Goal: Task Accomplishment & Management: Manage account settings

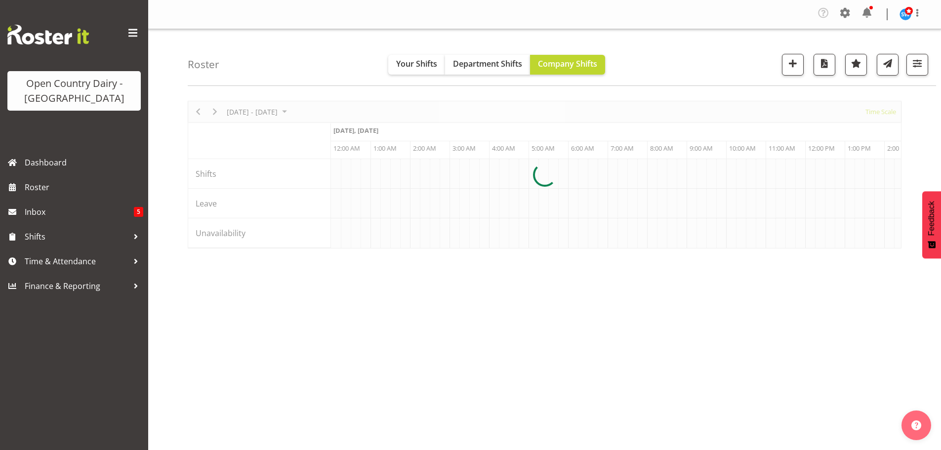
scroll to position [0, 3794]
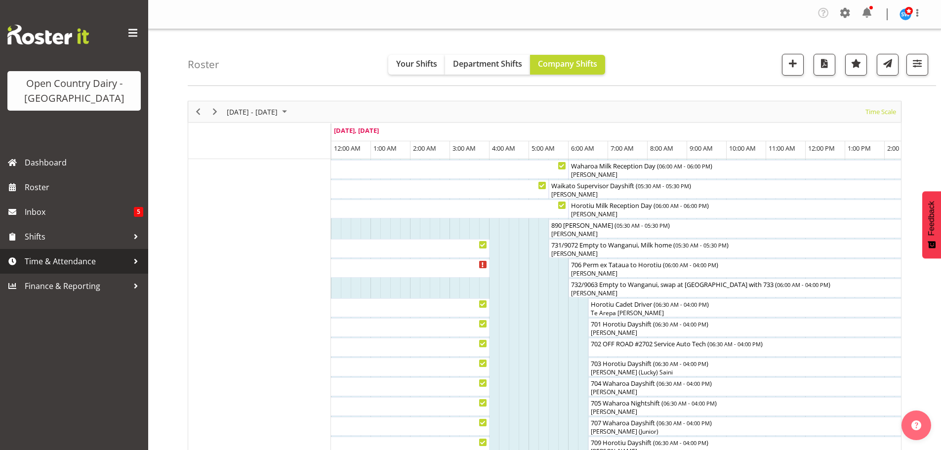
click at [79, 253] on link "Time & Attendance" at bounding box center [74, 261] width 148 height 25
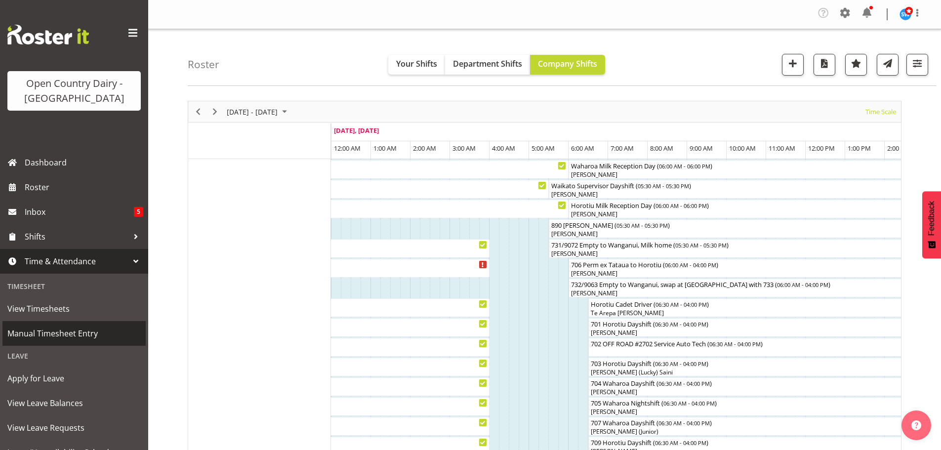
click at [58, 332] on span "Manual Timesheet Entry" at bounding box center [73, 333] width 133 height 15
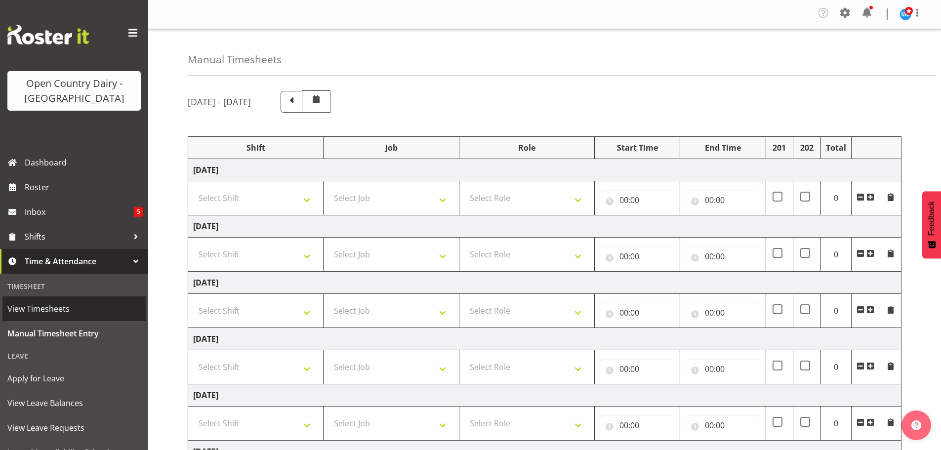
click at [61, 306] on span "View Timesheets" at bounding box center [73, 308] width 133 height 15
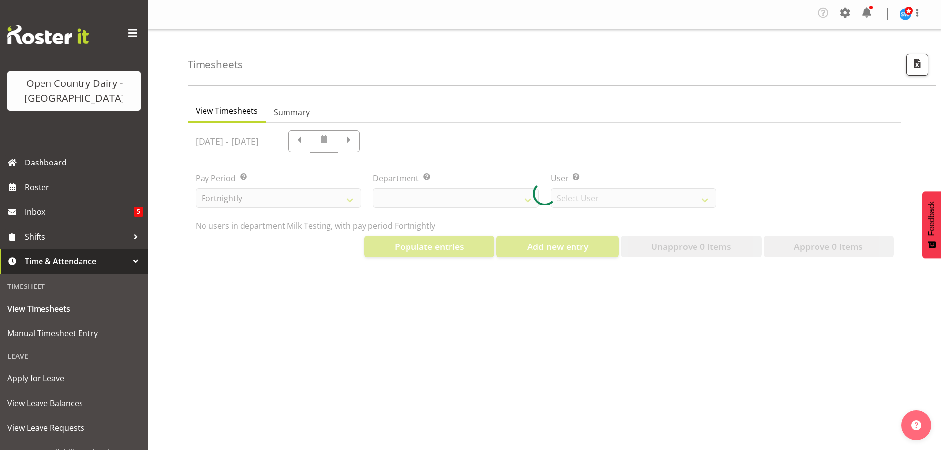
select select "733"
select select "7414"
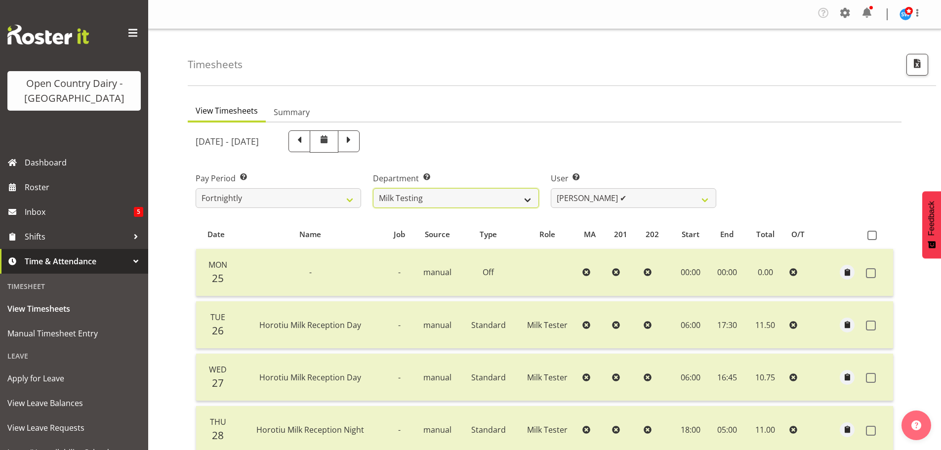
click at [515, 200] on select "701 702 703 704 705 706 707 708 709 710 711 712 713 714 715 716 717 718 719 720" at bounding box center [456, 198] width 166 height 20
click at [635, 129] on div "[DATE] - [DATE]" at bounding box center [456, 142] width 533 height 34
click at [355, 142] on span at bounding box center [348, 140] width 13 height 13
select select
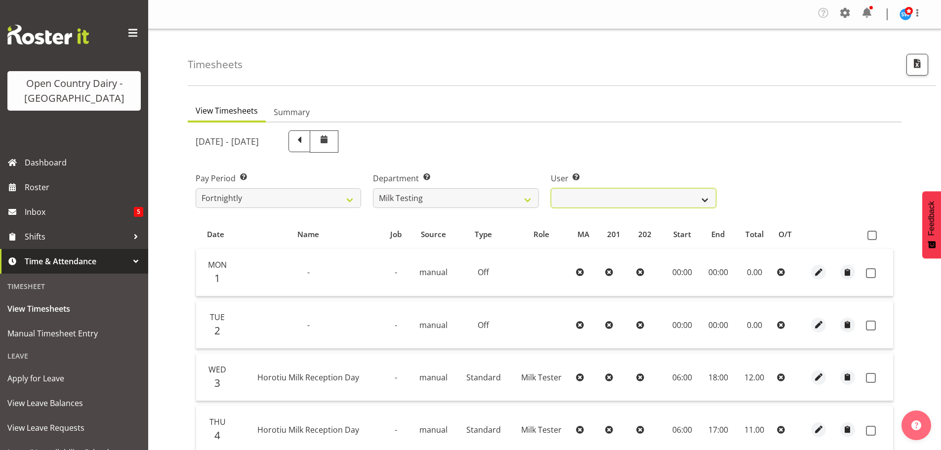
click at [638, 192] on select "[PERSON_NAME] ❌ [PERSON_NAME] ❌ [PERSON_NAME] ❌ [PERSON_NAME] ❌ [PERSON_NAME] ❌…" at bounding box center [634, 198] width 166 height 20
click at [434, 195] on select "701 702 703 704 705 706 707 708 709 710 711 712 713 714 715 716 717 718 719 720" at bounding box center [456, 198] width 166 height 20
click at [518, 198] on select "701 702 703 704 705 706 707 708 709 710 711 712 713 714 715 716 717 718 719 720" at bounding box center [456, 198] width 166 height 20
select select "874"
click at [373, 188] on select "701 702 703 704 705 706 707 708 709 710 711 712 713 714 715 716 717 718 719 720" at bounding box center [456, 198] width 166 height 20
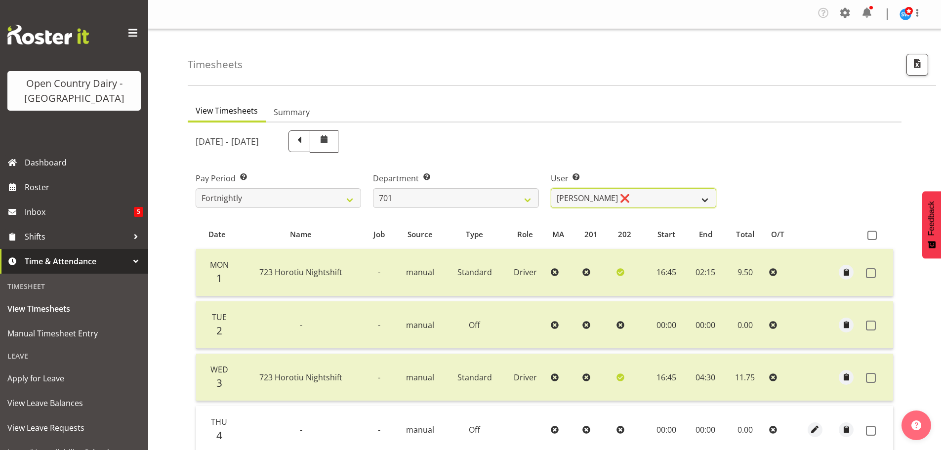
click at [665, 195] on select "[PERSON_NAME] ❌ [PERSON_NAME] ❌ [PERSON_NAME] ❌ [PERSON_NAME] ❌" at bounding box center [634, 198] width 166 height 20
click at [551, 188] on select "[PERSON_NAME] ❌ [PERSON_NAME] ❌ [PERSON_NAME] ❌ [PERSON_NAME] ❌" at bounding box center [634, 198] width 166 height 20
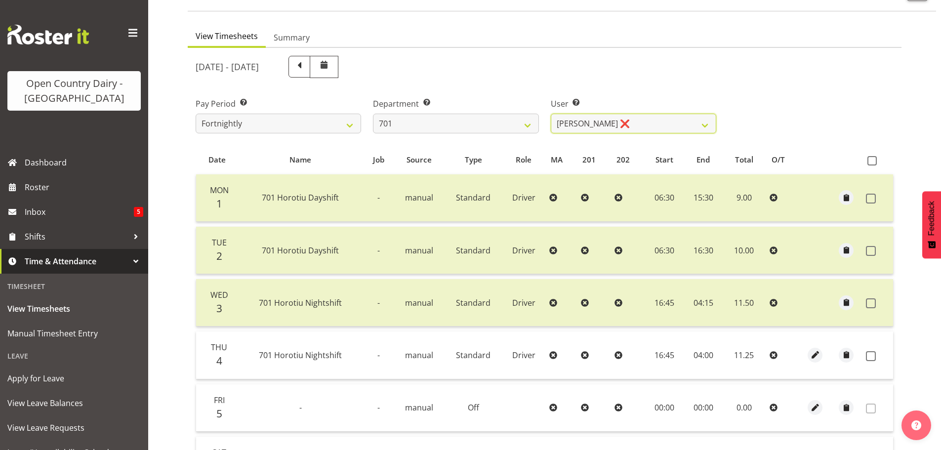
scroll to position [49, 0]
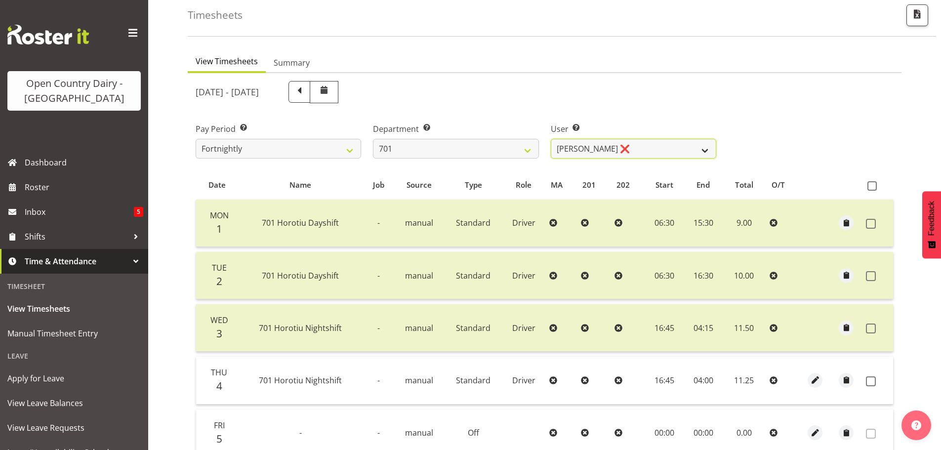
click at [658, 141] on select "[PERSON_NAME] ❌ [PERSON_NAME] ❌ [PERSON_NAME] ❌ [PERSON_NAME] ❌" at bounding box center [634, 149] width 166 height 20
select select "8383"
click at [551, 139] on select "[PERSON_NAME] ❌ [PERSON_NAME] ❌ [PERSON_NAME] ❌ [PERSON_NAME] ❌" at bounding box center [634, 149] width 166 height 20
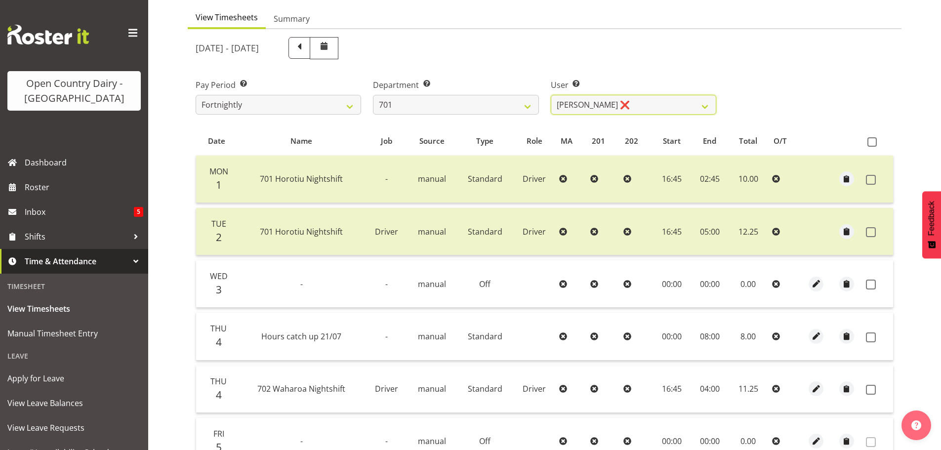
scroll to position [148, 0]
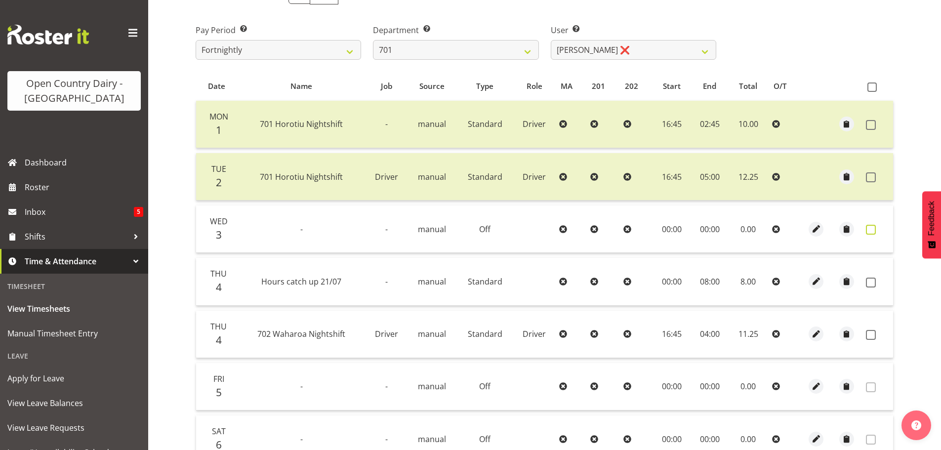
click at [874, 232] on span at bounding box center [871, 230] width 10 height 10
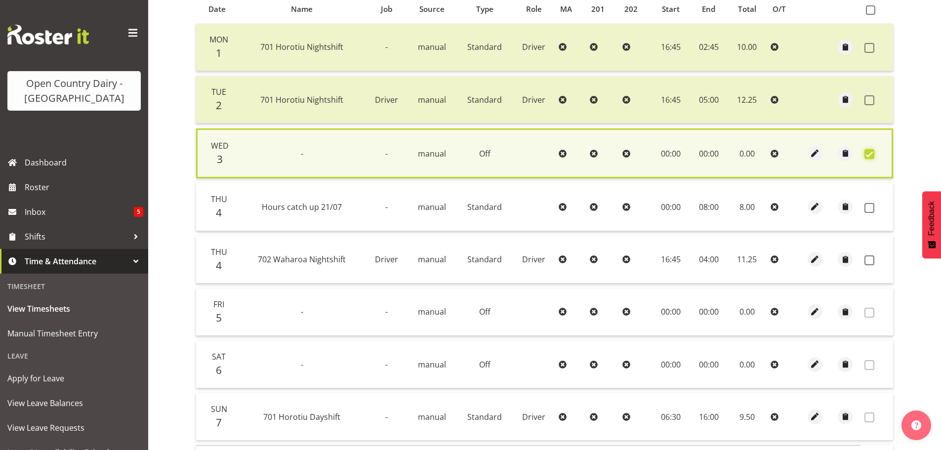
scroll to position [296, 0]
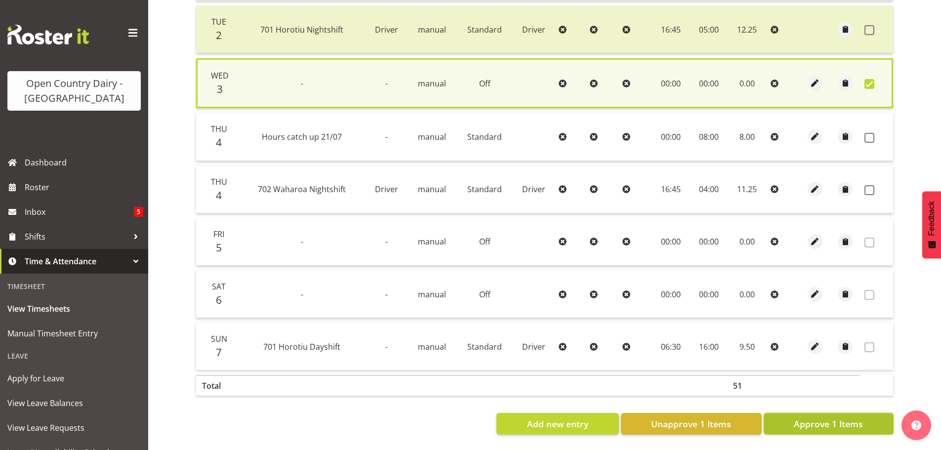
click at [815, 426] on span "Approve 1 Items" at bounding box center [828, 423] width 69 height 13
checkbox input "false"
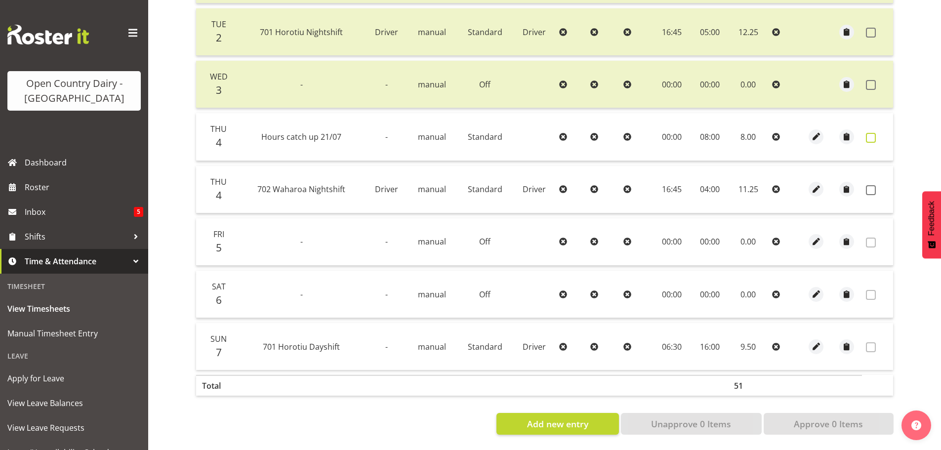
click at [870, 136] on span at bounding box center [871, 138] width 10 height 10
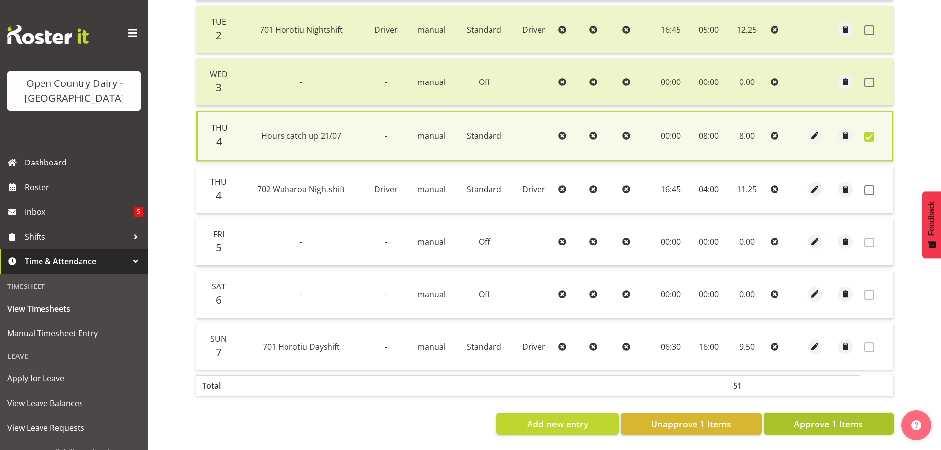
click at [854, 423] on span "Approve 1 Items" at bounding box center [828, 423] width 69 height 13
checkbox input "false"
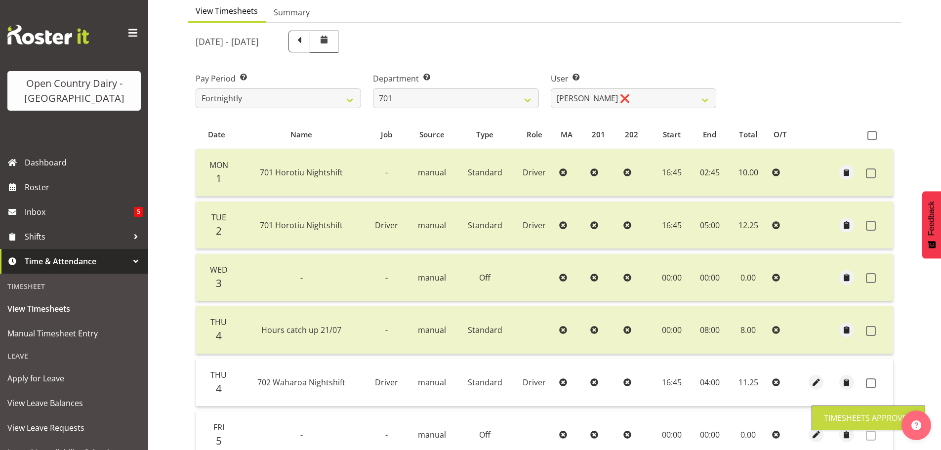
scroll to position [49, 0]
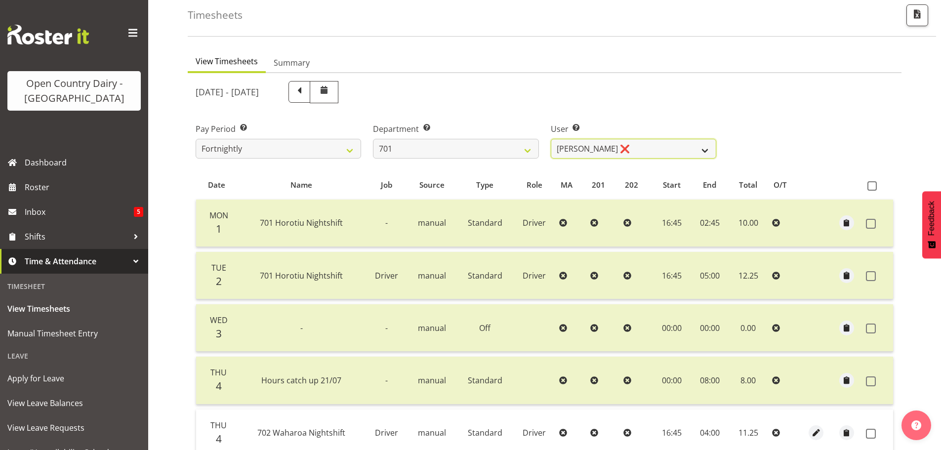
click at [659, 149] on select "[PERSON_NAME] ❌ [PERSON_NAME] ❌ [PERSON_NAME] ❌ [PERSON_NAME] ❌" at bounding box center [634, 149] width 166 height 20
select select "9454"
click at [551, 139] on select "[PERSON_NAME] ❌ [PERSON_NAME] ❌ [PERSON_NAME] ❌ [PERSON_NAME] ❌" at bounding box center [634, 149] width 166 height 20
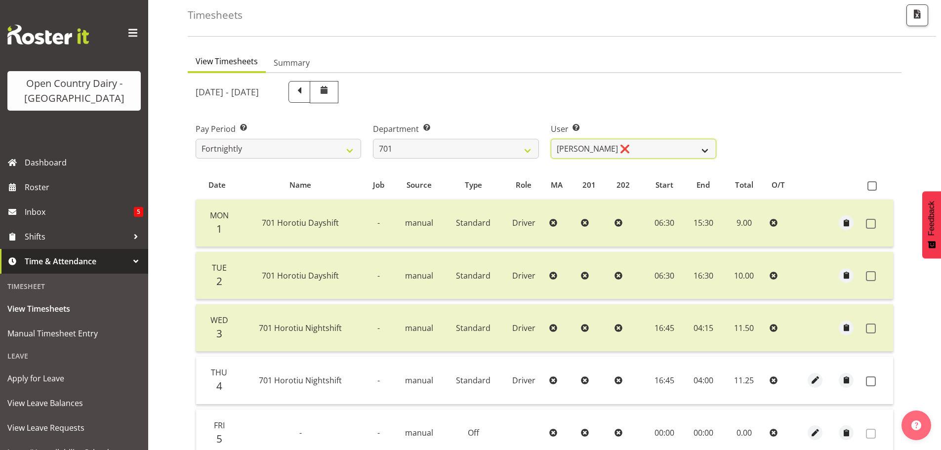
click at [653, 148] on select "[PERSON_NAME] ❌ [PERSON_NAME] ❌ [PERSON_NAME] ❌ [PERSON_NAME] ❌" at bounding box center [634, 149] width 166 height 20
click at [461, 142] on select "701 702 703 704 705 706 707 708 709 710 711 712 713 714 715 716 717 718 719 720" at bounding box center [456, 149] width 166 height 20
select select "720"
click at [373, 139] on select "701 702 703 704 705 706 707 708 709 710 711 712 713 714 715 716 717 718 719 720" at bounding box center [456, 149] width 166 height 20
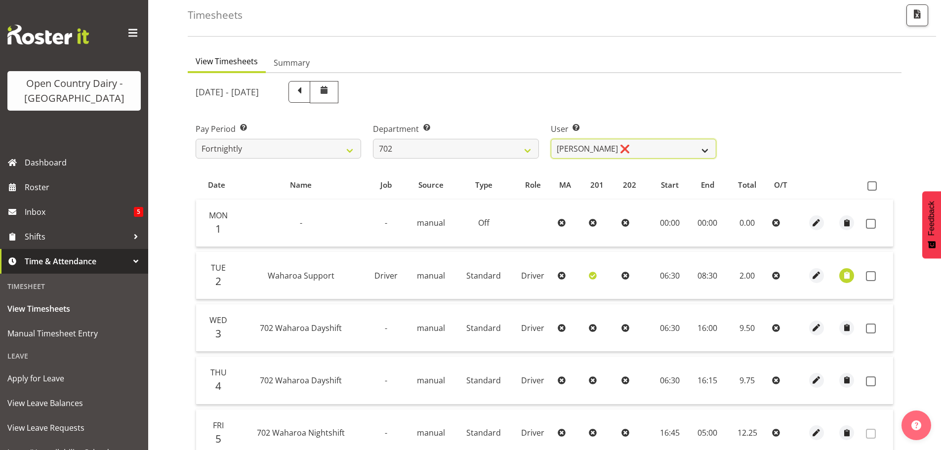
click at [655, 145] on select "[PERSON_NAME] ❌ [PERSON_NAME] ❌ [PERSON_NAME] ❌ [PERSON_NAME] ❌" at bounding box center [634, 149] width 166 height 20
select select "9996"
click at [551, 139] on select "[PERSON_NAME] ❌ [PERSON_NAME] ❌ [PERSON_NAME] ❌ [PERSON_NAME] ❌" at bounding box center [634, 149] width 166 height 20
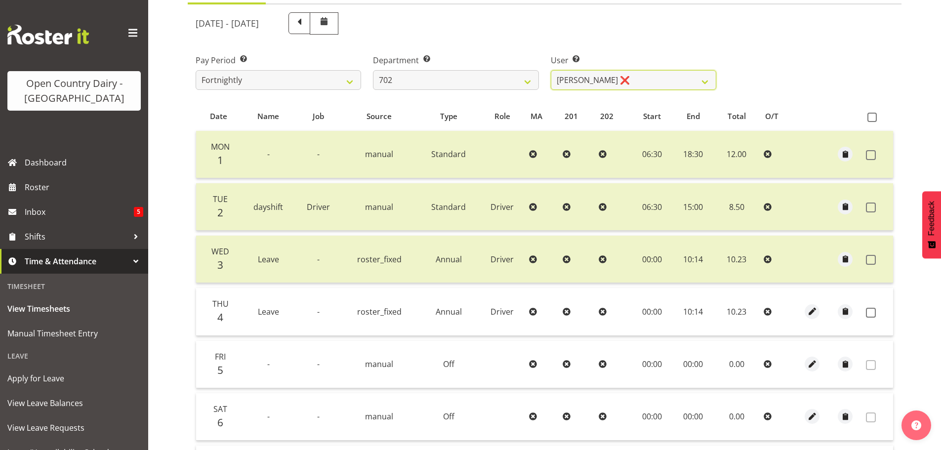
scroll to position [247, 0]
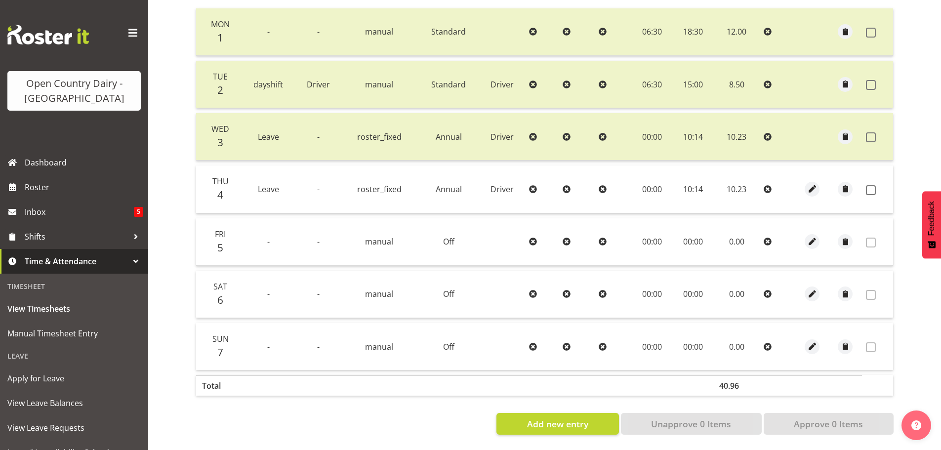
click at [873, 186] on span at bounding box center [871, 190] width 10 height 10
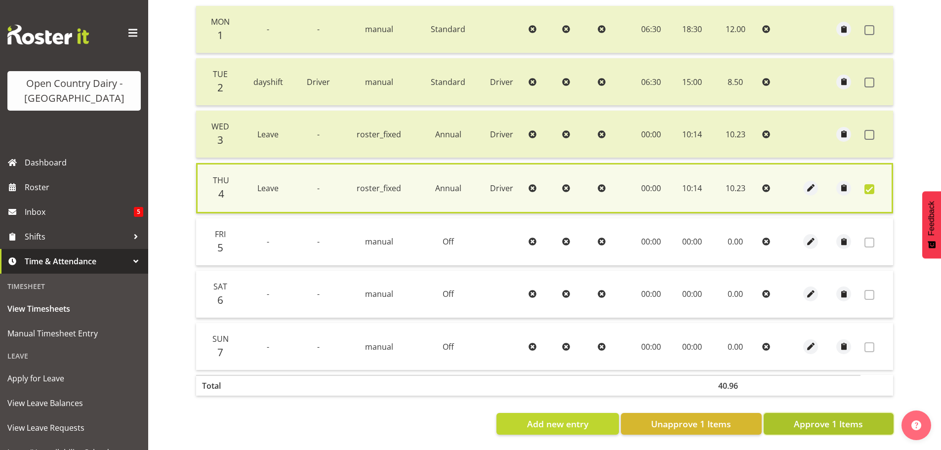
click at [854, 420] on span "Approve 1 Items" at bounding box center [828, 423] width 69 height 13
checkbox input "false"
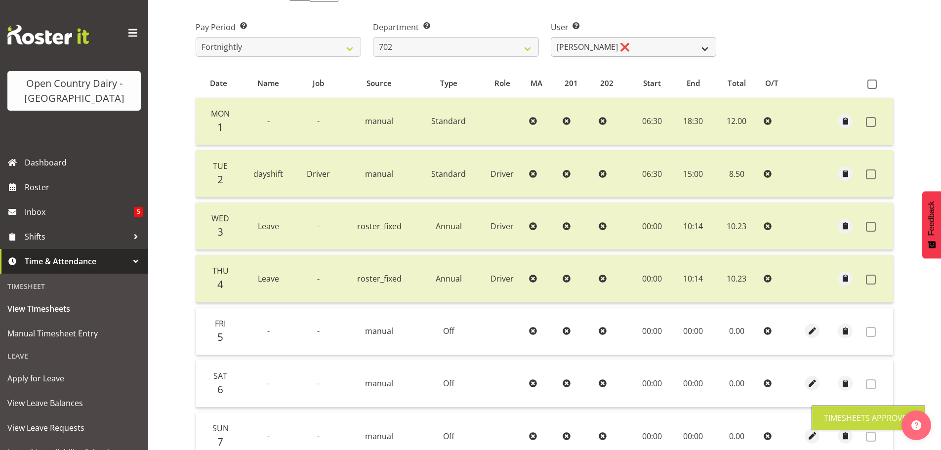
scroll to position [49, 0]
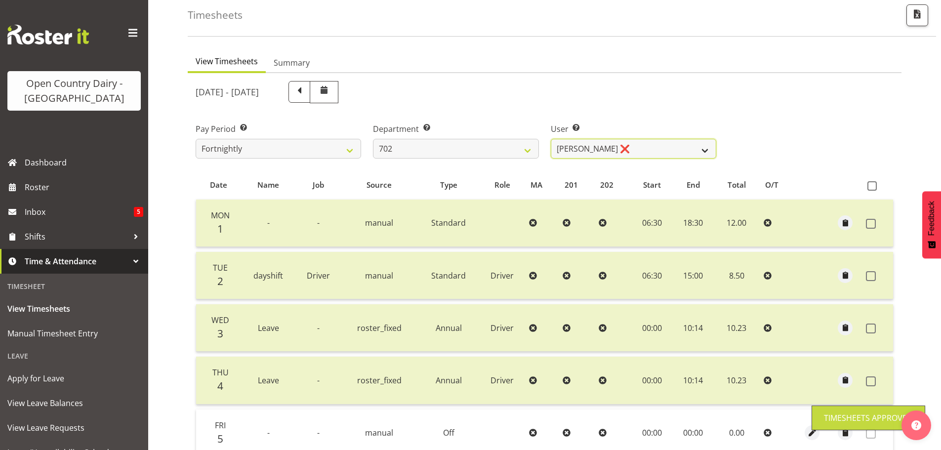
click at [630, 146] on select "[PERSON_NAME] ❌ [PERSON_NAME] ❌ [PERSON_NAME] ❌ [PERSON_NAME] ❌" at bounding box center [634, 149] width 166 height 20
drag, startPoint x: 631, startPoint y: 146, endPoint x: 596, endPoint y: 148, distance: 35.7
click at [632, 146] on select "[PERSON_NAME] ❌ [PERSON_NAME] ❌ [PERSON_NAME] ❌ [PERSON_NAME] ❌" at bounding box center [634, 149] width 166 height 20
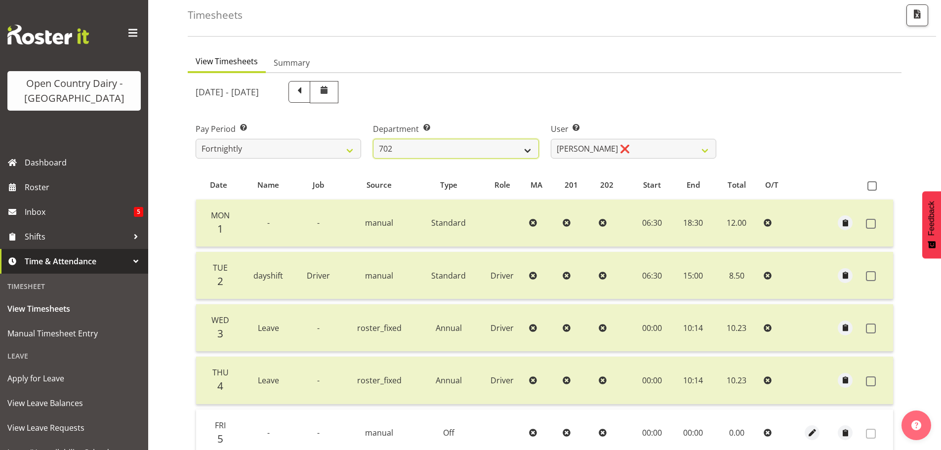
drag, startPoint x: 504, startPoint y: 147, endPoint x: 506, endPoint y: 156, distance: 9.5
click at [506, 147] on select "701 702 703 704 705 706 707 708 709 710 711 712 713 714 715 716 717 718 719 720" at bounding box center [456, 149] width 166 height 20
select select "710"
click at [373, 139] on select "701 702 703 704 705 706 707 708 709 710 711 712 713 714 715 716 717 718 719 720" at bounding box center [456, 149] width 166 height 20
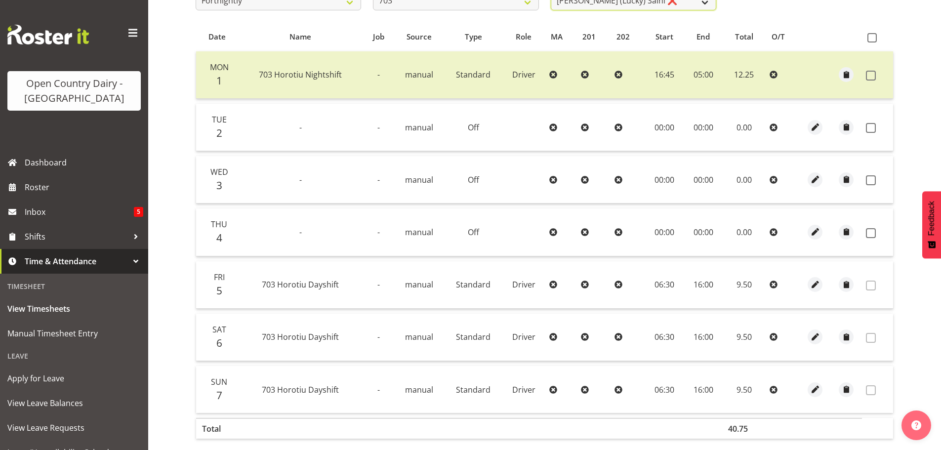
click at [666, 4] on select "[PERSON_NAME] (Lucky) Saini ❌ [PERSON_NAME] ❌ [PERSON_NAME] ❌" at bounding box center [634, 1] width 166 height 20
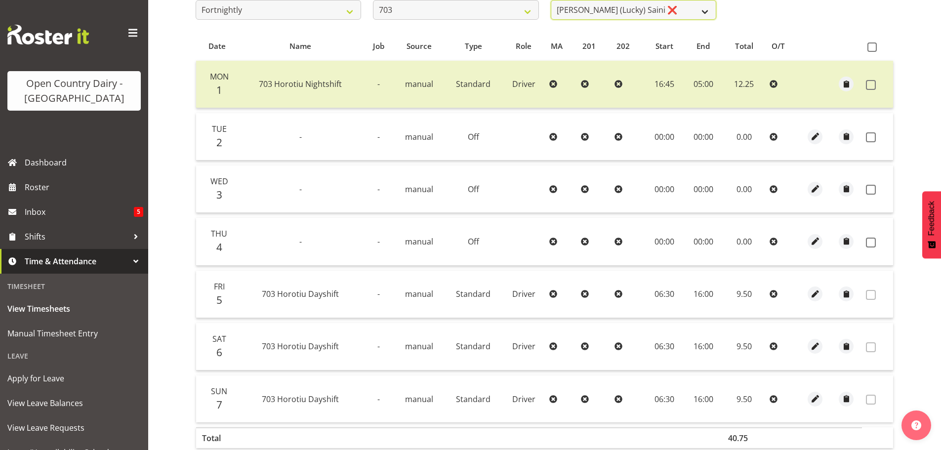
select select "8209"
click at [551, 0] on select "[PERSON_NAME] (Lucky) Saini ❌ [PERSON_NAME] ❌ [PERSON_NAME] ❌" at bounding box center [634, 10] width 166 height 20
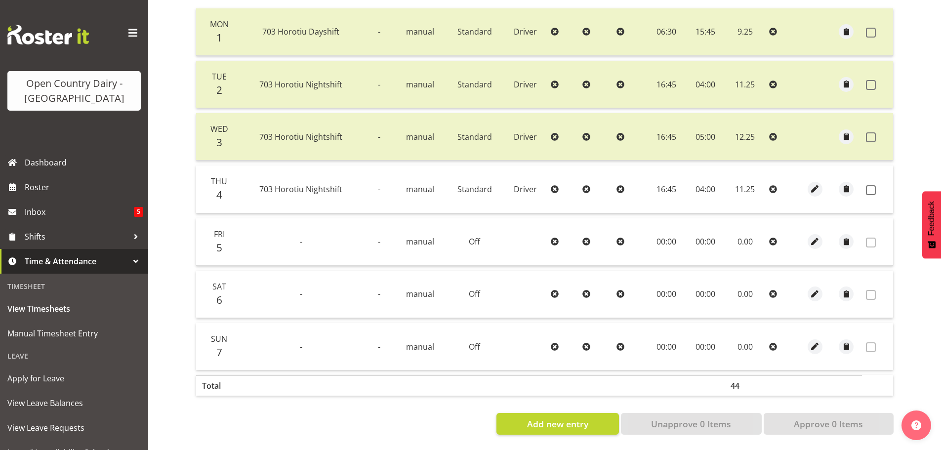
scroll to position [1, 0]
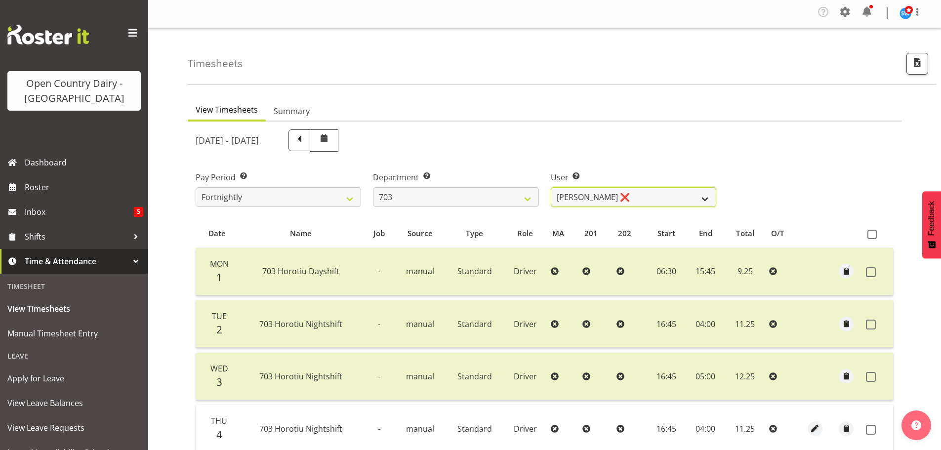
click at [631, 197] on select "[PERSON_NAME] (Lucky) Saini ❌ [PERSON_NAME] ❌ [PERSON_NAME] ❌" at bounding box center [634, 197] width 166 height 20
click at [410, 197] on select "701 702 703 704 705 706 707 708 709 710 711 712 713 714 715 716 717 718 719 720" at bounding box center [456, 197] width 166 height 20
select select "717"
click at [373, 187] on select "701 702 703 704 705 706 707 708 709 710 711 712 713 714 715 716 717 718 719 720" at bounding box center [456, 197] width 166 height 20
select select "8496"
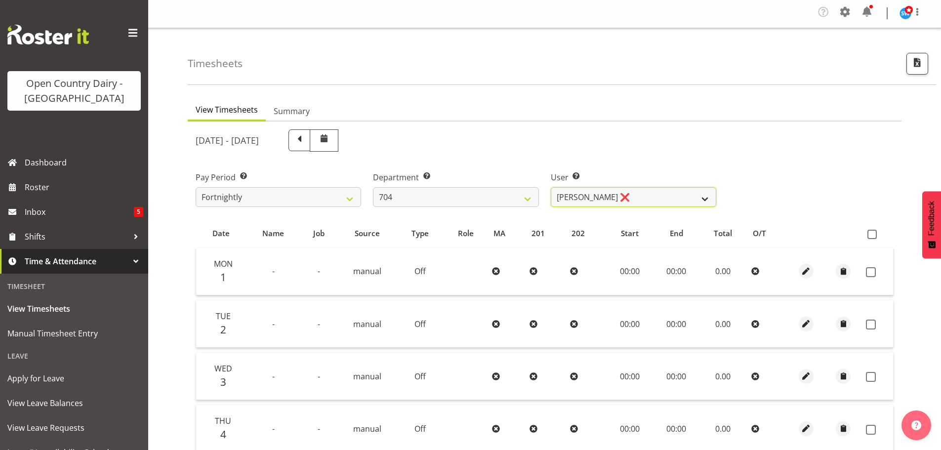
click at [660, 199] on select "[PERSON_NAME] ❌ [PERSON_NAME] ❌ [PERSON_NAME] ❌" at bounding box center [634, 197] width 166 height 20
click at [524, 199] on select "701 702 703 704 705 706 707 708 709 710 711 712 713 714 715 716 717 718 719 720" at bounding box center [456, 197] width 166 height 20
select select "714"
click at [373, 187] on select "701 702 703 704 705 706 707 708 709 710 711 712 713 714 715 716 717 718 719 720" at bounding box center [456, 197] width 166 height 20
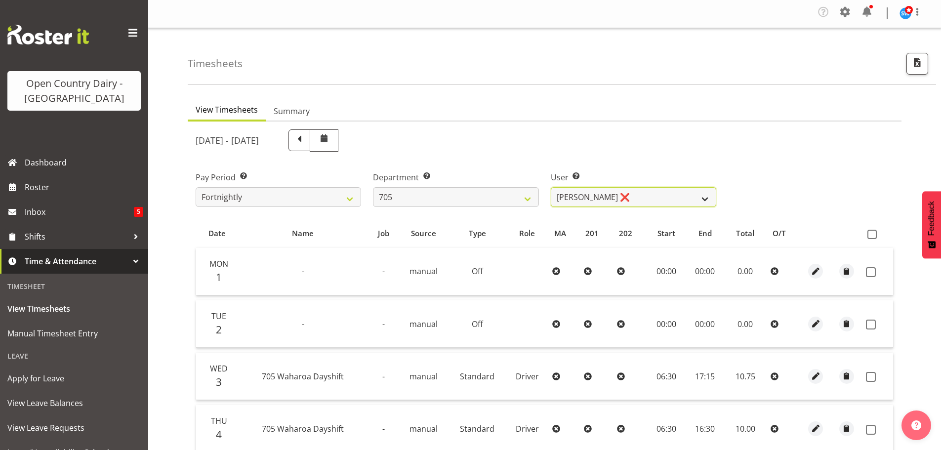
click at [654, 199] on select "[PERSON_NAME] ❌ [PERSON_NAME] ❌ [PERSON_NAME] ❌ [PERSON_NAME] ❌" at bounding box center [634, 197] width 166 height 20
select select "11696"
click at [551, 187] on select "[PERSON_NAME] ❌ [PERSON_NAME] ❌ [PERSON_NAME] ❌ [PERSON_NAME] ❌" at bounding box center [634, 197] width 166 height 20
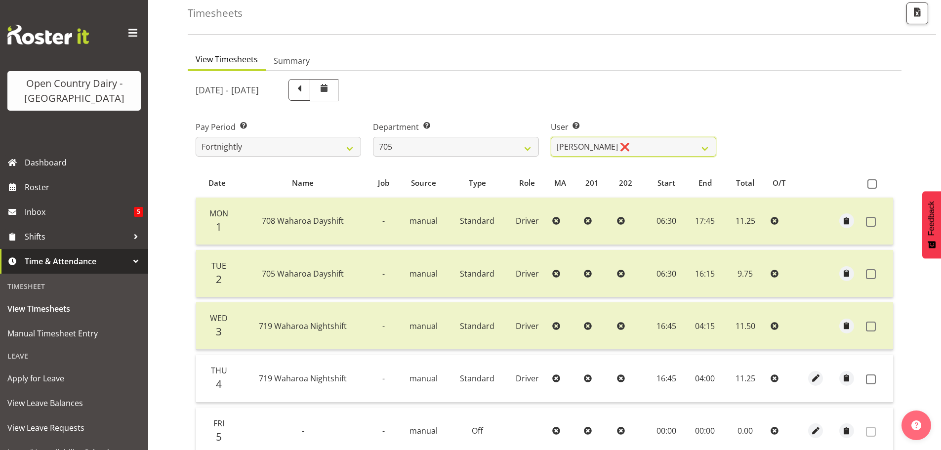
scroll to position [100, 0]
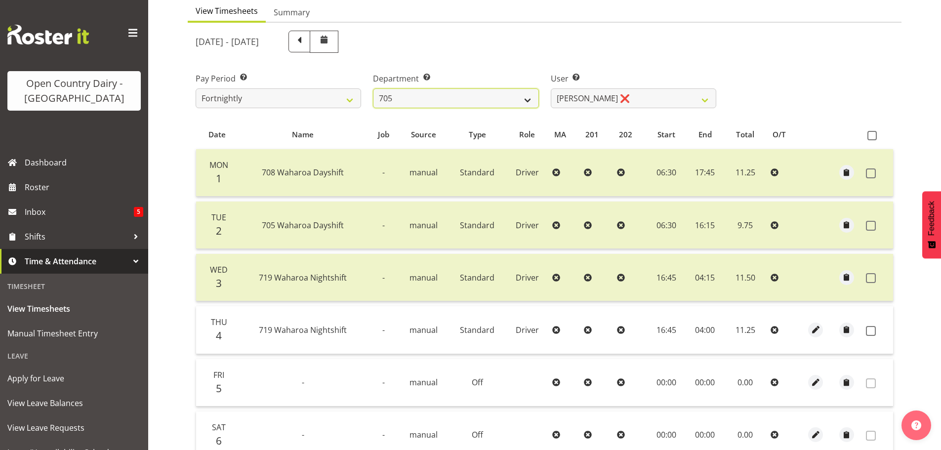
click at [515, 91] on select "701 702 703 704 705 706 707 708 709 710 711 712 713 714 715 716 717 718 719 720" at bounding box center [456, 98] width 166 height 20
select select "721"
click at [373, 88] on select "701 702 703 704 705 706 707 708 709 710 711 712 713 714 715 716 717 718 719 720" at bounding box center [456, 98] width 166 height 20
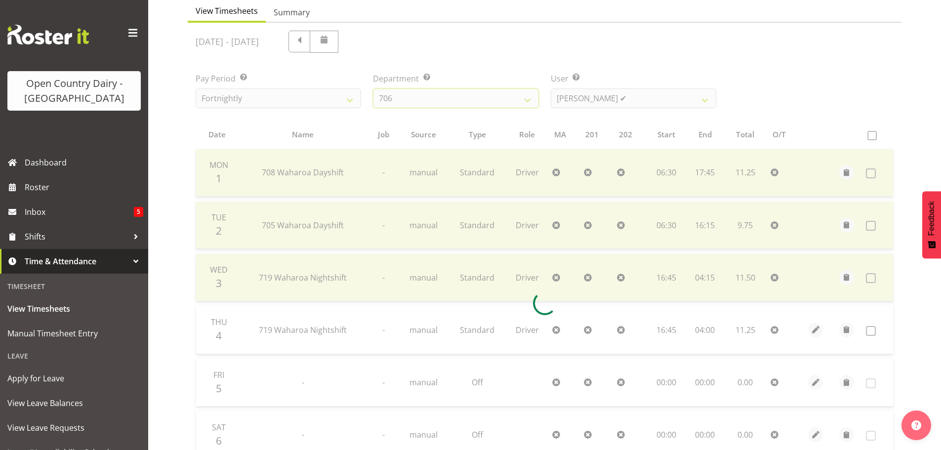
scroll to position [46, 0]
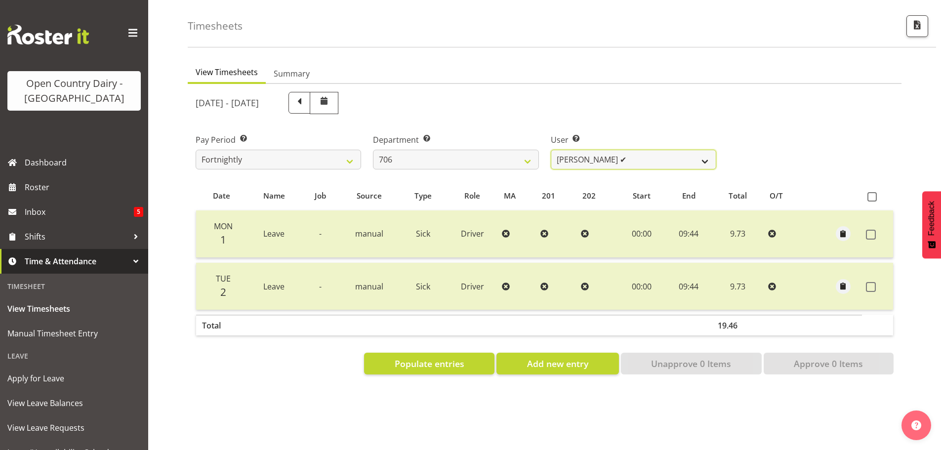
click at [631, 151] on select "[PERSON_NAME] ✔ [PERSON_NAME] ❌ [PERSON_NAME] ❌ [PERSON_NAME] ❌" at bounding box center [634, 160] width 166 height 20
select select "11079"
click at [551, 150] on select "[PERSON_NAME] ✔ [PERSON_NAME] ❌ [PERSON_NAME] ❌ [PERSON_NAME] ❌" at bounding box center [634, 160] width 166 height 20
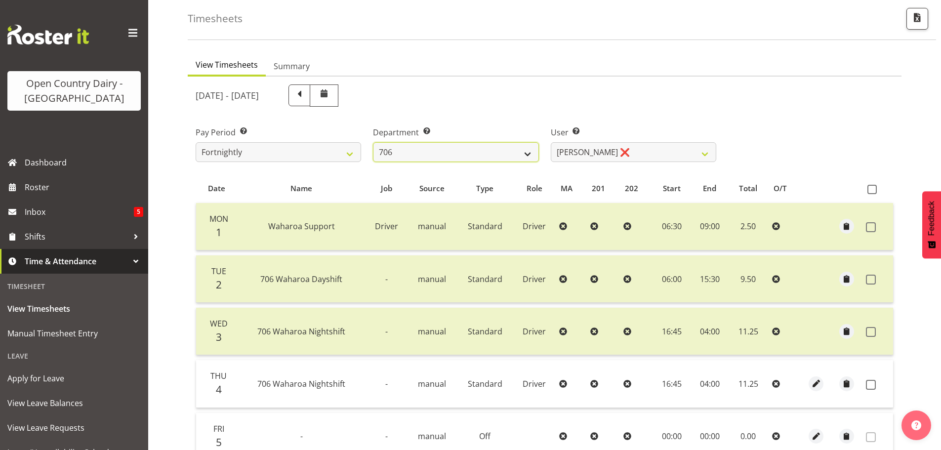
click at [483, 153] on select "701 702 703 704 705 706 707 708 709 710 711 712 713 714 715 716 717 718 719 720" at bounding box center [456, 152] width 166 height 20
select select "811"
click at [373, 142] on select "701 702 703 704 705 706 707 708 709 710 711 712 713 714 715 716 717 718 719 720" at bounding box center [456, 152] width 166 height 20
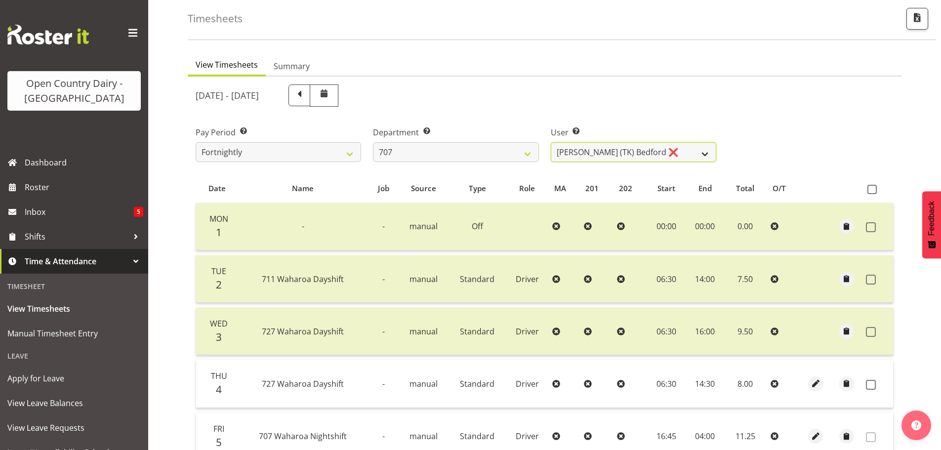
click at [651, 150] on select "[PERSON_NAME] (TK) Bedford ❌ [PERSON_NAME] (Junior) ❌ [PERSON_NAME] ❌" at bounding box center [634, 152] width 166 height 20
select select "8199"
click at [551, 142] on select "[PERSON_NAME] (TK) Bedford ❌ [PERSON_NAME] (Junior) ❌ [PERSON_NAME] ❌" at bounding box center [634, 152] width 166 height 20
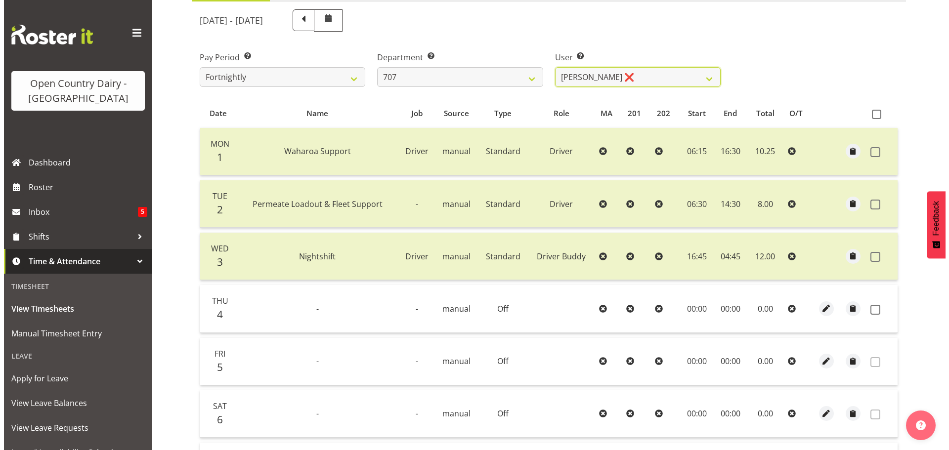
scroll to position [194, 0]
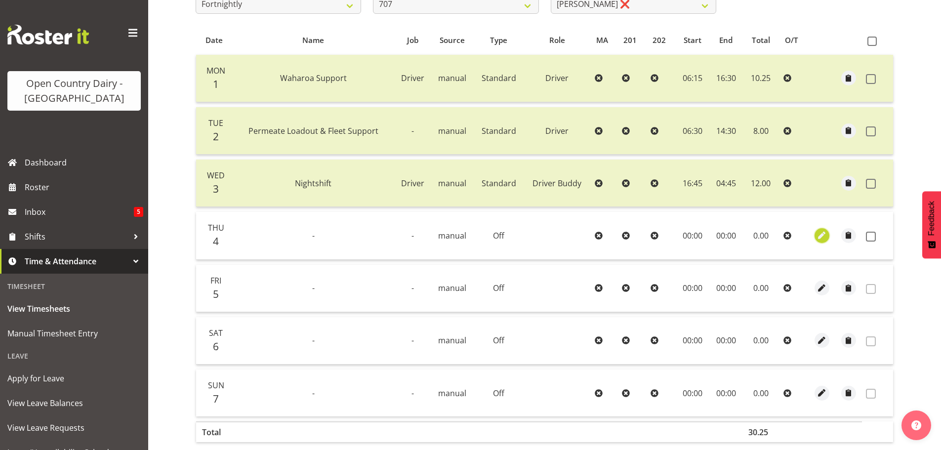
click at [823, 239] on span "button" at bounding box center [821, 235] width 11 height 11
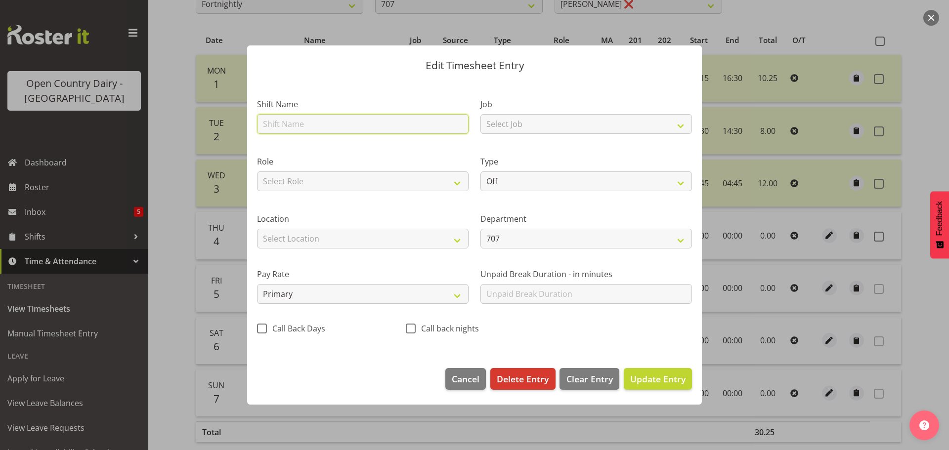
click at [351, 123] on input "text" at bounding box center [362, 124] width 211 height 20
type input "Nightshift"
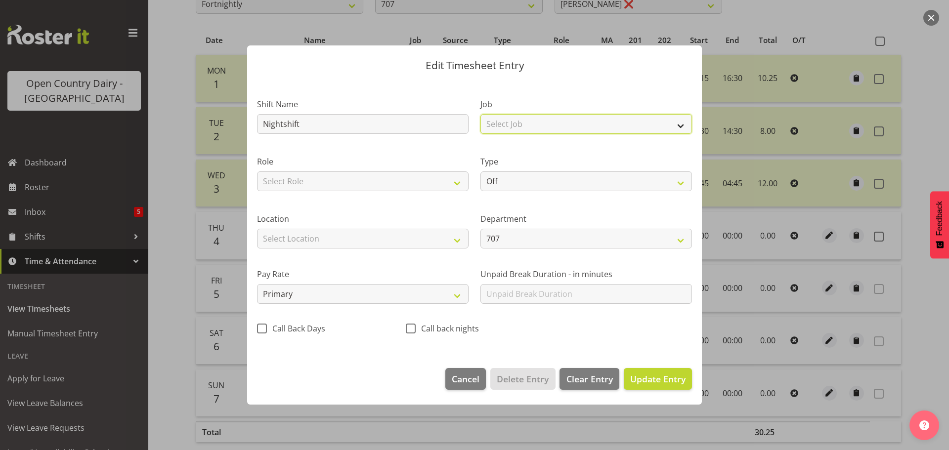
drag, startPoint x: 533, startPoint y: 123, endPoint x: 533, endPoint y: 129, distance: 5.9
click at [535, 123] on select "Select Job Driver Driver supervisor Support" at bounding box center [585, 124] width 211 height 20
select select "9052"
click at [480, 114] on select "Select Job Driver Driver supervisor Support" at bounding box center [585, 124] width 211 height 20
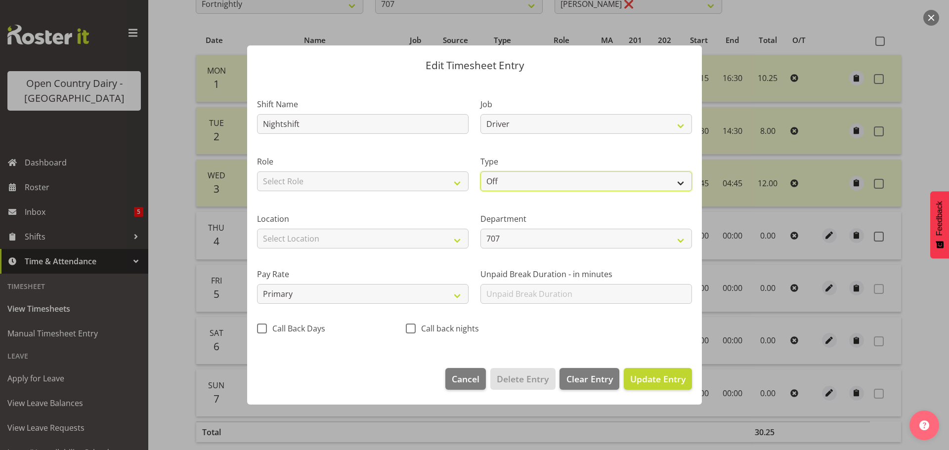
click at [522, 179] on select "Off Standard Public Holiday Public Holiday (Worked) Day In Lieu Annual Leave Si…" at bounding box center [585, 181] width 211 height 20
select select "Standard"
click at [480, 171] on select "Off Standard Public Holiday Public Holiday (Worked) Day In Lieu Annual Leave Si…" at bounding box center [585, 181] width 211 height 20
select select "8"
select select "2025"
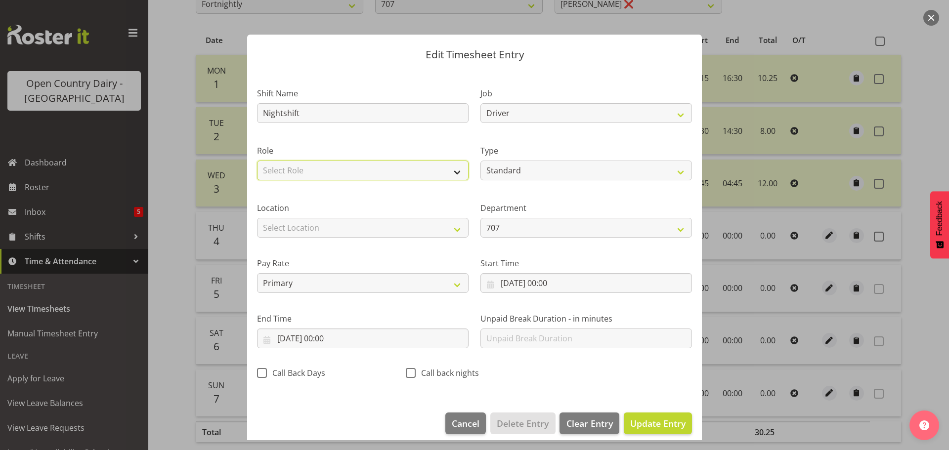
drag, startPoint x: 417, startPoint y: 173, endPoint x: 417, endPoint y: 179, distance: 5.5
click at [417, 173] on select "Select Role Driver Driver [PERSON_NAME]" at bounding box center [362, 171] width 211 height 20
select select "1166"
click at [257, 161] on select "Select Role Driver Driver [PERSON_NAME]" at bounding box center [362, 171] width 211 height 20
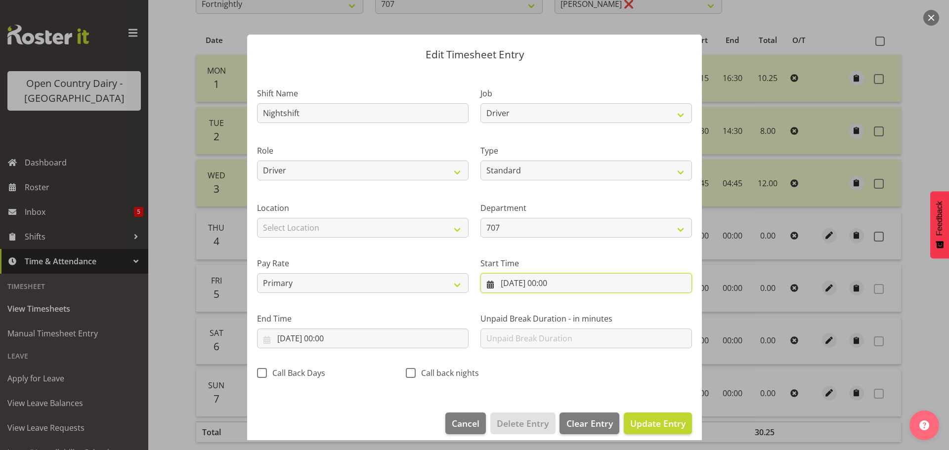
click at [523, 279] on input "[DATE] 00:00" at bounding box center [585, 283] width 211 height 20
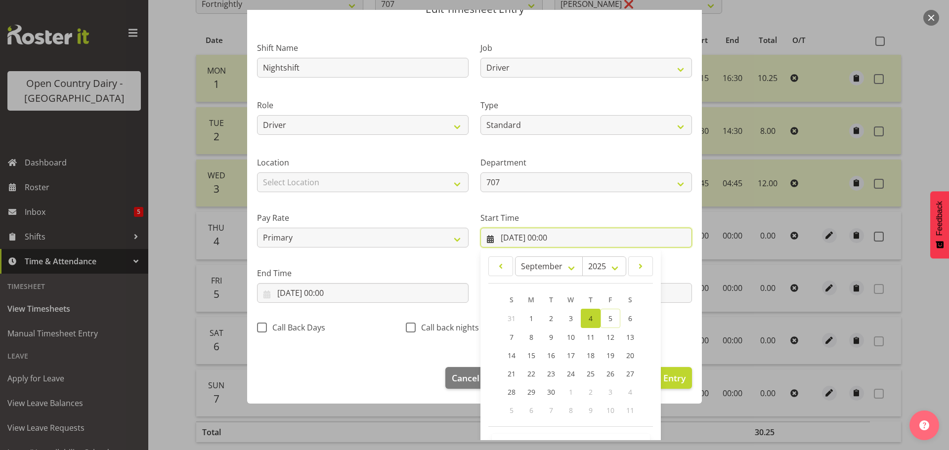
scroll to position [79, 0]
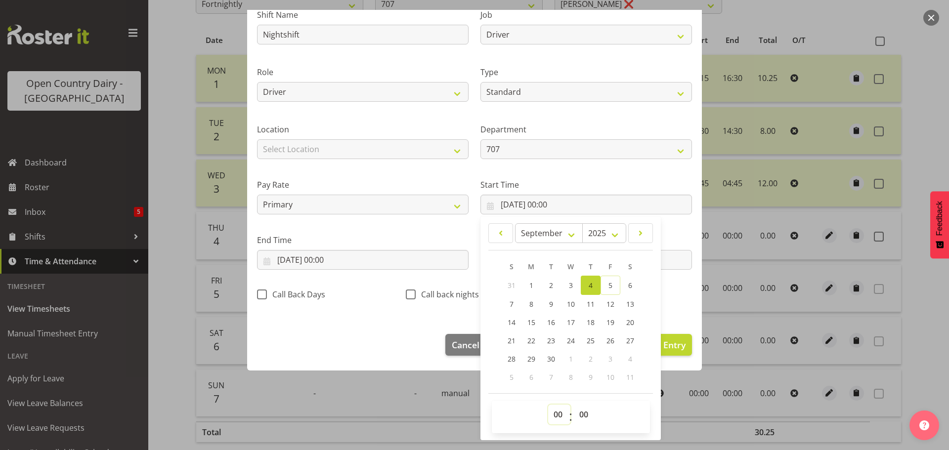
click at [554, 414] on select "00 01 02 03 04 05 06 07 08 09 10 11 12 13 14 15 16 17 18 19 20 21 22 23" at bounding box center [559, 415] width 22 height 20
select select "16"
click at [548, 405] on select "00 01 02 03 04 05 06 07 08 09 10 11 12 13 14 15 16 17 18 19 20 21 22 23" at bounding box center [559, 415] width 22 height 20
type input "[DATE] 16:00"
click at [581, 411] on select "00 01 02 03 04 05 06 07 08 09 10 11 12 13 14 15 16 17 18 19 20 21 22 23 24 25 2…" at bounding box center [585, 415] width 22 height 20
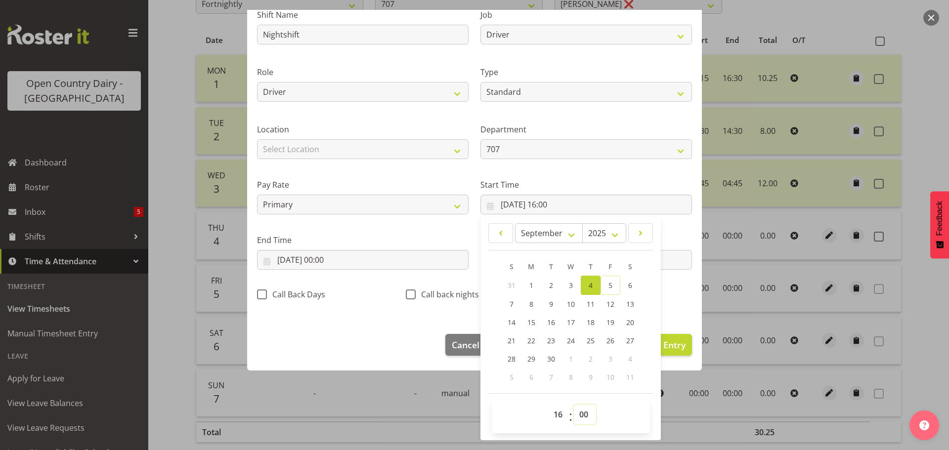
select select "45"
click at [574, 405] on select "00 01 02 03 04 05 06 07 08 09 10 11 12 13 14 15 16 17 18 19 20 21 22 23 24 25 2…" at bounding box center [585, 415] width 22 height 20
type input "[DATE] 16:45"
click at [318, 260] on input "[DATE] 00:00" at bounding box center [362, 260] width 211 height 20
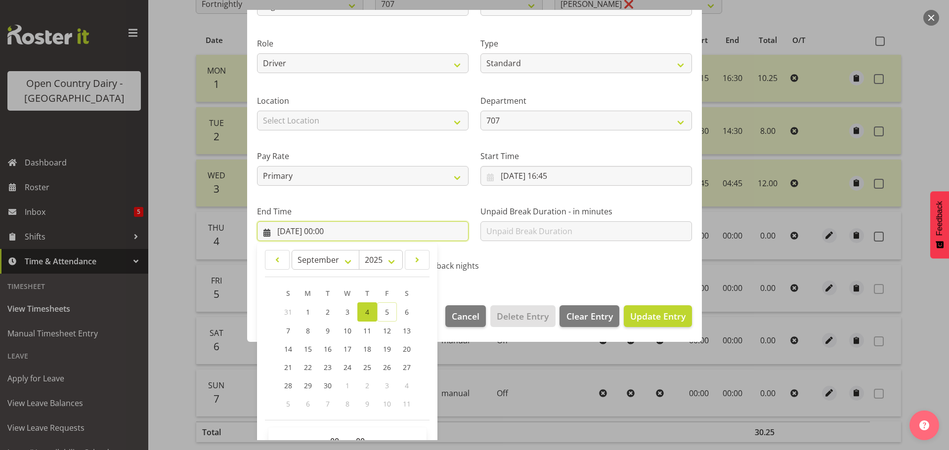
scroll to position [134, 0]
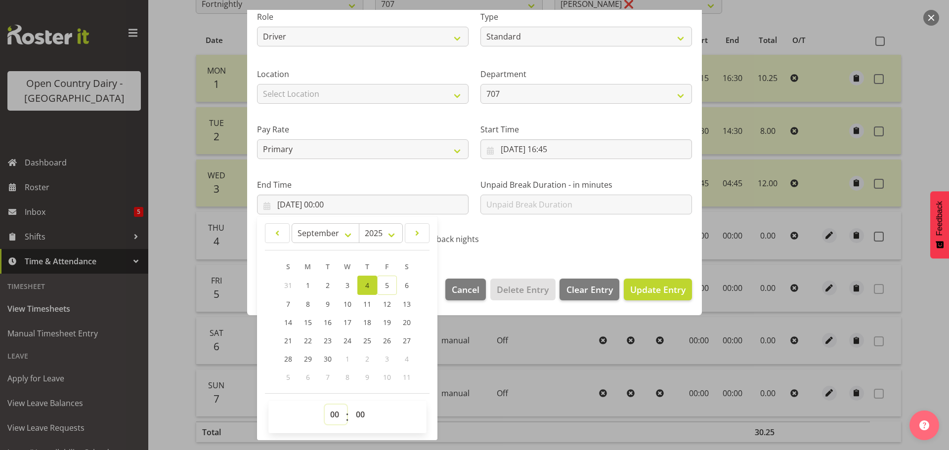
click at [336, 411] on select "00 01 02 03 04 05 06 07 08 09 10 11 12 13 14 15 16 17 18 19 20 21 22 23" at bounding box center [336, 415] width 22 height 20
select select "4"
click at [325, 405] on select "00 01 02 03 04 05 06 07 08 09 10 11 12 13 14 15 16 17 18 19 20 21 22 23" at bounding box center [336, 415] width 22 height 20
type input "[DATE] 04:00"
click at [634, 291] on span "Update Entry" at bounding box center [657, 290] width 55 height 12
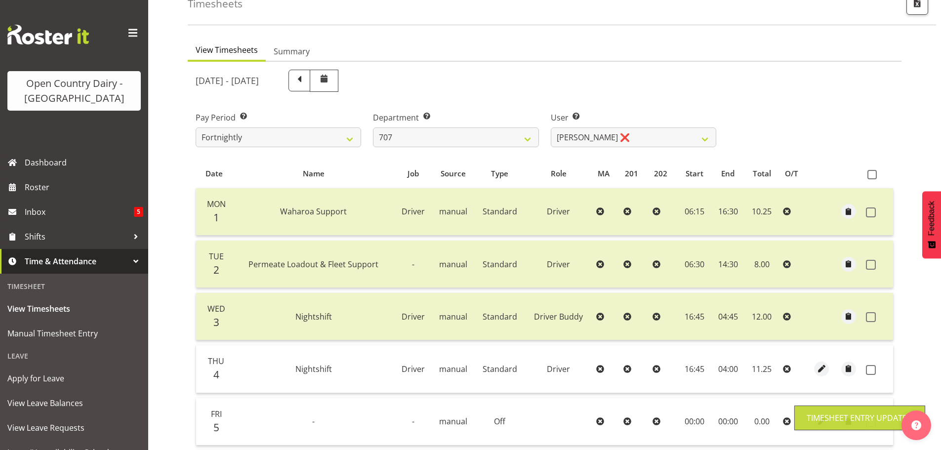
scroll to position [46, 0]
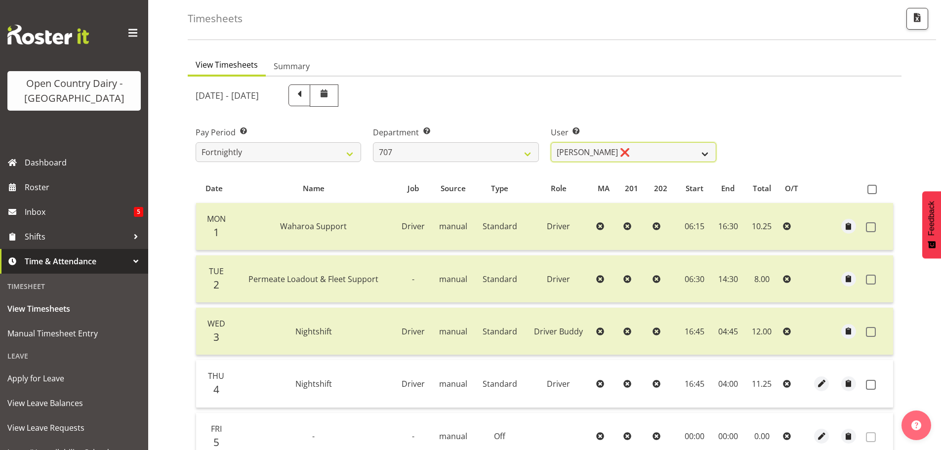
click at [628, 146] on select "[PERSON_NAME] (TK) Bedford ❌ [PERSON_NAME] (Junior) ❌ [PERSON_NAME] ❌" at bounding box center [634, 152] width 166 height 20
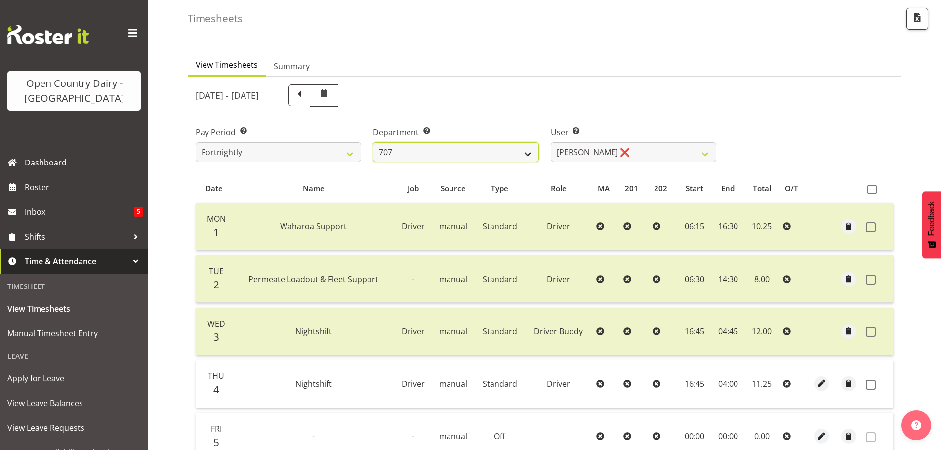
drag, startPoint x: 466, startPoint y: 143, endPoint x: 466, endPoint y: 150, distance: 7.4
click at [466, 143] on select "701 702 703 704 705 706 707 708 709 710 711 712 713 714 715 716 717 718 719 720" at bounding box center [456, 152] width 166 height 20
select select "762"
click at [373, 142] on select "701 702 703 704 705 706 707 708 709 710 711 712 713 714 715 716 717 718 719 720" at bounding box center [456, 152] width 166 height 20
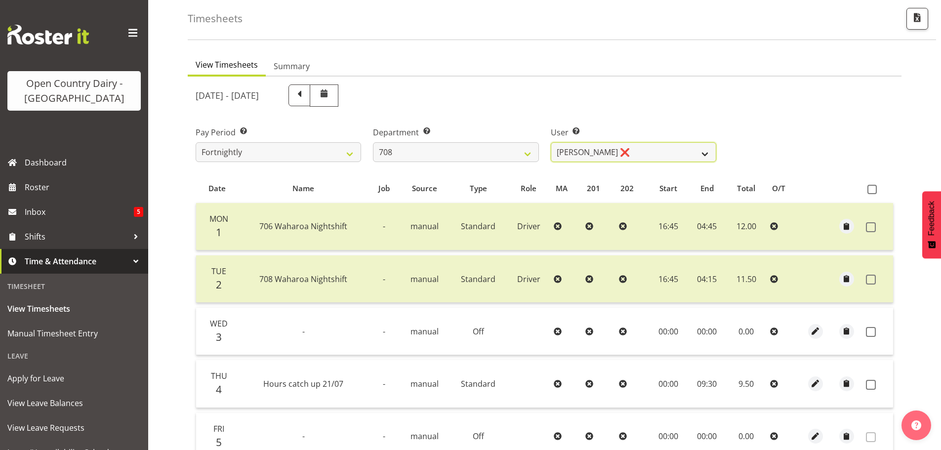
click at [652, 146] on select "[PERSON_NAME] ❌ [PERSON_NAME] ❌" at bounding box center [634, 152] width 166 height 20
select select "11697"
click at [551, 142] on select "[PERSON_NAME] ❌ [PERSON_NAME] ❌" at bounding box center [634, 152] width 166 height 20
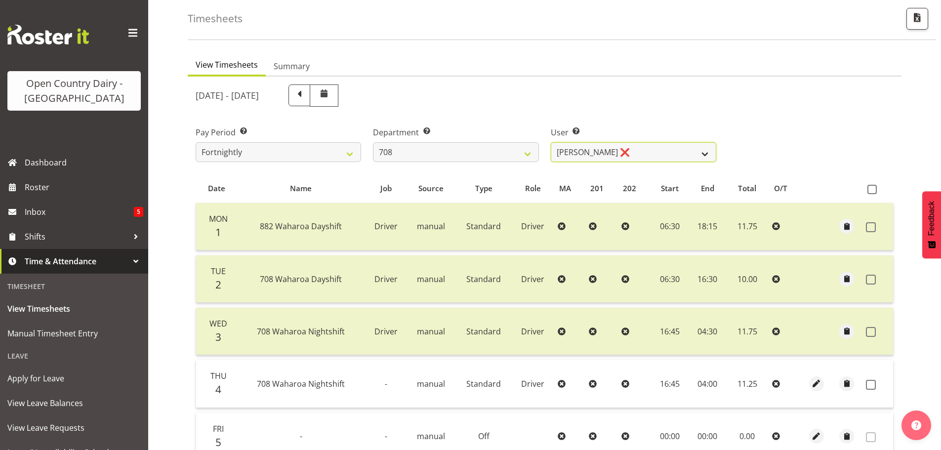
click at [635, 149] on select "[PERSON_NAME] ❌ [PERSON_NAME] ❌" at bounding box center [634, 152] width 166 height 20
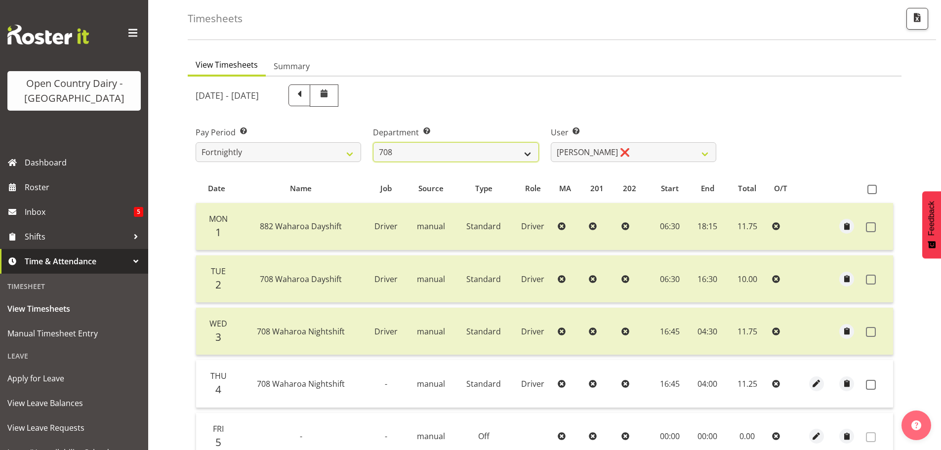
click at [437, 150] on select "701 702 703 704 705 706 707 708 709 710 711 712 713 714 715 716 717 718 719 720" at bounding box center [456, 152] width 166 height 20
select select "735"
click at [373, 142] on select "701 702 703 704 705 706 707 708 709 710 711 712 713 714 715 716 717 718 719 720" at bounding box center [456, 152] width 166 height 20
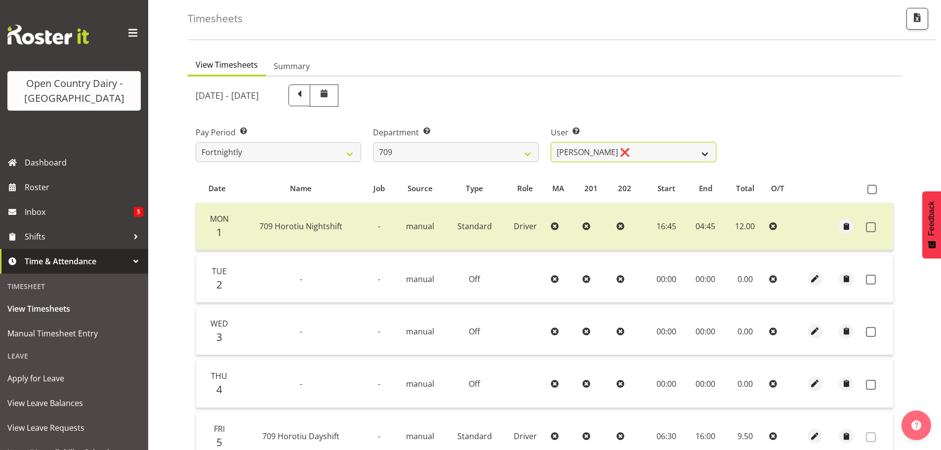
click at [623, 151] on select "[PERSON_NAME] ❌ [PERSON_NAME] ❌ [PERSON_NAME] ❌ [PERSON_NAME] ❌" at bounding box center [634, 152] width 166 height 20
select select "10973"
click at [551, 142] on select "[PERSON_NAME] ❌ [PERSON_NAME] ❌ [PERSON_NAME] ❌ [PERSON_NAME] ❌" at bounding box center [634, 152] width 166 height 20
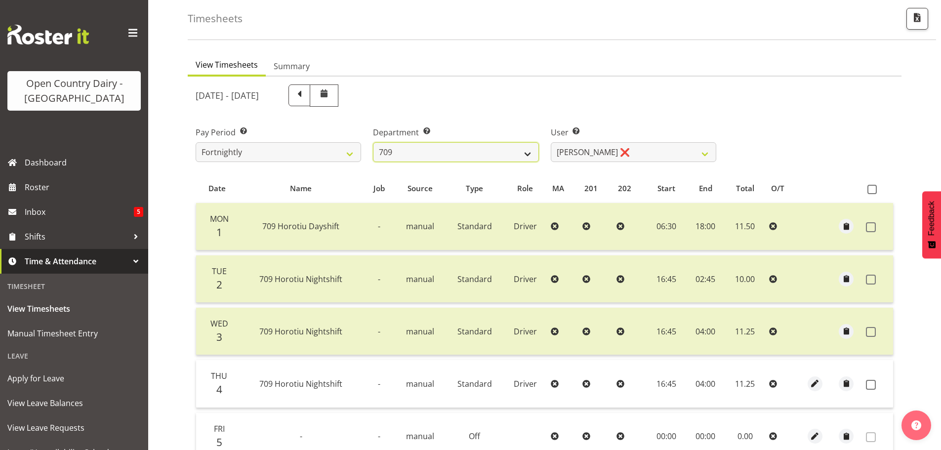
click at [489, 147] on select "701 702 703 704 705 706 707 708 709 710 711 712 713 714 715 716 717 718 719 720" at bounding box center [456, 152] width 166 height 20
select select "875"
click at [373, 142] on select "701 702 703 704 705 706 707 708 709 710 711 712 713 714 715 716 717 718 719 720" at bounding box center [456, 152] width 166 height 20
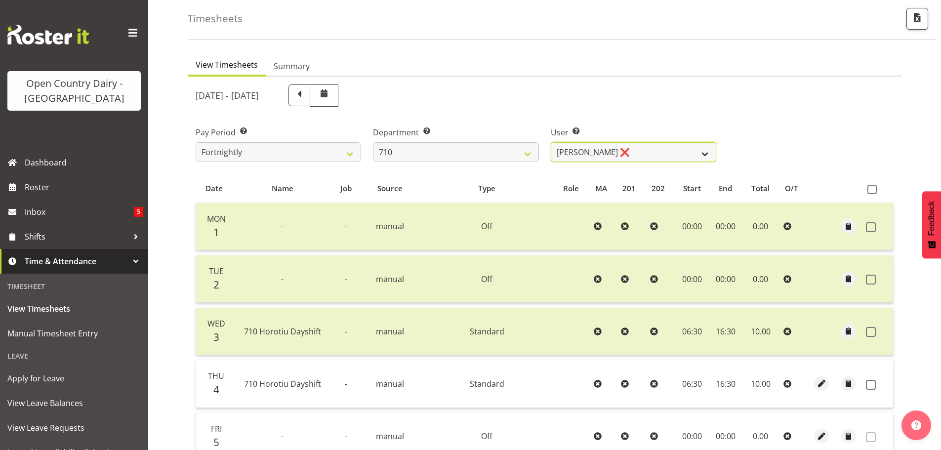
click at [661, 154] on select "[PERSON_NAME] ❌ [PERSON_NAME] ❌ [PERSON_NAME] ❌ [PERSON_NAME] ❌" at bounding box center [634, 152] width 166 height 20
select select "8203"
click at [551, 142] on select "[PERSON_NAME] ❌ [PERSON_NAME] ❌ [PERSON_NAME] ❌ [PERSON_NAME] ❌" at bounding box center [634, 152] width 166 height 20
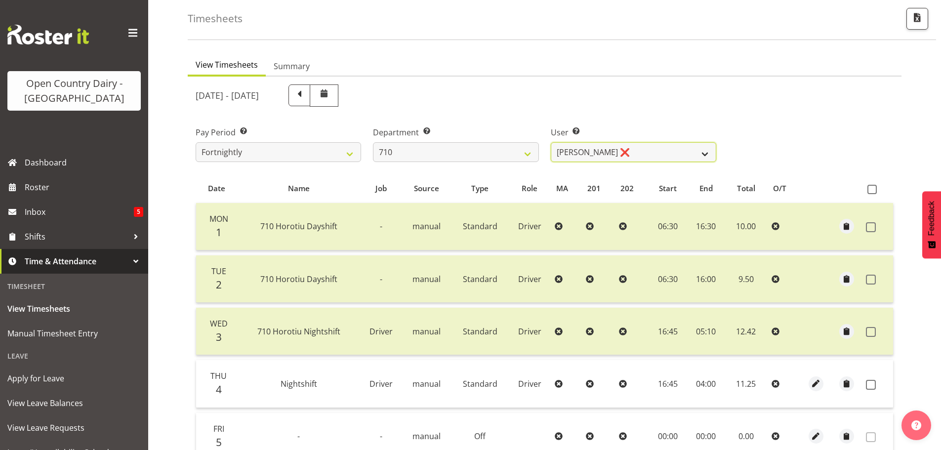
click at [663, 148] on select "[PERSON_NAME] ❌ [PERSON_NAME] ❌ [PERSON_NAME] ❌ [PERSON_NAME] ❌" at bounding box center [634, 152] width 166 height 20
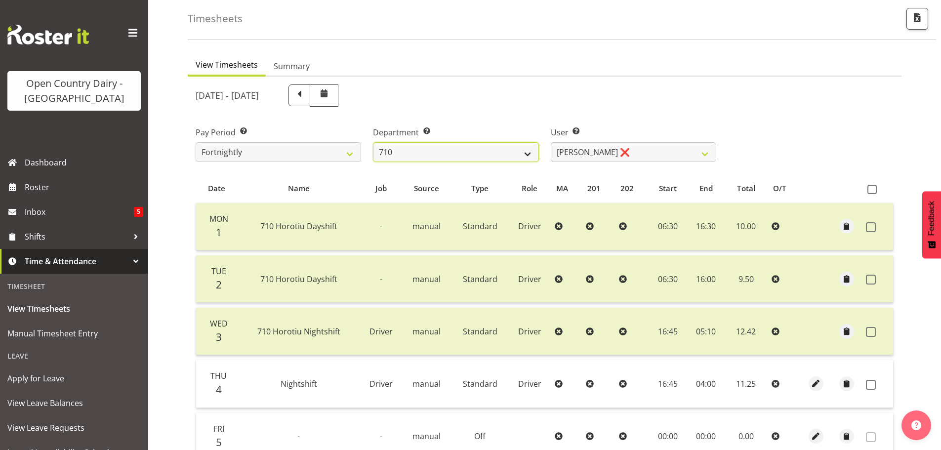
click at [424, 154] on select "701 702 703 704 705 706 707 708 709 710 711 712 713 714 715 716 717 718 719 720" at bounding box center [456, 152] width 166 height 20
select select "832"
click at [373, 142] on select "701 702 703 704 705 706 707 708 709 710 711 712 713 714 715 716 717 718 719 720" at bounding box center [456, 152] width 166 height 20
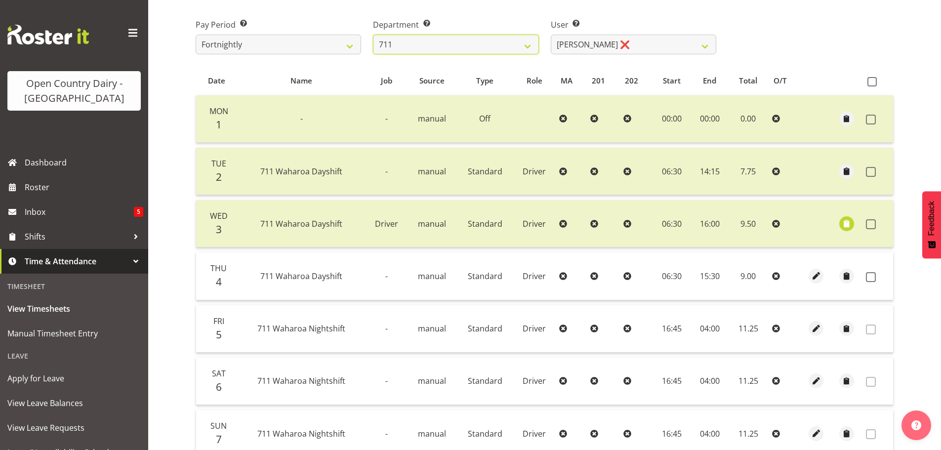
scroll to position [244, 0]
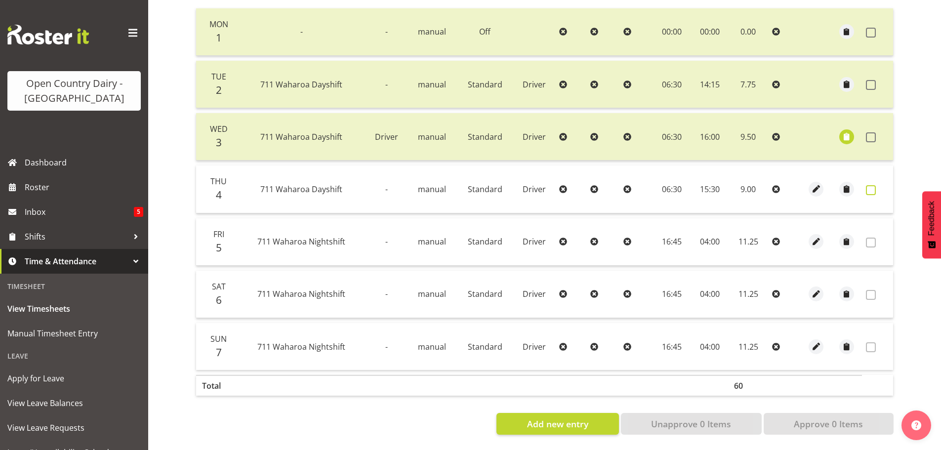
click at [872, 185] on span at bounding box center [871, 190] width 10 height 10
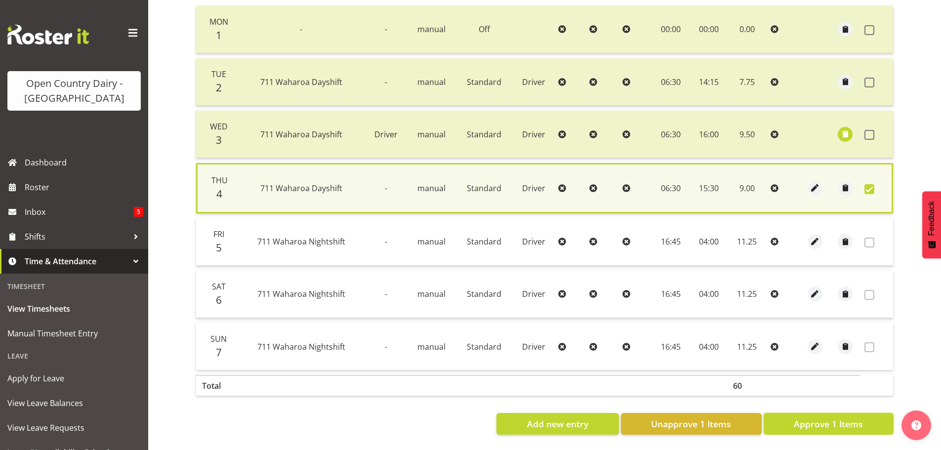
click at [849, 418] on span "Approve 1 Items" at bounding box center [828, 423] width 69 height 13
checkbox input "false"
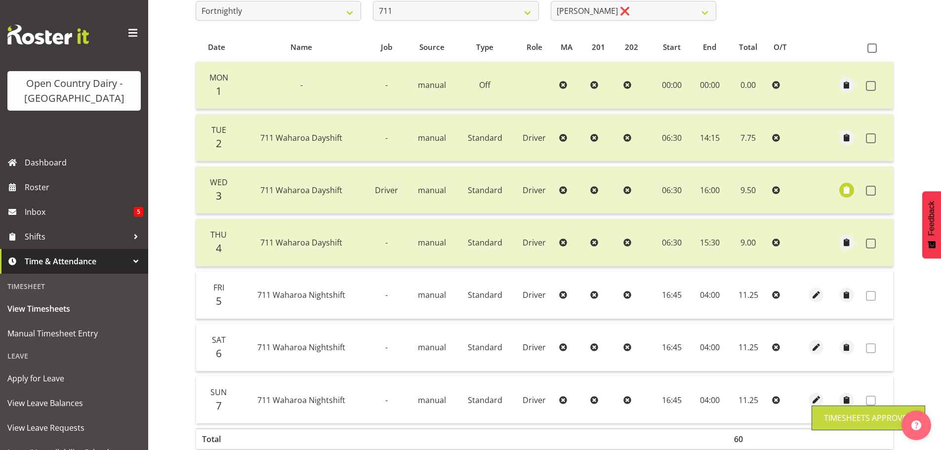
scroll to position [46, 0]
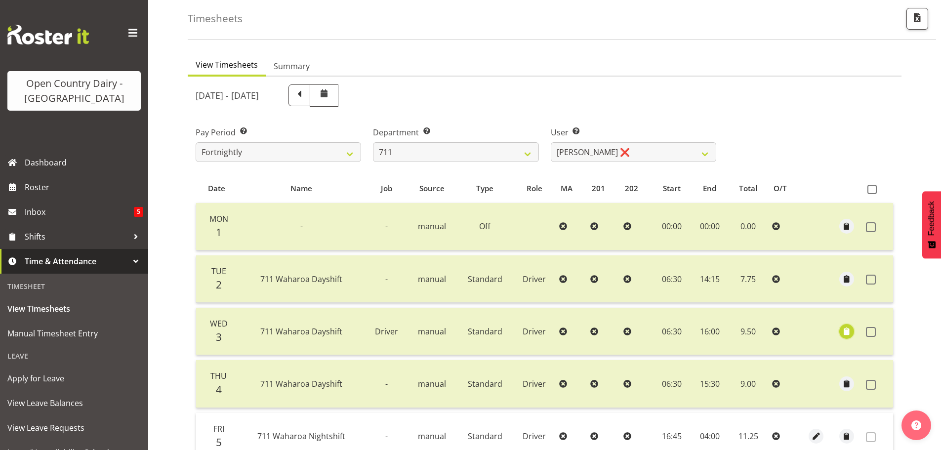
click at [846, 332] on span "button" at bounding box center [846, 331] width 11 height 11
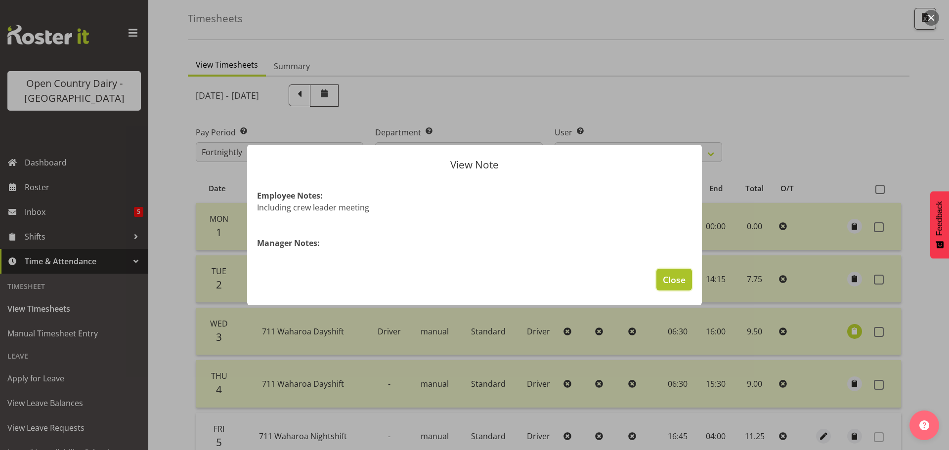
click at [680, 281] on span "Close" at bounding box center [674, 279] width 23 height 13
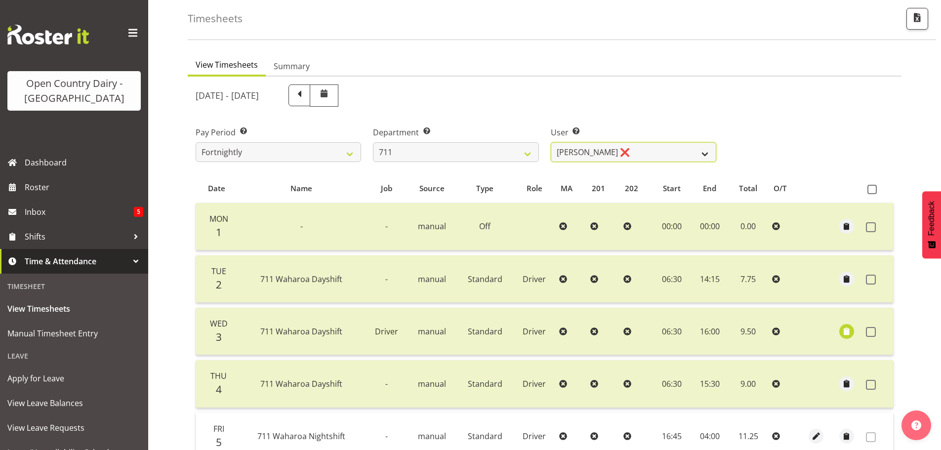
click at [627, 150] on select "[PERSON_NAME] ❌ [PERSON_NAME] ❌ [PERSON_NAME] ❌" at bounding box center [634, 152] width 166 height 20
click at [551, 142] on select "[PERSON_NAME] ❌ [PERSON_NAME] ❌ [PERSON_NAME] ❌" at bounding box center [634, 152] width 166 height 20
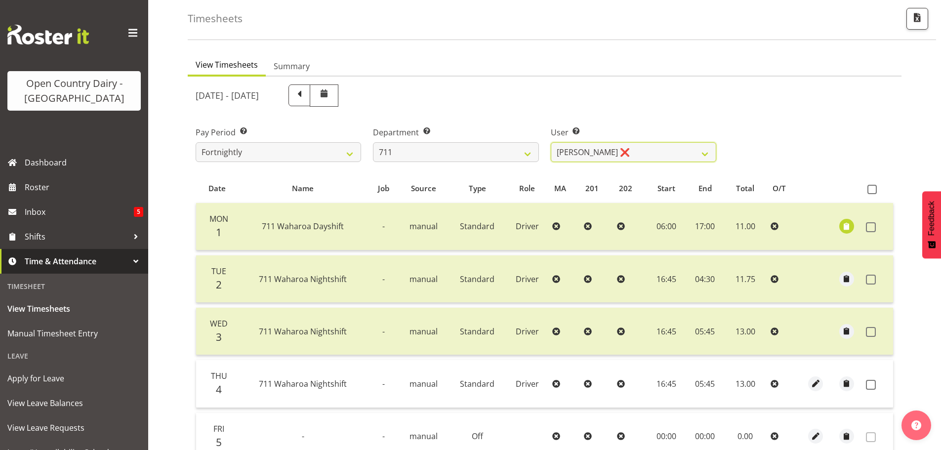
scroll to position [145, 0]
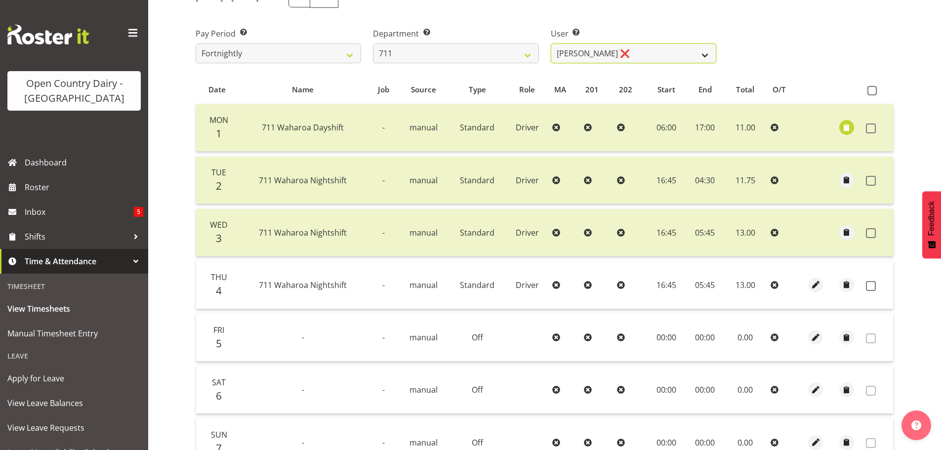
click at [658, 51] on select "[PERSON_NAME] ❌ [PERSON_NAME] ❌ [PERSON_NAME] ❌" at bounding box center [634, 53] width 166 height 20
drag, startPoint x: 658, startPoint y: 51, endPoint x: 652, endPoint y: 48, distance: 6.4
click at [658, 51] on select "[PERSON_NAME] ❌ [PERSON_NAME] ❌ [PERSON_NAME] ❌" at bounding box center [634, 53] width 166 height 20
drag, startPoint x: 640, startPoint y: 54, endPoint x: 635, endPoint y: 61, distance: 8.2
click at [640, 54] on select "[PERSON_NAME] ❌ [PERSON_NAME] ❌ [PERSON_NAME] ❌" at bounding box center [634, 53] width 166 height 20
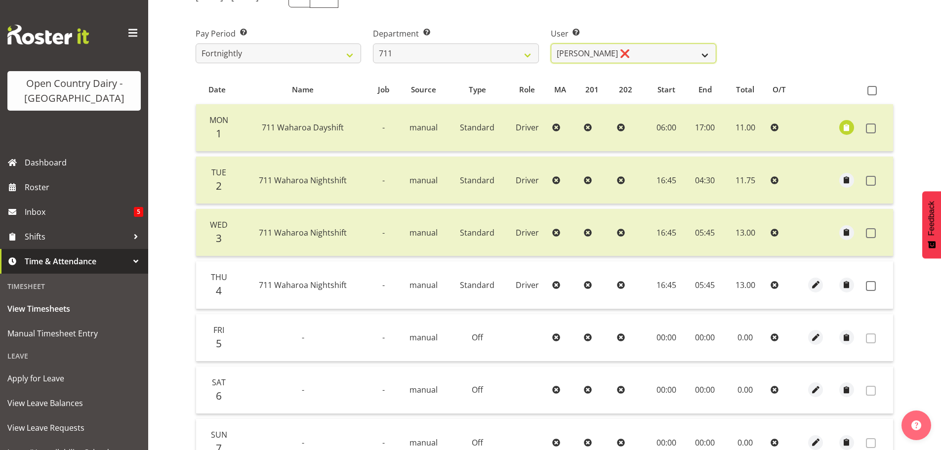
select select "10409"
click at [551, 43] on select "[PERSON_NAME] ❌ [PERSON_NAME] ❌ [PERSON_NAME] ❌" at bounding box center [634, 53] width 166 height 20
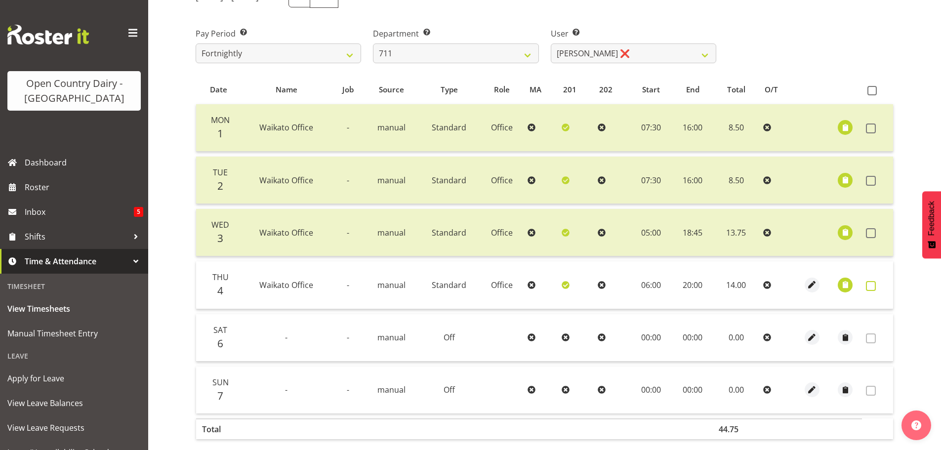
click at [871, 287] on span at bounding box center [871, 286] width 10 height 10
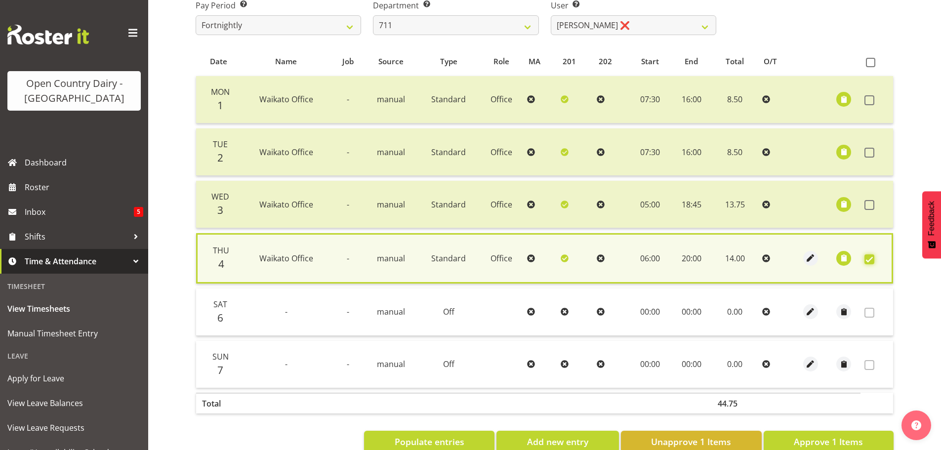
scroll to position [198, 0]
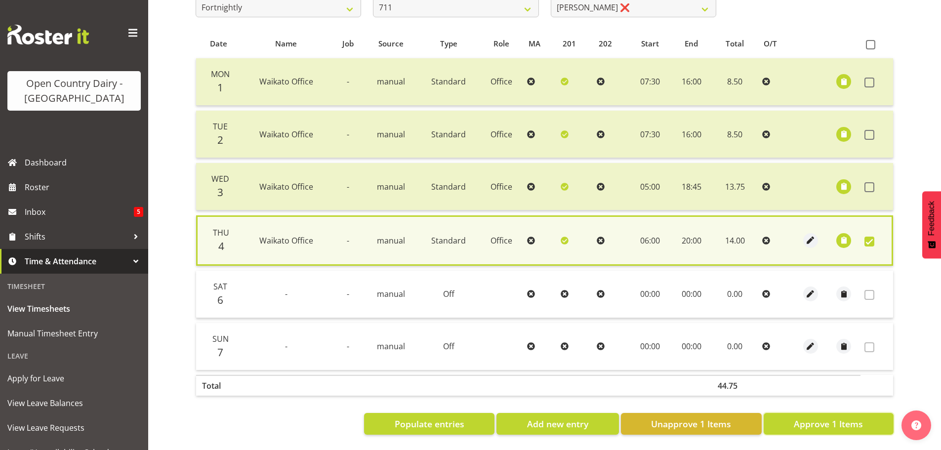
click at [841, 417] on span "Approve 1 Items" at bounding box center [828, 423] width 69 height 13
checkbox input "false"
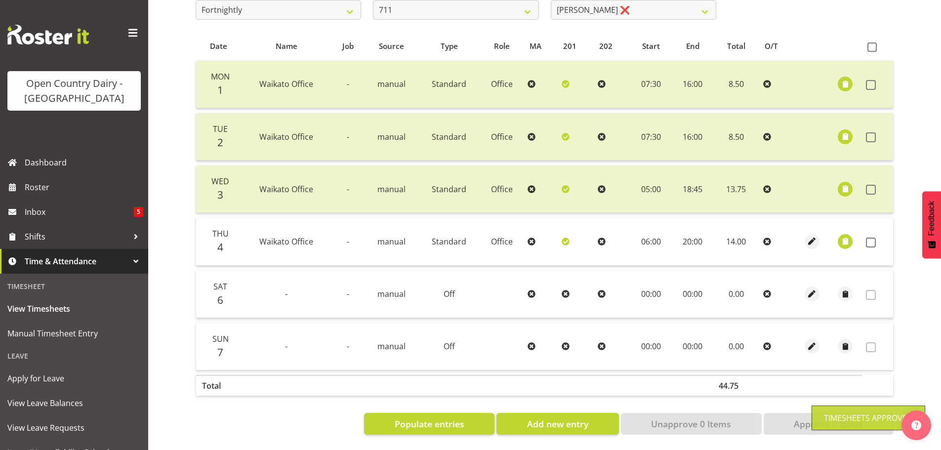
scroll to position [196, 0]
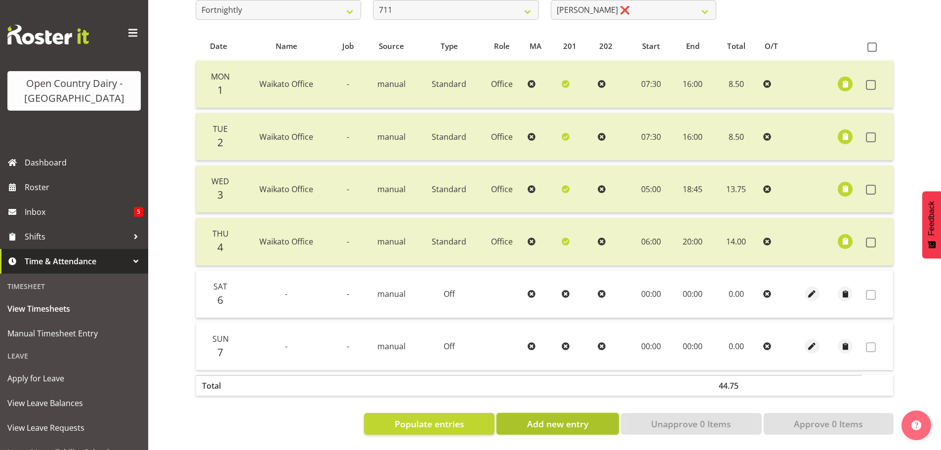
click at [571, 419] on span "Add new entry" at bounding box center [557, 423] width 61 height 13
select select
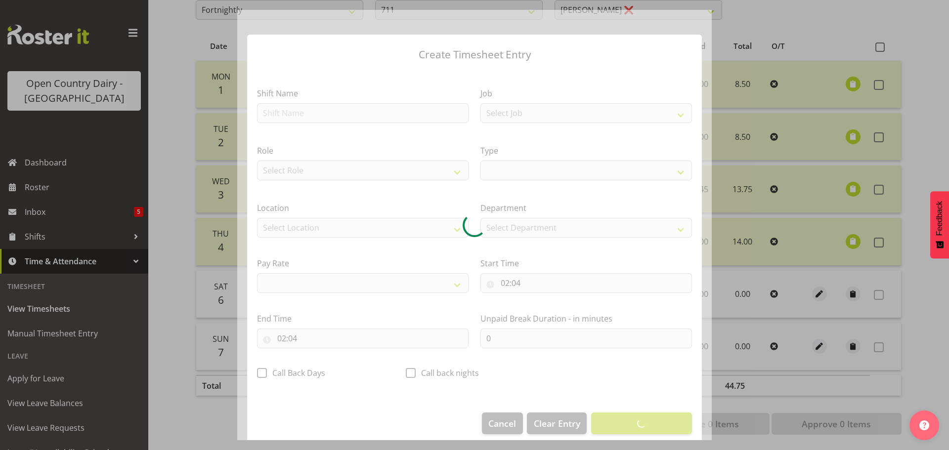
select select
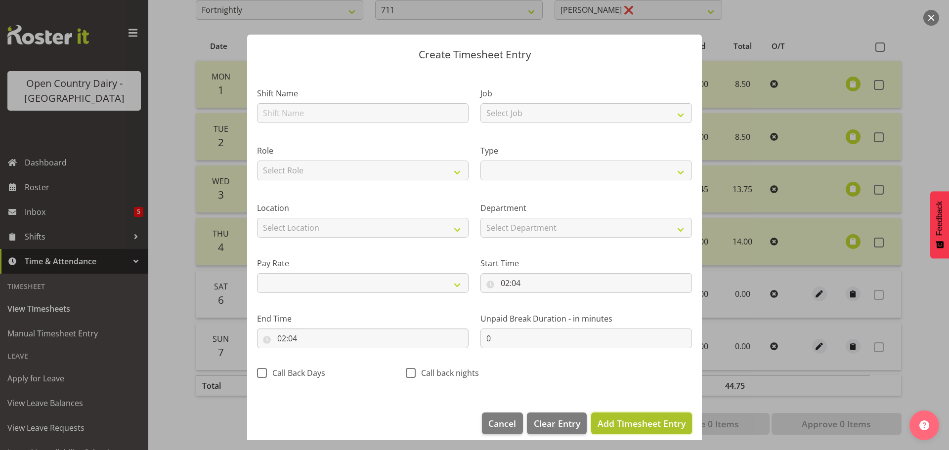
click at [624, 421] on span "Add Timesheet Entry" at bounding box center [641, 423] width 88 height 12
select select
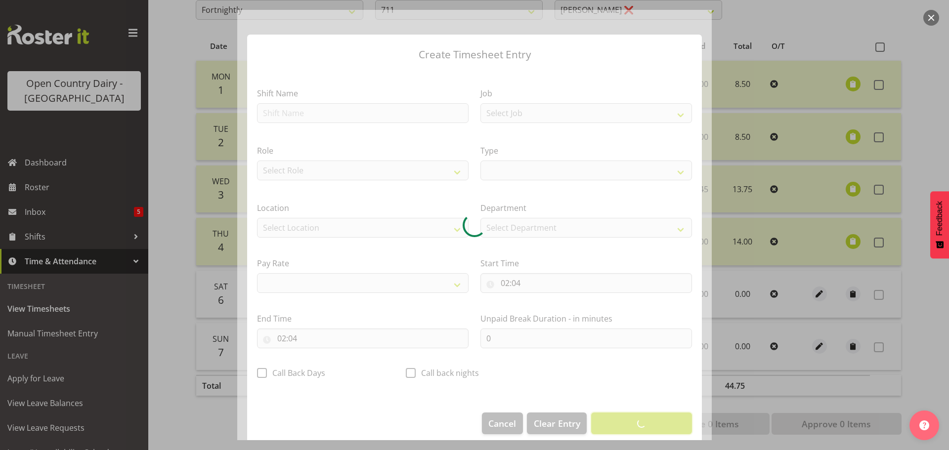
select select
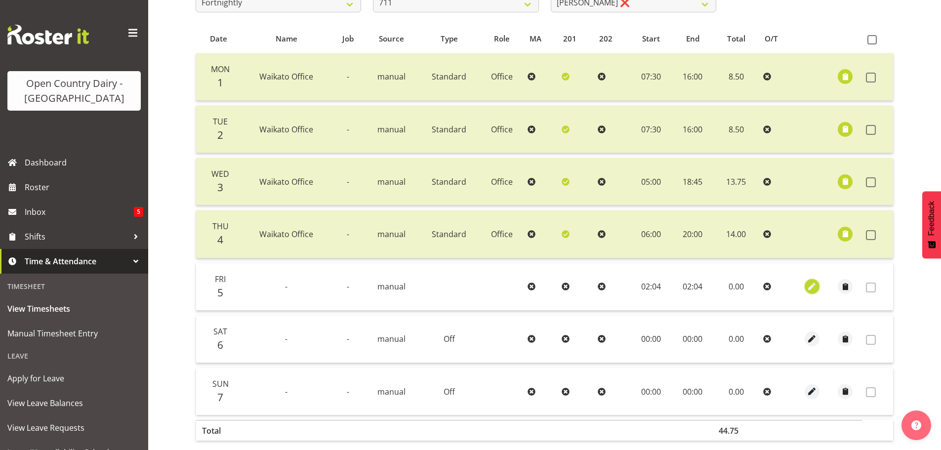
click at [812, 288] on span "button" at bounding box center [811, 286] width 11 height 11
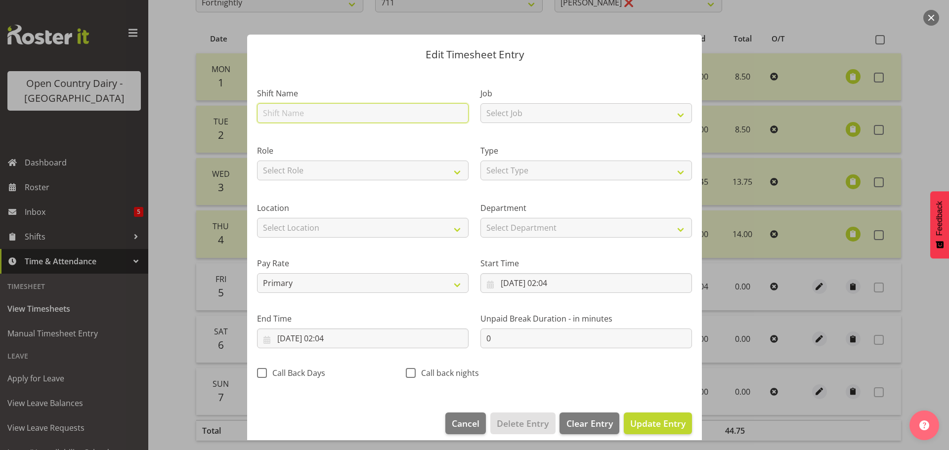
click at [319, 110] on input "text" at bounding box center [362, 113] width 211 height 20
type input "Dayshift"
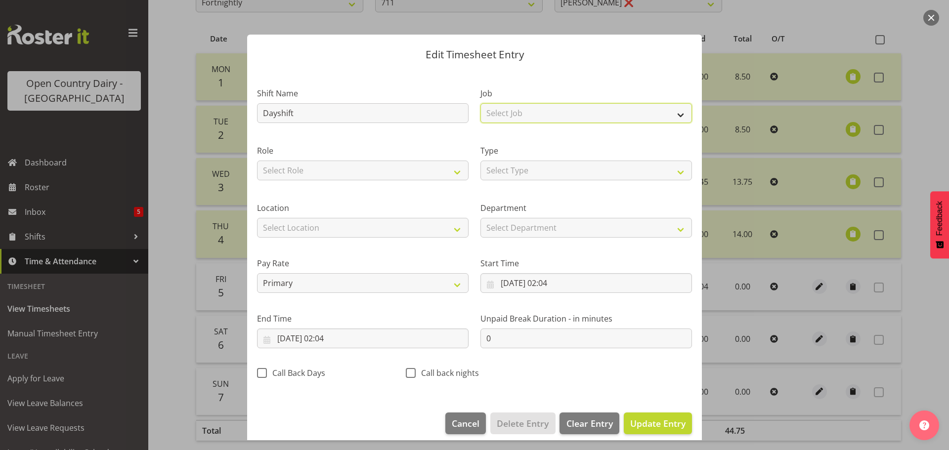
click at [565, 105] on select "Select Job Driver Driver supervisor Support" at bounding box center [585, 113] width 211 height 20
select select "9052"
click at [480, 103] on select "Select Job Driver Driver supervisor Support" at bounding box center [585, 113] width 211 height 20
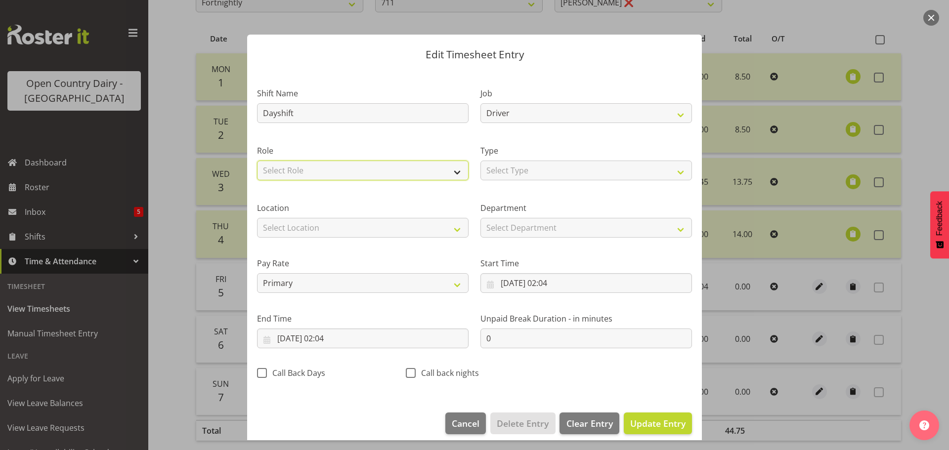
click at [342, 170] on select "Select Role Driver Driver Buddy HSR Office" at bounding box center [362, 171] width 211 height 20
select select "1166"
click at [257, 161] on select "Select Role Driver Driver Buddy HSR Office" at bounding box center [362, 171] width 211 height 20
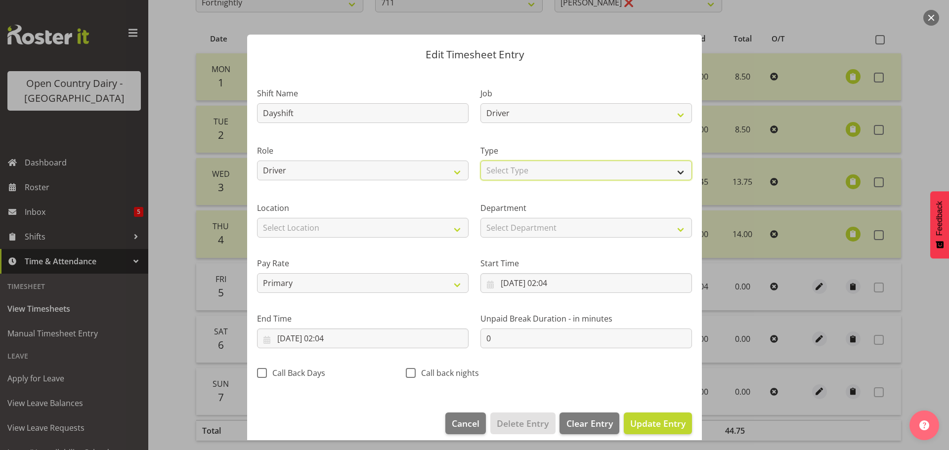
click at [514, 169] on select "Select Type Off Standard Public Holiday Public Holiday (Worked) Day In Lieu Ann…" at bounding box center [585, 171] width 211 height 20
select select "Standard"
click at [480, 161] on select "Select Type Off Standard Public Holiday Public Holiday (Worked) Day In Lieu Ann…" at bounding box center [585, 171] width 211 height 20
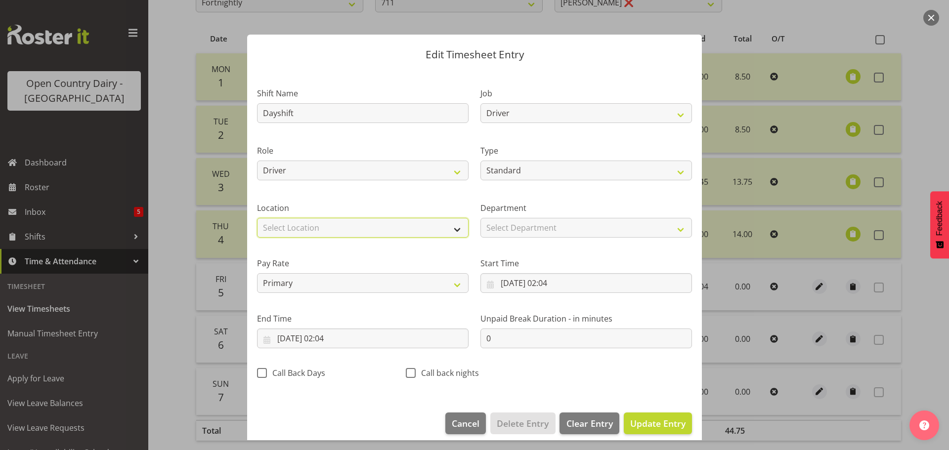
drag, startPoint x: 375, startPoint y: 226, endPoint x: 377, endPoint y: 235, distance: 9.1
click at [377, 226] on select "Select Location Containers Horotiu Ingredients Waharoa Office [GEOGRAPHIC_DATA]…" at bounding box center [362, 228] width 211 height 20
select select "1054"
click at [257, 218] on select "Select Location Containers Horotiu Ingredients Waharoa Office [GEOGRAPHIC_DATA]…" at bounding box center [362, 228] width 211 height 20
click at [791, 5] on div at bounding box center [474, 225] width 949 height 450
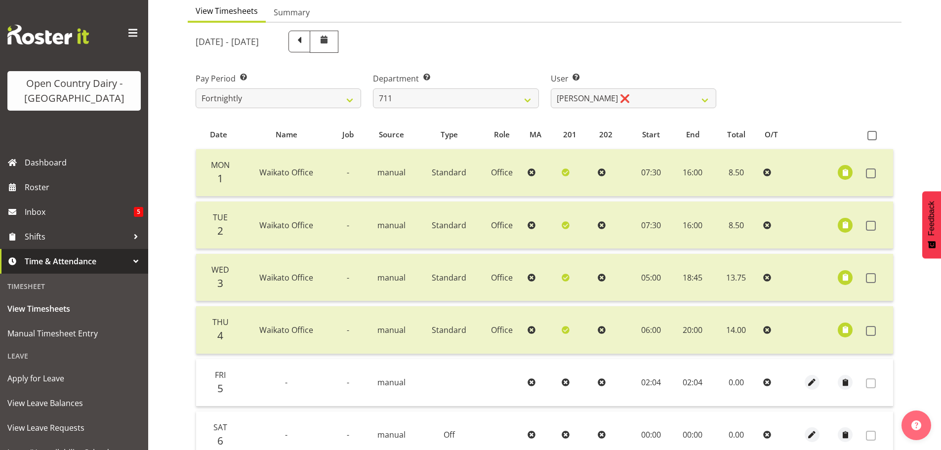
scroll to position [50, 0]
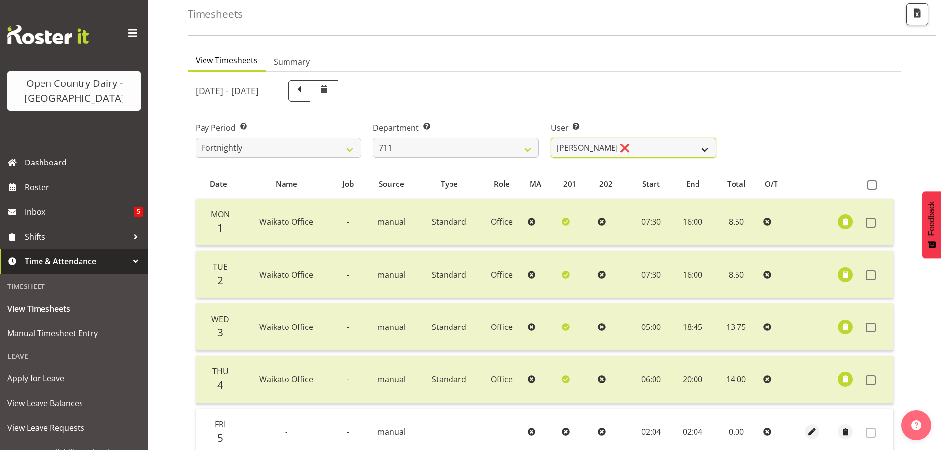
click at [652, 141] on select "[PERSON_NAME] ❌ [PERSON_NAME] ❌ [PERSON_NAME] ❌" at bounding box center [634, 148] width 166 height 20
drag, startPoint x: 664, startPoint y: 143, endPoint x: 375, endPoint y: 157, distance: 289.3
click at [666, 143] on select "[PERSON_NAME] ❌ [PERSON_NAME] ❌ [PERSON_NAME] ❌" at bounding box center [634, 148] width 166 height 20
click at [409, 151] on select "701 702 703 704 705 706 707 708 709 710 711 712 713 714 715 716 717 718 719 720" at bounding box center [456, 148] width 166 height 20
select select "822"
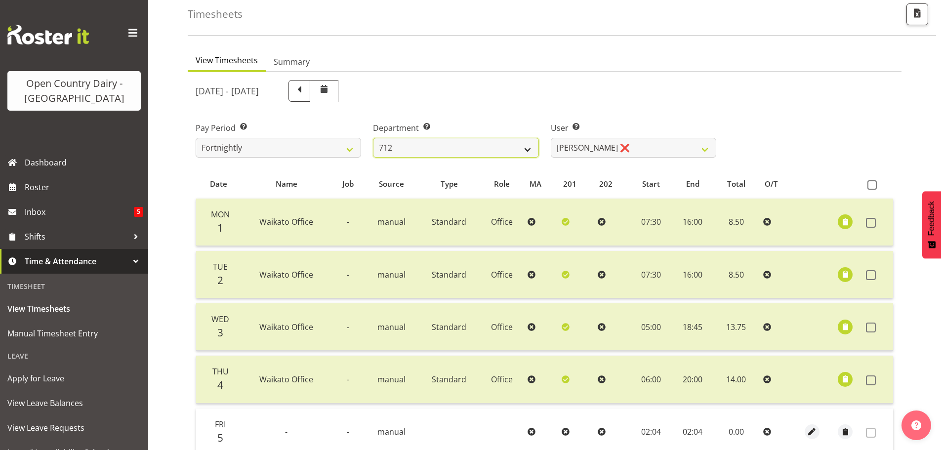
click at [373, 138] on select "701 702 703 704 705 706 707 708 709 710 711 712 713 714 715 716 717 718 719 720" at bounding box center [456, 148] width 166 height 20
select select "8162"
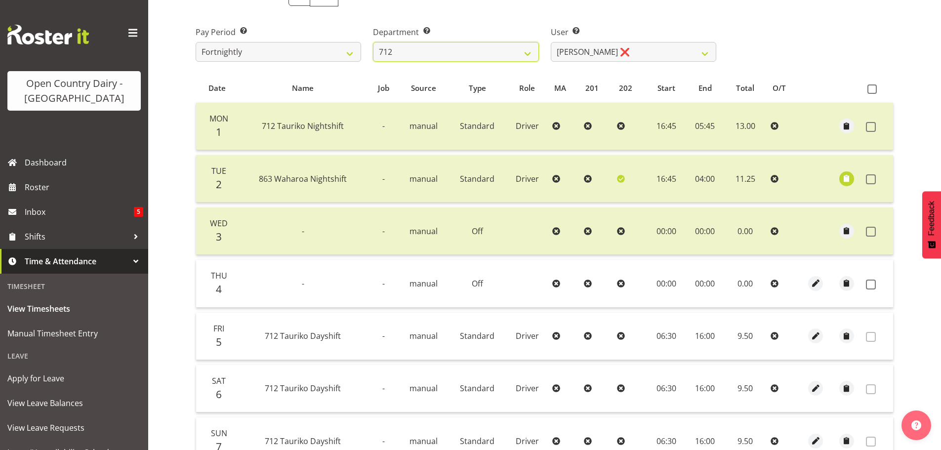
scroll to position [149, 0]
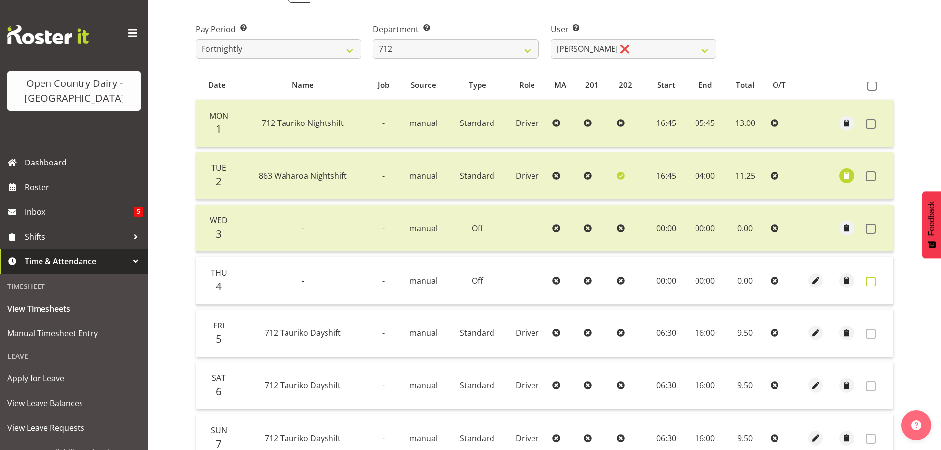
click at [870, 284] on span at bounding box center [871, 282] width 10 height 10
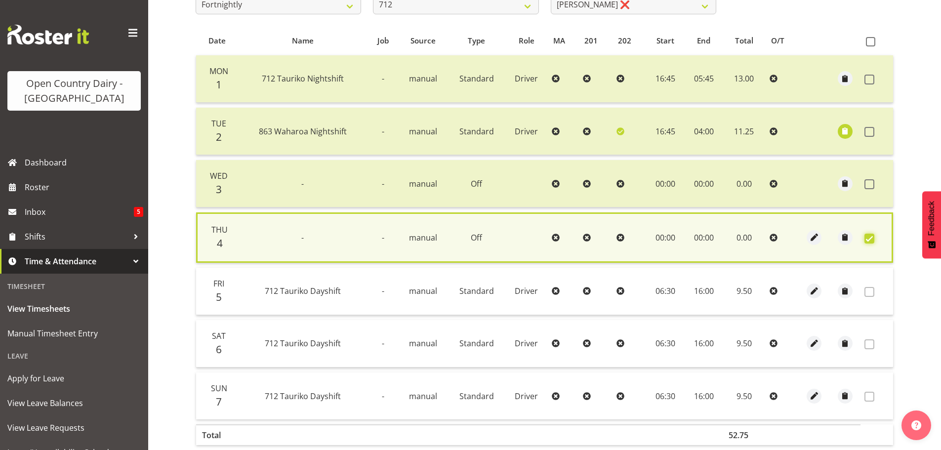
scroll to position [250, 0]
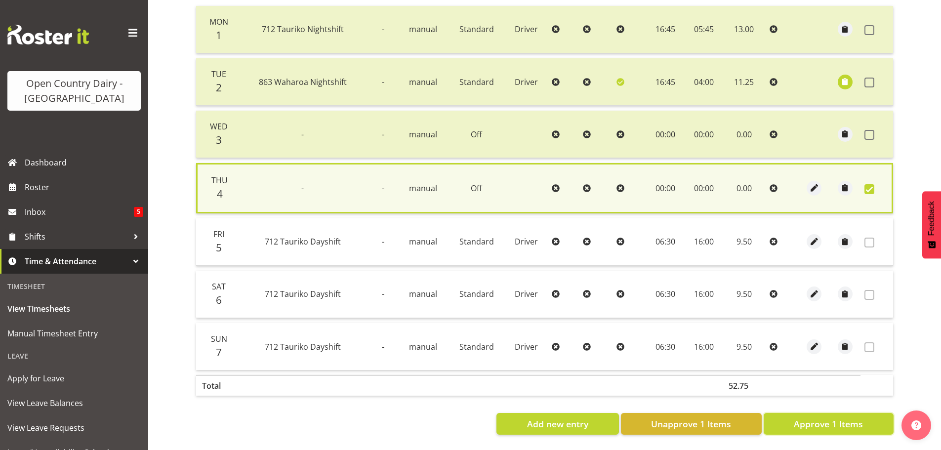
click at [827, 417] on span "Approve 1 Items" at bounding box center [828, 423] width 69 height 13
checkbox input "false"
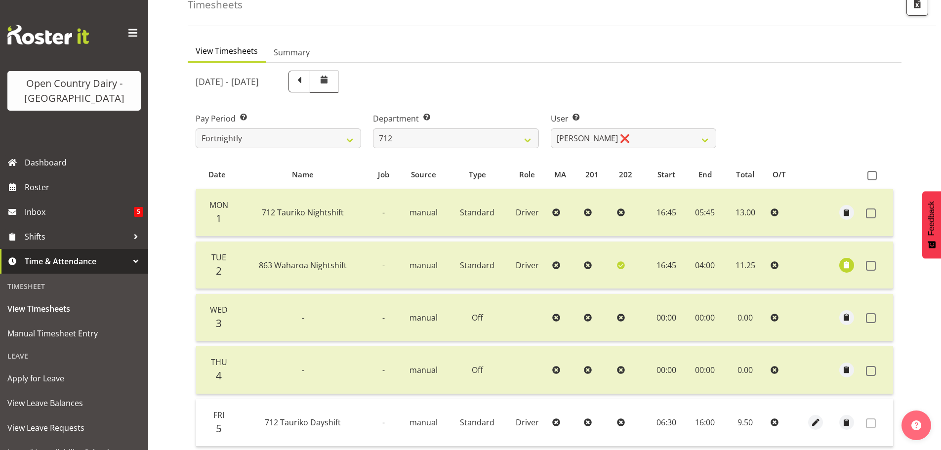
scroll to position [50, 0]
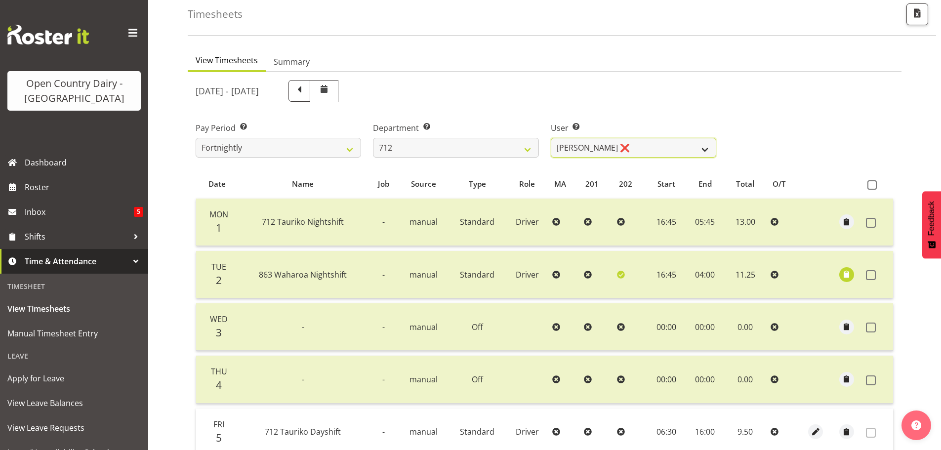
click at [663, 145] on select "[PERSON_NAME] ❌ [PERSON_NAME] ❌ Lucky Kau Kau ❌" at bounding box center [634, 148] width 166 height 20
select select "8250"
click at [551, 138] on select "[PERSON_NAME] ❌ [PERSON_NAME] ❌ Lucky Kau Kau ❌" at bounding box center [634, 148] width 166 height 20
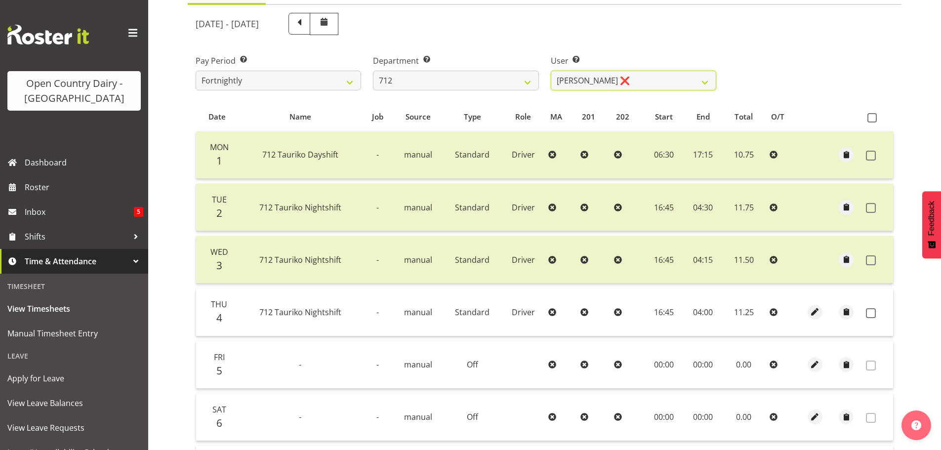
scroll to position [100, 0]
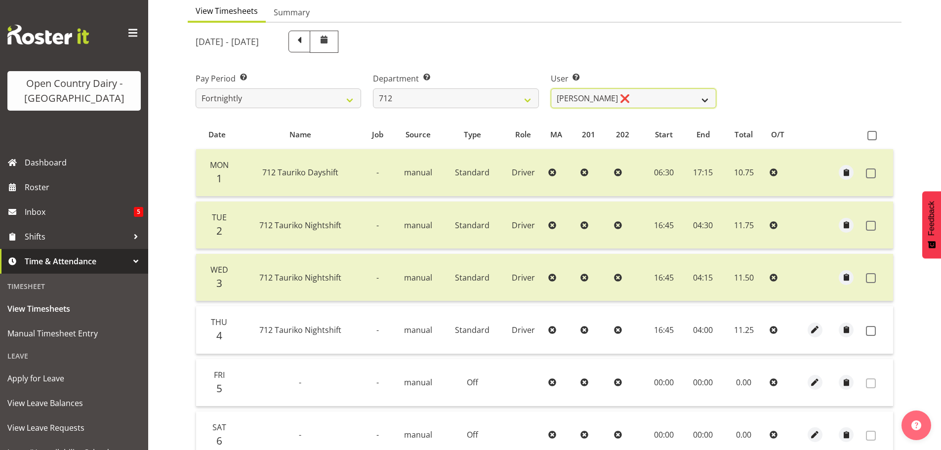
click at [667, 93] on select "[PERSON_NAME] ❌ [PERSON_NAME] ❌ Lucky Kau Kau ❌" at bounding box center [634, 98] width 166 height 20
click at [473, 95] on select "701 702 703 704 705 706 707 708 709 710 711 712 713 714 715 716 717 718 719 720" at bounding box center [456, 98] width 166 height 20
select select "716"
click at [373, 88] on select "701 702 703 704 705 706 707 708 709 710 711 712 713 714 715 716 717 718 719 720" at bounding box center [456, 98] width 166 height 20
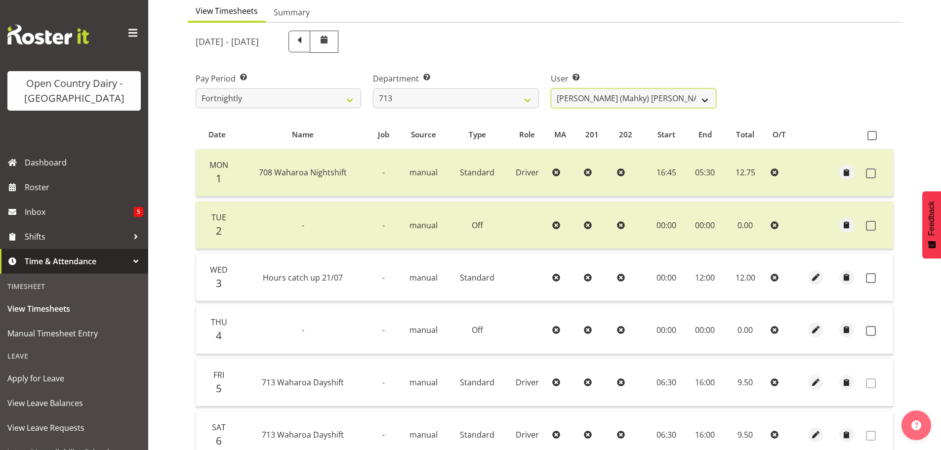
click at [653, 94] on select "[PERSON_NAME] (Mahky) [PERSON_NAME] ❌ [PERSON_NAME] ❌ [PERSON_NAME] ❌" at bounding box center [634, 98] width 166 height 20
select select "10300"
click at [551, 88] on select "[PERSON_NAME] (Mahky) [PERSON_NAME] ❌ [PERSON_NAME] ❌ [PERSON_NAME] ❌" at bounding box center [634, 98] width 166 height 20
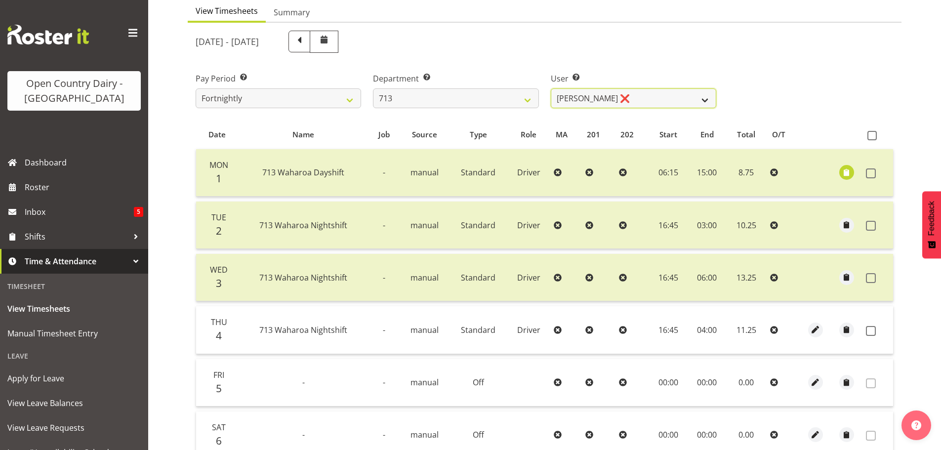
click at [646, 95] on select "[PERSON_NAME] (Mahky) [PERSON_NAME] ❌ [PERSON_NAME] ❌ [PERSON_NAME] ❌" at bounding box center [634, 98] width 166 height 20
drag, startPoint x: 646, startPoint y: 95, endPoint x: 608, endPoint y: 100, distance: 38.4
click at [647, 95] on select "[PERSON_NAME] (Mahky) [PERSON_NAME] ❌ [PERSON_NAME] ❌ [PERSON_NAME] ❌" at bounding box center [634, 98] width 166 height 20
click at [463, 102] on select "701 702 703 704 705 706 707 708 709 710 711 712 713 714 715 716 717 718 719 720" at bounding box center [456, 98] width 166 height 20
select select "805"
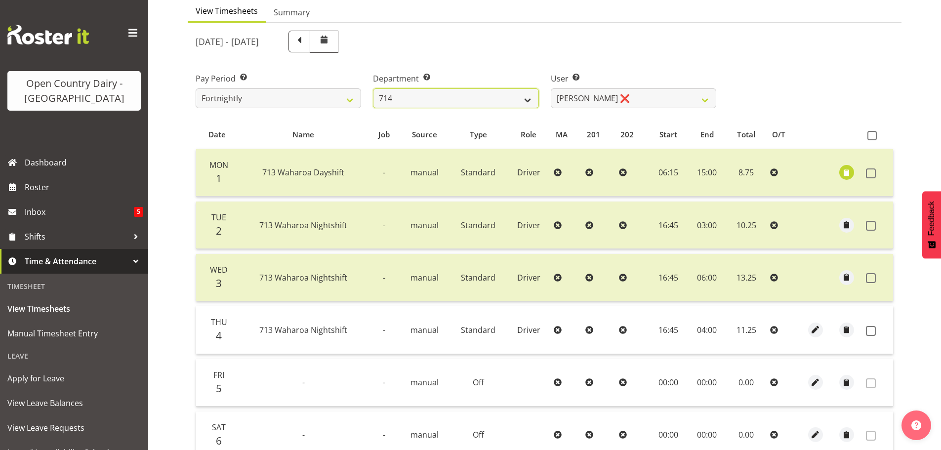
click at [373, 88] on select "701 702 703 704 705 706 707 708 709 710 711 712 713 714 715 716 717 718 719 720" at bounding box center [456, 98] width 166 height 20
select select "10244"
click at [651, 93] on select "[PERSON_NAME] [PERSON_NAME] ❌ [PERSON_NAME] ❌ [PERSON_NAME] ❌ [PERSON_NAME] Gae…" at bounding box center [634, 98] width 166 height 20
drag, startPoint x: 460, startPoint y: 98, endPoint x: 458, endPoint y: 107, distance: 9.2
click at [461, 98] on select "701 702 703 704 705 706 707 708 709 710 711 712 713 714 715 716 717 718 719 720" at bounding box center [456, 98] width 166 height 20
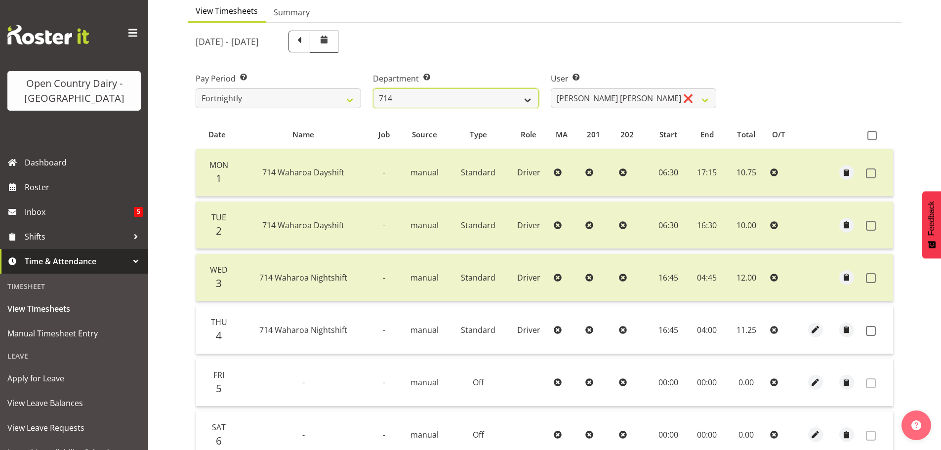
select select "820"
click at [373, 88] on select "701 702 703 704 705 706 707 708 709 710 711 712 713 714 715 716 717 718 719 720" at bounding box center [456, 98] width 166 height 20
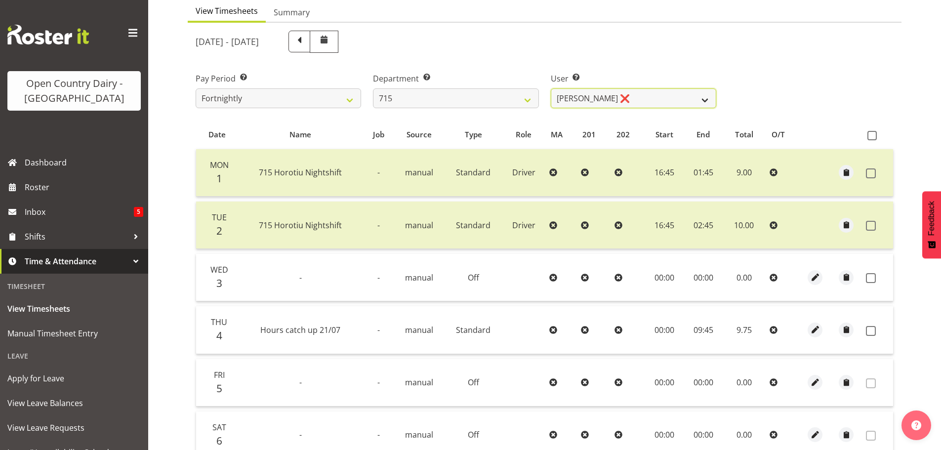
click at [670, 89] on select "[PERSON_NAME] ❌ [PERSON_NAME] ❌ [PERSON_NAME] ❌ [PERSON_NAME] ❌" at bounding box center [634, 98] width 166 height 20
select select "9837"
click at [551, 88] on select "[PERSON_NAME] ❌ [PERSON_NAME] ❌ [PERSON_NAME] ❌ [PERSON_NAME] ❌" at bounding box center [634, 98] width 166 height 20
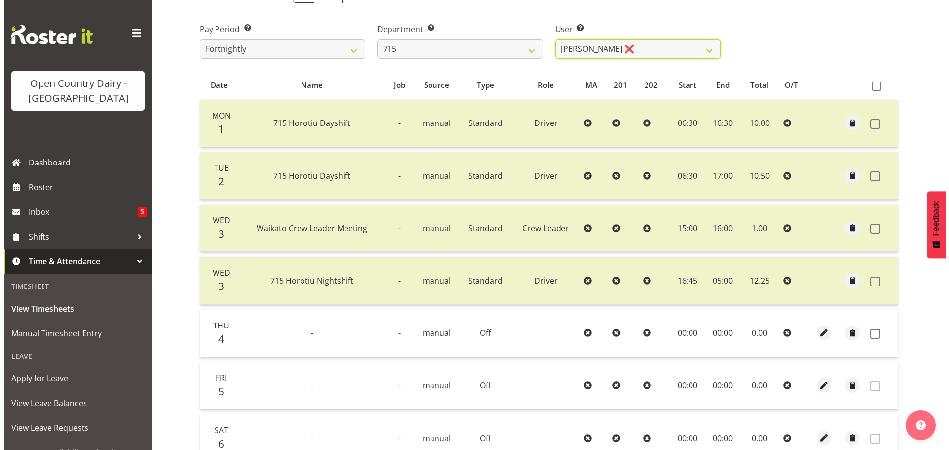
scroll to position [199, 0]
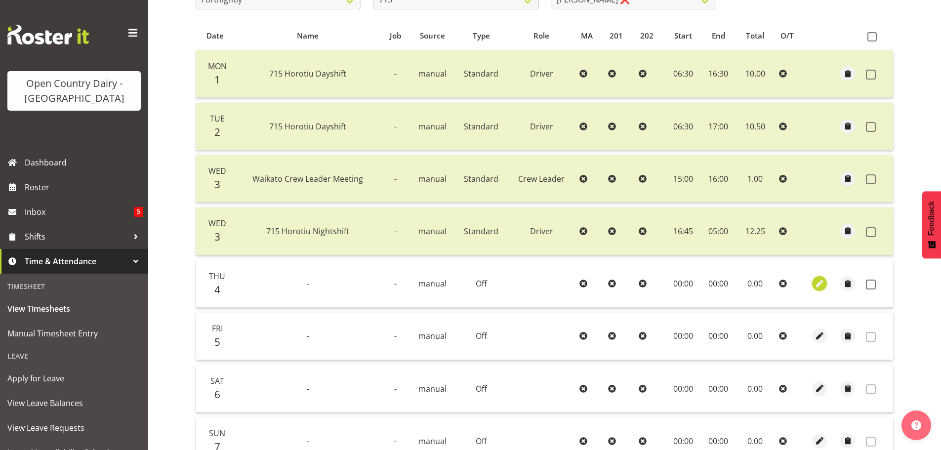
click at [824, 286] on span "button" at bounding box center [819, 283] width 11 height 11
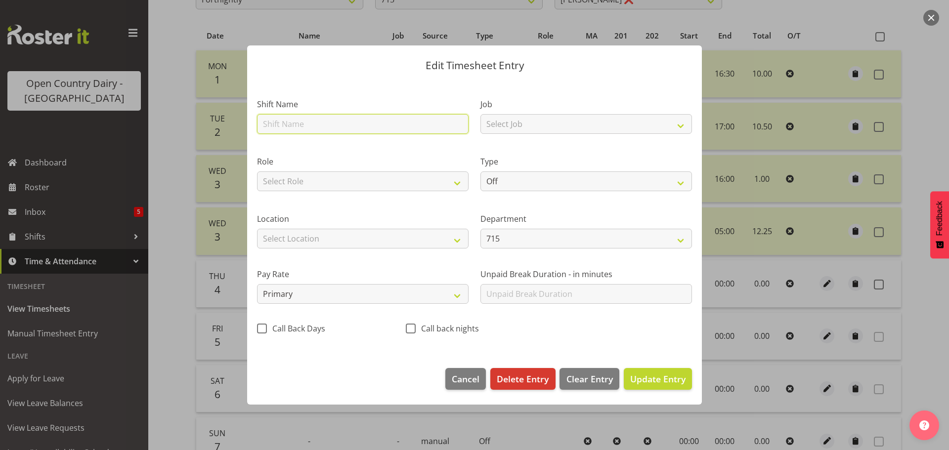
click at [329, 125] on input "text" at bounding box center [362, 124] width 211 height 20
type input "Nightshift"
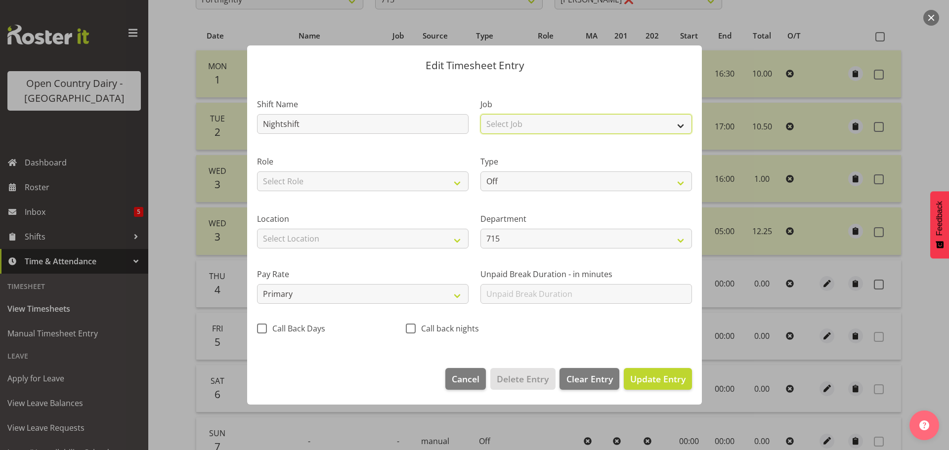
click at [557, 128] on select "Select Job Driver Driver supervisor Support" at bounding box center [585, 124] width 211 height 20
select select "9052"
click at [480, 114] on select "Select Job Driver Driver supervisor Support" at bounding box center [585, 124] width 211 height 20
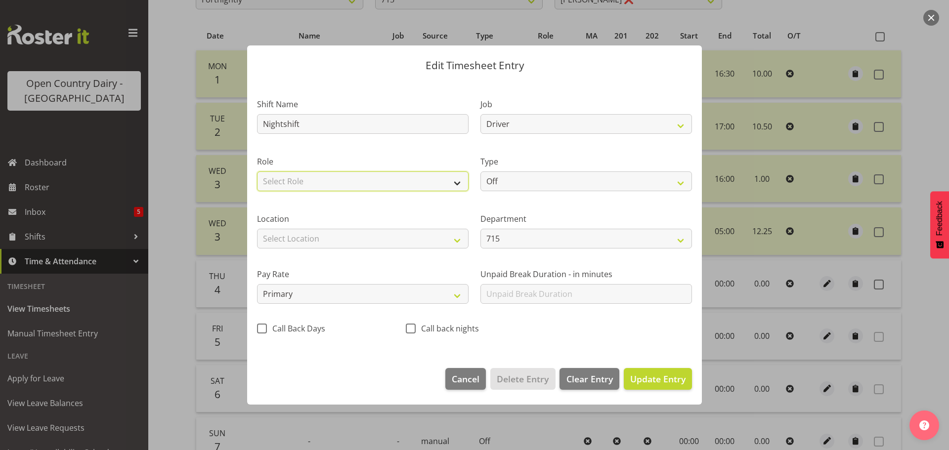
click at [417, 183] on select "Select Role Driver Driver Buddy Crew Leader Shift Supervisor" at bounding box center [362, 181] width 211 height 20
select select "1166"
click at [257, 171] on select "Select Role Driver Driver Buddy Crew Leader Shift Supervisor" at bounding box center [362, 181] width 211 height 20
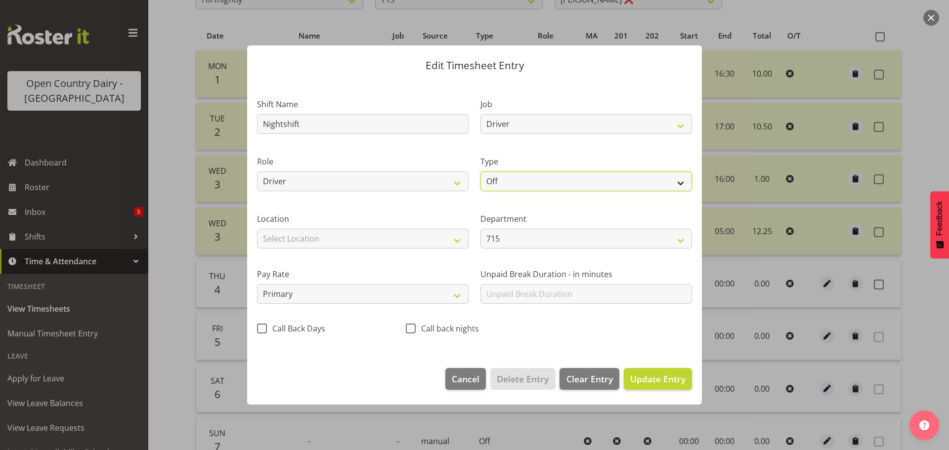
click at [511, 180] on select "Off Standard Public Holiday Public Holiday (Worked) Day In Lieu Annual Leave Si…" at bounding box center [585, 181] width 211 height 20
select select "Standard"
click at [480, 171] on select "Off Standard Public Holiday Public Holiday (Worked) Day In Lieu Annual Leave Si…" at bounding box center [585, 181] width 211 height 20
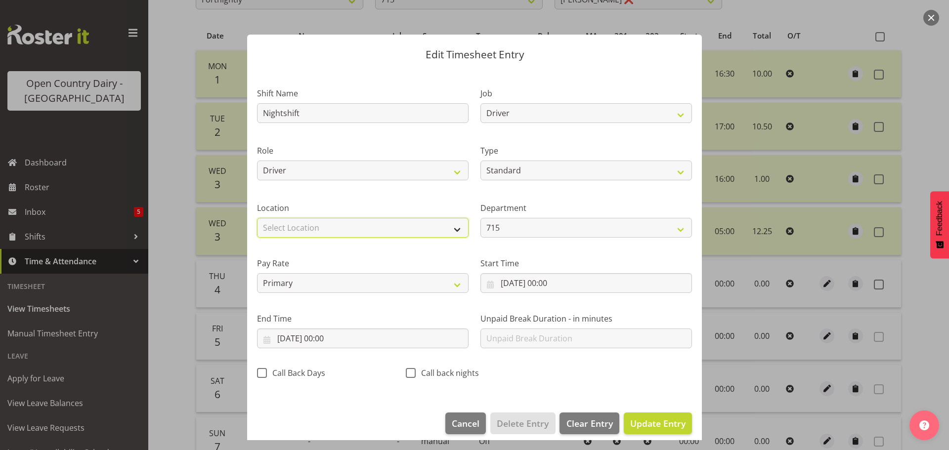
click at [364, 222] on select "Select Location Containers Horotiu Ingredients Waharoa Office [GEOGRAPHIC_DATA]…" at bounding box center [362, 228] width 211 height 20
select select "1054"
click at [257, 218] on select "Select Location Containers Horotiu Ingredients Waharoa Office [GEOGRAPHIC_DATA]…" at bounding box center [362, 228] width 211 height 20
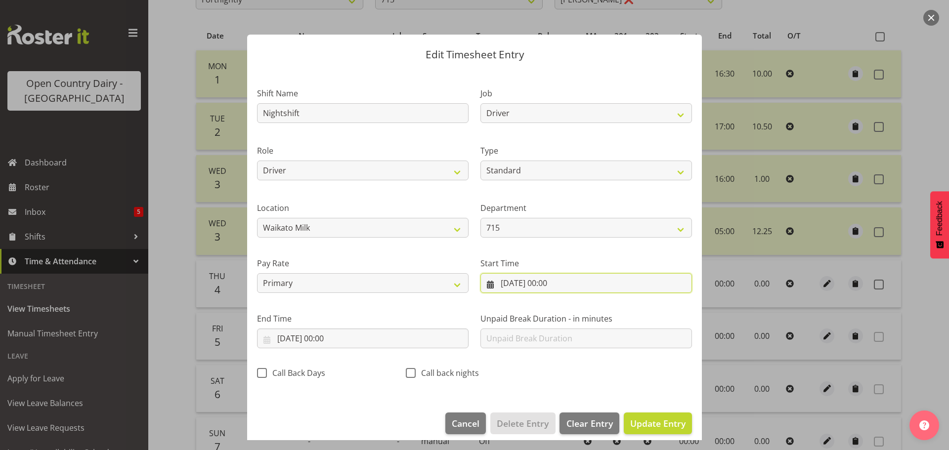
click at [518, 283] on input "[DATE] 00:00" at bounding box center [585, 283] width 211 height 20
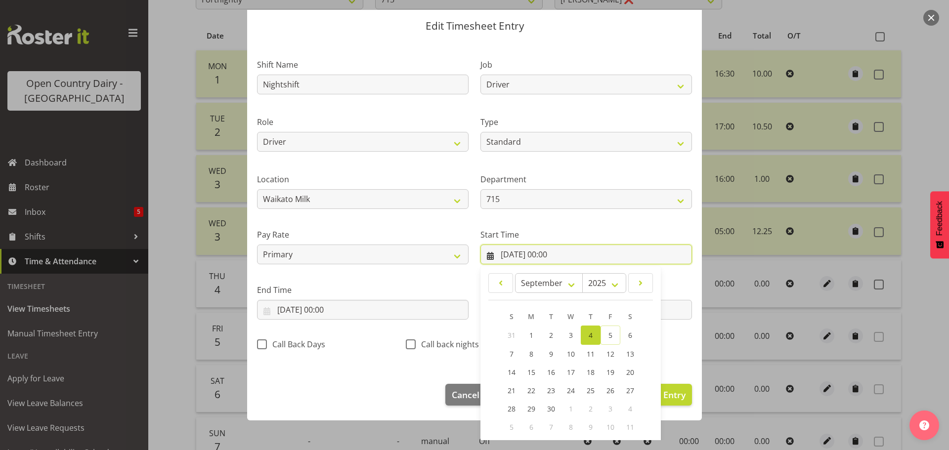
scroll to position [79, 0]
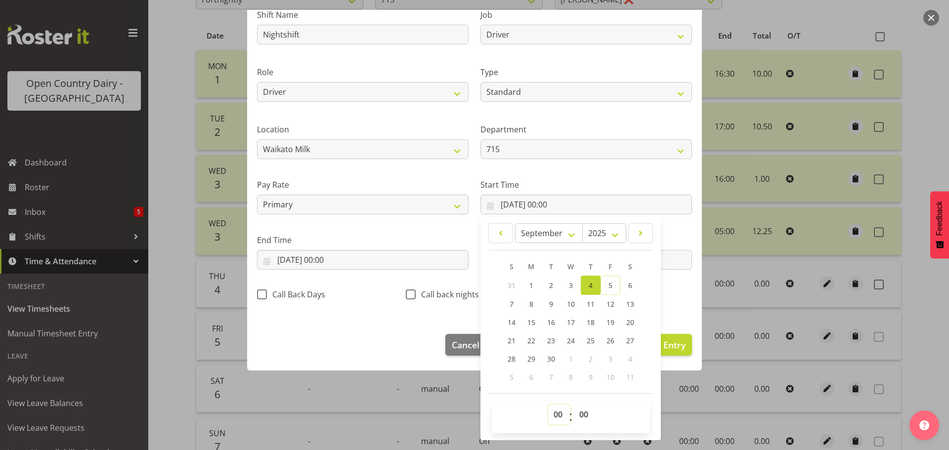
drag, startPoint x: 556, startPoint y: 419, endPoint x: 556, endPoint y: 411, distance: 8.9
click at [556, 419] on select "00 01 02 03 04 05 06 07 08 09 10 11 12 13 14 15 16 17 18 19 20 21 22 23" at bounding box center [559, 415] width 22 height 20
select select "16"
click at [548, 405] on select "00 01 02 03 04 05 06 07 08 09 10 11 12 13 14 15 16 17 18 19 20 21 22 23" at bounding box center [559, 415] width 22 height 20
type input "[DATE] 16:00"
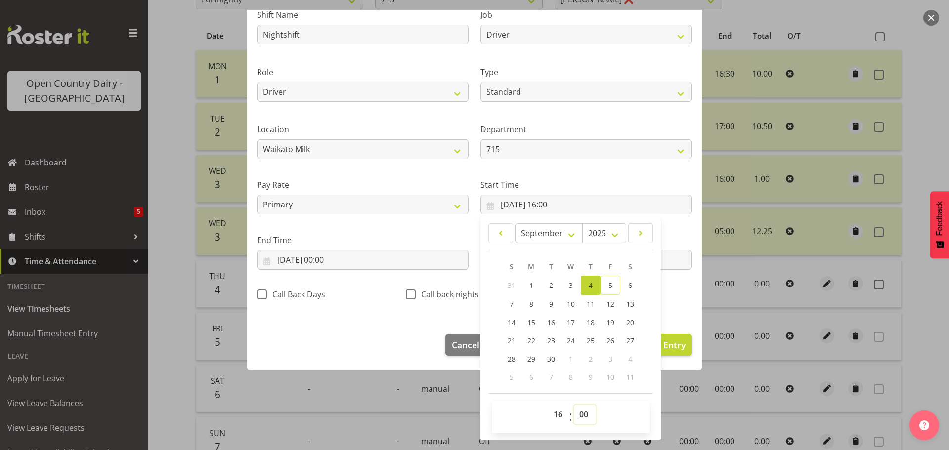
click at [581, 414] on select "00 01 02 03 04 05 06 07 08 09 10 11 12 13 14 15 16 17 18 19 20 21 22 23 24 25 2…" at bounding box center [585, 415] width 22 height 20
select select "45"
click at [574, 405] on select "00 01 02 03 04 05 06 07 08 09 10 11 12 13 14 15 16 17 18 19 20 21 22 23 24 25 2…" at bounding box center [585, 415] width 22 height 20
type input "[DATE] 16:45"
click at [324, 257] on input "[DATE] 00:00" at bounding box center [362, 260] width 211 height 20
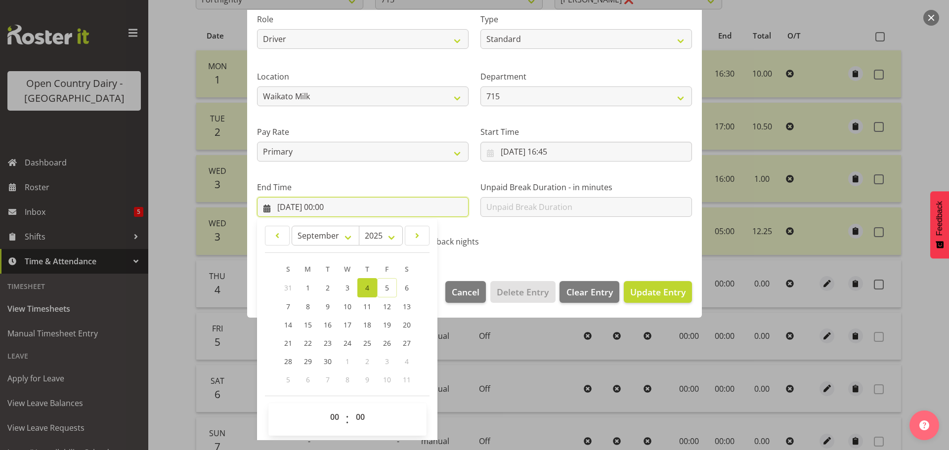
scroll to position [134, 0]
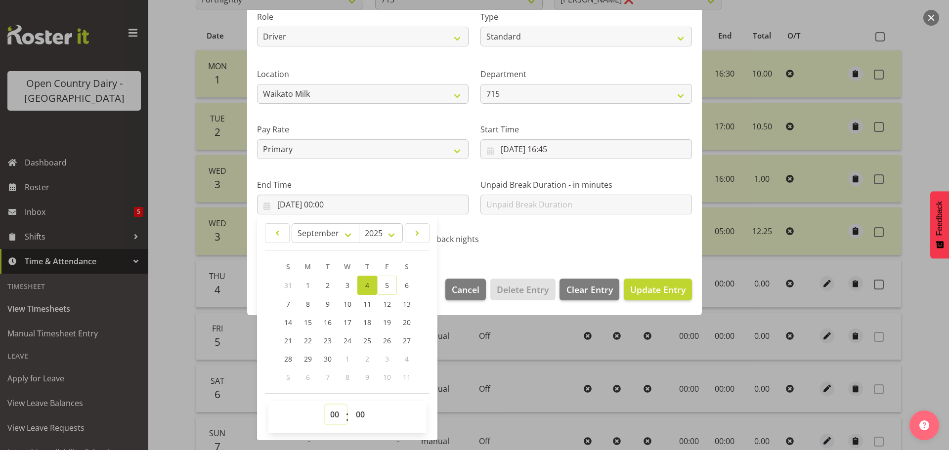
click at [332, 415] on select "00 01 02 03 04 05 06 07 08 09 10 11 12 13 14 15 16 17 18 19 20 21 22 23" at bounding box center [336, 415] width 22 height 20
select select "4"
click at [325, 405] on select "00 01 02 03 04 05 06 07 08 09 10 11 12 13 14 15 16 17 18 19 20 21 22 23" at bounding box center [336, 415] width 22 height 20
type input "[DATE] 04:00"
click at [630, 288] on span "Update Entry" at bounding box center [657, 290] width 55 height 12
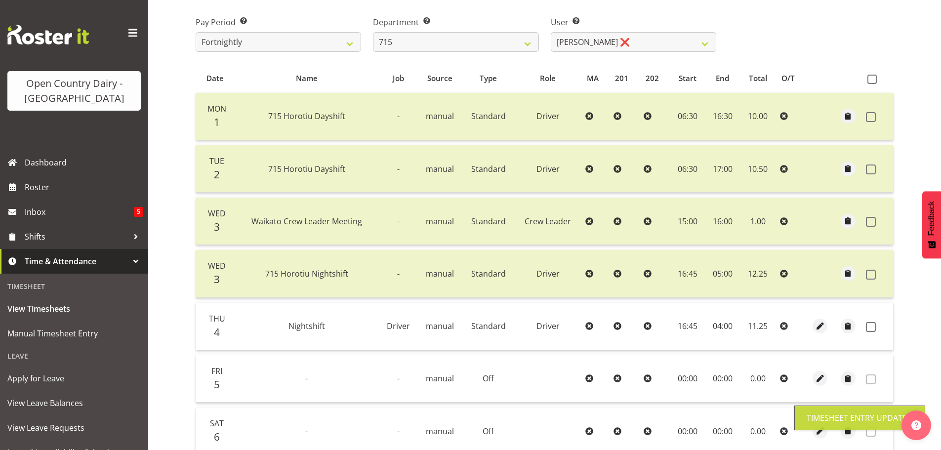
scroll to position [50, 0]
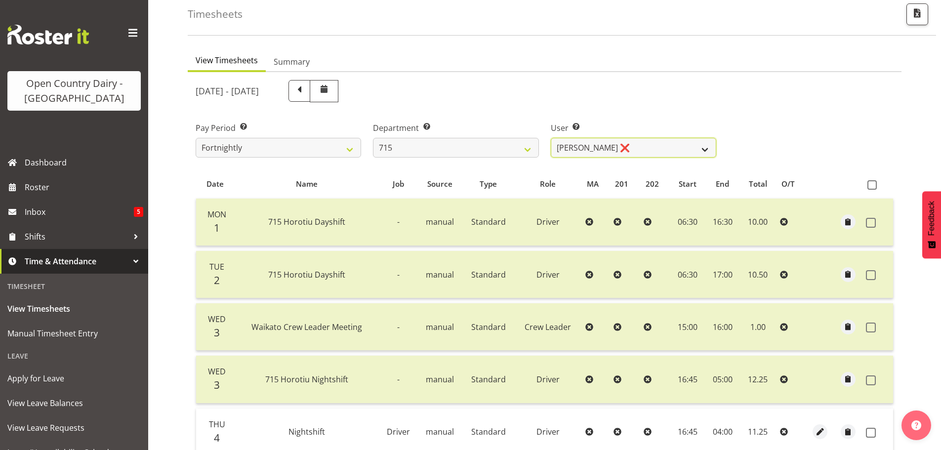
click at [641, 155] on select "[PERSON_NAME] ❌ [PERSON_NAME] ❌ [PERSON_NAME] ❌ [PERSON_NAME] ❌" at bounding box center [634, 148] width 166 height 20
click at [641, 151] on select "[PERSON_NAME] ❌ [PERSON_NAME] ❌ [PERSON_NAME] ❌ [PERSON_NAME] ❌" at bounding box center [634, 148] width 166 height 20
click at [494, 150] on select "701 702 703 704 705 706 707 708 709 710 711 712 713 714 715 716 717 718 719 720" at bounding box center [456, 148] width 166 height 20
select select "754"
click at [373, 138] on select "701 702 703 704 705 706 707 708 709 710 711 712 713 714 715 716 717 718 719 720" at bounding box center [456, 148] width 166 height 20
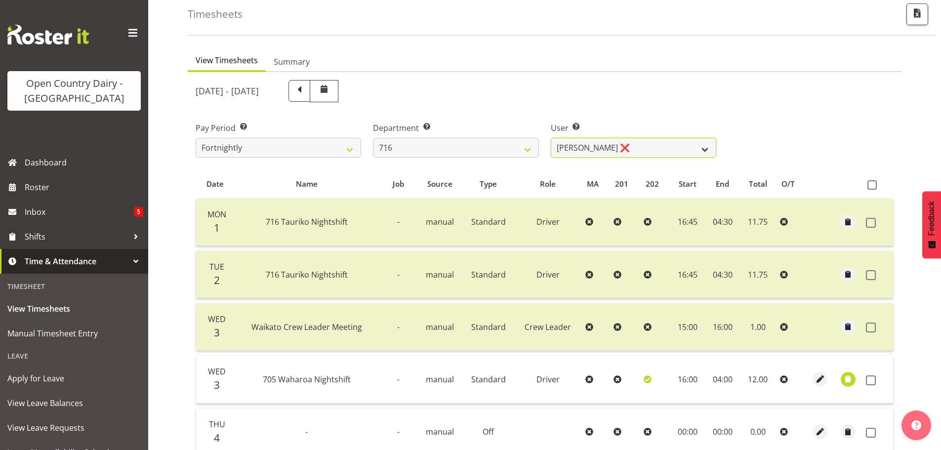
click at [662, 148] on select "[PERSON_NAME] ❌ [PERSON_NAME] ❌ [PERSON_NAME] ❌ [PERSON_NAME]" at bounding box center [634, 148] width 166 height 20
select select "10867"
click at [551, 138] on select "[PERSON_NAME] ❌ [PERSON_NAME] ❌ [PERSON_NAME] ❌ [PERSON_NAME]" at bounding box center [634, 148] width 166 height 20
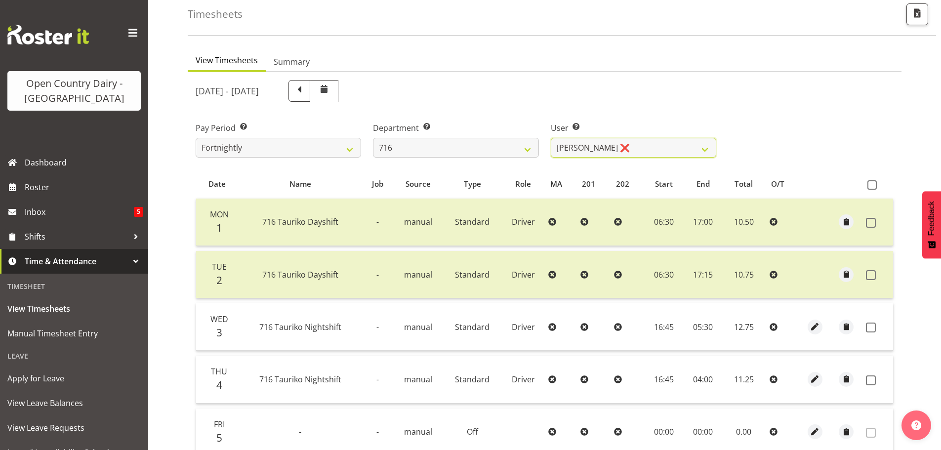
scroll to position [199, 0]
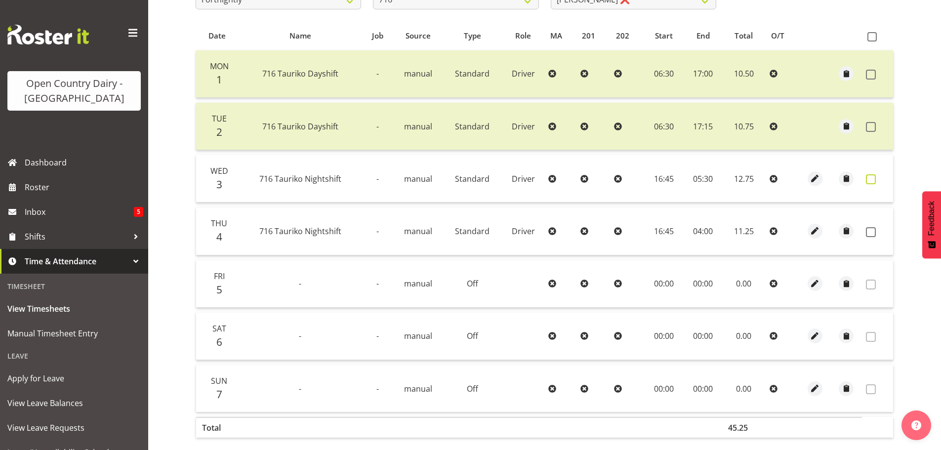
click at [874, 180] on span at bounding box center [871, 179] width 10 height 10
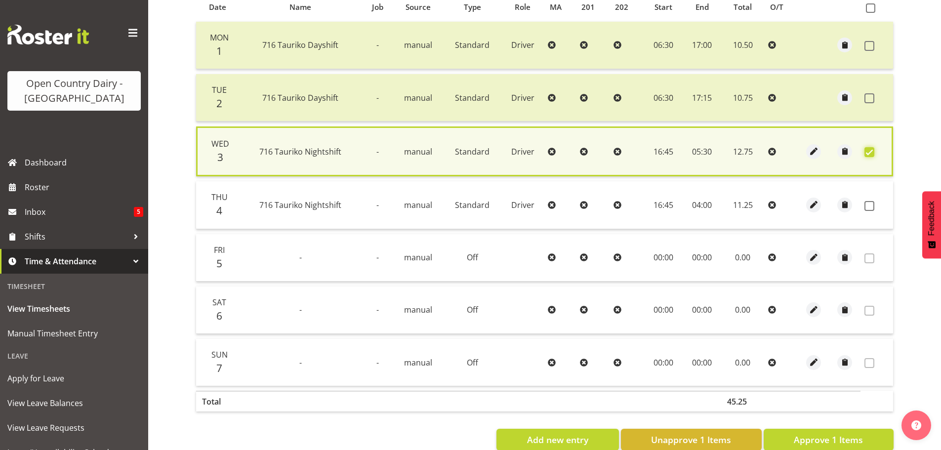
scroll to position [250, 0]
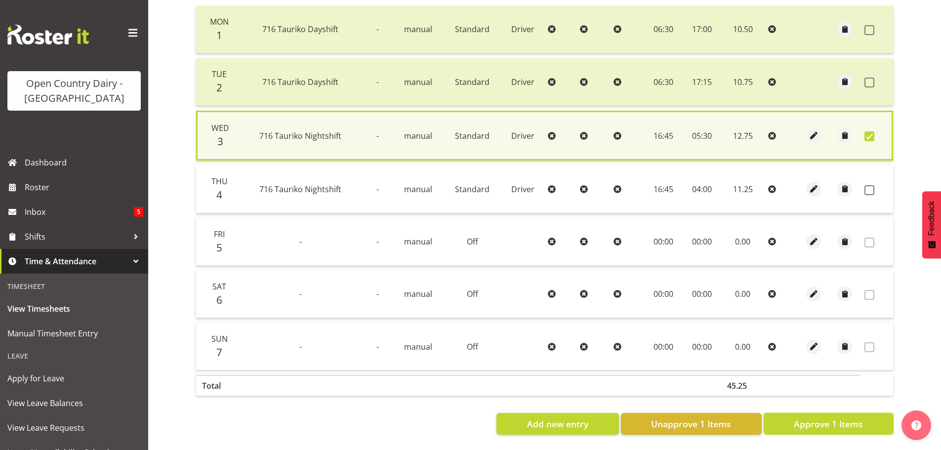
click at [794, 414] on button "Approve 1 Items" at bounding box center [829, 424] width 130 height 22
checkbox input "false"
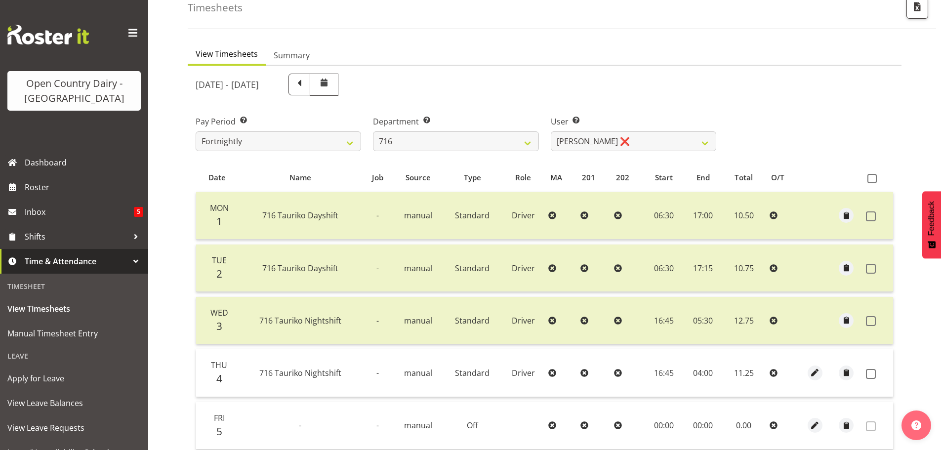
scroll to position [50, 0]
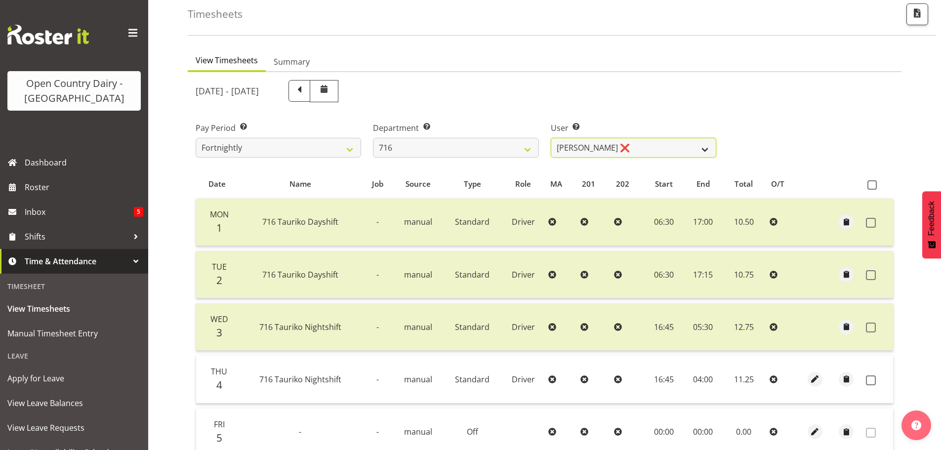
click at [630, 143] on select "[PERSON_NAME] ❌ [PERSON_NAME] ❌ [PERSON_NAME] ❌ [PERSON_NAME]" at bounding box center [634, 148] width 166 height 20
click at [458, 144] on select "701 702 703 704 705 706 707 708 709 710 711 712 713 714 715 716 717 718 719 720" at bounding box center [456, 148] width 166 height 20
select select "758"
click at [373, 138] on select "701 702 703 704 705 706 707 708 709 710 711 712 713 714 715 716 717 718 719 720" at bounding box center [456, 148] width 166 height 20
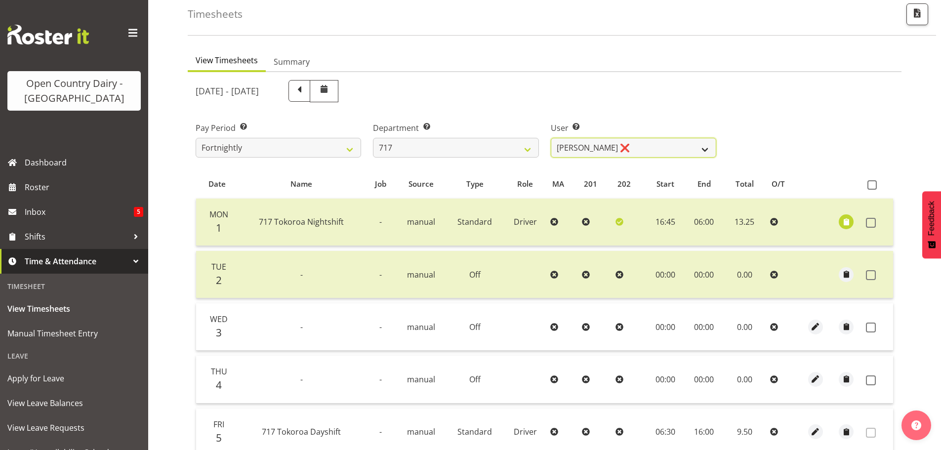
click at [642, 148] on select "[PERSON_NAME] ❌ Dodge [PERSON_NAME] ✔ [PERSON_NAME] ❌ [PERSON_NAME] ❌" at bounding box center [634, 148] width 166 height 20
select select "10294"
click at [551, 138] on select "[PERSON_NAME] ❌ Dodge [PERSON_NAME] ✔ [PERSON_NAME] ❌ [PERSON_NAME] ❌" at bounding box center [634, 148] width 166 height 20
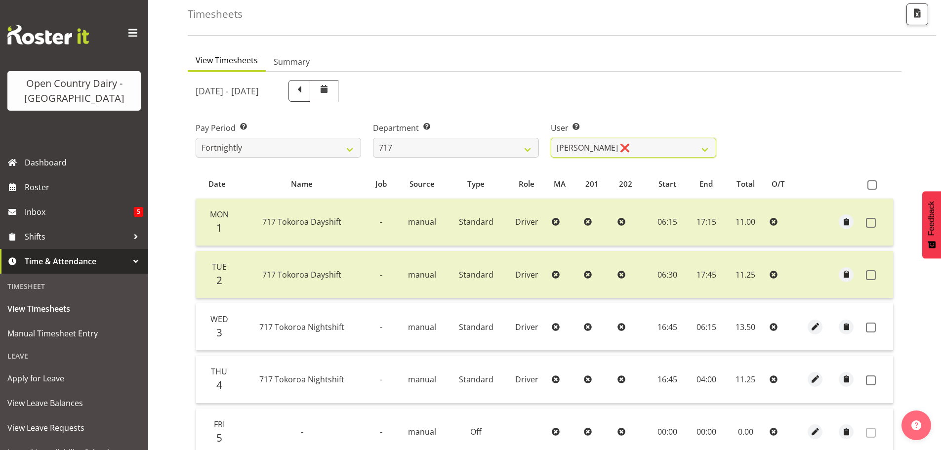
scroll to position [248, 0]
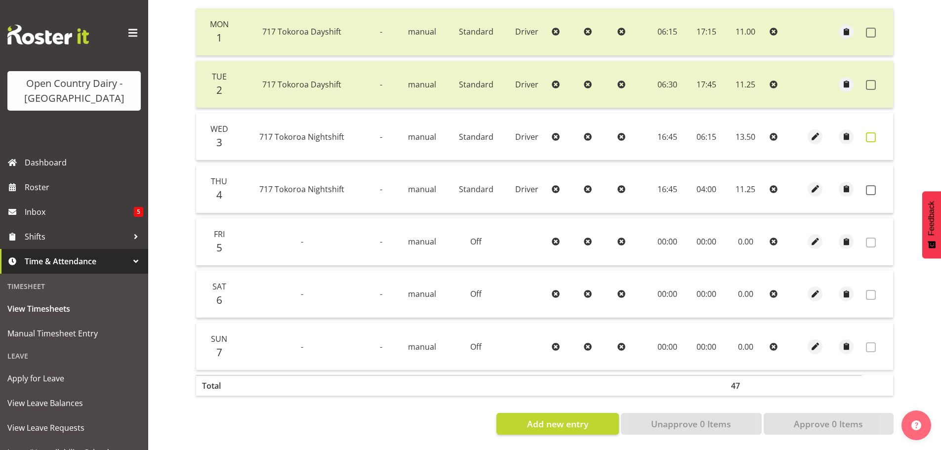
click at [873, 132] on span at bounding box center [871, 137] width 10 height 10
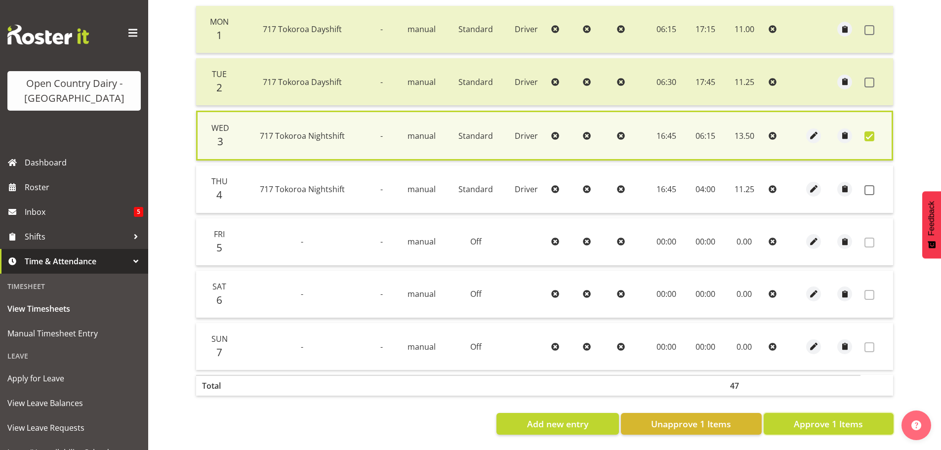
click at [855, 417] on span "Approve 1 Items" at bounding box center [828, 423] width 69 height 13
checkbox input "false"
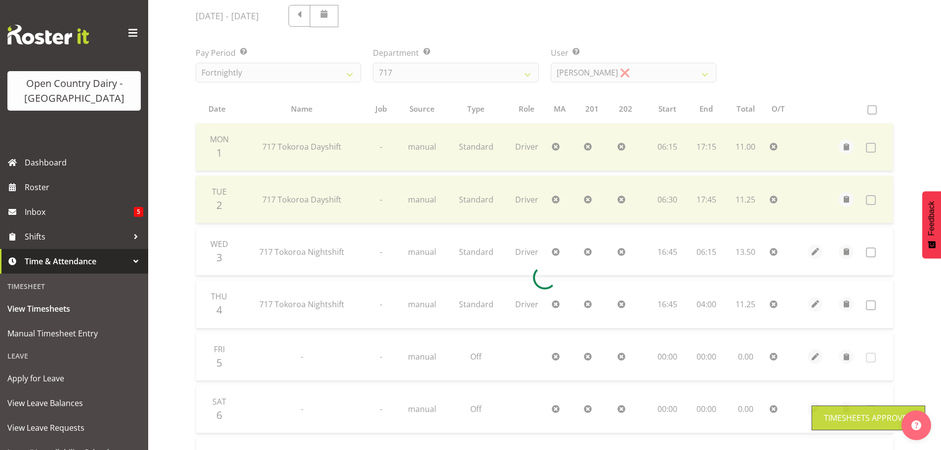
scroll to position [100, 0]
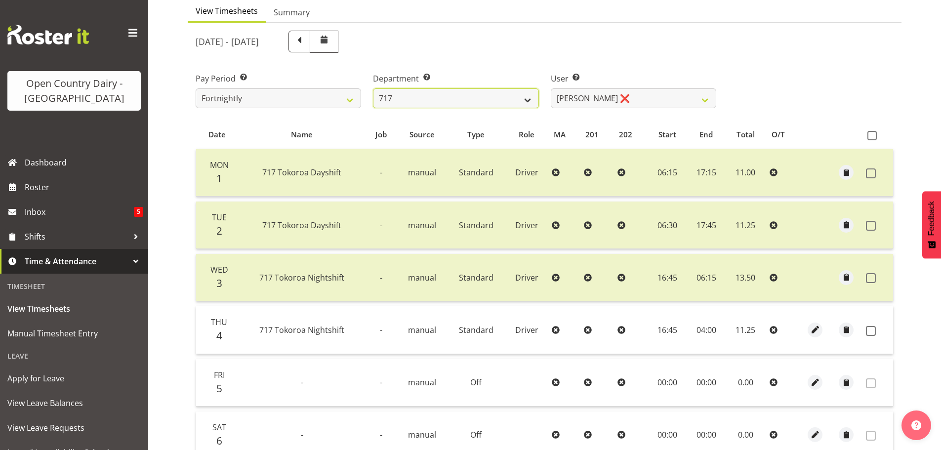
click at [486, 100] on select "701 702 703 704 705 706 707 708 709 710 711 712 713 714 715 716 717 718 719 720" at bounding box center [456, 98] width 166 height 20
select select "757"
click at [373, 88] on select "701 702 703 704 705 706 707 708 709 710 711 712 713 714 715 716 717 718 719 720" at bounding box center [456, 98] width 166 height 20
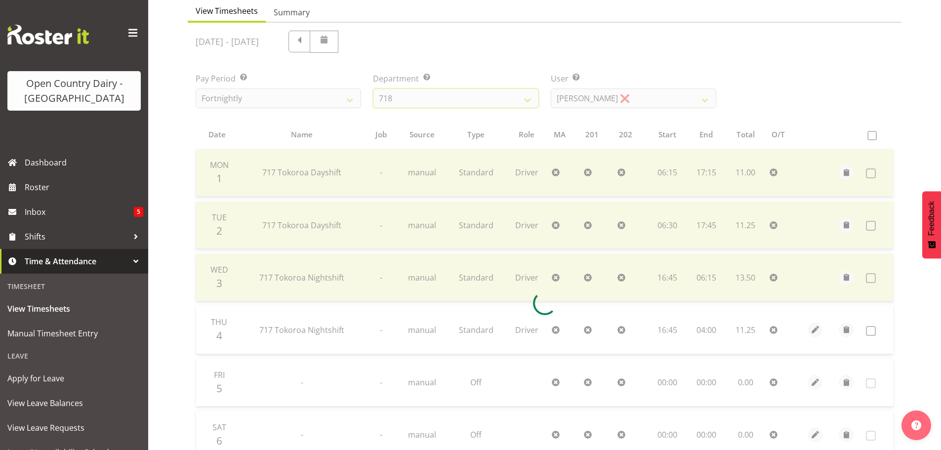
scroll to position [46, 0]
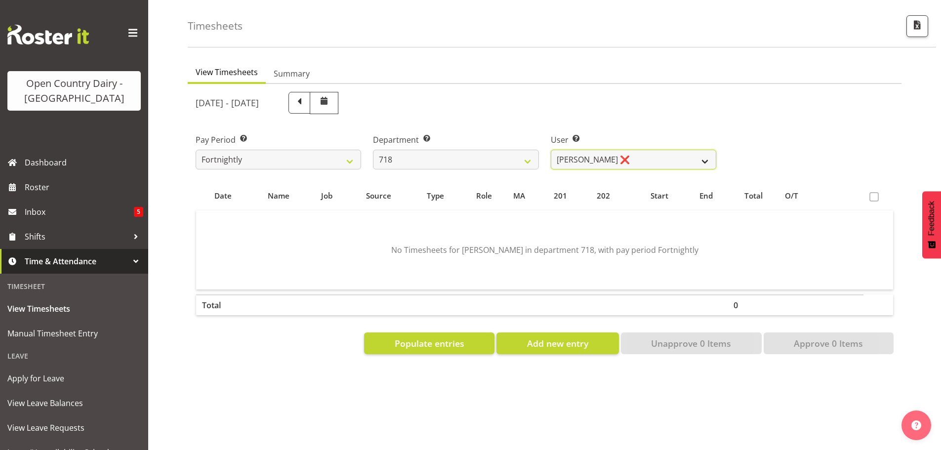
click at [637, 154] on select "[PERSON_NAME] ❌ [PERSON_NAME] ❌ [PERSON_NAME] ❌ [PERSON_NAME] ❌" at bounding box center [634, 160] width 166 height 20
select select "8194"
click at [551, 150] on select "[PERSON_NAME] ❌ [PERSON_NAME] ❌ [PERSON_NAME] ❌ [PERSON_NAME] ❌" at bounding box center [634, 160] width 166 height 20
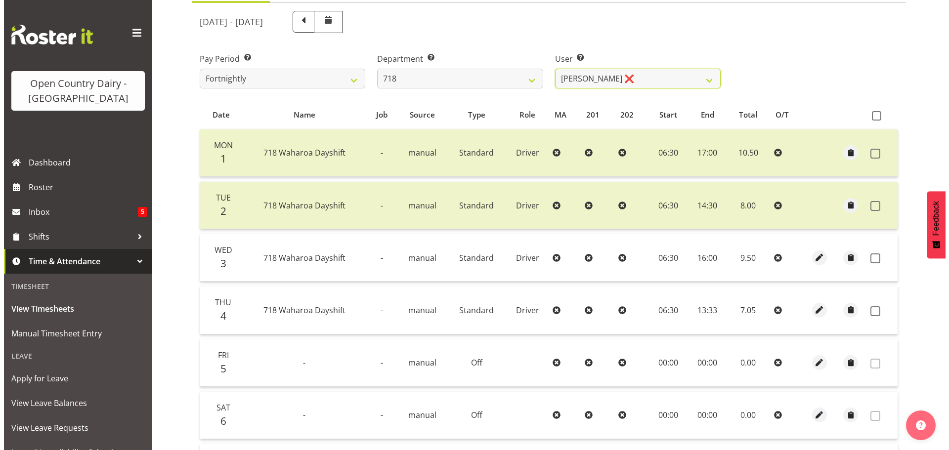
scroll to position [248, 0]
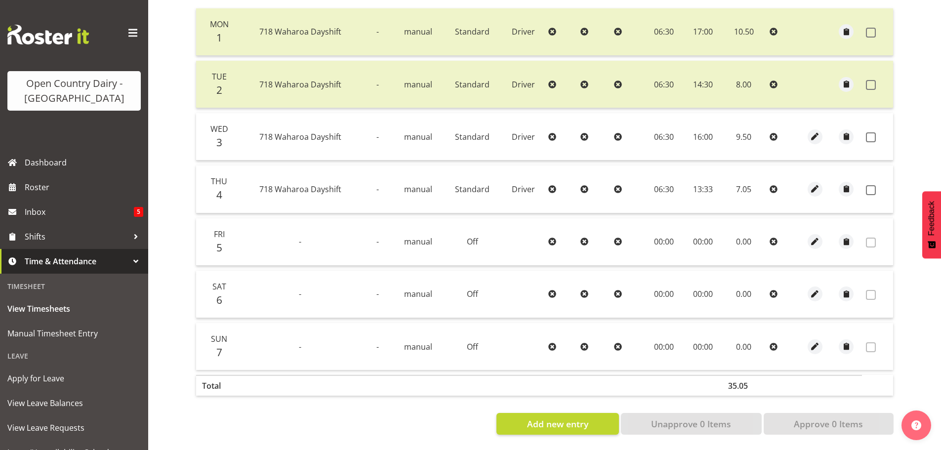
drag, startPoint x: 872, startPoint y: 128, endPoint x: 869, endPoint y: 144, distance: 15.5
click at [872, 132] on span at bounding box center [871, 137] width 10 height 10
checkbox input "true"
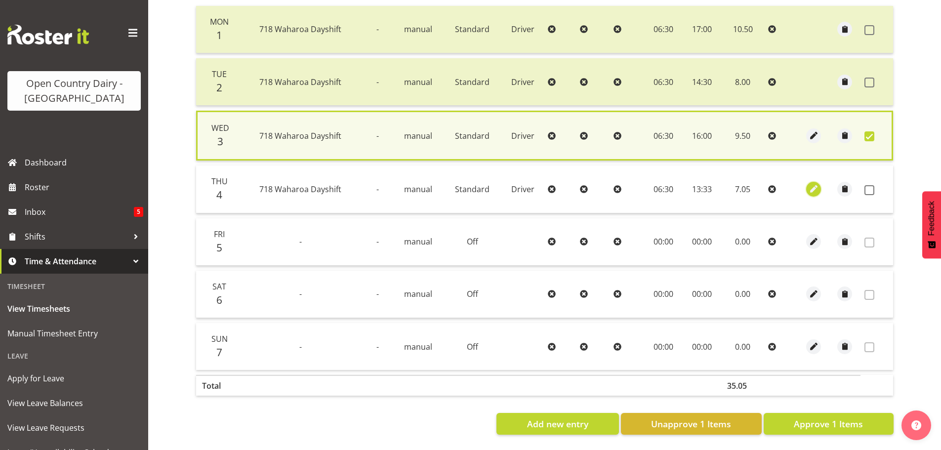
click at [816, 185] on span "button" at bounding box center [813, 188] width 11 height 11
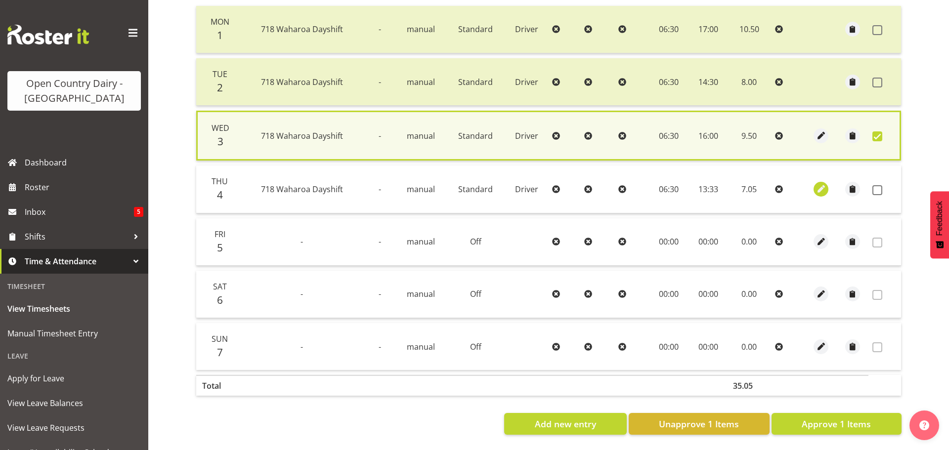
select select "Standard"
select select "8"
select select "2025"
select select "13"
select select "33"
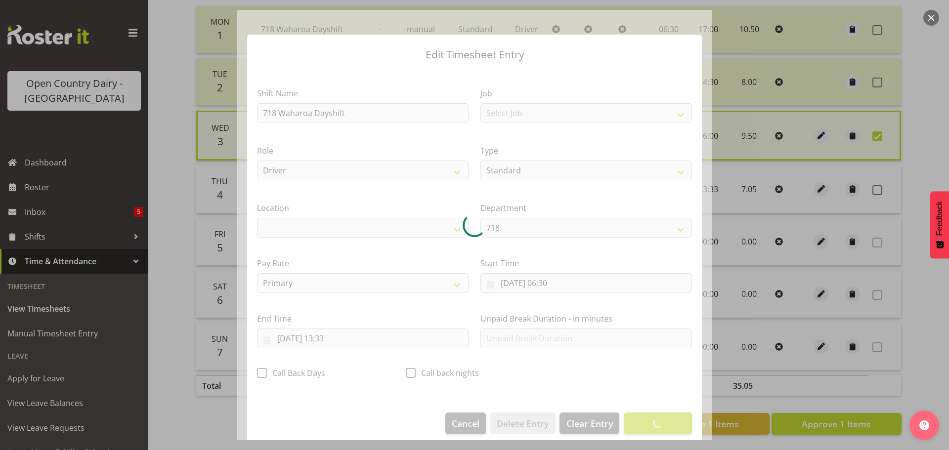
select select "1054"
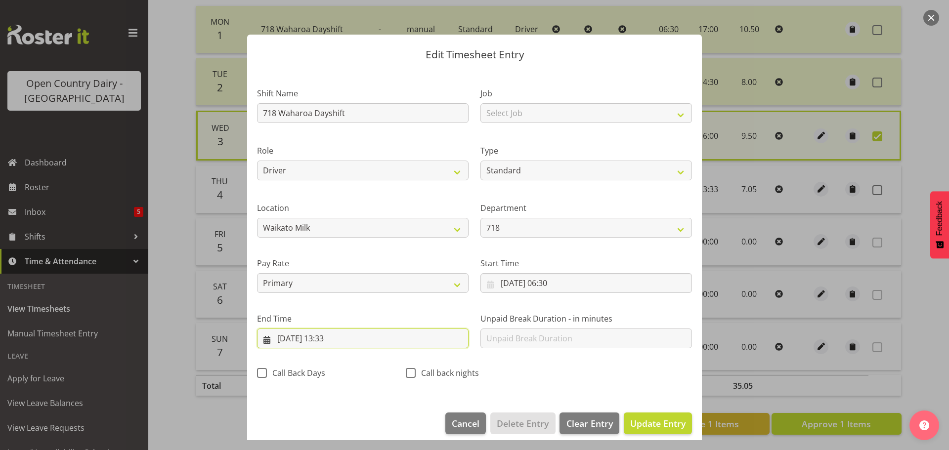
click at [340, 339] on input "[DATE] 13:33" at bounding box center [362, 339] width 211 height 20
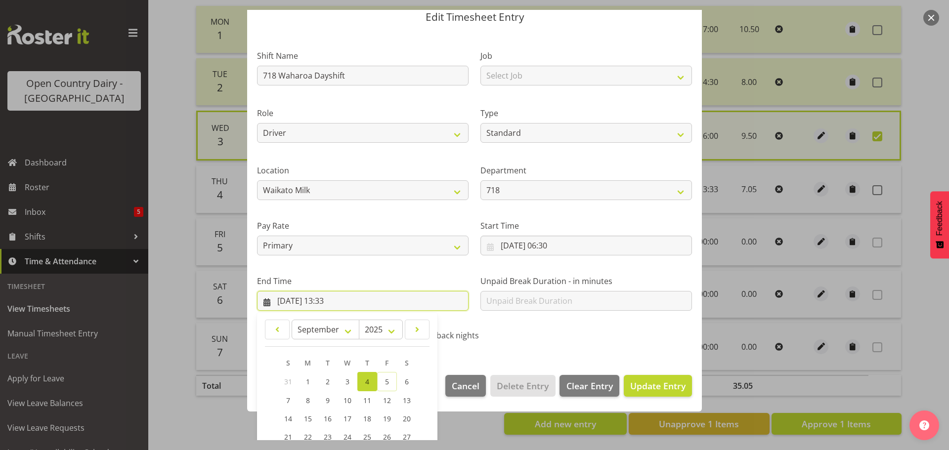
scroll to position [134, 0]
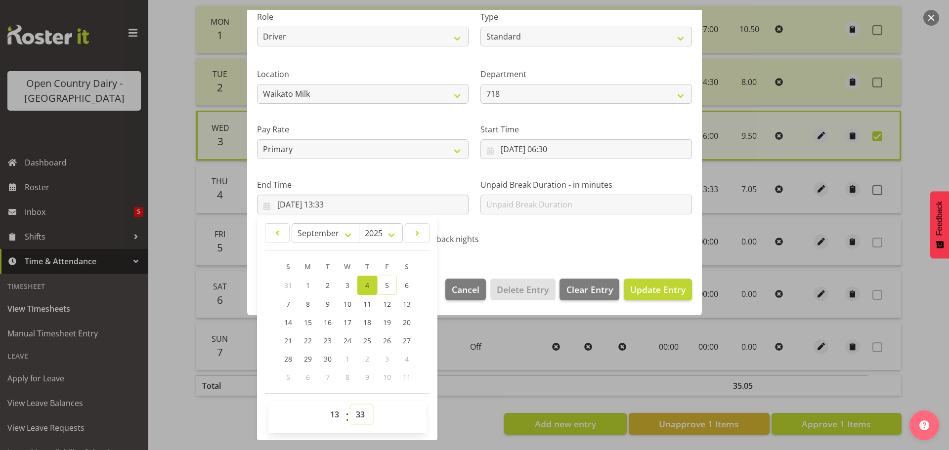
click at [362, 417] on select "00 01 02 03 04 05 06 07 08 09 10 11 12 13 14 15 16 17 18 19 20 21 22 23 24 25 2…" at bounding box center [361, 415] width 22 height 20
select select "30"
click at [350, 405] on select "00 01 02 03 04 05 06 07 08 09 10 11 12 13 14 15 16 17 18 19 20 21 22 23 24 25 2…" at bounding box center [361, 415] width 22 height 20
type input "[DATE] 13:30"
click at [641, 293] on span "Update Entry" at bounding box center [657, 290] width 55 height 12
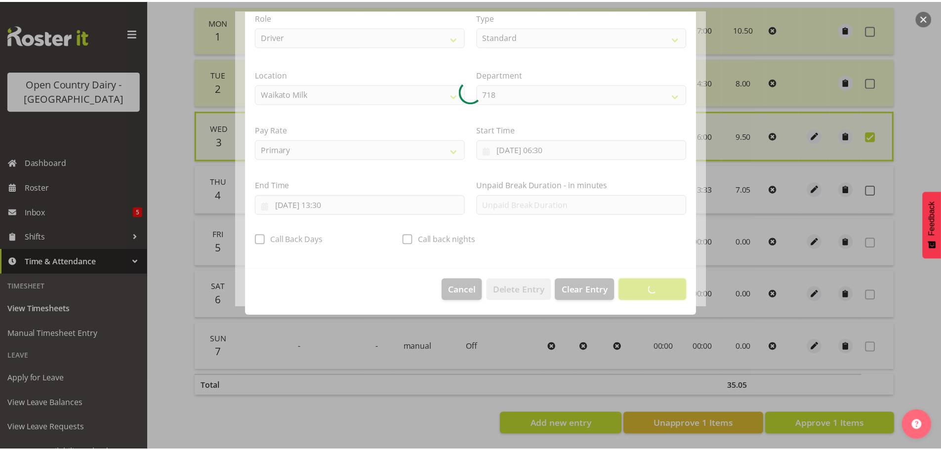
scroll to position [9, 0]
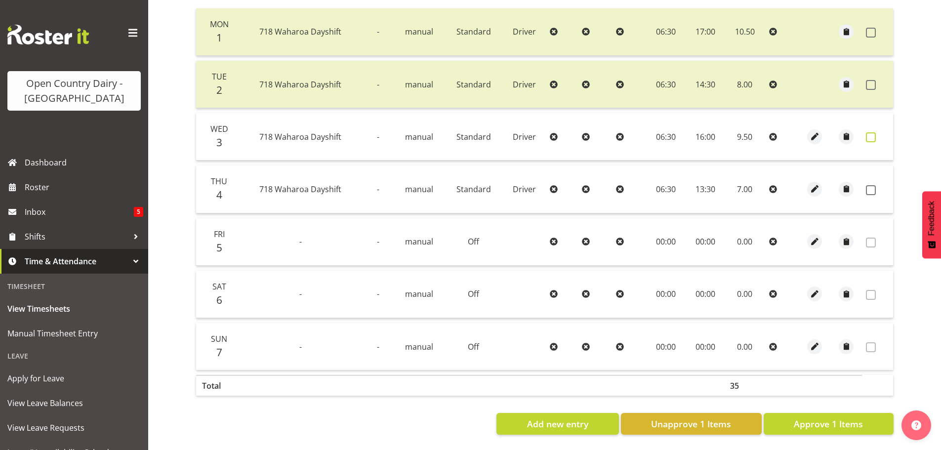
click at [875, 132] on span at bounding box center [871, 137] width 10 height 10
checkbox input "true"
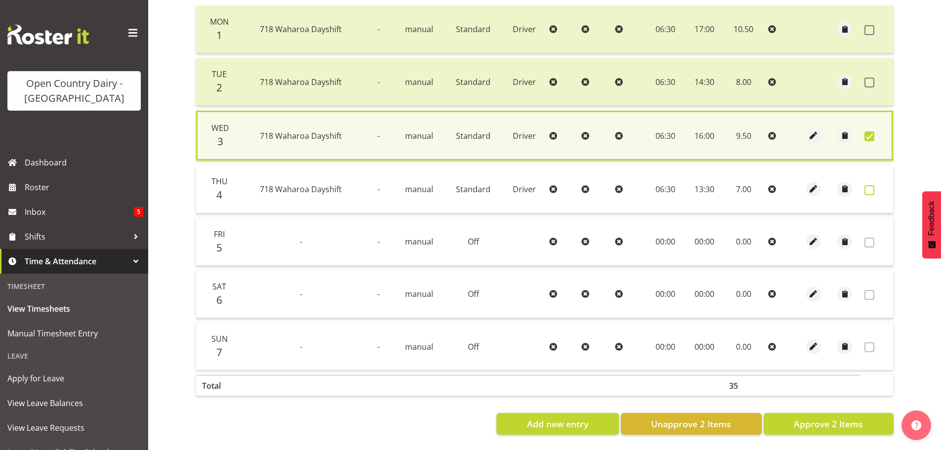
click at [868, 185] on span at bounding box center [870, 190] width 10 height 10
checkbox input "true"
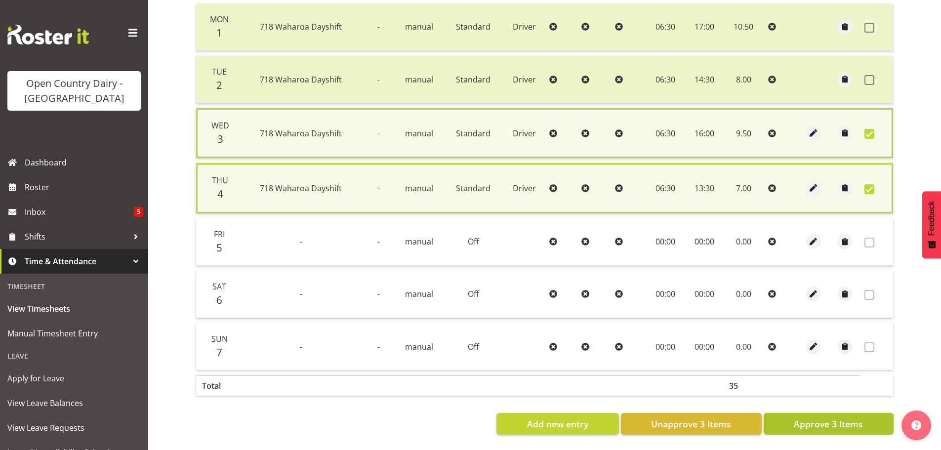
click at [860, 424] on span "Approve 3 Items" at bounding box center [828, 423] width 69 height 13
checkbox input "false"
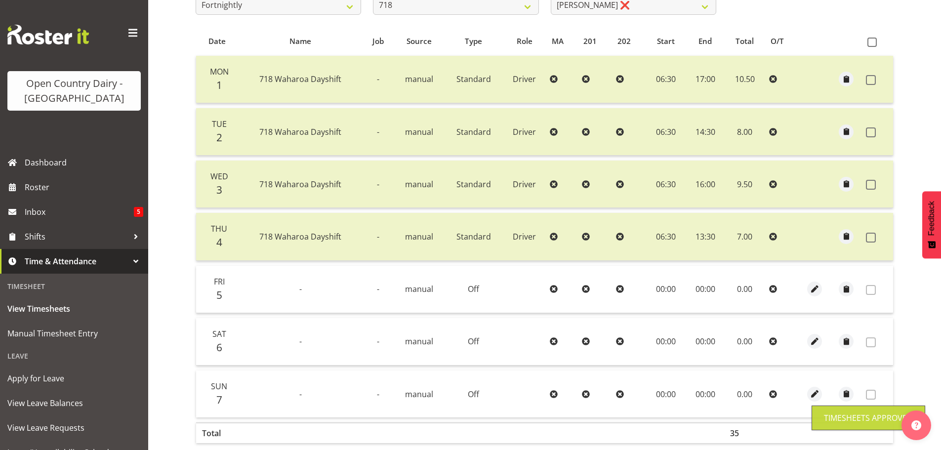
scroll to position [1, 0]
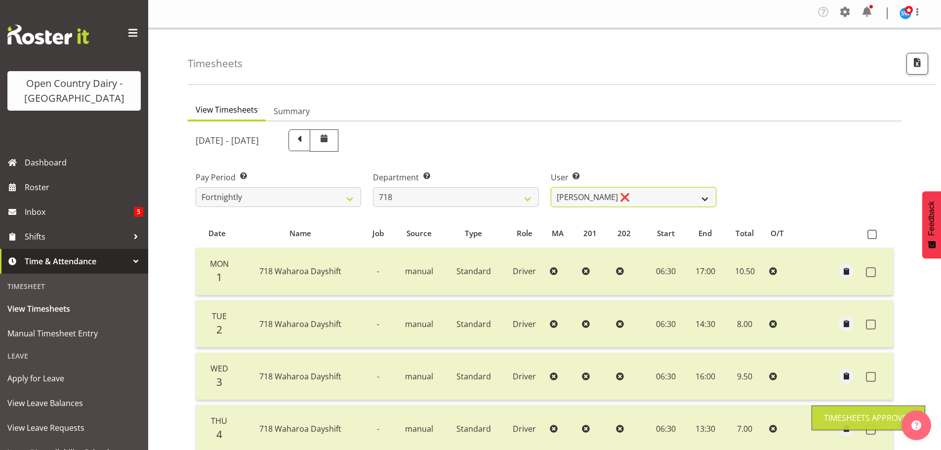
click at [645, 201] on select "[PERSON_NAME] ❌ [PERSON_NAME] ❌ [PERSON_NAME] ❌ [PERSON_NAME] ❌" at bounding box center [634, 197] width 166 height 20
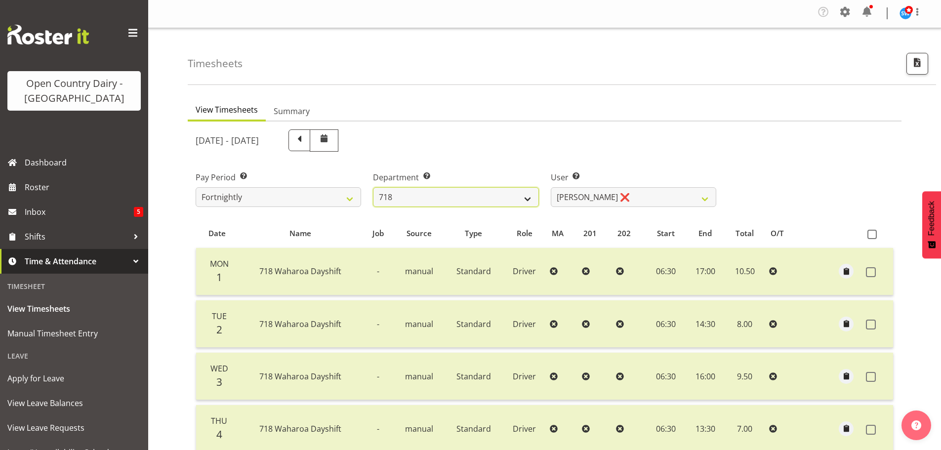
click at [455, 196] on select "701 702 703 704 705 706 707 708 709 710 711 712 713 714 715 716 717 718 719 720" at bounding box center [456, 197] width 166 height 20
select select "823"
click at [373, 187] on select "701 702 703 704 705 706 707 708 709 710 711 712 713 714 715 716 717 718 719 720" at bounding box center [456, 197] width 166 height 20
select select "10099"
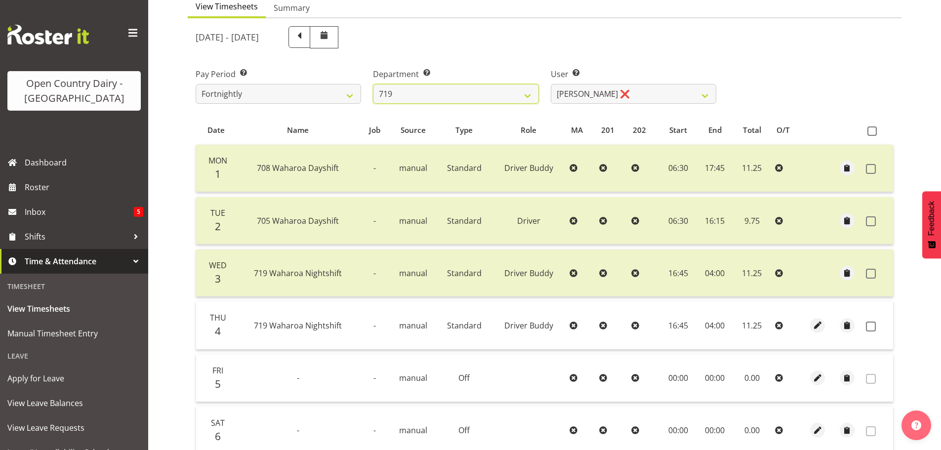
scroll to position [50, 0]
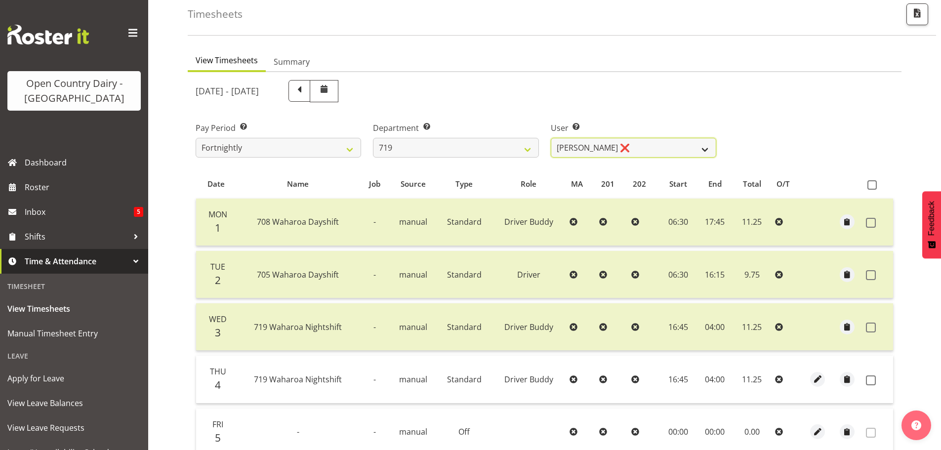
click at [666, 139] on select "[PERSON_NAME] ❌ [PERSON_NAME] ❌ [PERSON_NAME] ❌" at bounding box center [634, 148] width 166 height 20
click at [467, 146] on select "701 702 703 704 705 706 707 708 709 710 711 712 713 714 715 716 717 718 719 720" at bounding box center [456, 148] width 166 height 20
select select "814"
click at [373, 138] on select "701 702 703 704 705 706 707 708 709 710 711 712 713 714 715 716 717 718 719 720" at bounding box center [456, 148] width 166 height 20
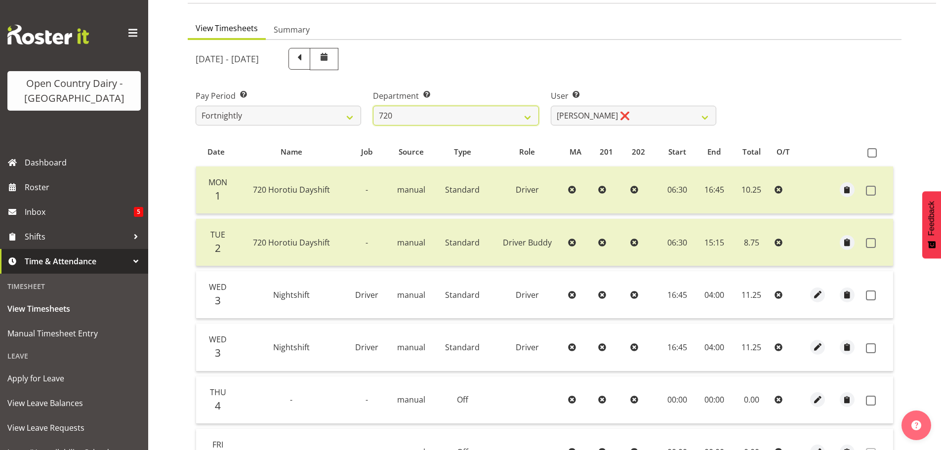
scroll to position [100, 0]
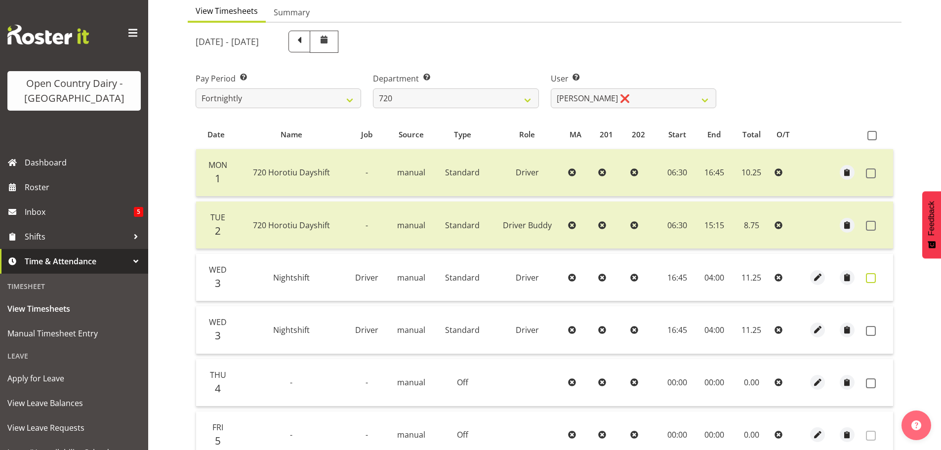
click at [872, 280] on span at bounding box center [871, 278] width 10 height 10
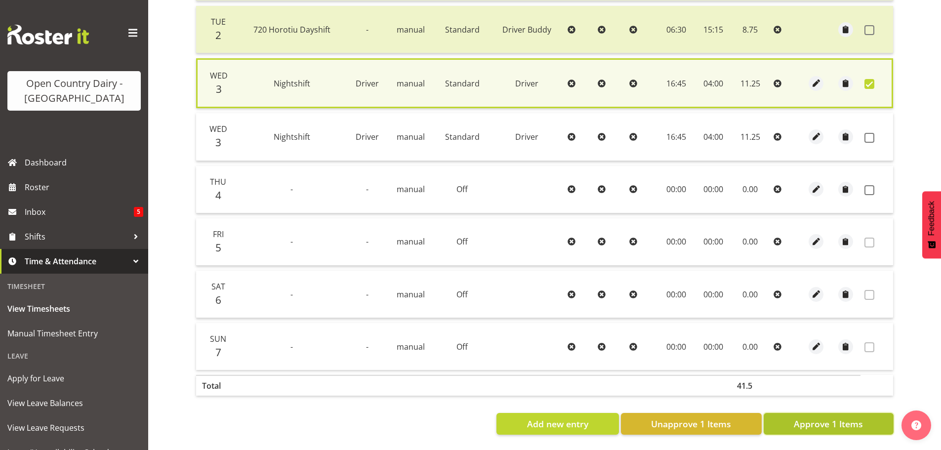
click at [821, 418] on span "Approve 1 Items" at bounding box center [828, 423] width 69 height 13
checkbox input "false"
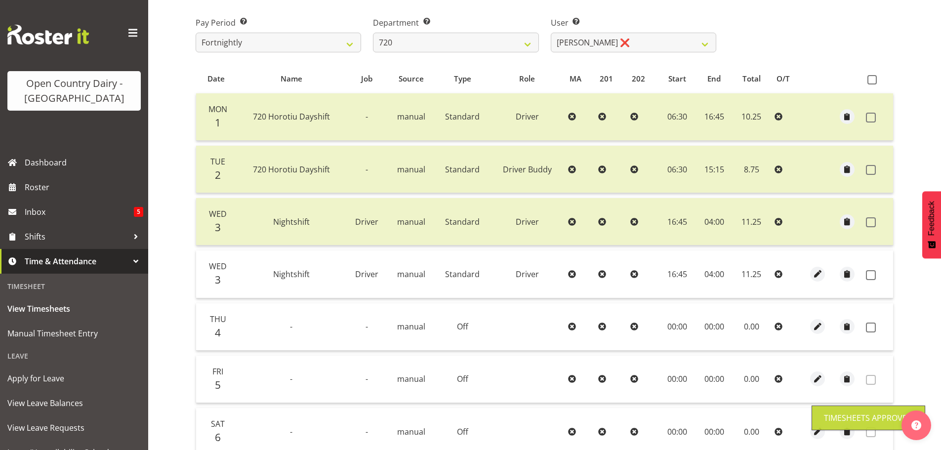
scroll to position [152, 0]
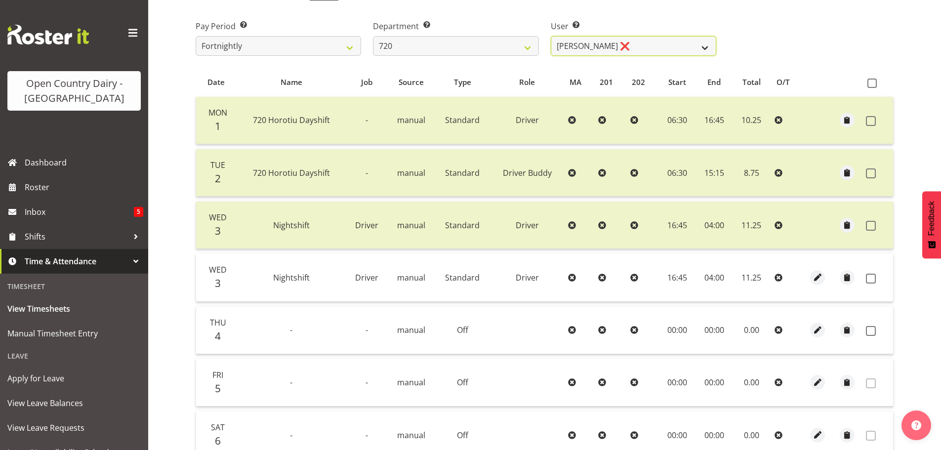
click at [638, 42] on select "[PERSON_NAME] ❌ [PERSON_NAME] ❌ [PERSON_NAME] ❌ [PERSON_NAME] ❌" at bounding box center [634, 46] width 166 height 20
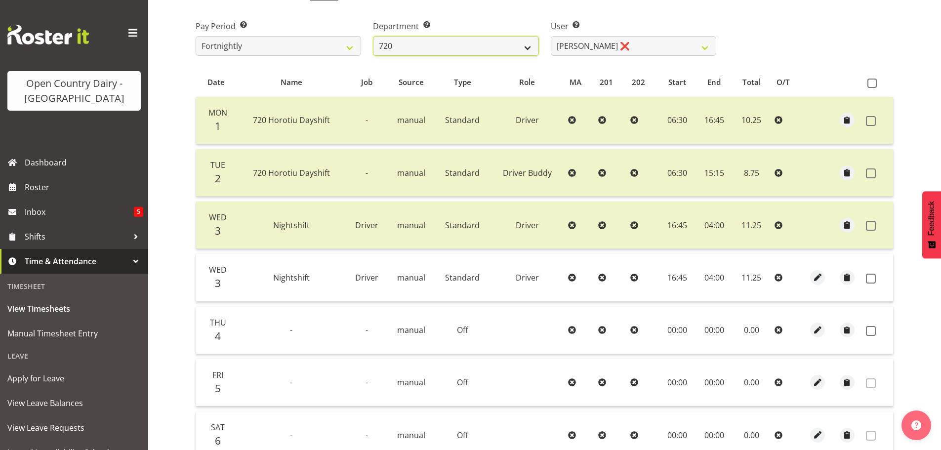
click at [406, 40] on select "701 702 703 704 705 706 707 708 709 710 711 712 713 714 715 716 717 718 719 720" at bounding box center [456, 46] width 166 height 20
select select "759"
click at [373, 36] on select "701 702 703 704 705 706 707 708 709 710 711 712 713 714 715 716 717 718 719 720" at bounding box center [456, 46] width 166 height 20
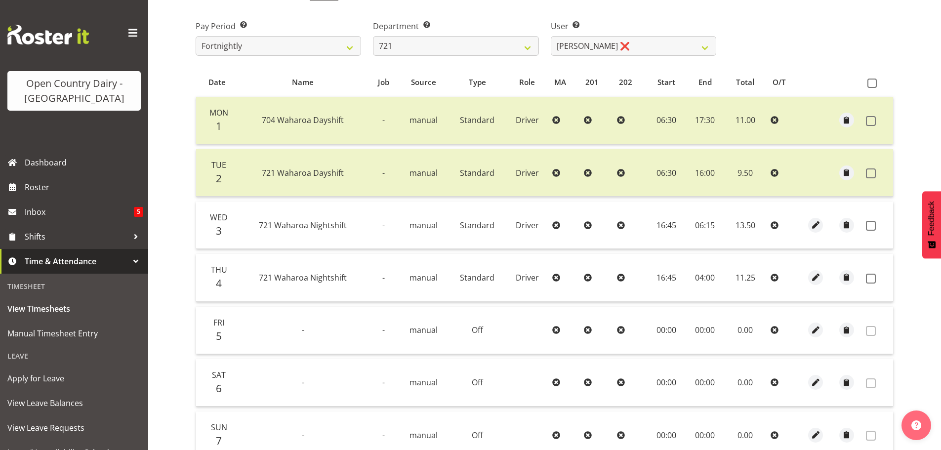
click at [871, 222] on span at bounding box center [871, 226] width 10 height 10
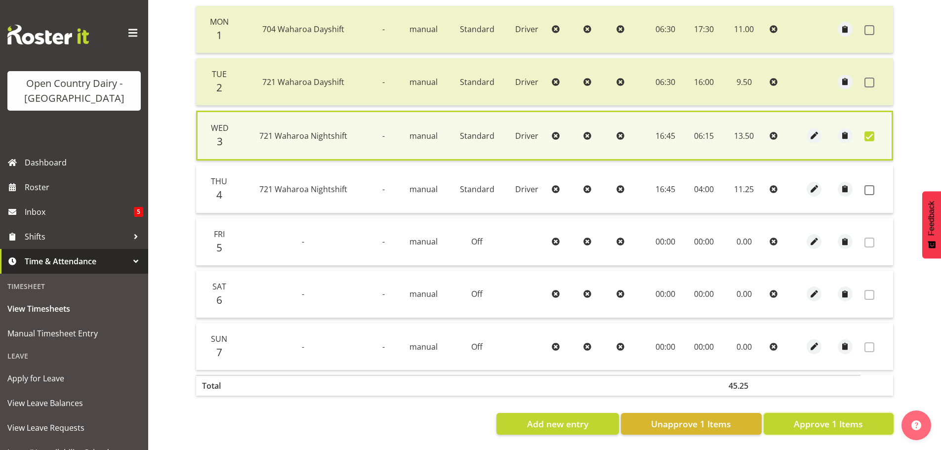
click at [840, 417] on span "Approve 1 Items" at bounding box center [828, 423] width 69 height 13
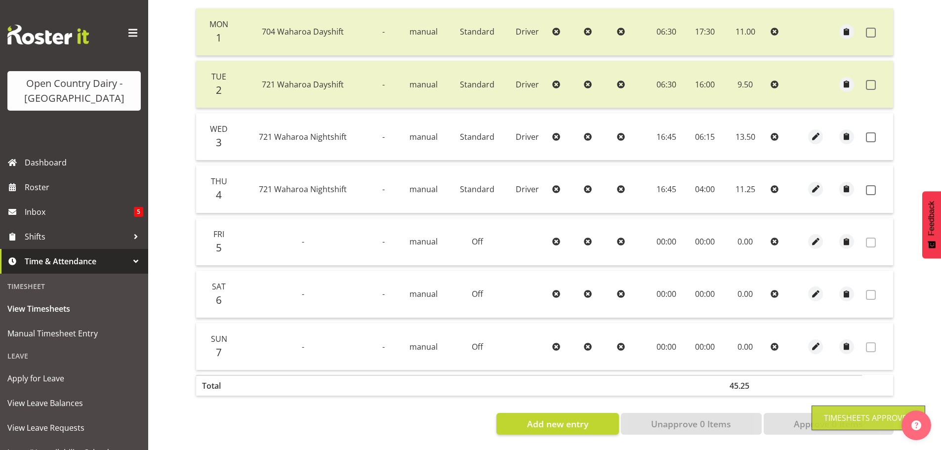
checkbox input "false"
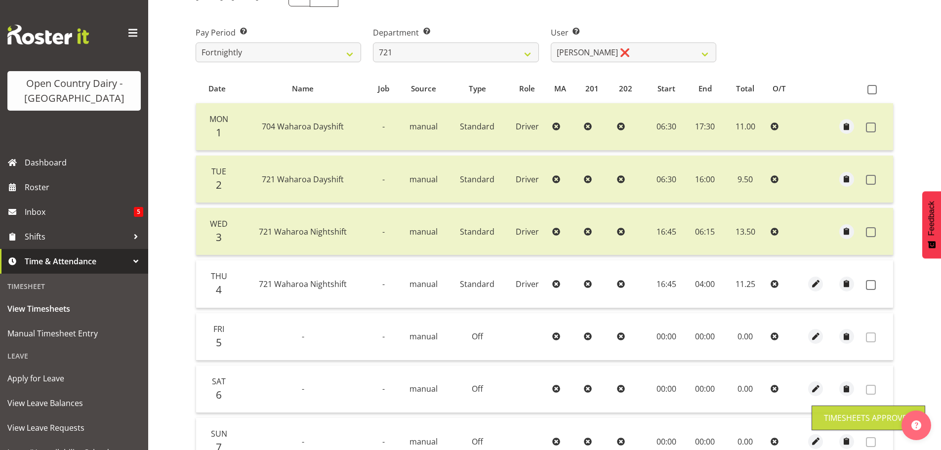
scroll to position [149, 0]
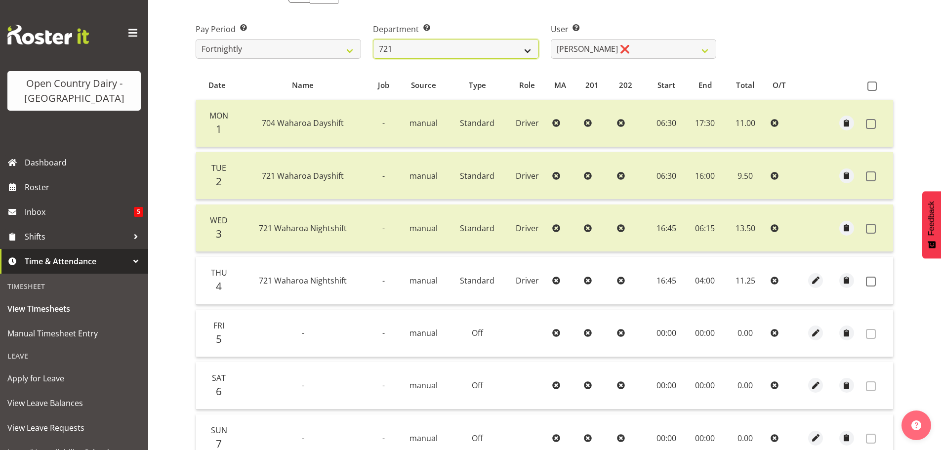
click at [489, 44] on select "701 702 703 704 705 706 707 708 709 710 711 712 713 714 715 716 717 718 719 720" at bounding box center [456, 49] width 166 height 20
select select "756"
click at [373, 39] on select "701 702 703 704 705 706 707 708 709 710 711 712 713 714 715 716 717 718 719 720" at bounding box center [456, 49] width 166 height 20
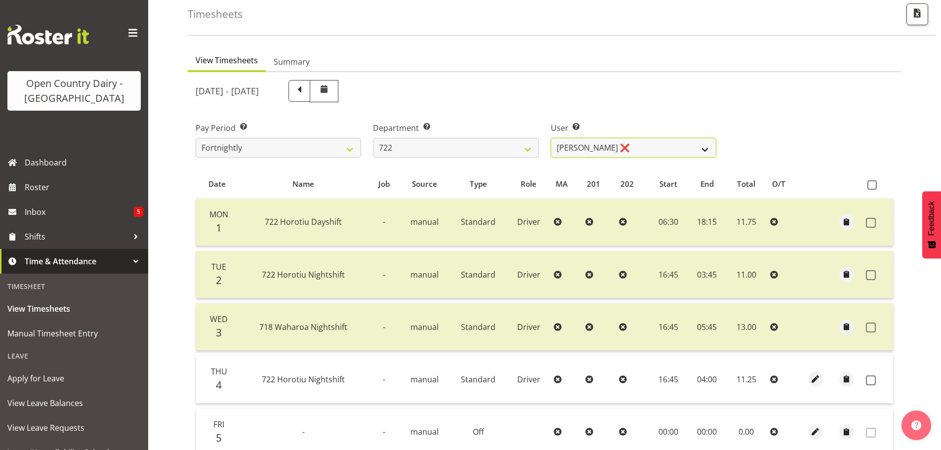
click at [599, 149] on select "[PERSON_NAME] ❌ [PERSON_NAME] ❌ [PERSON_NAME] ❌" at bounding box center [634, 148] width 166 height 20
select select "11209"
click at [551, 138] on select "[PERSON_NAME] ❌ [PERSON_NAME] ❌ [PERSON_NAME] ❌" at bounding box center [634, 148] width 166 height 20
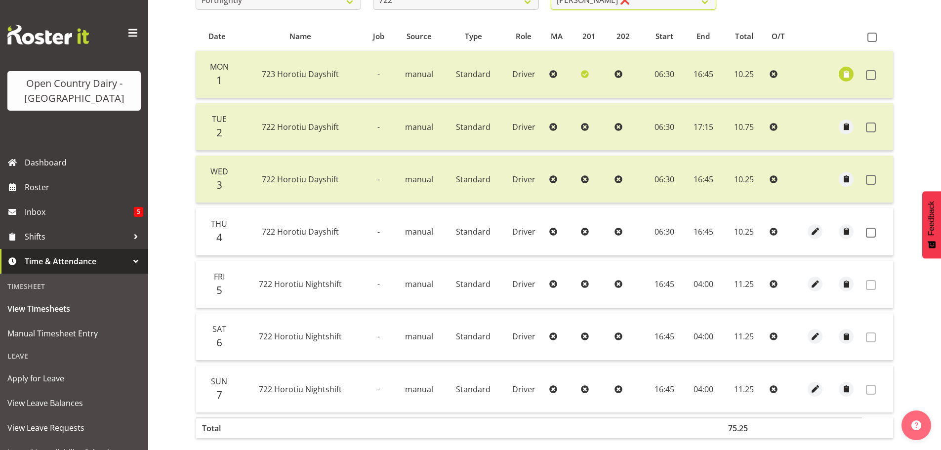
scroll to position [199, 0]
click at [871, 232] on span at bounding box center [871, 232] width 10 height 10
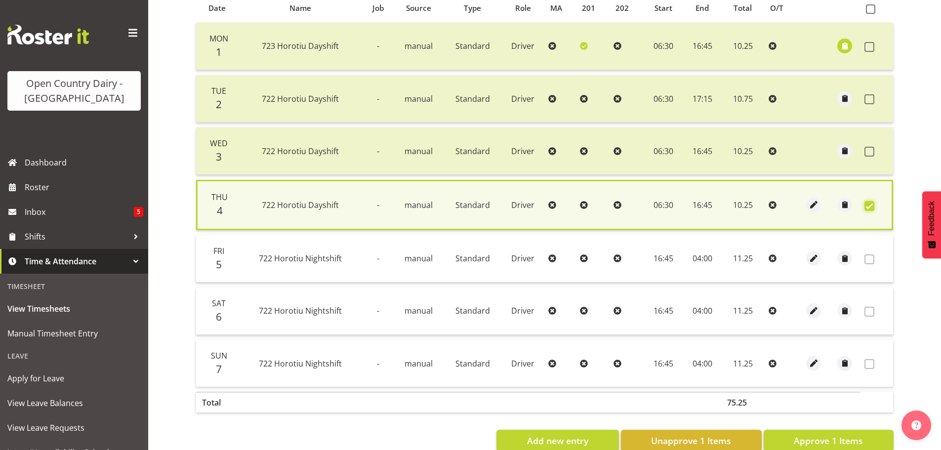
scroll to position [250, 0]
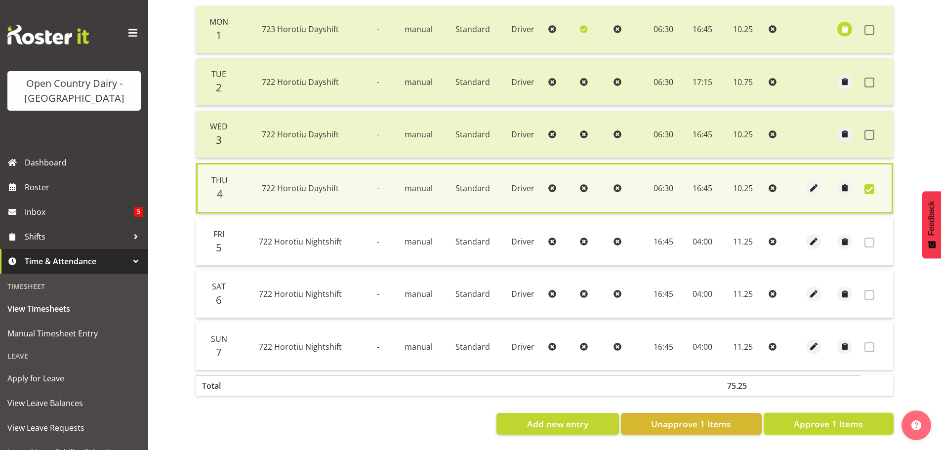
click at [828, 417] on span "Approve 1 Items" at bounding box center [828, 423] width 69 height 13
checkbox input "false"
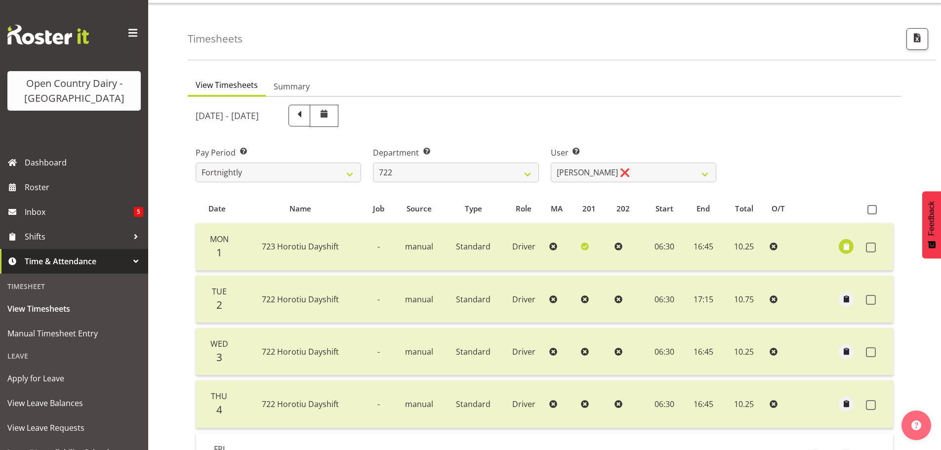
scroll to position [1, 0]
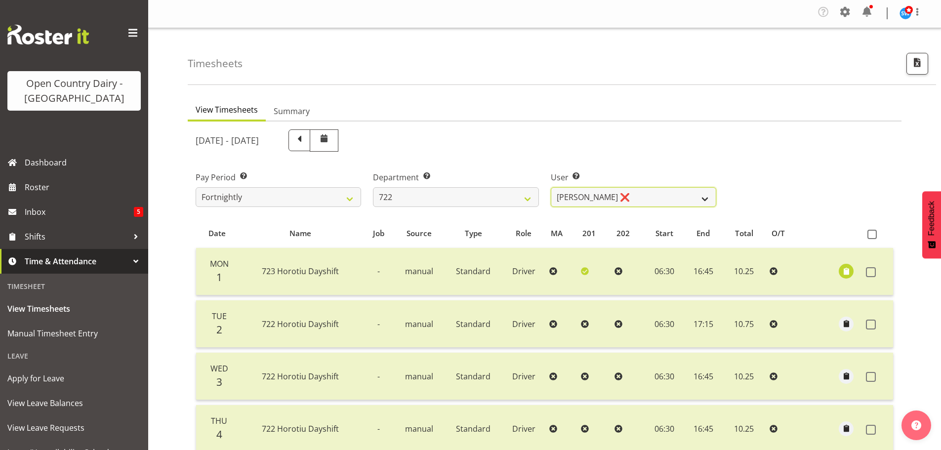
click at [657, 193] on select "[PERSON_NAME] ❌ [PERSON_NAME] ❌ [PERSON_NAME] ❌" at bounding box center [634, 197] width 166 height 20
click at [658, 193] on select "[PERSON_NAME] ❌ [PERSON_NAME] ❌ [PERSON_NAME] ❌" at bounding box center [634, 197] width 166 height 20
click at [454, 196] on select "701 702 703 704 705 706 707 708 709 710 711 712 713 714 715 716 717 718 719 720" at bounding box center [456, 197] width 166 height 20
select select "819"
click at [373, 187] on select "701 702 703 704 705 706 707 708 709 710 711 712 713 714 715 716 717 718 719 720" at bounding box center [456, 197] width 166 height 20
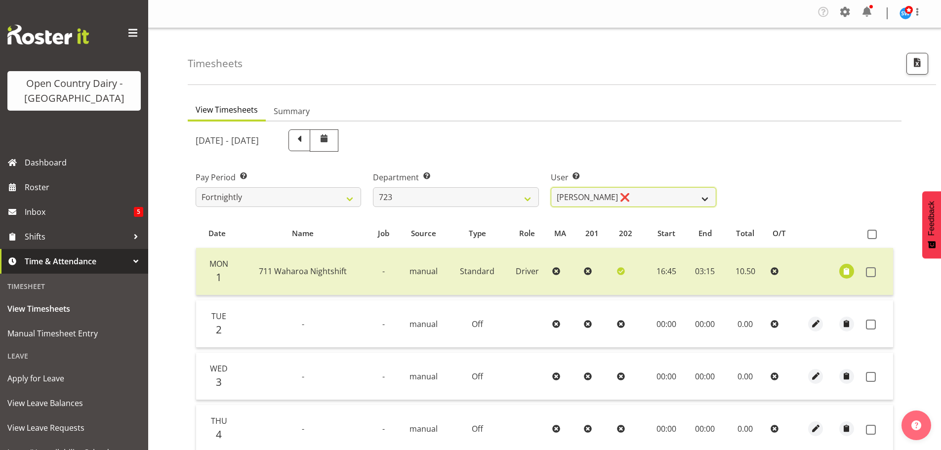
click at [670, 192] on select "[PERSON_NAME] ❌ [PERSON_NAME] ❌ [PERSON_NAME] ❌ [PERSON_NAME] ❌" at bounding box center [634, 197] width 166 height 20
select select "11212"
click at [551, 187] on select "[PERSON_NAME] ❌ [PERSON_NAME] ❌ [PERSON_NAME] ❌ [PERSON_NAME] ❌" at bounding box center [634, 197] width 166 height 20
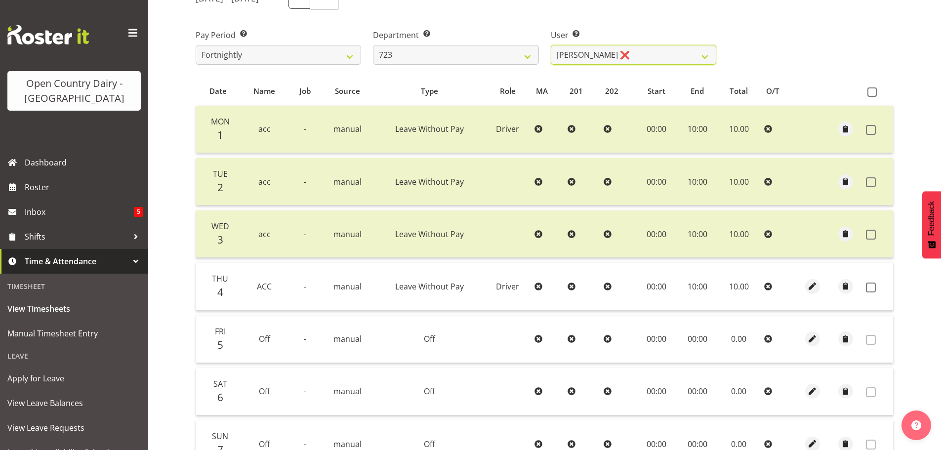
scroll to position [199, 0]
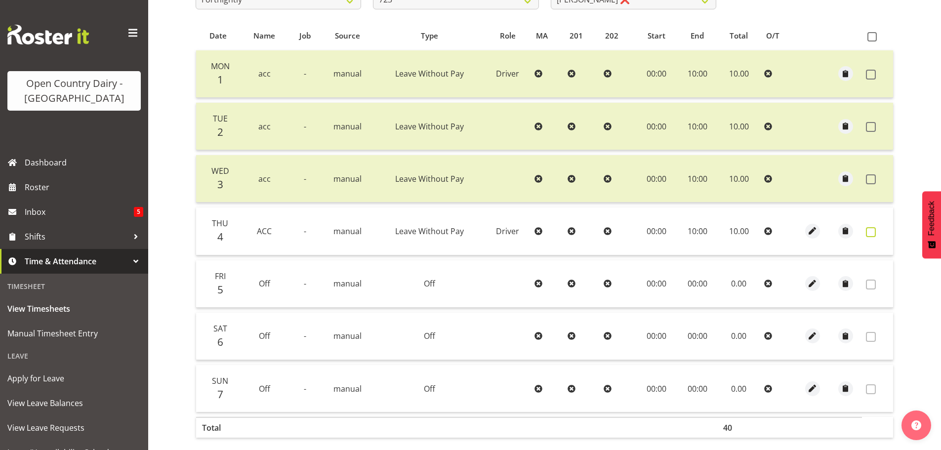
click at [873, 233] on span at bounding box center [871, 232] width 10 height 10
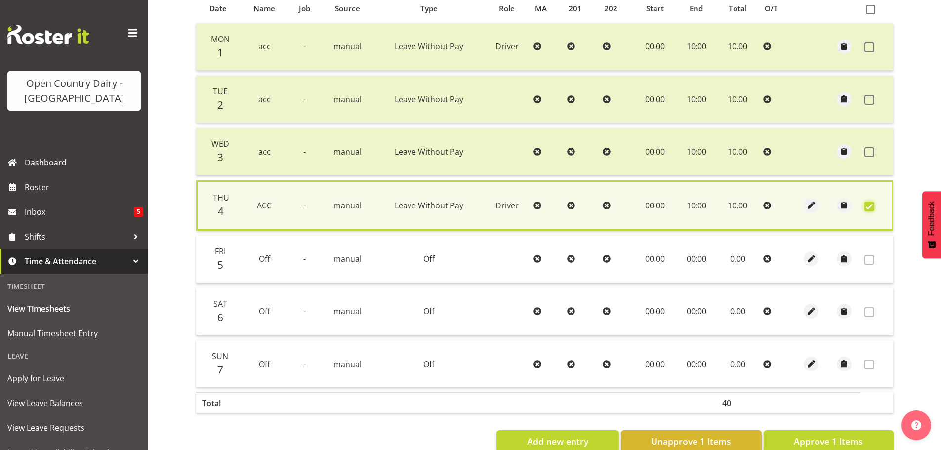
scroll to position [250, 0]
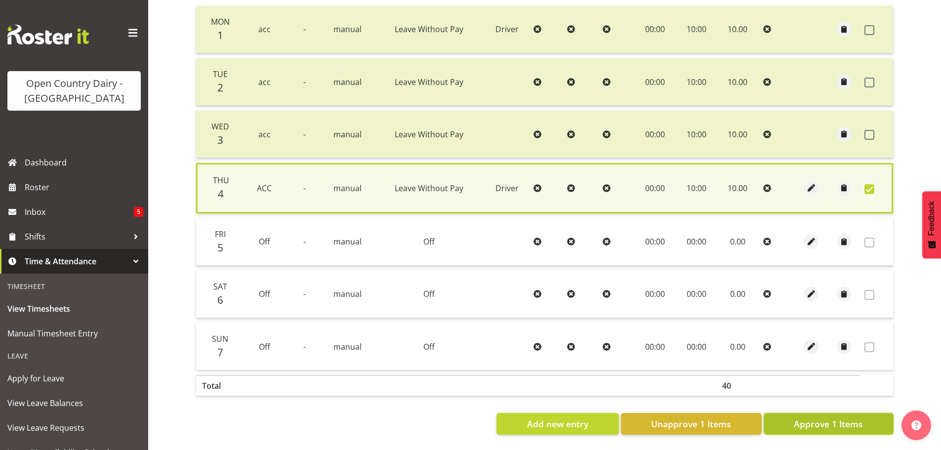
click at [839, 417] on span "Approve 1 Items" at bounding box center [828, 423] width 69 height 13
checkbox input "false"
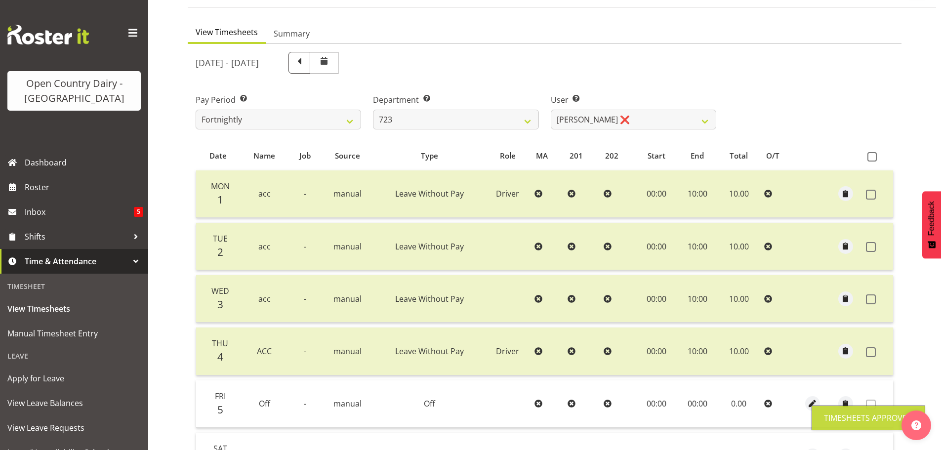
scroll to position [50, 0]
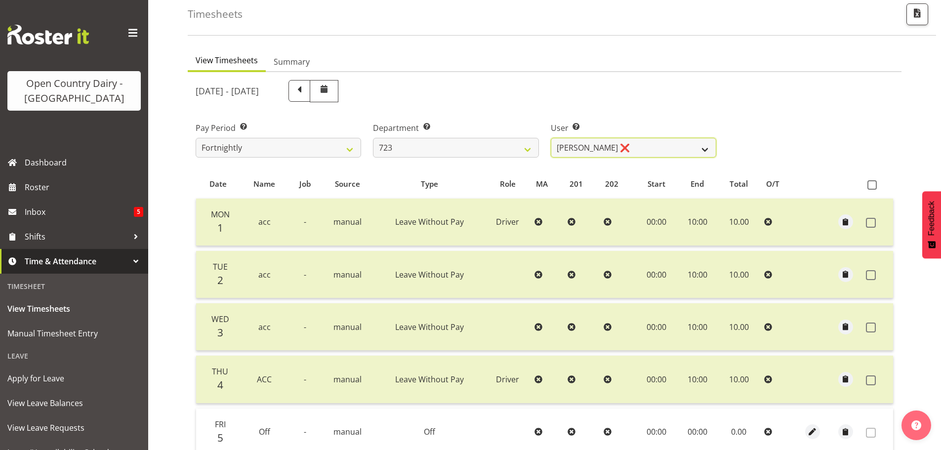
click at [643, 147] on select "[PERSON_NAME] ❌ [PERSON_NAME] ❌ [PERSON_NAME] ❌ [PERSON_NAME] ❌" at bounding box center [634, 148] width 166 height 20
drag, startPoint x: 643, startPoint y: 147, endPoint x: 622, endPoint y: 154, distance: 21.9
click at [643, 147] on select "[PERSON_NAME] ❌ [PERSON_NAME] ❌ [PERSON_NAME] ❌ [PERSON_NAME] ❌" at bounding box center [634, 148] width 166 height 20
click at [459, 144] on select "701 702 703 704 705 706 707 708 709 710 711 712 713 714 715 716 717 718 719 720" at bounding box center [456, 148] width 166 height 20
select select "760"
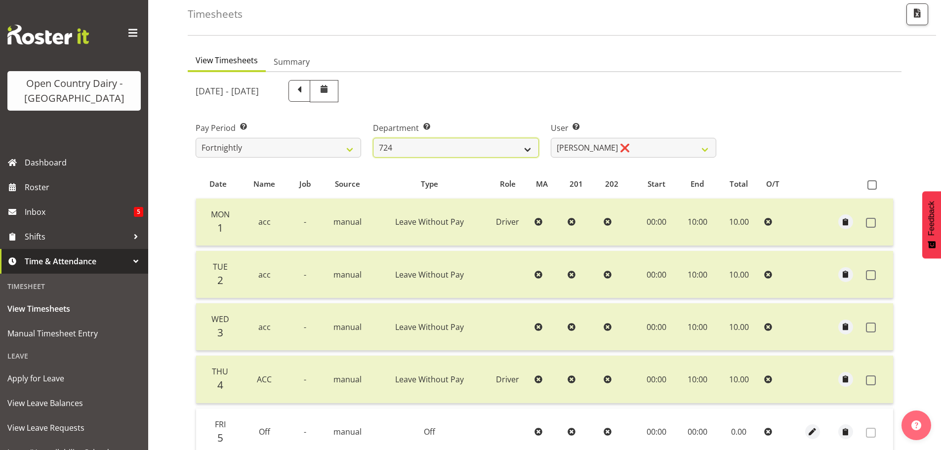
click at [373, 138] on select "701 702 703 704 705 706 707 708 709 710 711 712 713 714 715 716 717 718 719 720" at bounding box center [456, 148] width 166 height 20
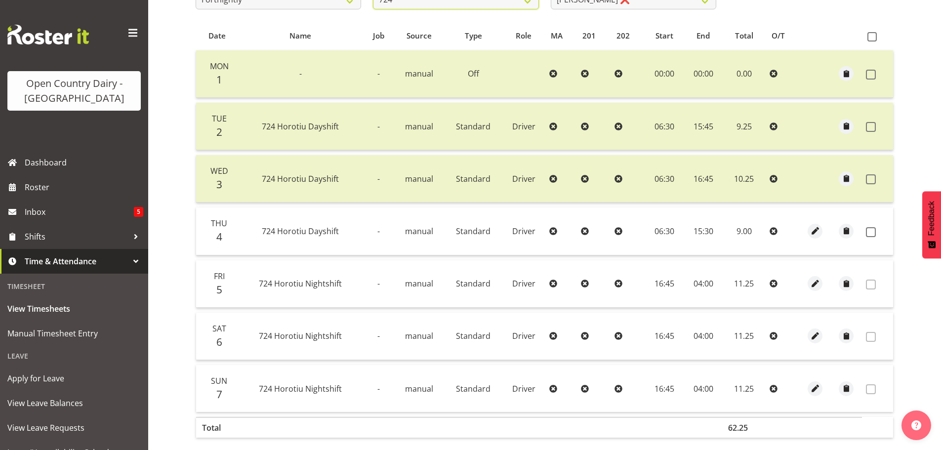
scroll to position [149, 0]
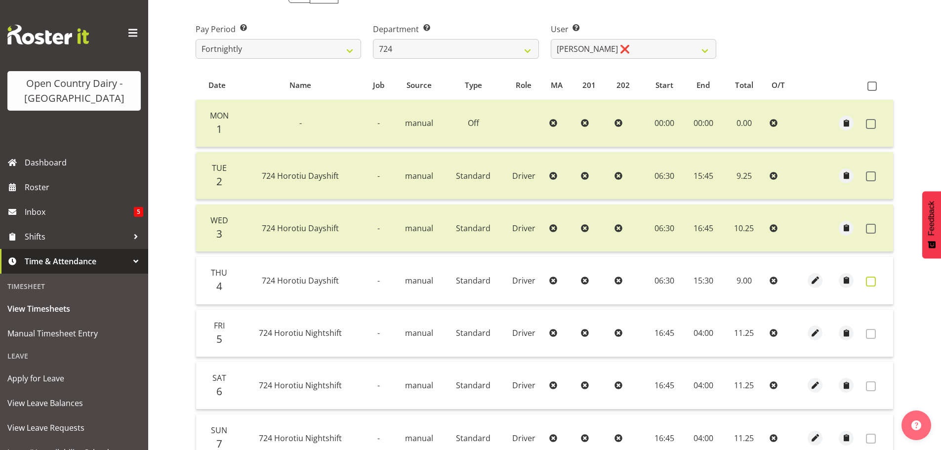
click at [873, 283] on span at bounding box center [871, 282] width 10 height 10
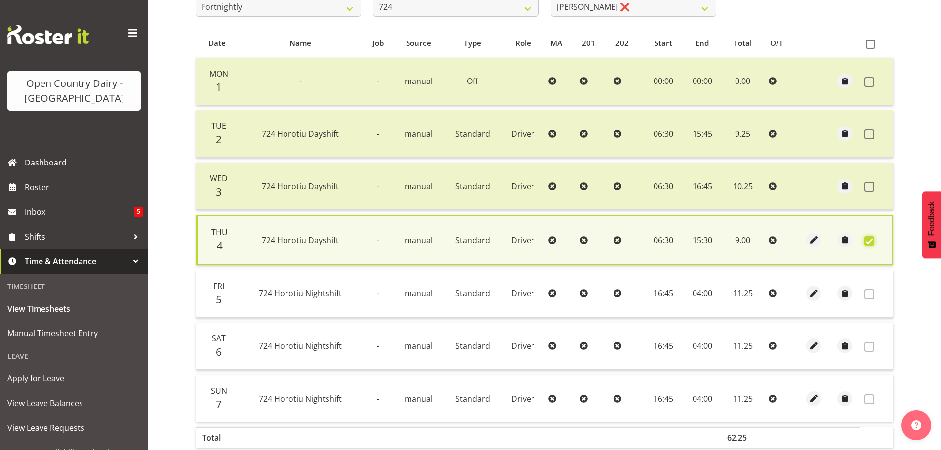
scroll to position [250, 0]
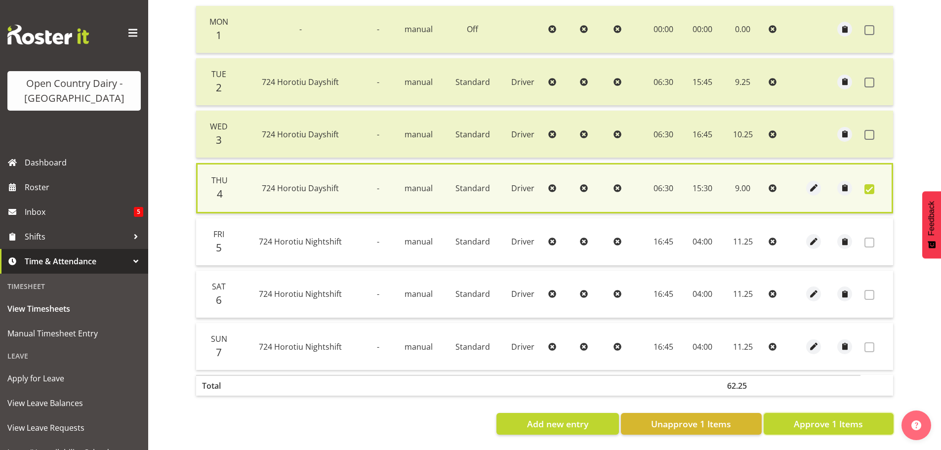
click at [811, 419] on span "Approve 1 Items" at bounding box center [828, 423] width 69 height 13
checkbox input "false"
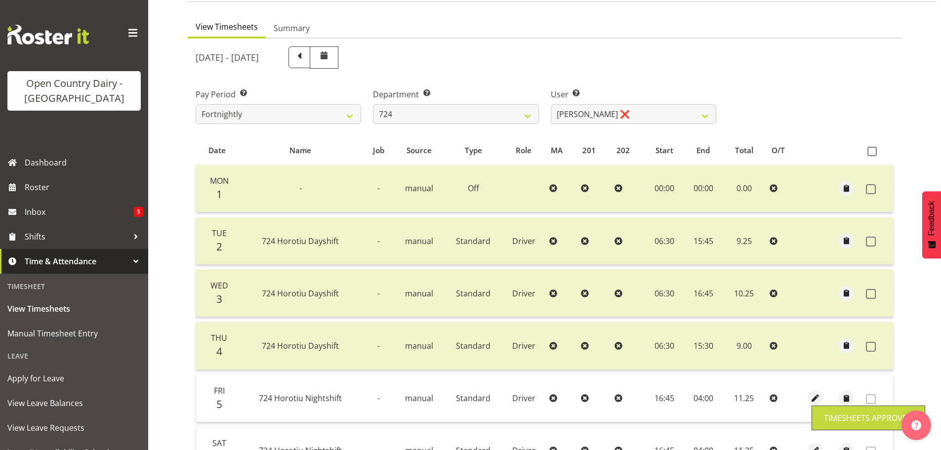
scroll to position [50, 0]
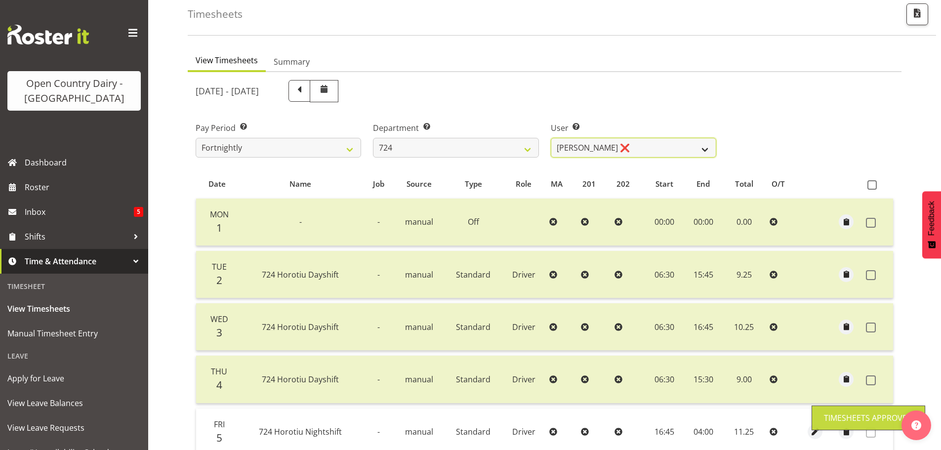
click at [623, 148] on select "[PERSON_NAME] ❌ [PERSON_NAME] ❌ [PERSON_NAME] ❌" at bounding box center [634, 148] width 166 height 20
select select "8189"
click at [551, 138] on select "[PERSON_NAME] ❌ [PERSON_NAME] ❌ [PERSON_NAME] ❌" at bounding box center [634, 148] width 166 height 20
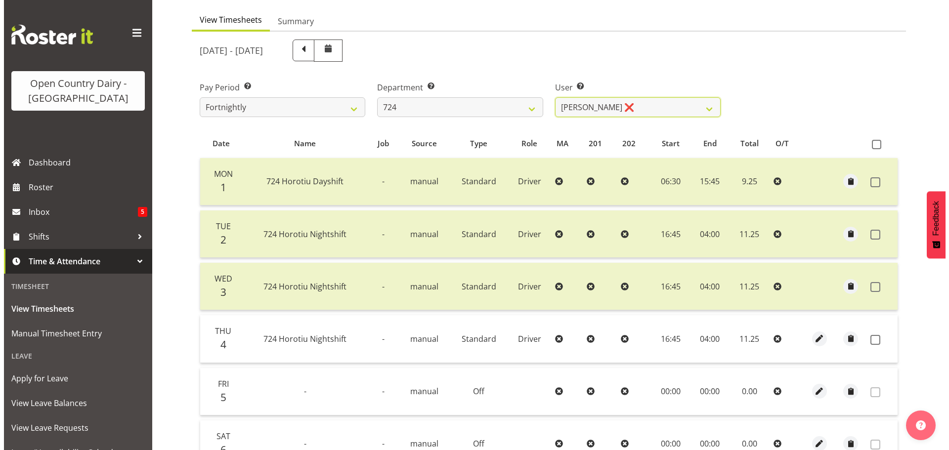
scroll to position [149, 0]
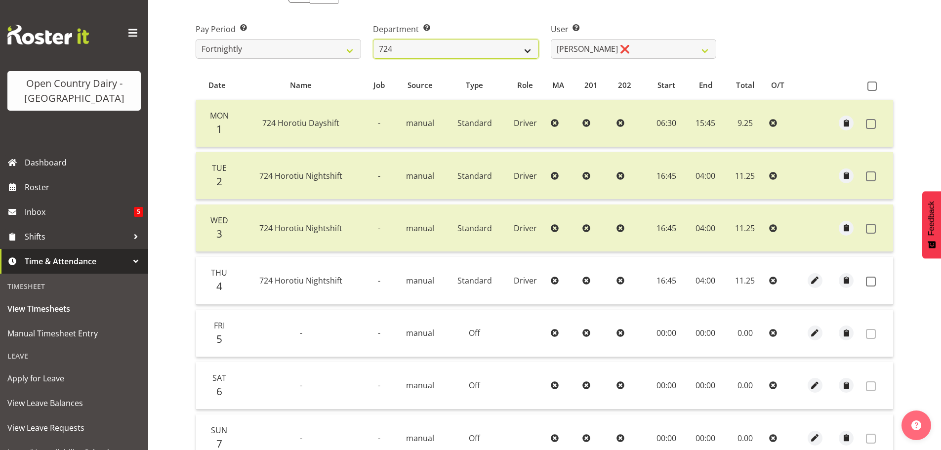
click at [493, 44] on select "701 702 703 704 705 706 707 708 709 710 711 712 713 714 715 716 717 718 719 720" at bounding box center [456, 49] width 166 height 20
select select "803"
click at [373, 39] on select "701 702 703 704 705 706 707 708 709 710 711 712 713 714 715 716 717 718 719 720" at bounding box center [456, 49] width 166 height 20
select select "11234"
click at [816, 281] on span "button" at bounding box center [815, 280] width 11 height 11
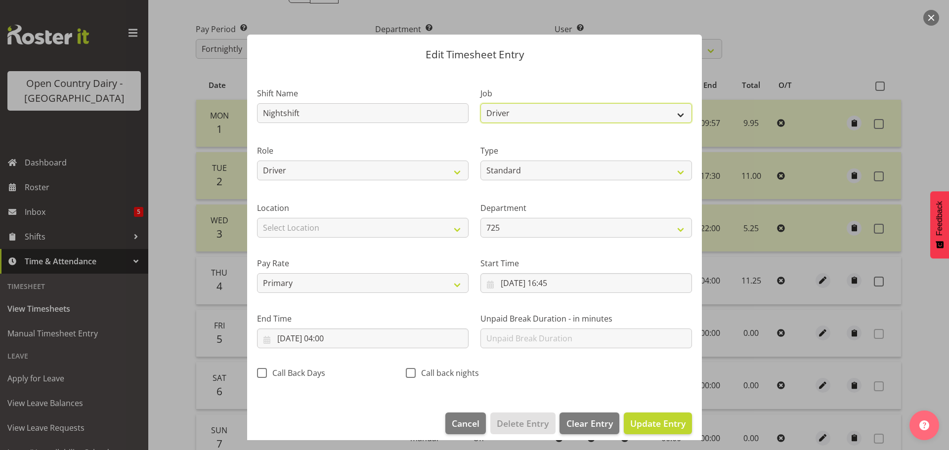
click at [536, 111] on select "Driver Driver supervisor Support" at bounding box center [585, 113] width 211 height 20
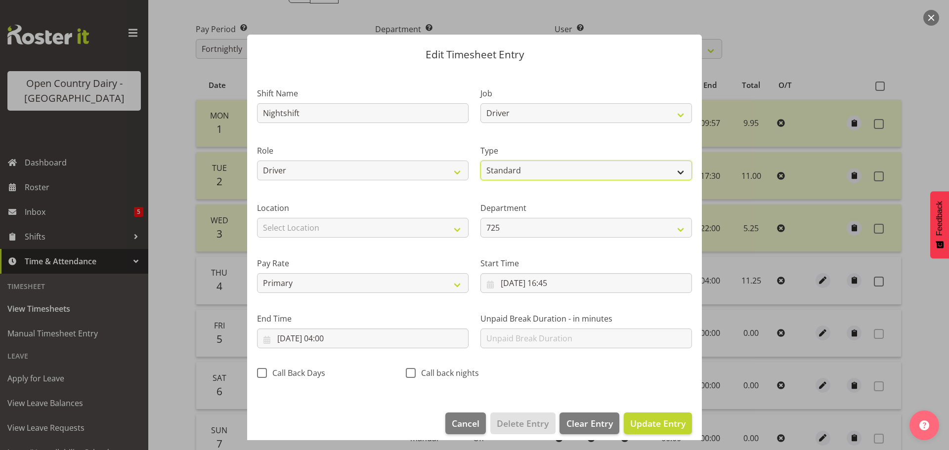
click at [523, 166] on select "Off Standard Public Holiday Public Holiday (Worked) Day In Lieu Annual Leave Si…" at bounding box center [585, 171] width 211 height 20
select select "Off"
click at [480, 171] on select "Off Standard Public Holiday Public Holiday (Worked) Day In Lieu Annual Leave Si…" at bounding box center [585, 171] width 211 height 20
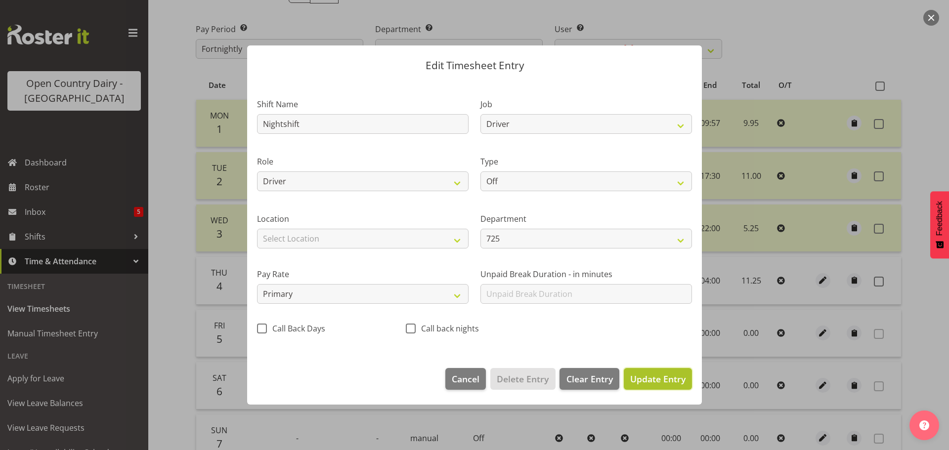
click at [642, 377] on span "Update Entry" at bounding box center [657, 379] width 55 height 12
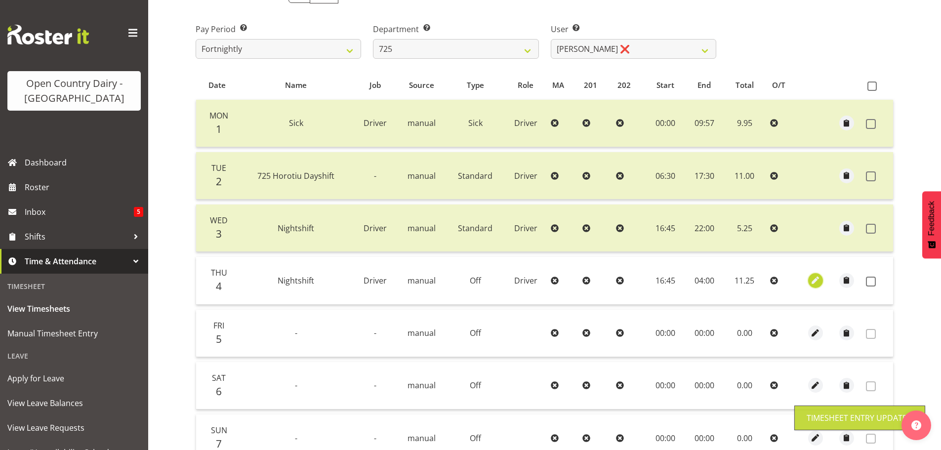
click at [817, 278] on span "button" at bounding box center [815, 280] width 11 height 11
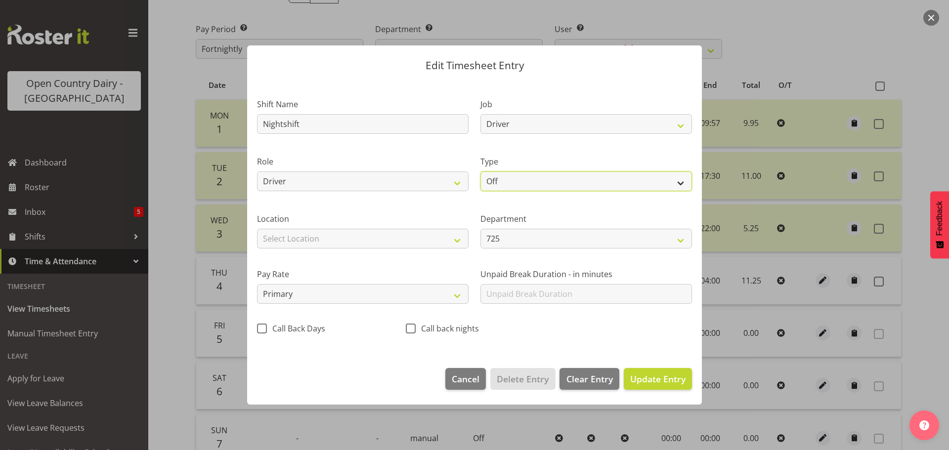
click at [540, 182] on select "Off Standard Public Holiday Public Holiday (Worked) Day In Lieu Annual Leave Si…" at bounding box center [585, 181] width 211 height 20
select select "Standard"
click at [480, 171] on select "Off Standard Public Holiday Public Holiday (Worked) Day In Lieu Annual Leave Si…" at bounding box center [585, 181] width 211 height 20
select select "8"
select select "2025"
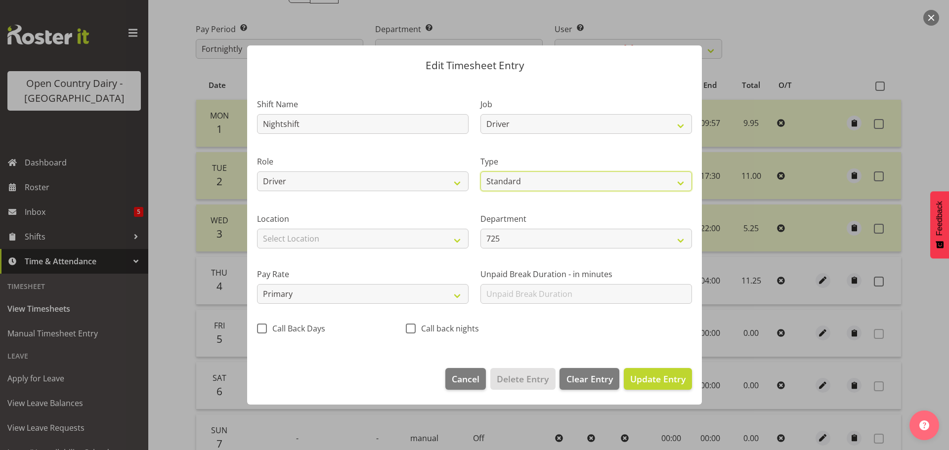
select select "16"
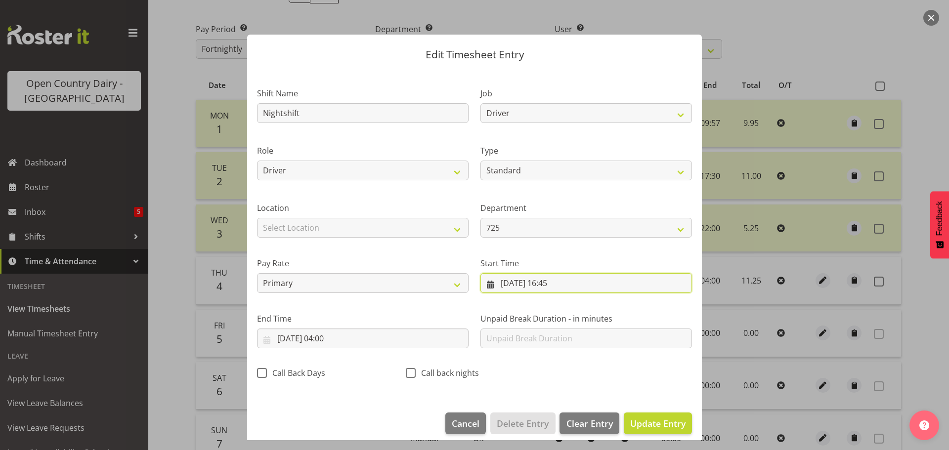
click at [569, 281] on input "[DATE] 16:45" at bounding box center [585, 283] width 211 height 20
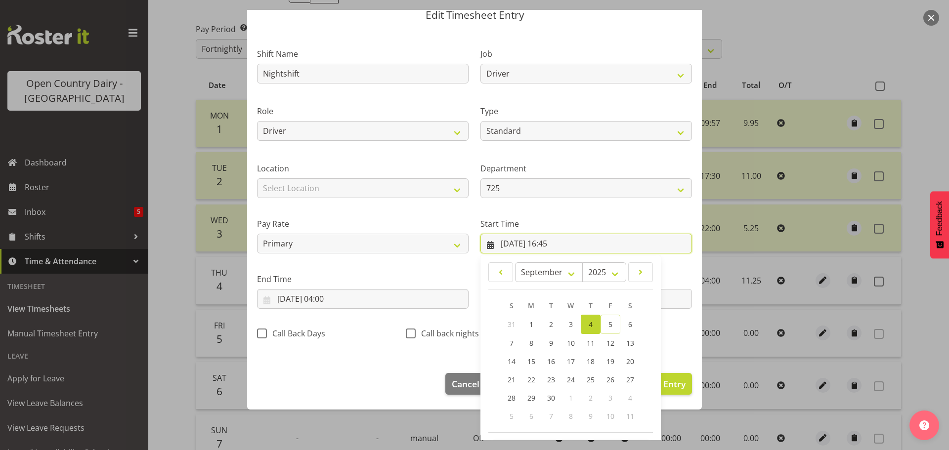
scroll to position [79, 0]
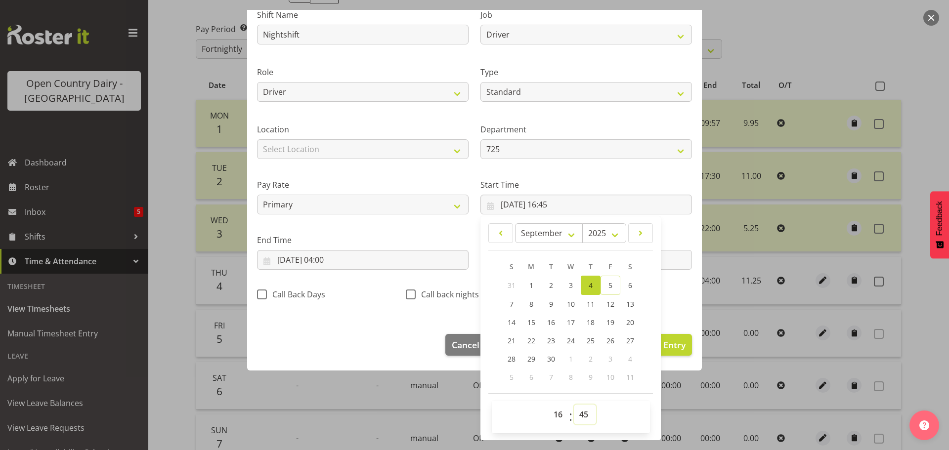
click at [585, 415] on select "00 01 02 03 04 05 06 07 08 09 10 11 12 13 14 15 16 17 18 19 20 21 22 23 24 25 2…" at bounding box center [585, 415] width 22 height 20
select select "0"
click at [574, 405] on select "00 01 02 03 04 05 06 07 08 09 10 11 12 13 14 15 16 17 18 19 20 21 22 23 24 25 2…" at bounding box center [585, 415] width 22 height 20
type input "[DATE] 16:00"
click at [552, 417] on select "00 01 02 03 04 05 06 07 08 09 10 11 12 13 14 15 16 17 18 19 20 21 22 23" at bounding box center [559, 415] width 22 height 20
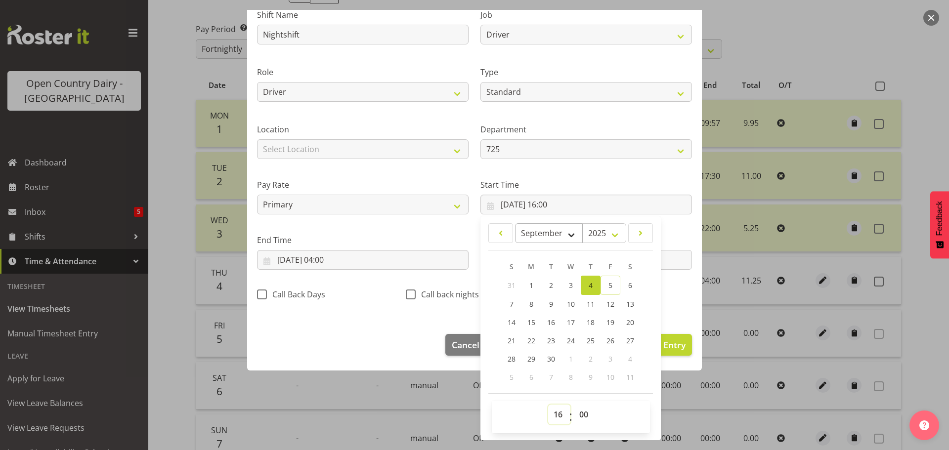
select select "0"
click at [548, 405] on select "00 01 02 03 04 05 06 07 08 09 10 11 12 13 14 15 16 17 18 19 20 21 22 23" at bounding box center [559, 415] width 22 height 20
type input "[DATE] 00:00"
click at [368, 253] on input "[DATE] 04:00" at bounding box center [362, 260] width 211 height 20
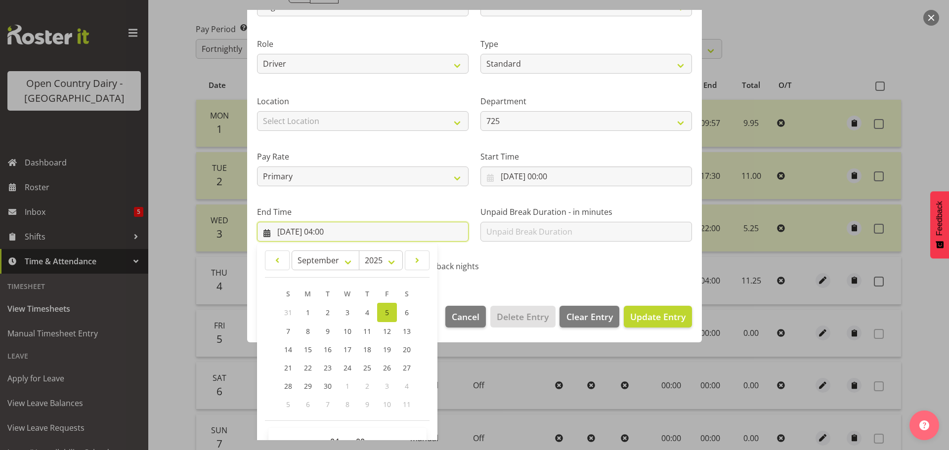
scroll to position [134, 0]
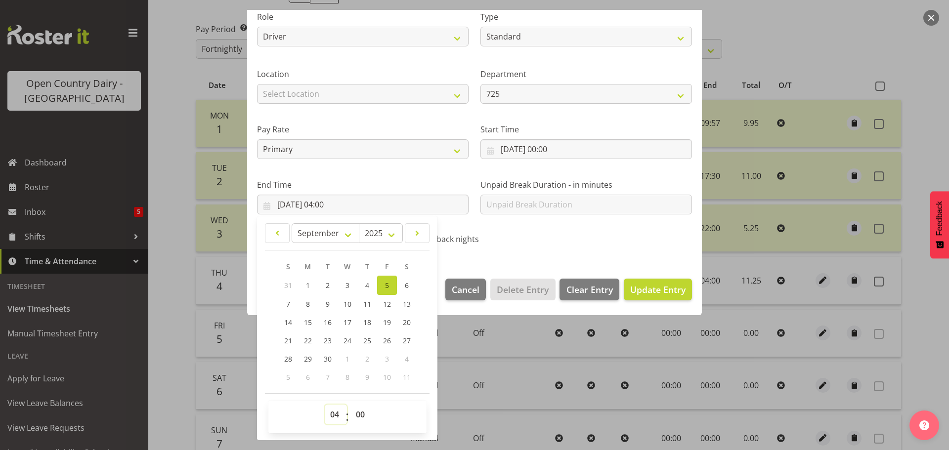
click at [334, 417] on select "00 01 02 03 04 05 06 07 08 09 10 11 12 13 14 15 16 17 18 19 20 21 22 23" at bounding box center [336, 415] width 22 height 20
select select "0"
click at [325, 405] on select "00 01 02 03 04 05 06 07 08 09 10 11 12 13 14 15 16 17 18 19 20 21 22 23" at bounding box center [336, 415] width 22 height 20
type input "[DATE] 00:00"
click at [632, 284] on span "Update Entry" at bounding box center [657, 290] width 55 height 12
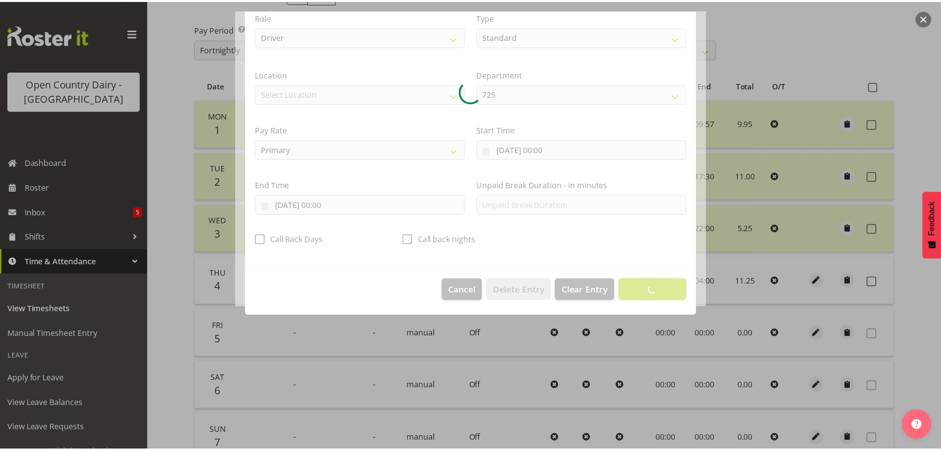
scroll to position [9, 0]
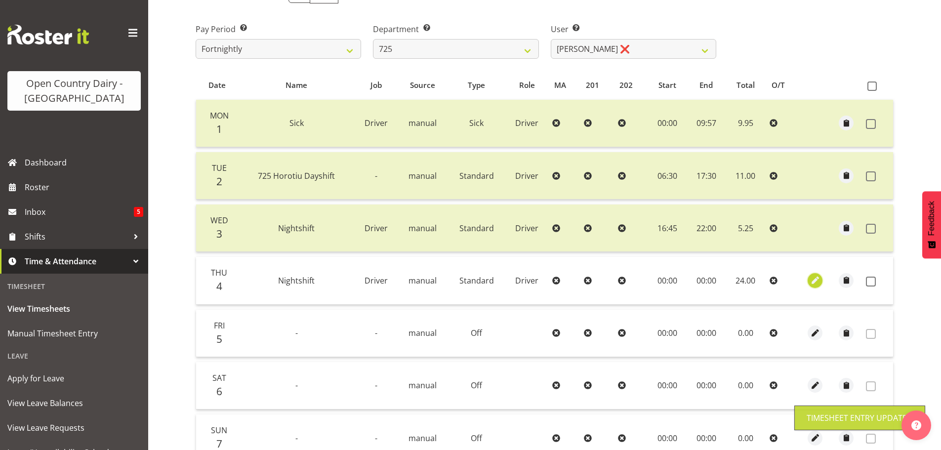
click at [816, 281] on span "button" at bounding box center [815, 280] width 11 height 11
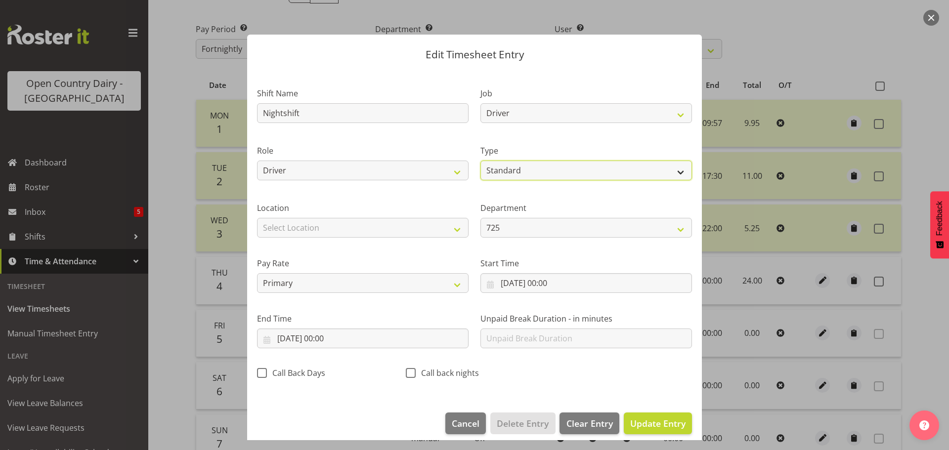
click at [511, 171] on select "Off Standard Public Holiday Public Holiday (Worked) Day In Lieu Annual Leave Si…" at bounding box center [585, 171] width 211 height 20
select select "Off"
click at [480, 171] on select "Off Standard Public Holiday Public Holiday (Worked) Day In Lieu Annual Leave Si…" at bounding box center [585, 171] width 211 height 20
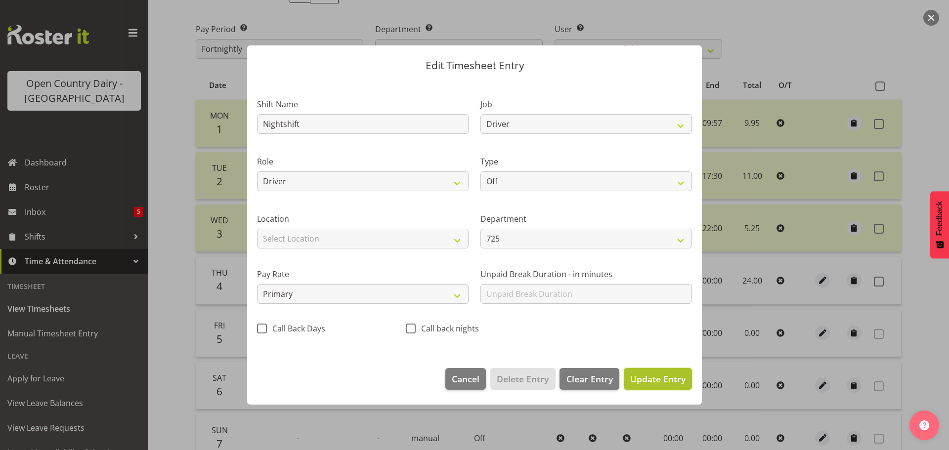
click at [642, 379] on span "Update Entry" at bounding box center [657, 379] width 55 height 12
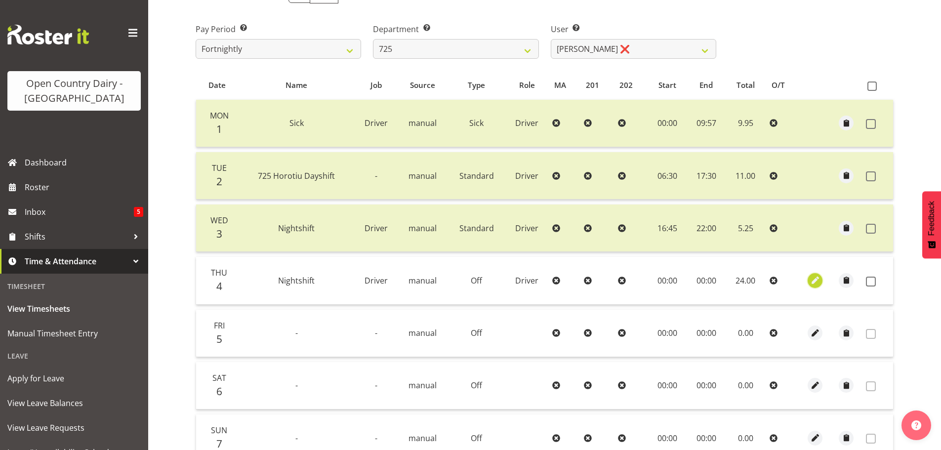
click at [817, 280] on span "button" at bounding box center [815, 280] width 11 height 11
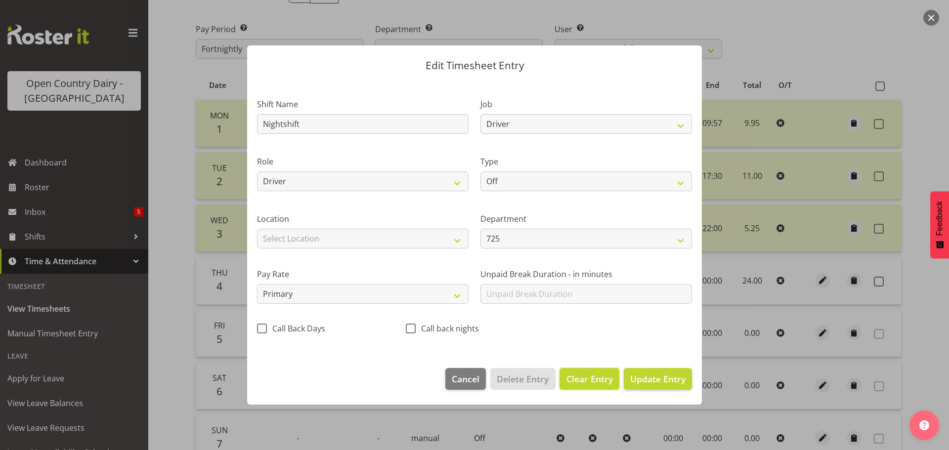
click at [591, 378] on span "Clear Entry" at bounding box center [589, 379] width 46 height 13
type input "0"
select select
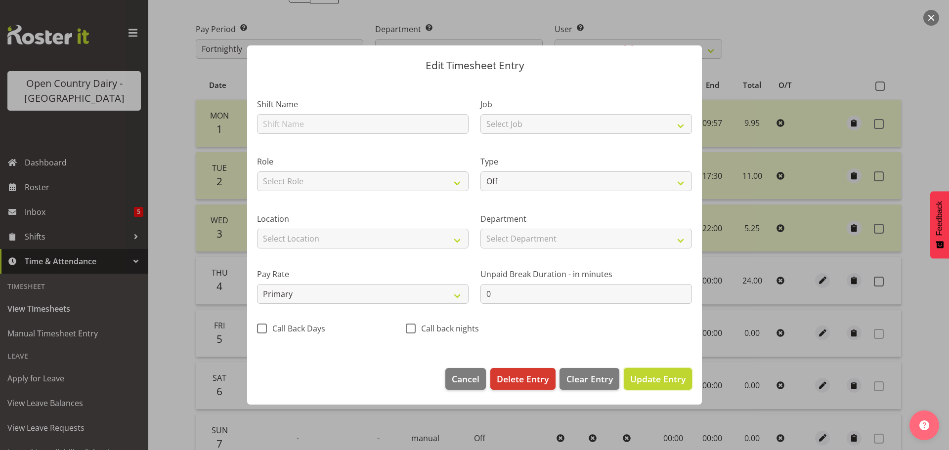
click at [653, 381] on span "Update Entry" at bounding box center [657, 379] width 55 height 12
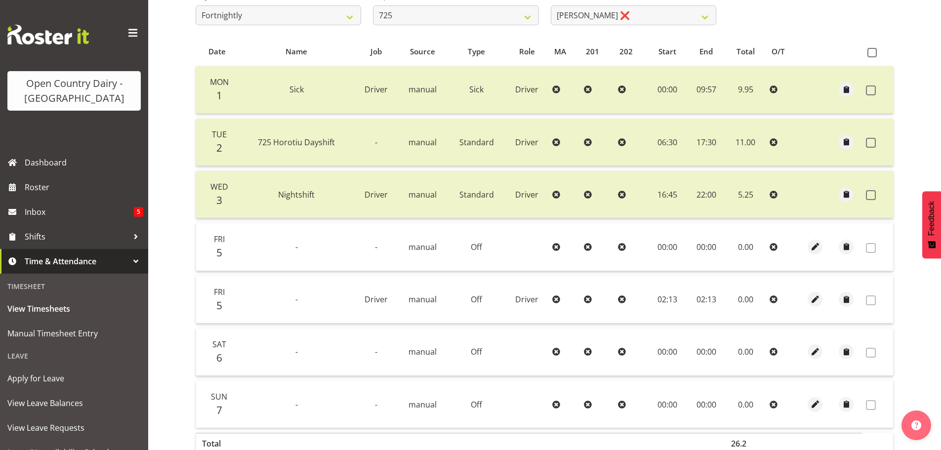
scroll to position [199, 0]
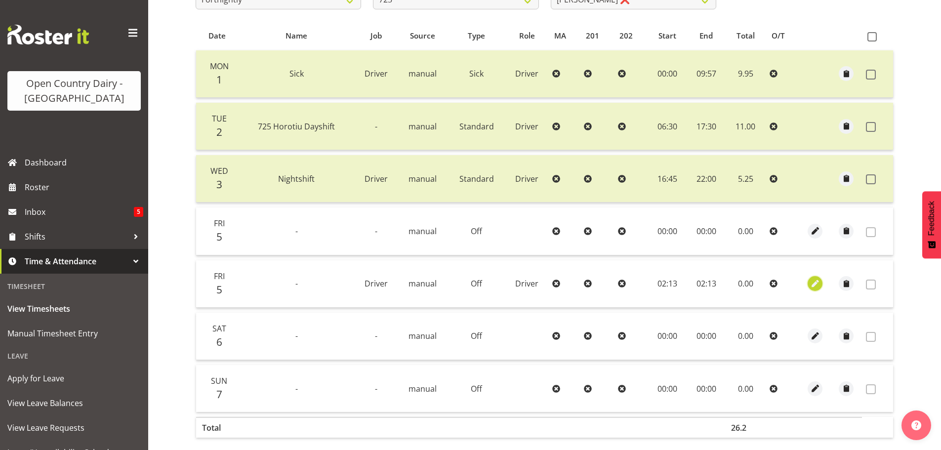
click at [821, 284] on button "button" at bounding box center [815, 283] width 15 height 15
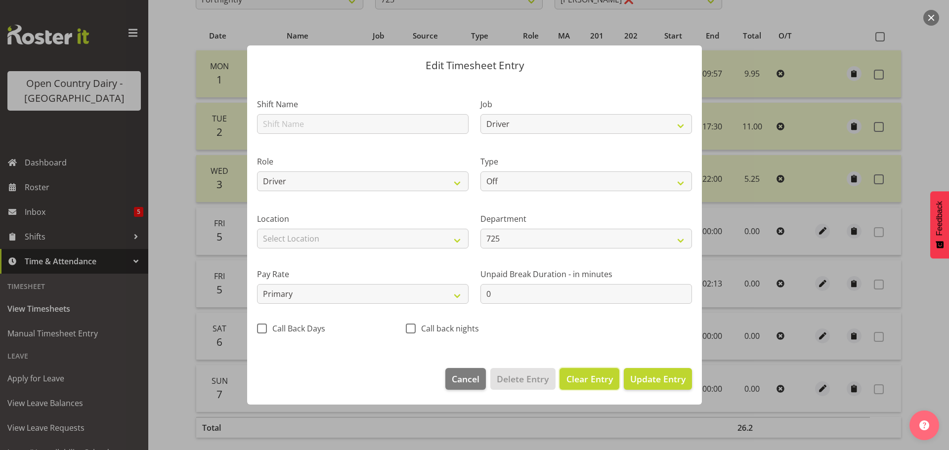
click at [596, 380] on span "Clear Entry" at bounding box center [589, 379] width 46 height 13
select select
click at [521, 377] on span "Delete Entry" at bounding box center [523, 379] width 52 height 13
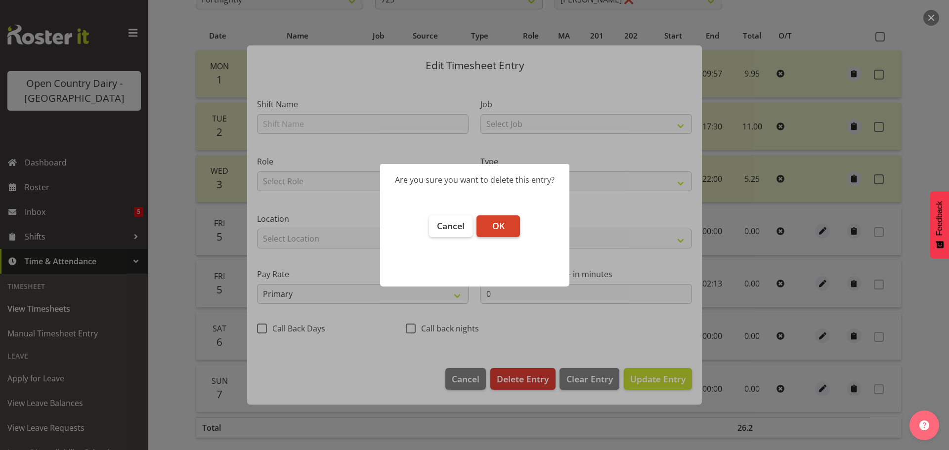
click at [508, 227] on button "OK" at bounding box center [497, 226] width 43 height 22
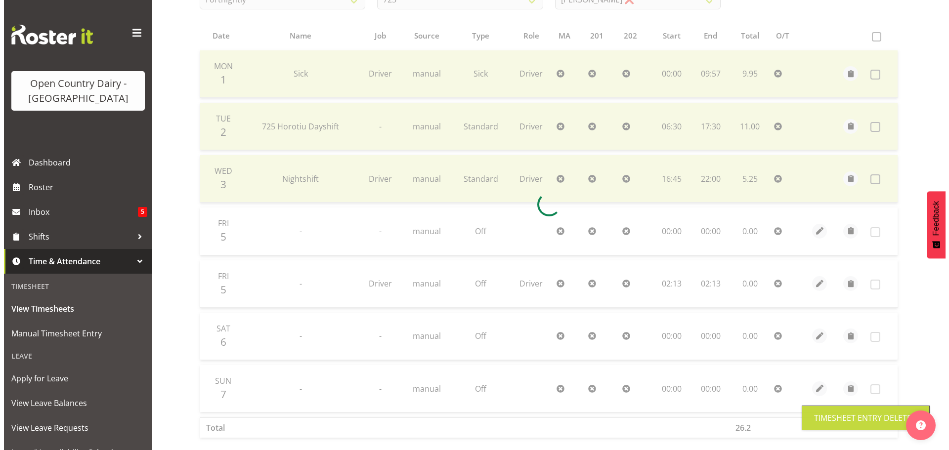
scroll to position [196, 0]
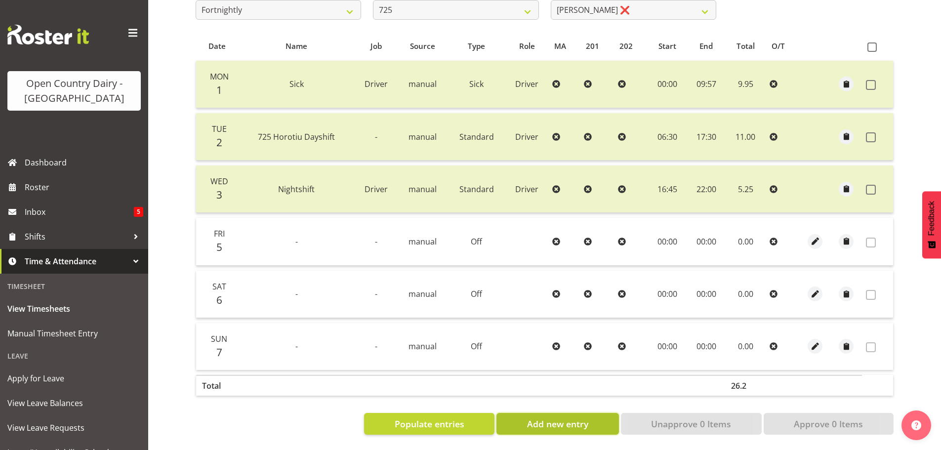
click at [561, 418] on span "Add new entry" at bounding box center [557, 423] width 61 height 13
select select
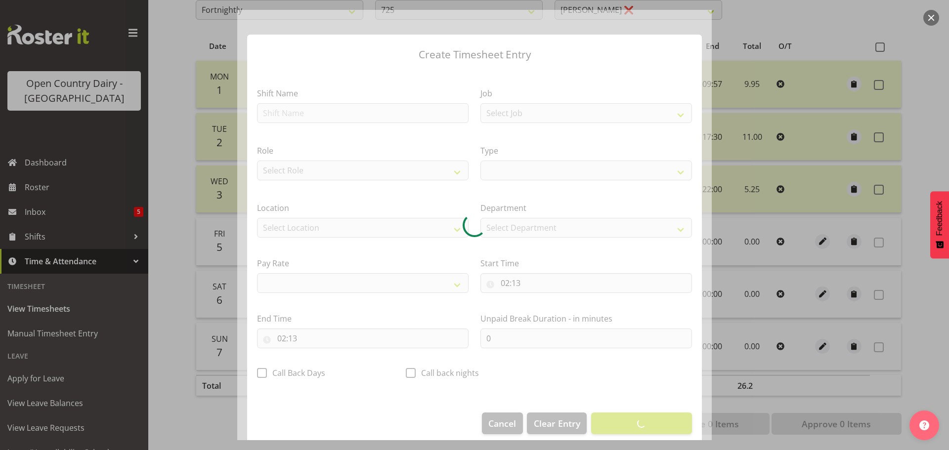
select select
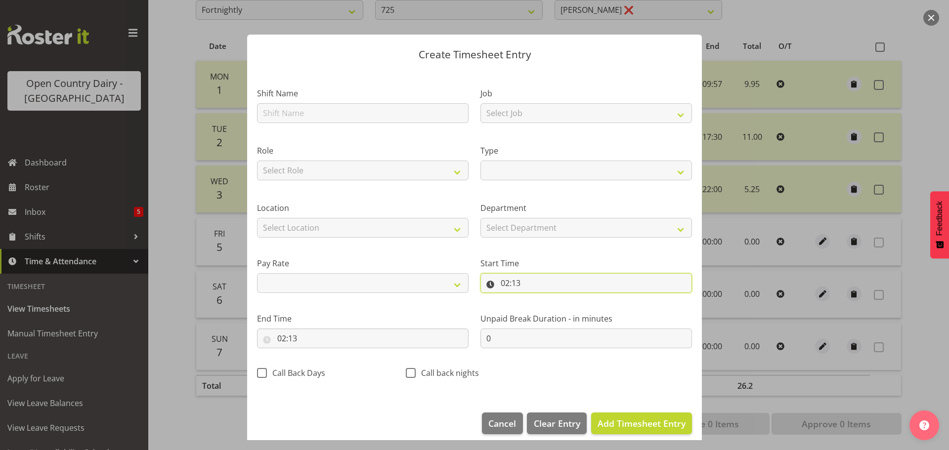
click at [537, 281] on input "02:13" at bounding box center [585, 283] width 211 height 20
click at [637, 426] on span "Add Timesheet Entry" at bounding box center [641, 423] width 88 height 12
select select
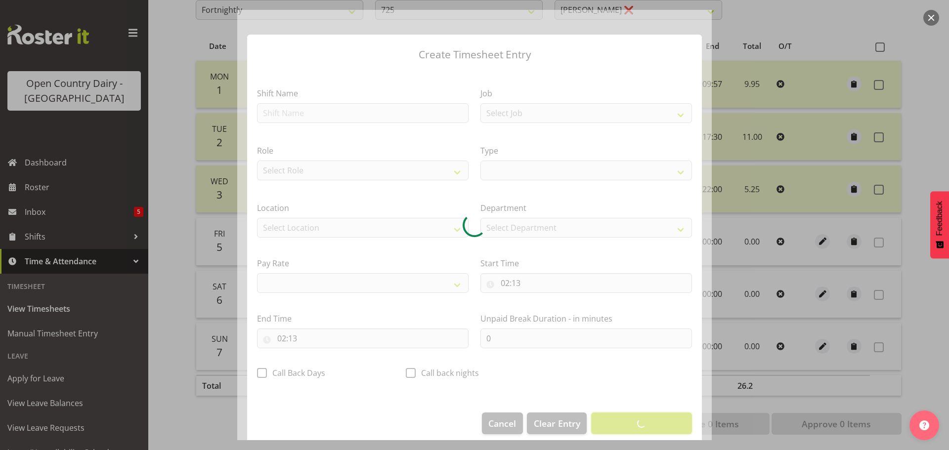
select select
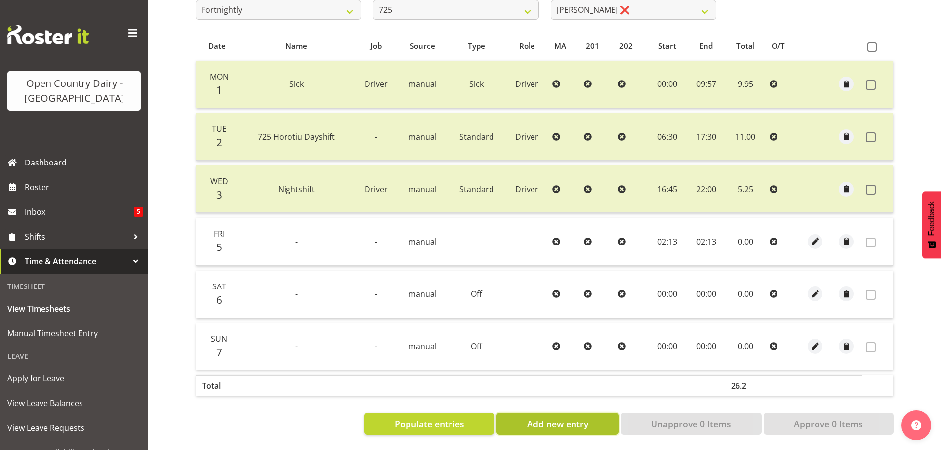
click at [576, 418] on span "Add new entry" at bounding box center [557, 423] width 61 height 13
select select
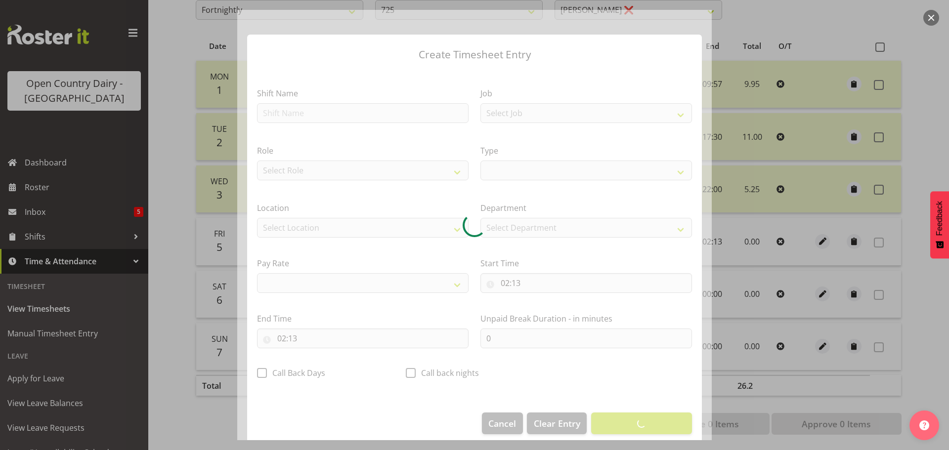
select select
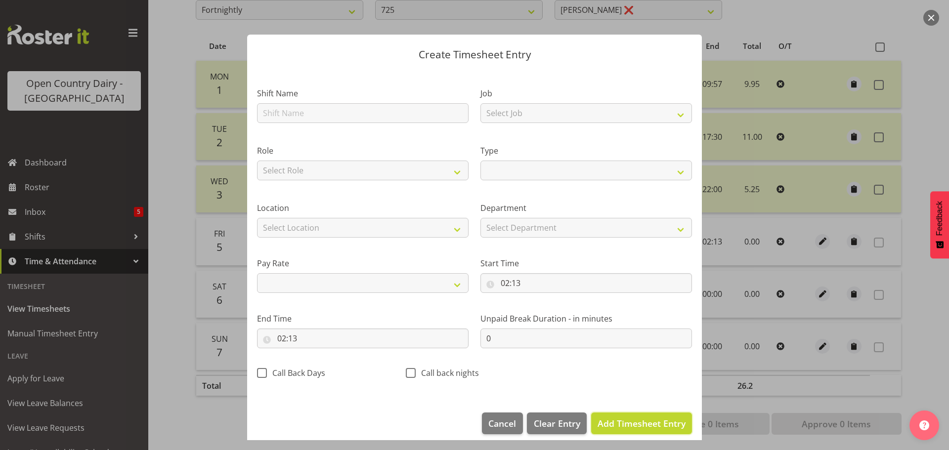
click at [627, 426] on span "Add Timesheet Entry" at bounding box center [641, 423] width 88 height 12
select select
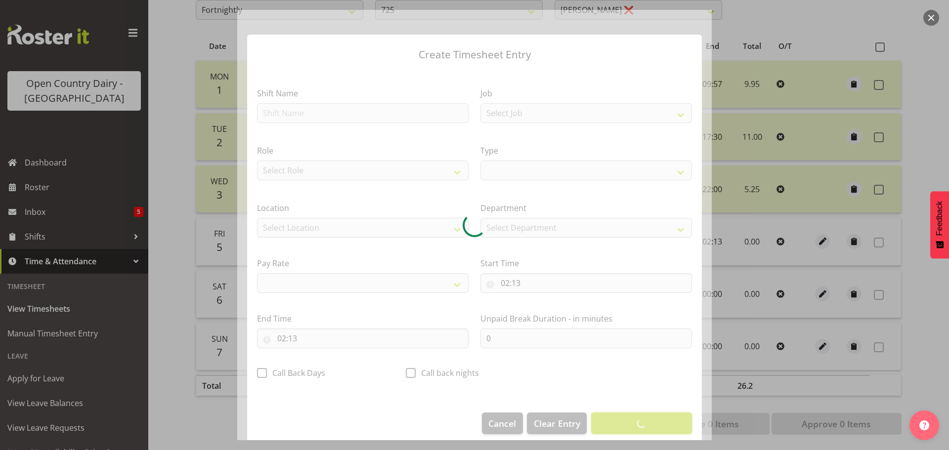
select select
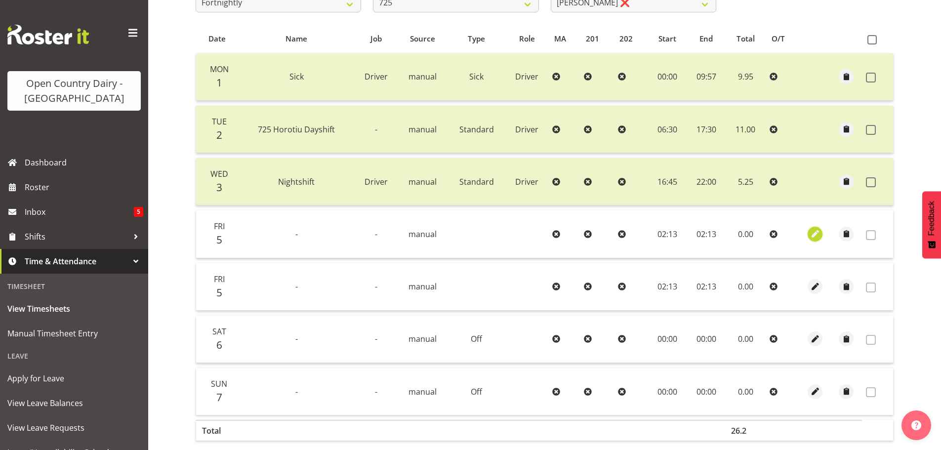
click at [815, 234] on span "button" at bounding box center [815, 233] width 11 height 11
select select "8"
select select "2025"
select select "2"
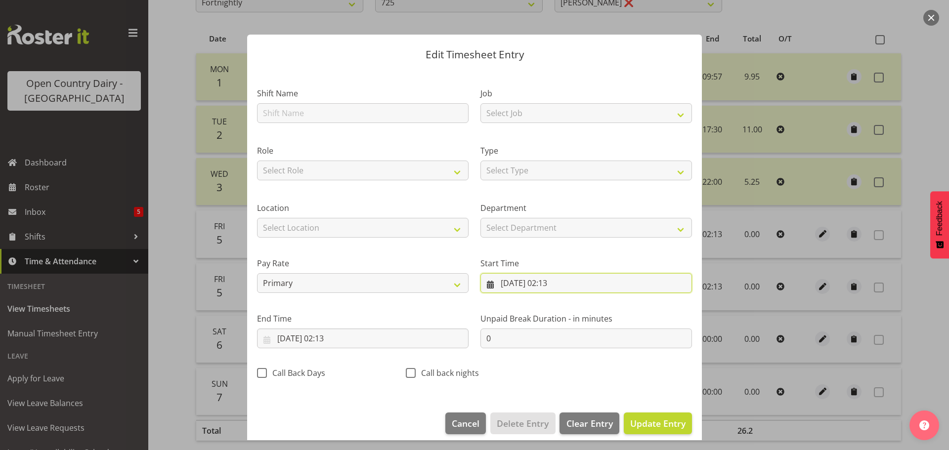
click at [547, 282] on input "[DATE] 02:13" at bounding box center [585, 283] width 211 height 20
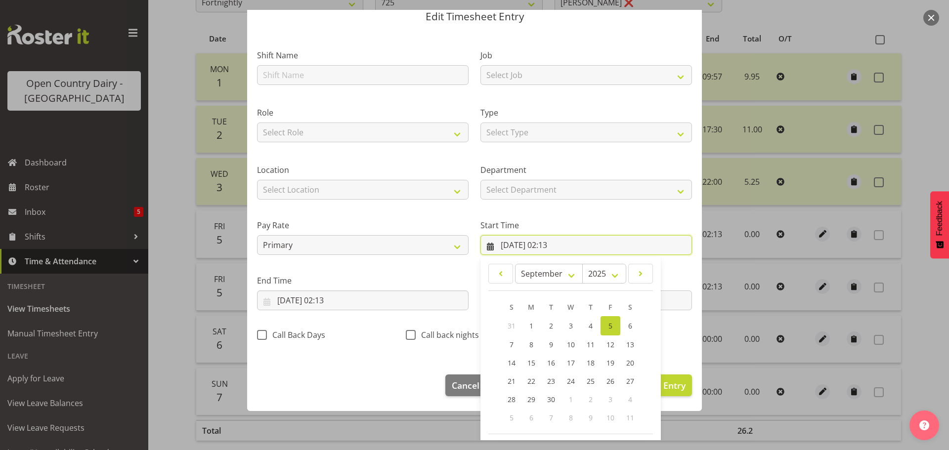
scroll to position [79, 0]
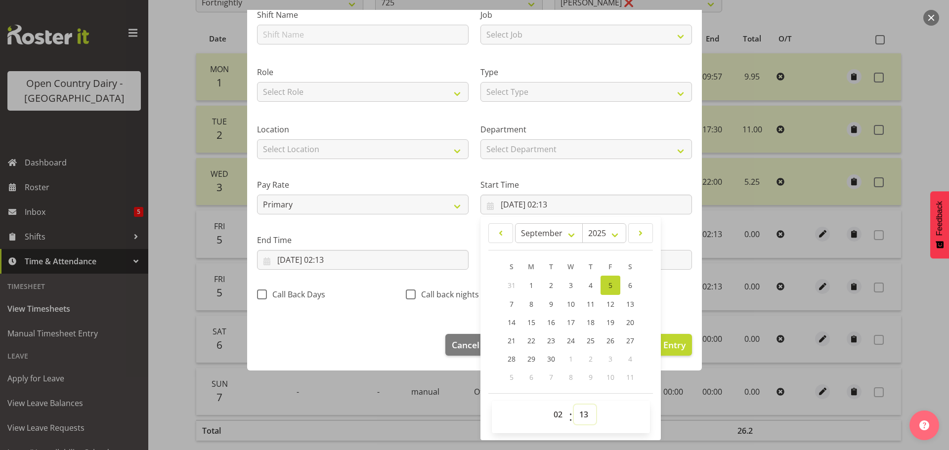
click at [586, 420] on select "00 01 02 03 04 05 06 07 08 09 10 11 12 13 14 15 16 17 18 19 20 21 22 23 24 25 2…" at bounding box center [585, 415] width 22 height 20
select select "0"
click at [574, 405] on select "00 01 02 03 04 05 06 07 08 09 10 11 12 13 14 15 16 17 18 19 20 21 22 23 24 25 2…" at bounding box center [585, 415] width 22 height 20
type input "[DATE] 02:00"
click at [552, 415] on select "00 01 02 03 04 05 06 07 08 09 10 11 12 13 14 15 16 17 18 19 20 21 22 23" at bounding box center [559, 415] width 22 height 20
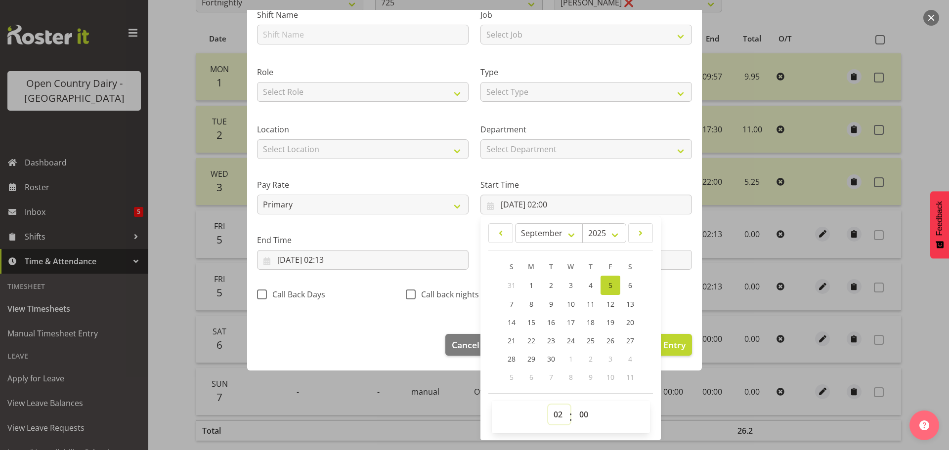
select select "0"
click at [548, 405] on select "00 01 02 03 04 05 06 07 08 09 10 11 12 13 14 15 16 17 18 19 20 21 22 23" at bounding box center [559, 415] width 22 height 20
click at [588, 287] on span "4" at bounding box center [590, 285] width 4 height 9
type input "[DATE] 00:00"
drag, startPoint x: 318, startPoint y: 256, endPoint x: 329, endPoint y: 294, distance: 39.9
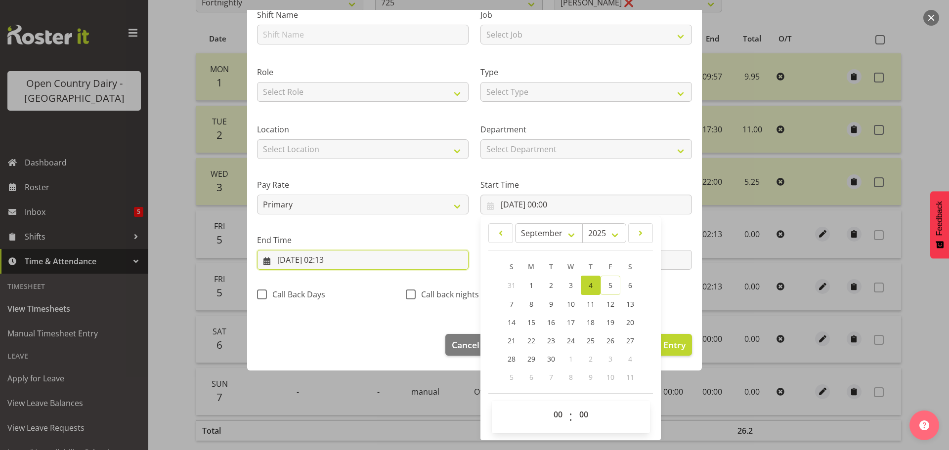
click at [318, 255] on input "[DATE] 02:13" at bounding box center [362, 260] width 211 height 20
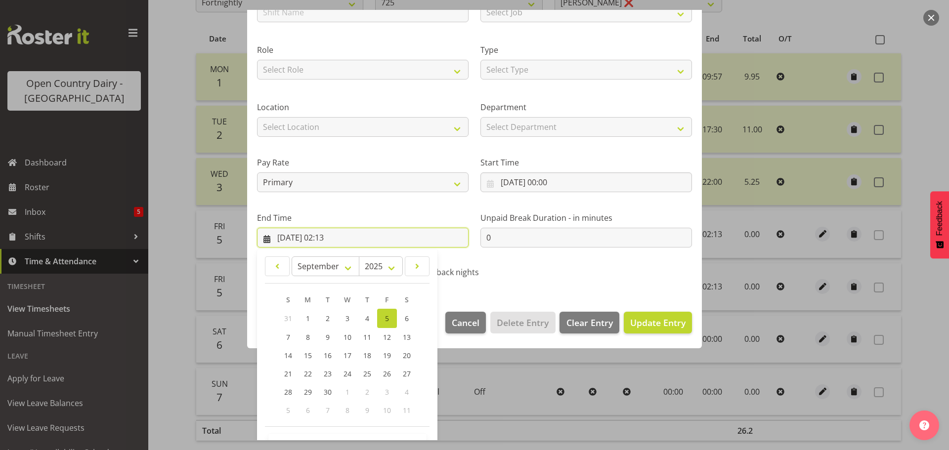
scroll to position [134, 0]
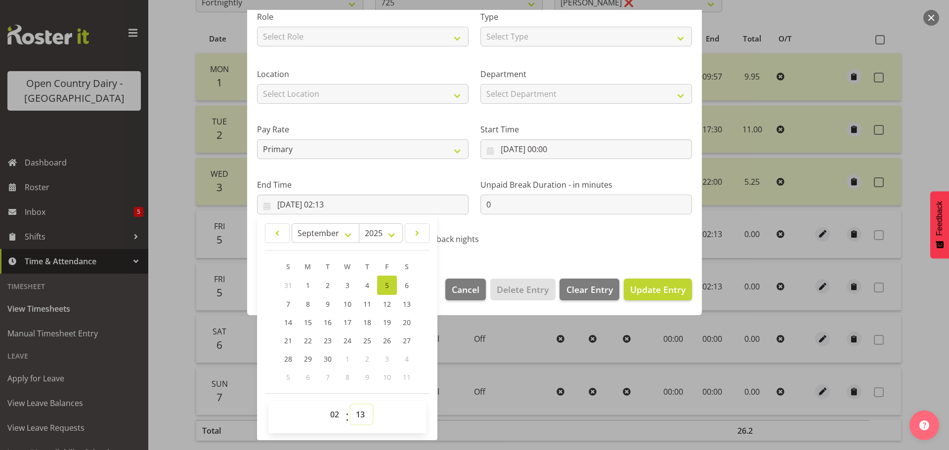
click at [366, 418] on select "00 01 02 03 04 05 06 07 08 09 10 11 12 13 14 15 16 17 18 19 20 21 22 23 24 25 2…" at bounding box center [361, 415] width 22 height 20
select select "0"
click at [350, 405] on select "00 01 02 03 04 05 06 07 08 09 10 11 12 13 14 15 16 17 18 19 20 21 22 23 24 25 2…" at bounding box center [361, 415] width 22 height 20
type input "[DATE] 02:00"
click at [333, 413] on select "00 01 02 03 04 05 06 07 08 09 10 11 12 13 14 15 16 17 18 19 20 21 22 23" at bounding box center [336, 415] width 22 height 20
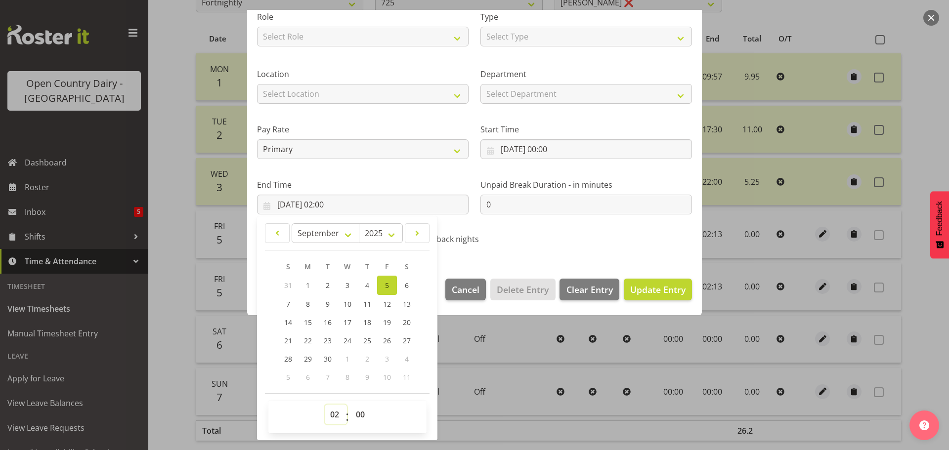
select select "0"
click at [325, 405] on select "00 01 02 03 04 05 06 07 08 09 10 11 12 13 14 15 16 17 18 19 20 21 22 23" at bounding box center [336, 415] width 22 height 20
type input "[DATE] 00:00"
click at [659, 292] on span "Update Entry" at bounding box center [657, 290] width 55 height 12
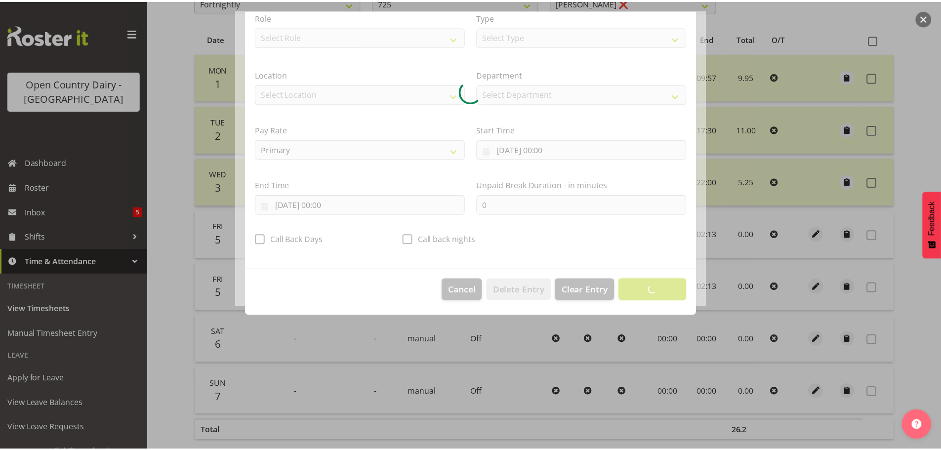
scroll to position [9, 0]
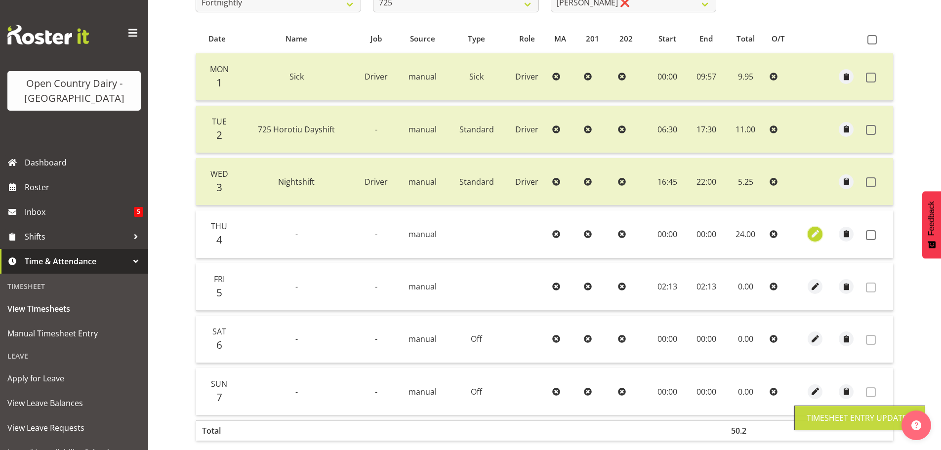
click at [815, 237] on span "button" at bounding box center [815, 233] width 11 height 11
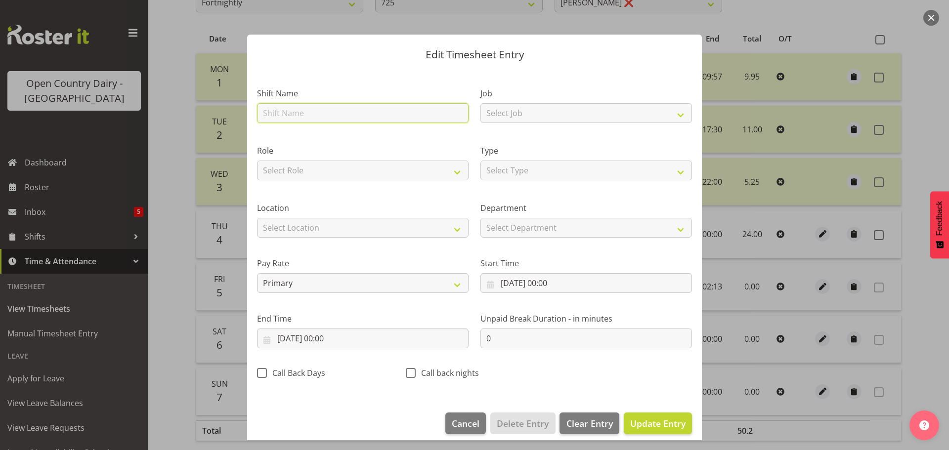
click at [305, 110] on input "text" at bounding box center [362, 113] width 211 height 20
type input "Off"
click at [654, 425] on span "Update Entry" at bounding box center [657, 423] width 55 height 12
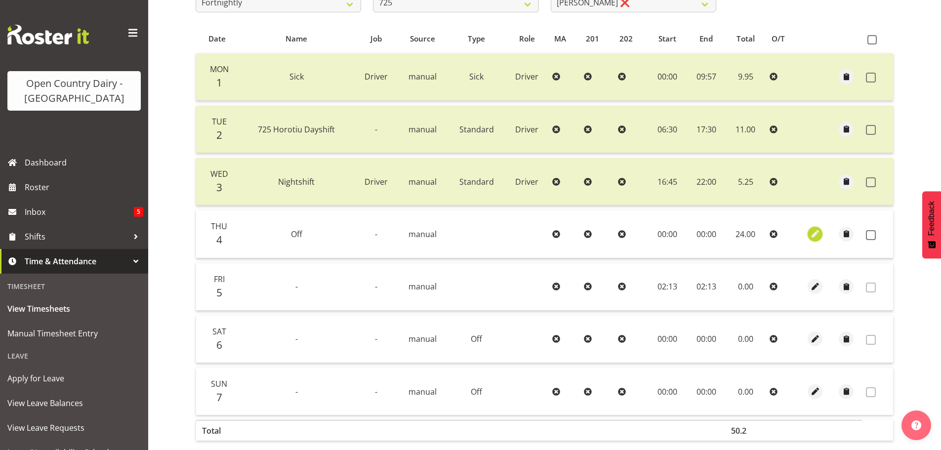
click at [814, 234] on span "button" at bounding box center [815, 233] width 11 height 11
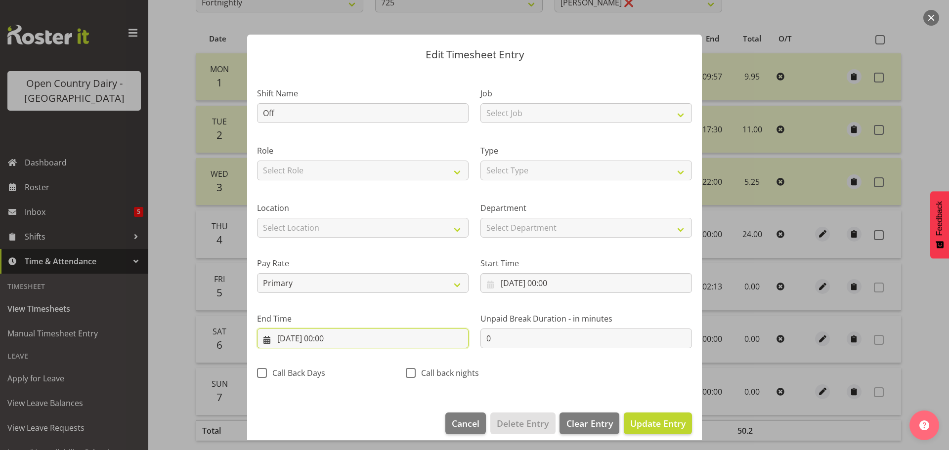
click at [304, 337] on input "[DATE] 00:00" at bounding box center [362, 339] width 211 height 20
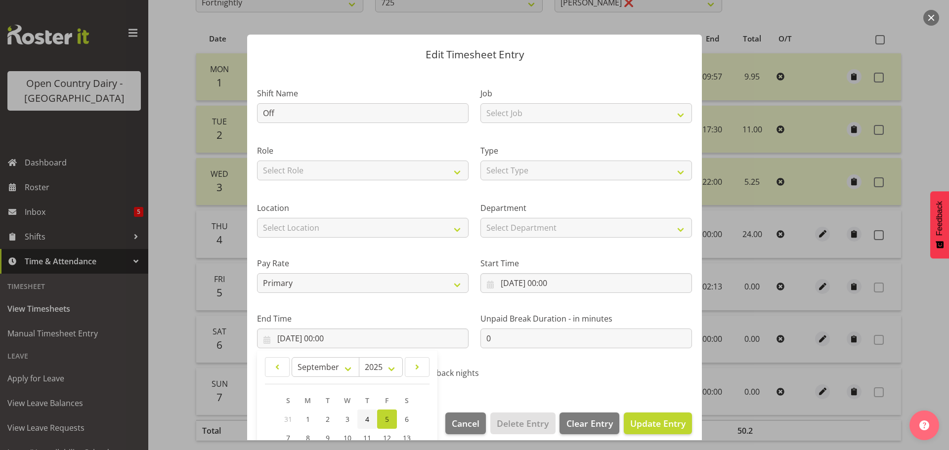
click at [370, 420] on link "4" at bounding box center [367, 419] width 20 height 19
type input "[DATE] 00:00"
click at [671, 425] on span "Update Entry" at bounding box center [657, 423] width 55 height 12
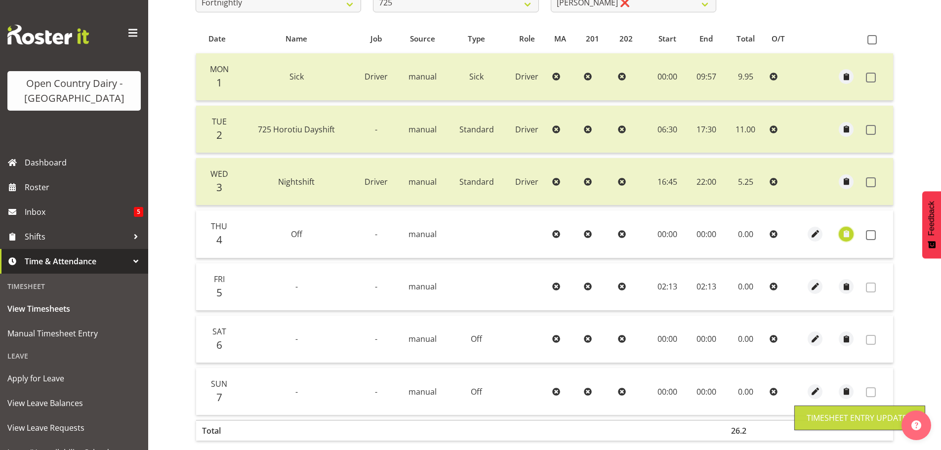
click at [849, 234] on span "button" at bounding box center [846, 233] width 11 height 11
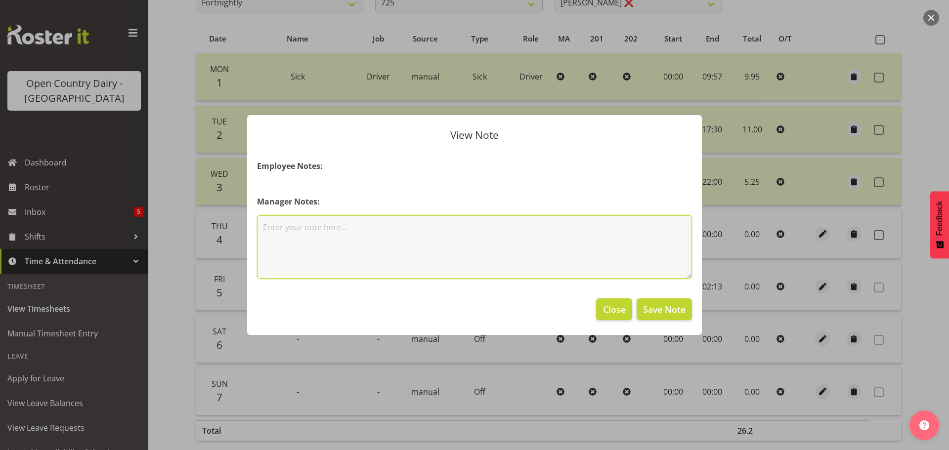
click at [342, 228] on textarea at bounding box center [474, 246] width 435 height 63
click at [265, 227] on textarea "swapped a day with [PERSON_NAME] on the [DATE]." at bounding box center [474, 246] width 435 height 63
type textarea "Swapped a day with [PERSON_NAME] on the [DATE]."
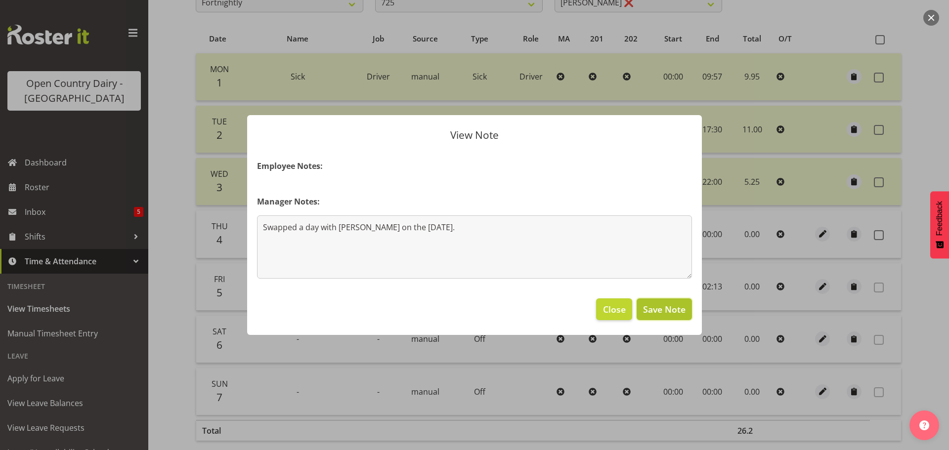
click at [673, 309] on span "Save Note" at bounding box center [664, 309] width 42 height 13
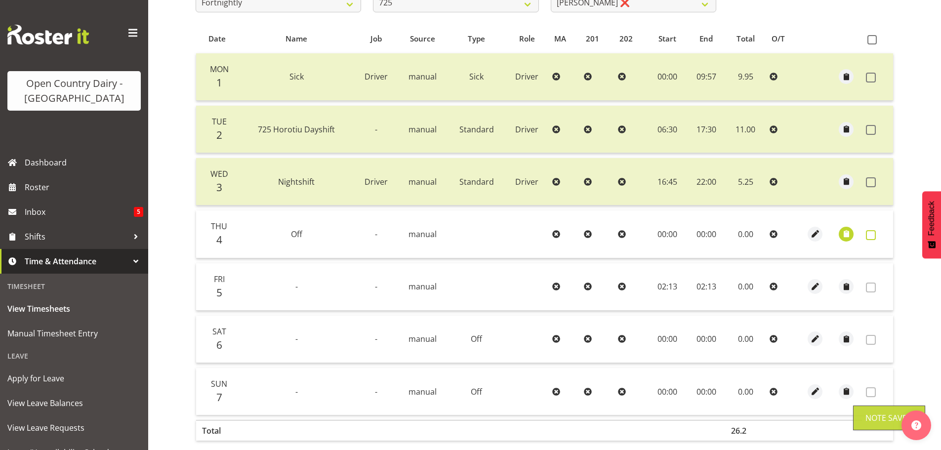
click at [871, 233] on span at bounding box center [871, 235] width 10 height 10
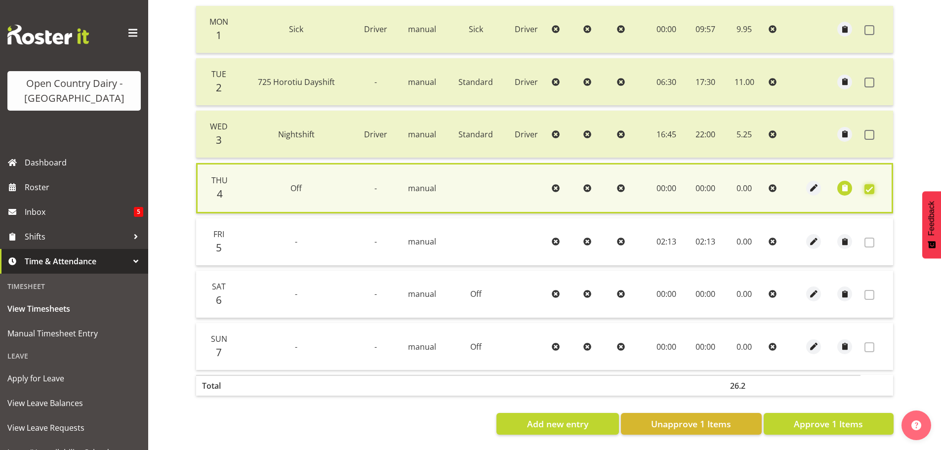
scroll to position [250, 0]
click at [823, 418] on span "Approve 1 Items" at bounding box center [828, 423] width 69 height 13
checkbox input "false"
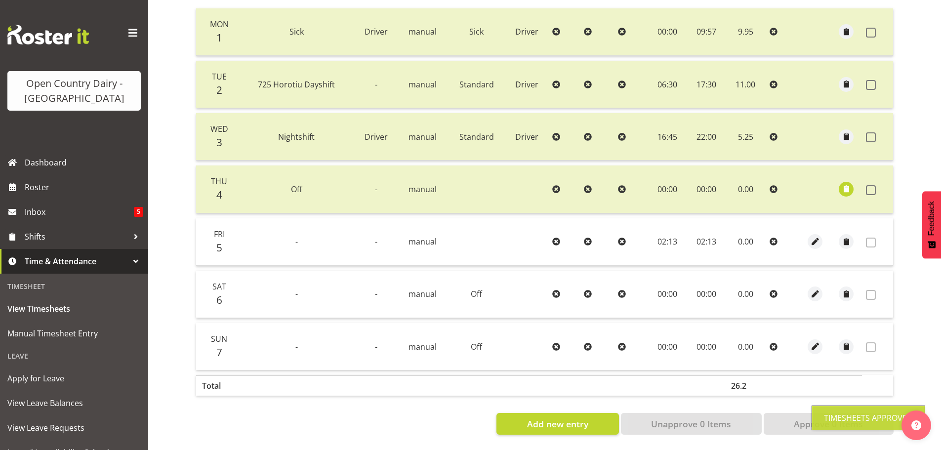
scroll to position [50, 0]
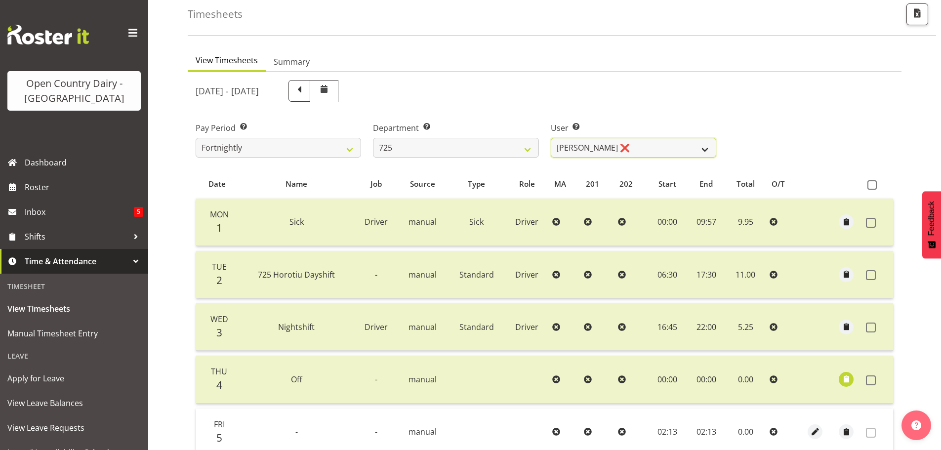
click at [650, 144] on select "[PERSON_NAME] ❌ [PERSON_NAME] [PERSON_NAME] ❌ [PERSON_NAME] ❌ [PERSON_NAME] ❌" at bounding box center [634, 148] width 166 height 20
click at [551, 138] on select "[PERSON_NAME] ❌ [PERSON_NAME] [PERSON_NAME] ❌ [PERSON_NAME] ❌ [PERSON_NAME] ❌" at bounding box center [634, 148] width 166 height 20
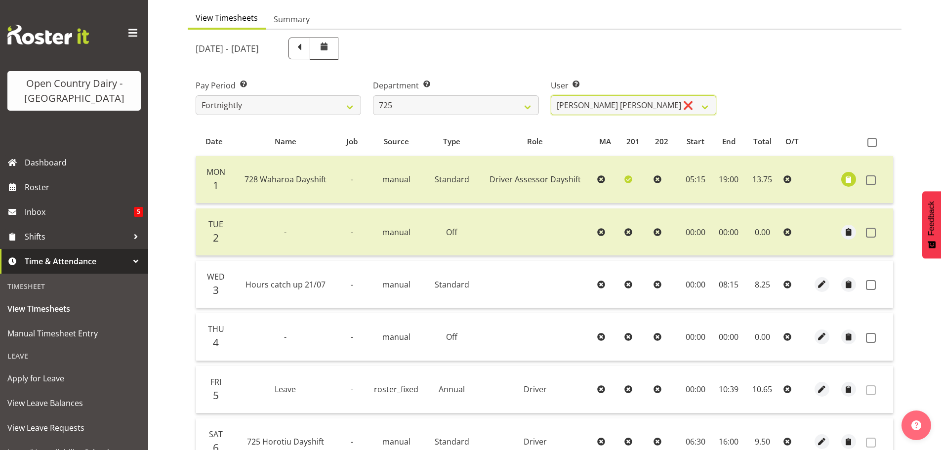
scroll to position [1, 0]
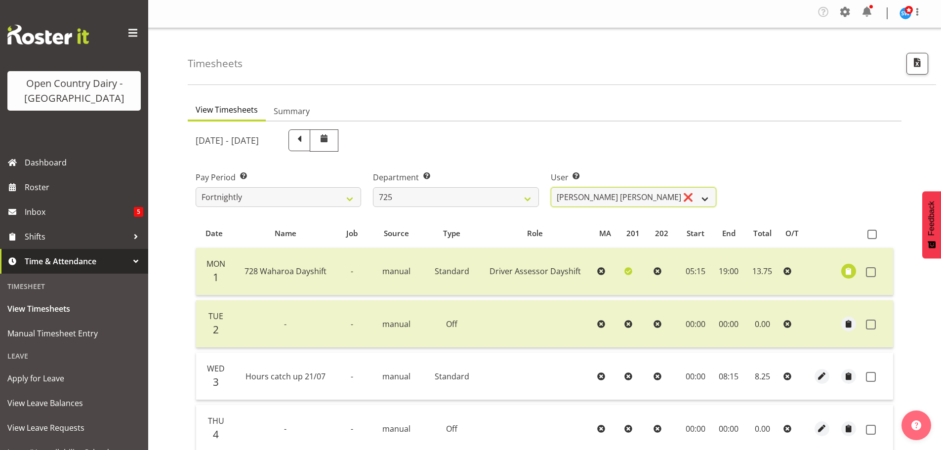
click at [661, 197] on select "[PERSON_NAME] ❌ [PERSON_NAME] [PERSON_NAME] ❌ [PERSON_NAME] ❌ [PERSON_NAME] ❌" at bounding box center [634, 197] width 166 height 20
select select "11235"
click at [551, 187] on select "[PERSON_NAME] ❌ [PERSON_NAME] [PERSON_NAME] ❌ [PERSON_NAME] ❌ [PERSON_NAME] ❌" at bounding box center [634, 197] width 166 height 20
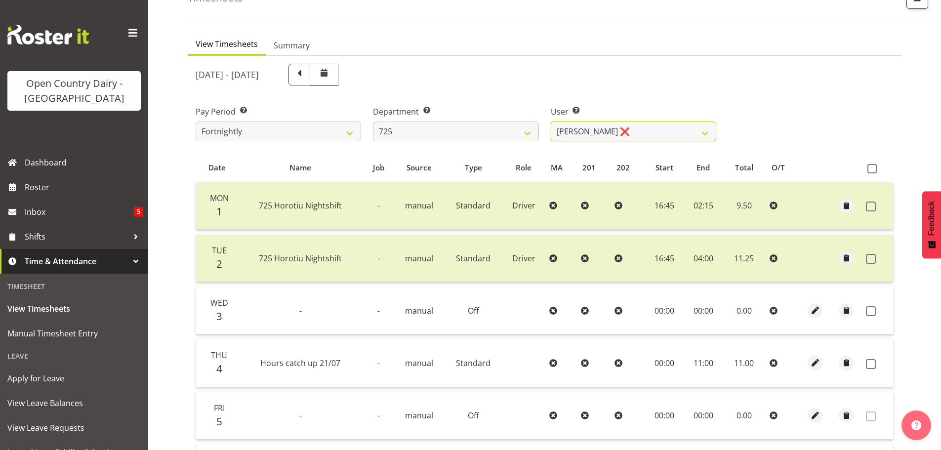
scroll to position [149, 0]
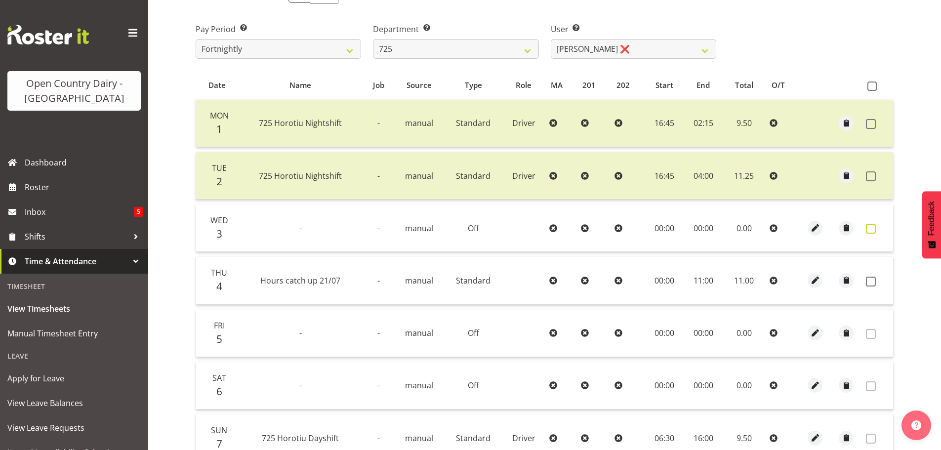
click at [872, 227] on span at bounding box center [871, 229] width 10 height 10
checkbox input "true"
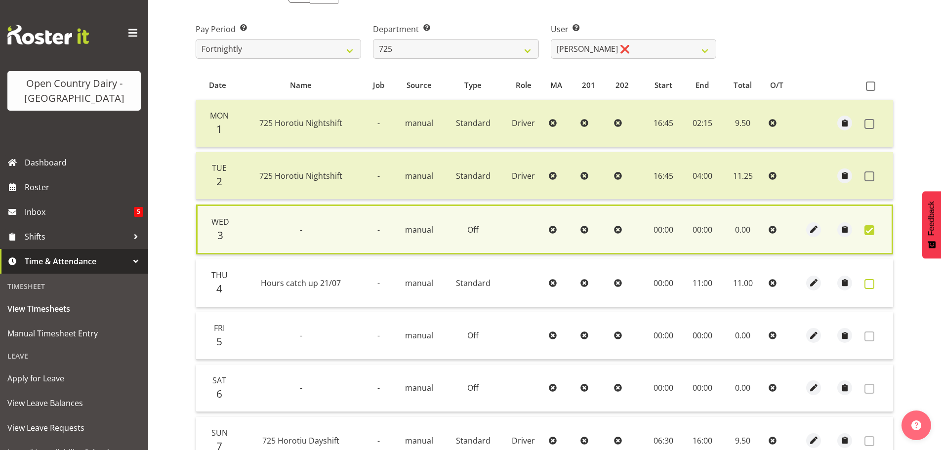
click at [870, 285] on span at bounding box center [870, 284] width 10 height 10
checkbox input "true"
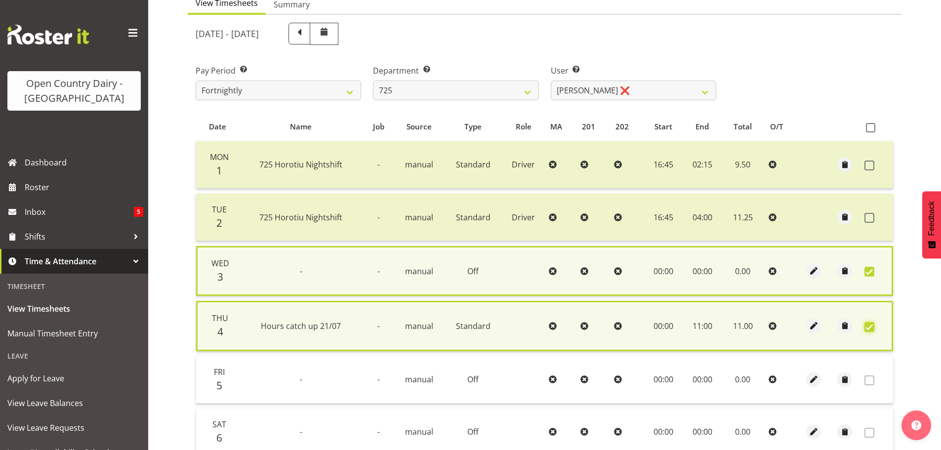
scroll to position [55, 0]
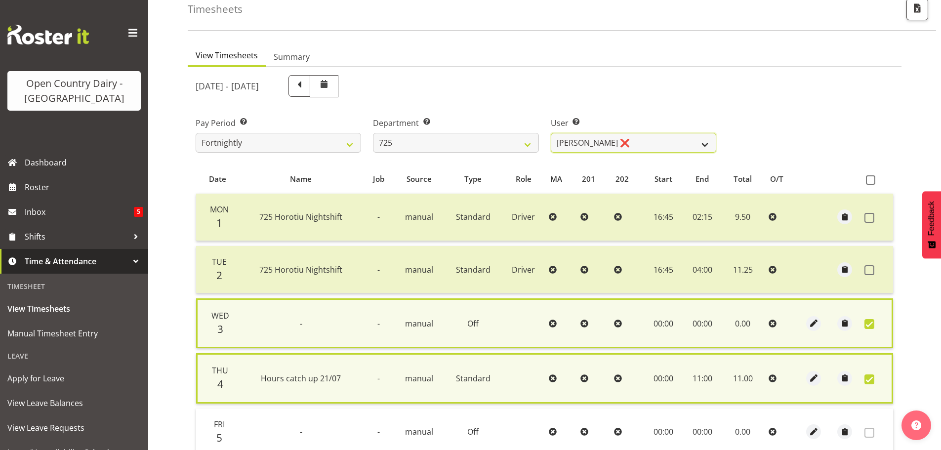
click at [653, 142] on select "[PERSON_NAME] ❌ [PERSON_NAME] [PERSON_NAME] ❌ [PERSON_NAME] ❌ [PERSON_NAME] ❌" at bounding box center [634, 143] width 166 height 20
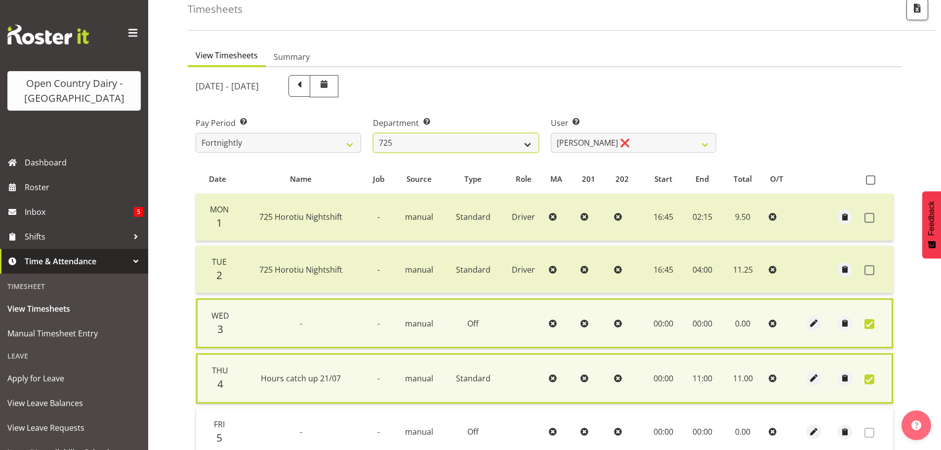
drag, startPoint x: 443, startPoint y: 132, endPoint x: 445, endPoint y: 141, distance: 8.5
click at [443, 133] on select "701 702 703 704 705 706 707 708 709 710 711 712 713 714 715 716 717 718 719 720" at bounding box center [456, 143] width 166 height 20
select select "808"
click at [373, 133] on select "701 702 703 704 705 706 707 708 709 710 711 712 713 714 715 716 717 718 719 720" at bounding box center [456, 143] width 166 height 20
select select "10486"
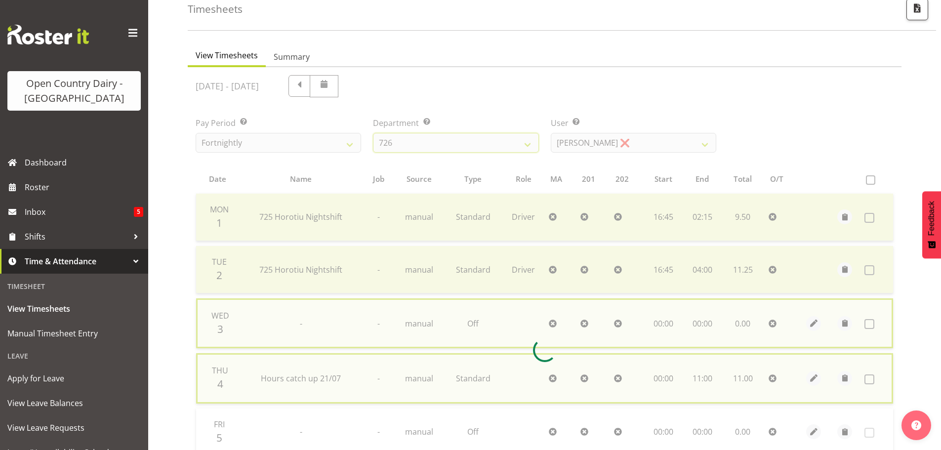
checkbox input "false"
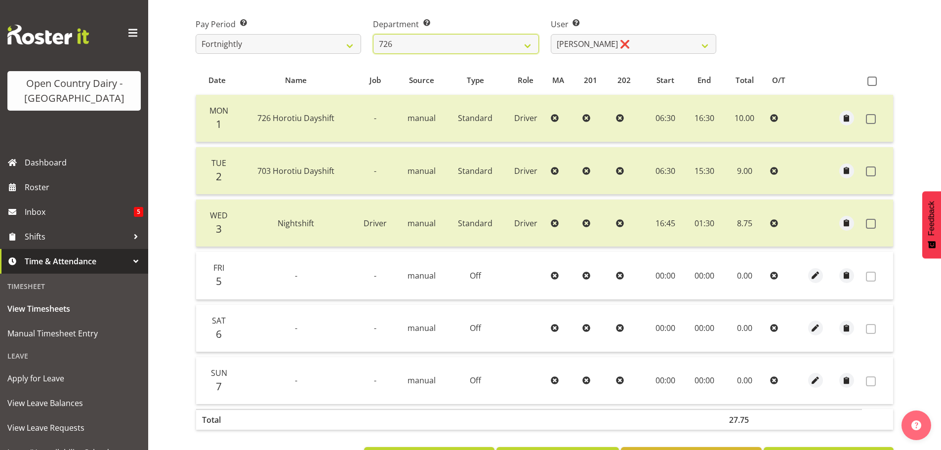
scroll to position [196, 0]
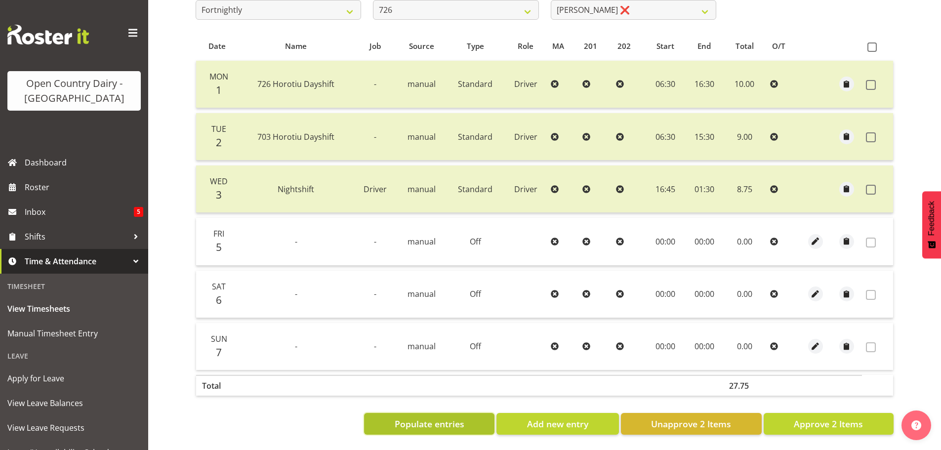
drag, startPoint x: 458, startPoint y: 418, endPoint x: 462, endPoint y: 417, distance: 5.0
click at [457, 418] on span "Populate entries" at bounding box center [430, 423] width 70 height 13
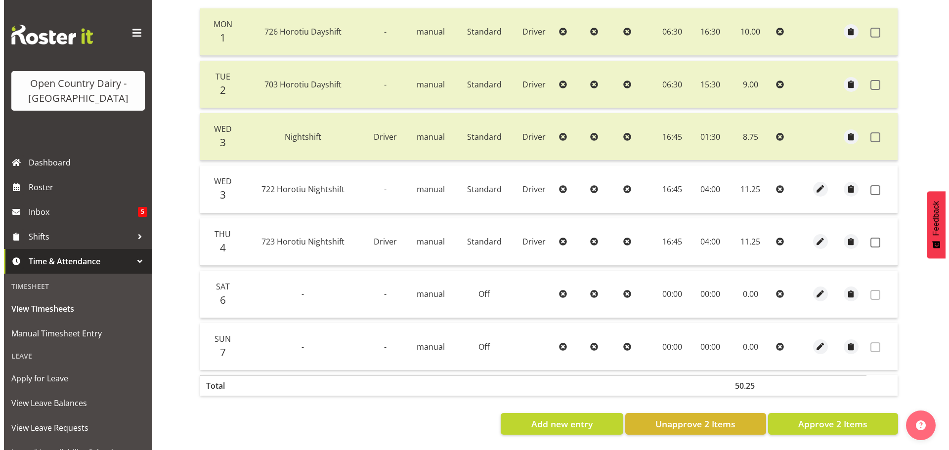
scroll to position [248, 0]
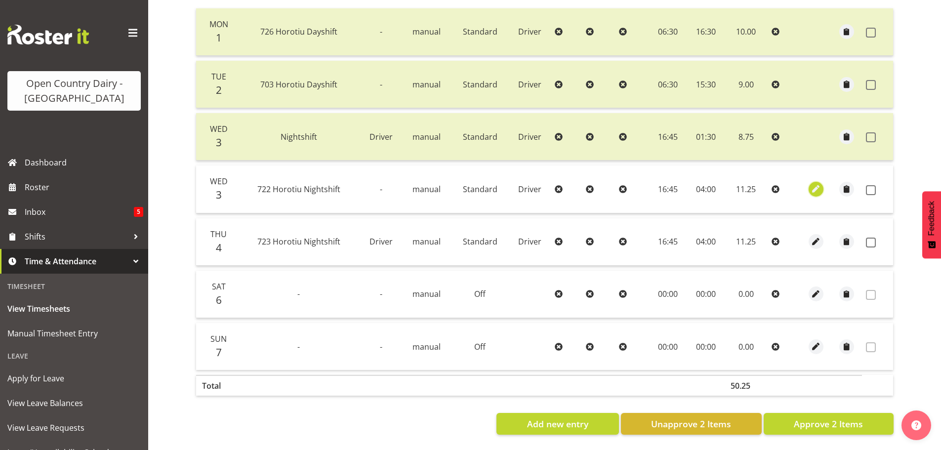
click at [819, 184] on span "button" at bounding box center [816, 188] width 11 height 11
select select "Standard"
select select "756"
select select "8"
select select "2025"
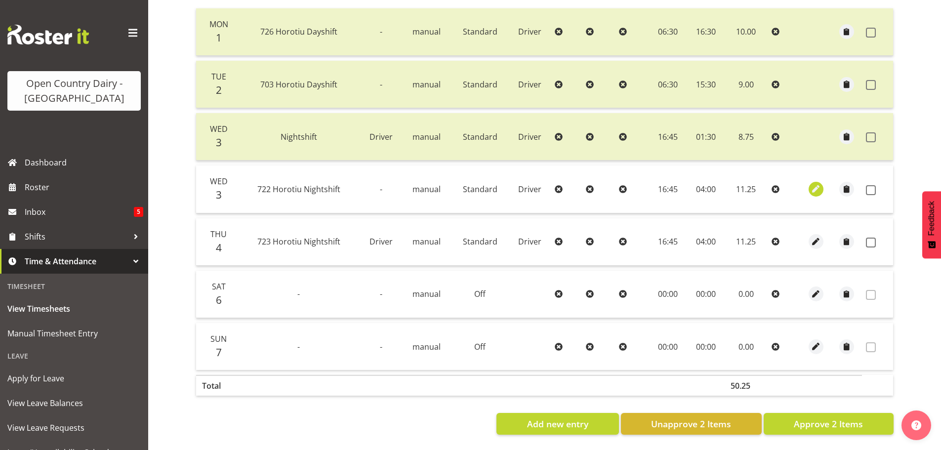
select select "16"
select select "45"
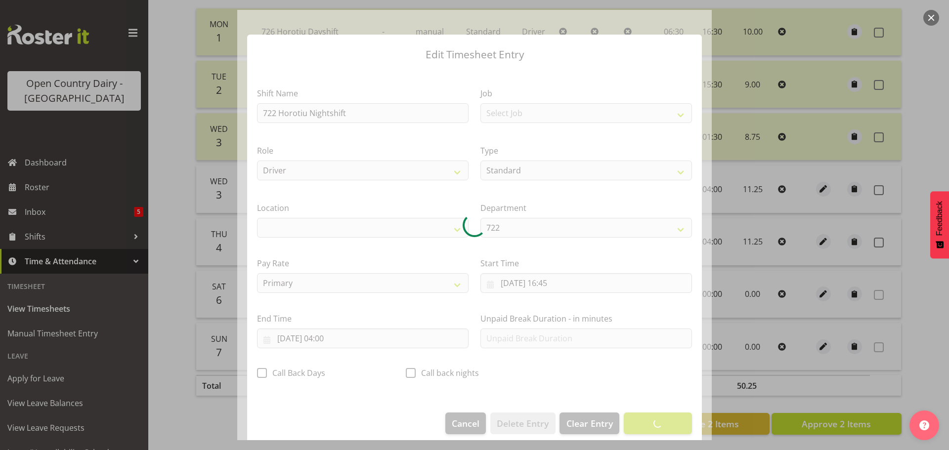
select select "1054"
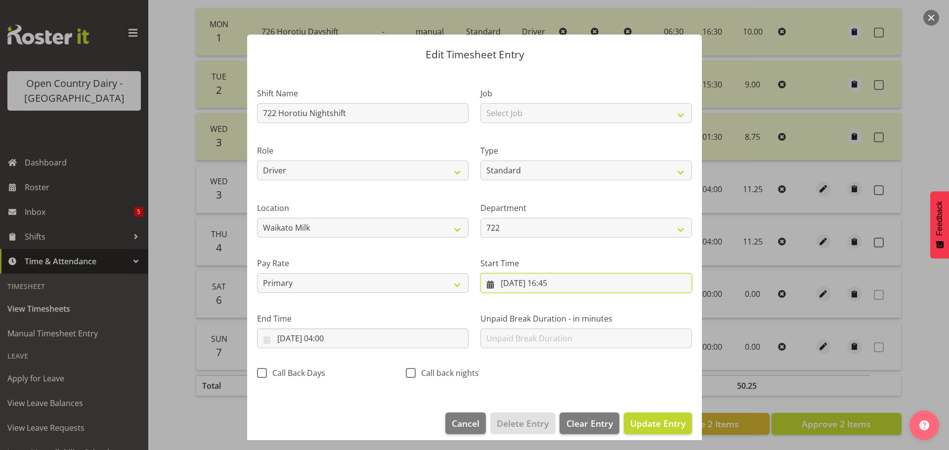
click at [517, 283] on input "[DATE] 16:45" at bounding box center [585, 283] width 211 height 20
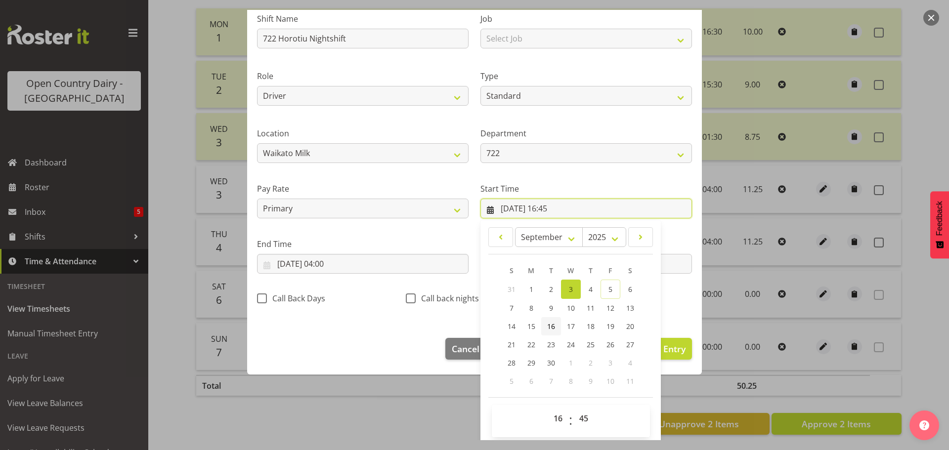
scroll to position [79, 0]
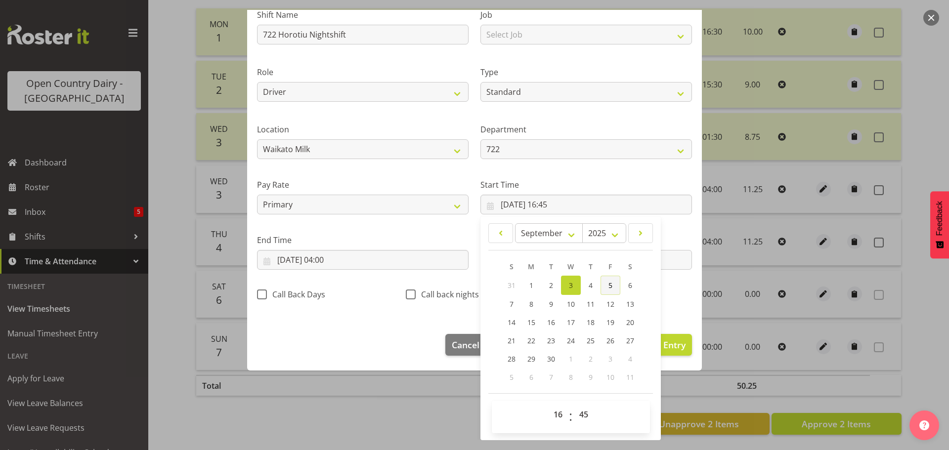
drag, startPoint x: 605, startPoint y: 287, endPoint x: 598, endPoint y: 290, distance: 7.1
click at [608, 287] on span "5" at bounding box center [610, 285] width 4 height 9
type input "[DATE] 16:45"
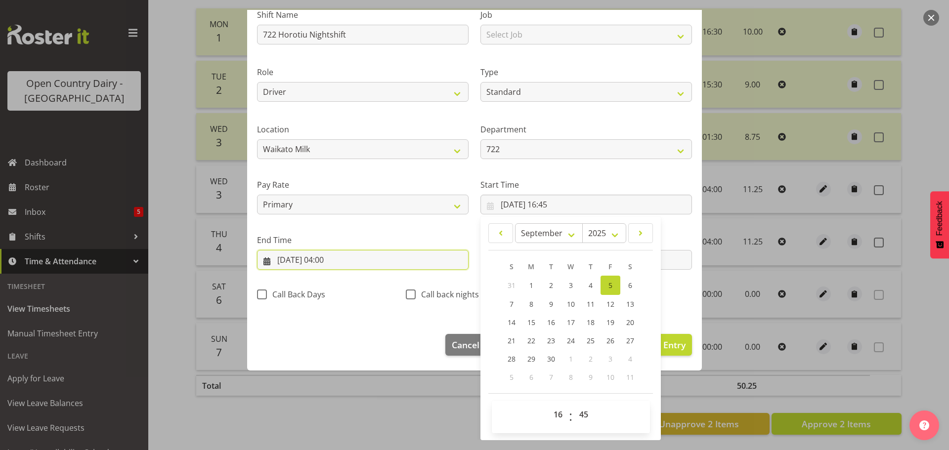
click at [340, 253] on input "[DATE] 04:00" at bounding box center [362, 260] width 211 height 20
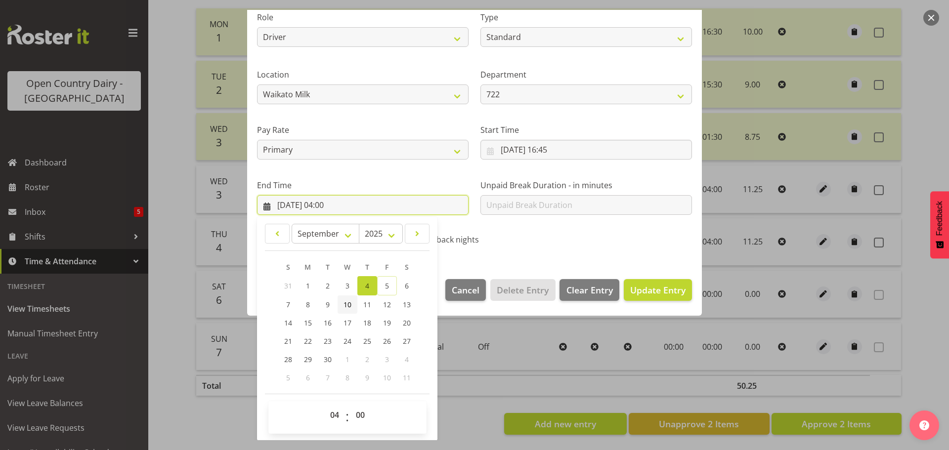
scroll to position [134, 0]
click at [390, 287] on link "5" at bounding box center [387, 285] width 20 height 19
type input "[DATE] 04:00"
click at [652, 295] on span "Update Entry" at bounding box center [657, 289] width 55 height 13
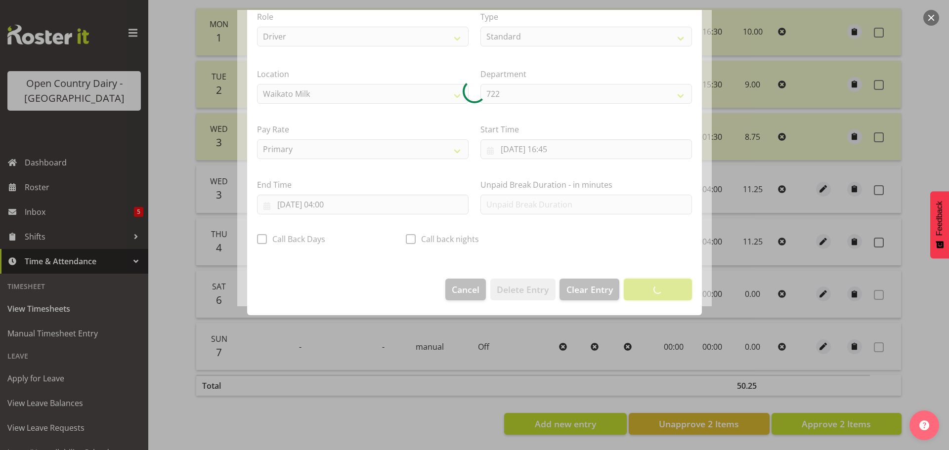
scroll to position [9, 0]
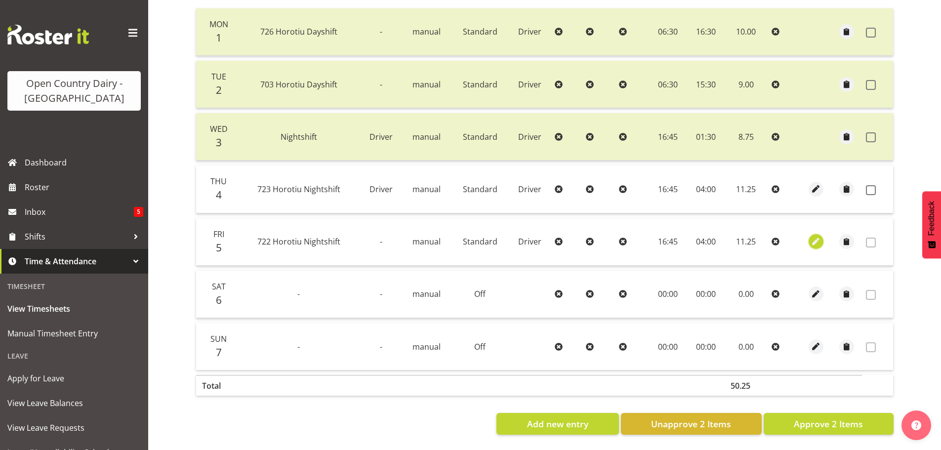
click at [818, 236] on span "button" at bounding box center [816, 241] width 11 height 11
select select "Standard"
select select "756"
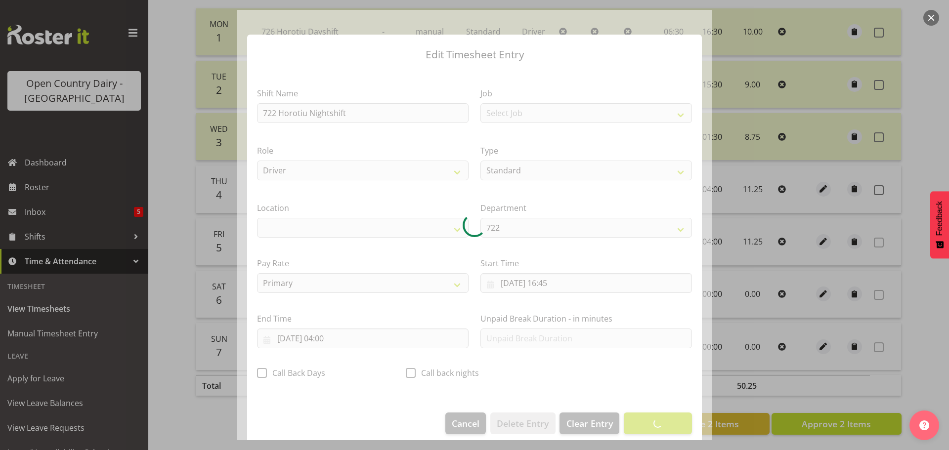
select select "1054"
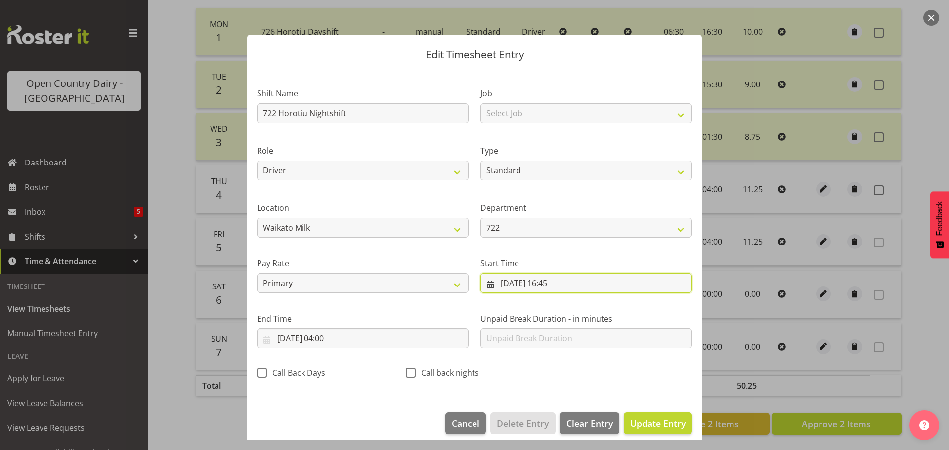
click at [524, 285] on input "[DATE] 16:45" at bounding box center [585, 283] width 211 height 20
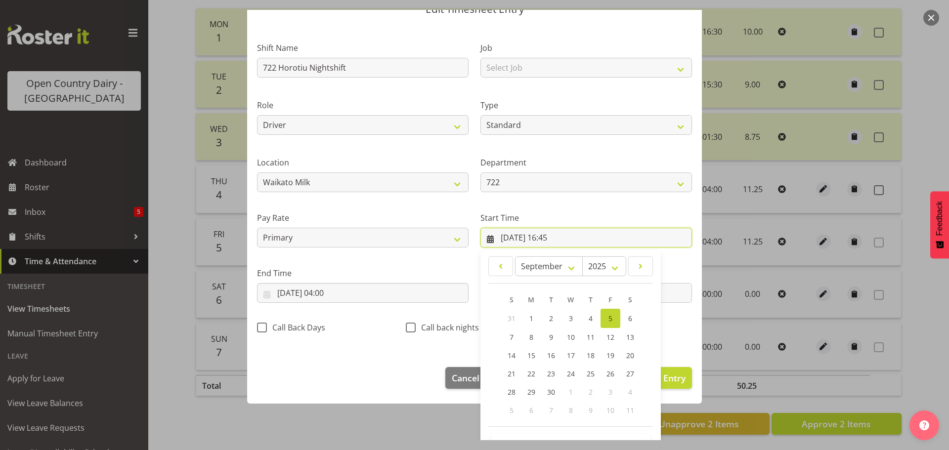
scroll to position [79, 0]
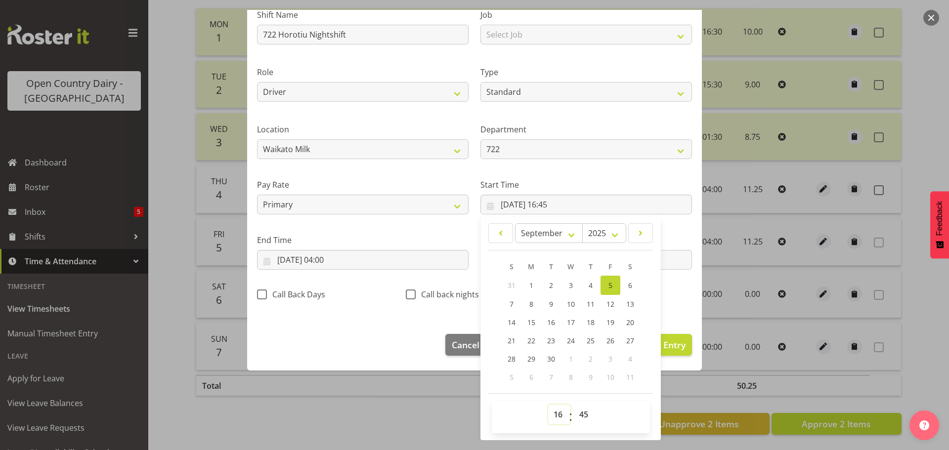
click at [556, 417] on select "00 01 02 03 04 05 06 07 08 09 10 11 12 13 14 15 16 17 18 19 20 21 22 23" at bounding box center [559, 415] width 22 height 20
select select "0"
click at [548, 405] on select "00 01 02 03 04 05 06 07 08 09 10 11 12 13 14 15 16 17 18 19 20 21 22 23" at bounding box center [559, 415] width 22 height 20
type input "[DATE] 00:45"
click at [576, 416] on select "00 01 02 03 04 05 06 07 08 09 10 11 12 13 14 15 16 17 18 19 20 21 22 23 24 25 2…" at bounding box center [585, 415] width 22 height 20
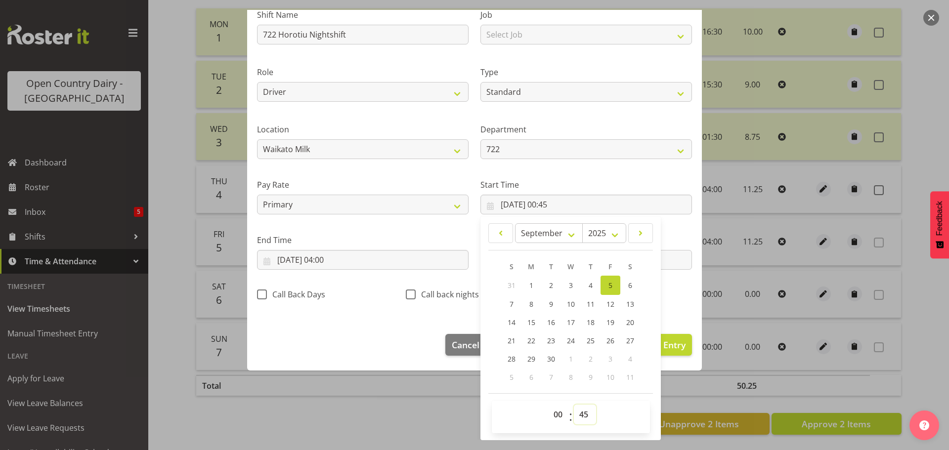
select select "0"
click at [574, 405] on select "00 01 02 03 04 05 06 07 08 09 10 11 12 13 14 15 16 17 18 19 20 21 22 23 24 25 2…" at bounding box center [585, 415] width 22 height 20
type input "[DATE] 00:00"
click at [298, 256] on input "[DATE] 04:00" at bounding box center [362, 260] width 211 height 20
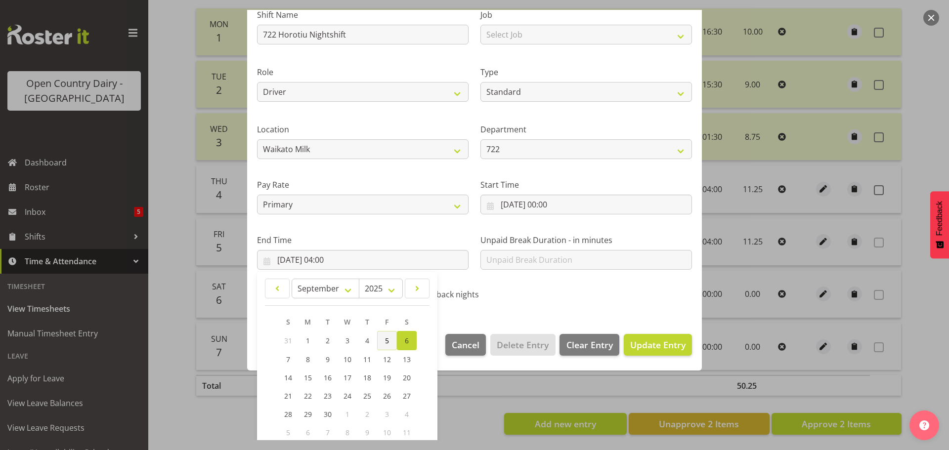
drag, startPoint x: 388, startPoint y: 342, endPoint x: 355, endPoint y: 338, distance: 33.3
click at [388, 341] on span "5" at bounding box center [387, 340] width 4 height 9
type input "[DATE] 04:00"
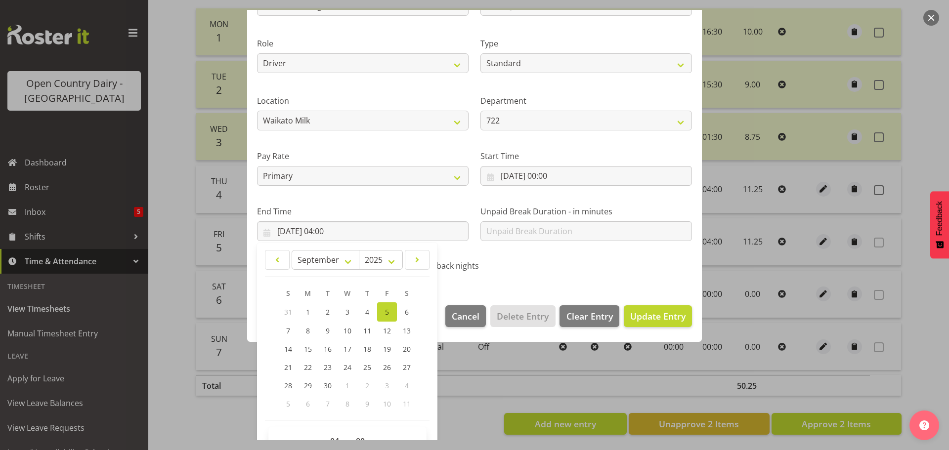
scroll to position [134, 0]
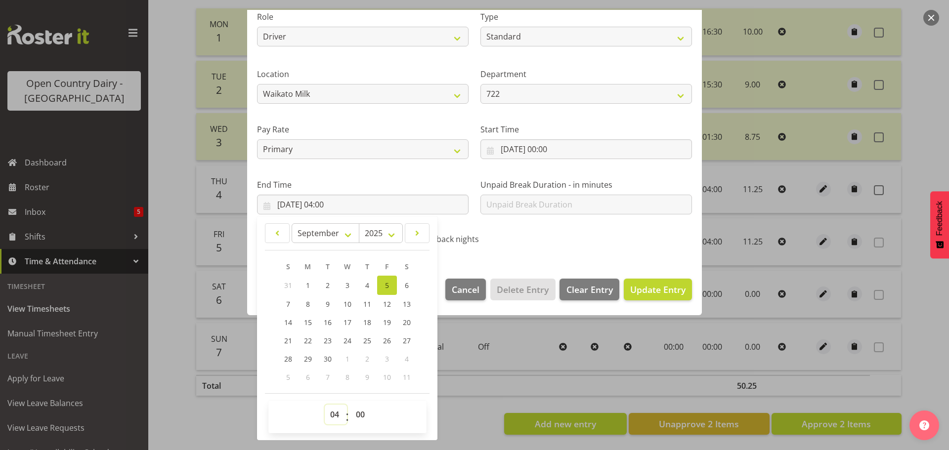
drag, startPoint x: 333, startPoint y: 415, endPoint x: 332, endPoint y: 405, distance: 9.9
click at [333, 415] on select "00 01 02 03 04 05 06 07 08 09 10 11 12 13 14 15 16 17 18 19 20 21 22 23" at bounding box center [336, 415] width 22 height 20
select select "0"
click at [325, 405] on select "00 01 02 03 04 05 06 07 08 09 10 11 12 13 14 15 16 17 18 19 20 21 22 23" at bounding box center [336, 415] width 22 height 20
type input "[DATE] 00:00"
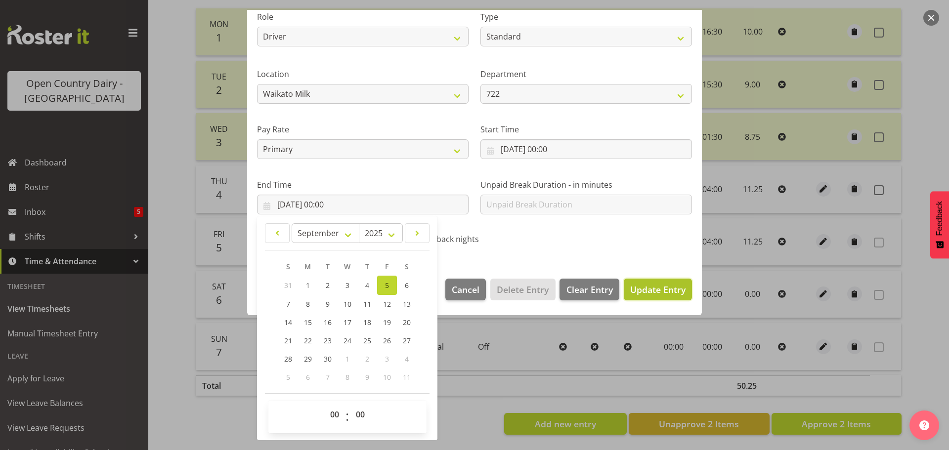
click at [660, 292] on span "Update Entry" at bounding box center [657, 290] width 55 height 12
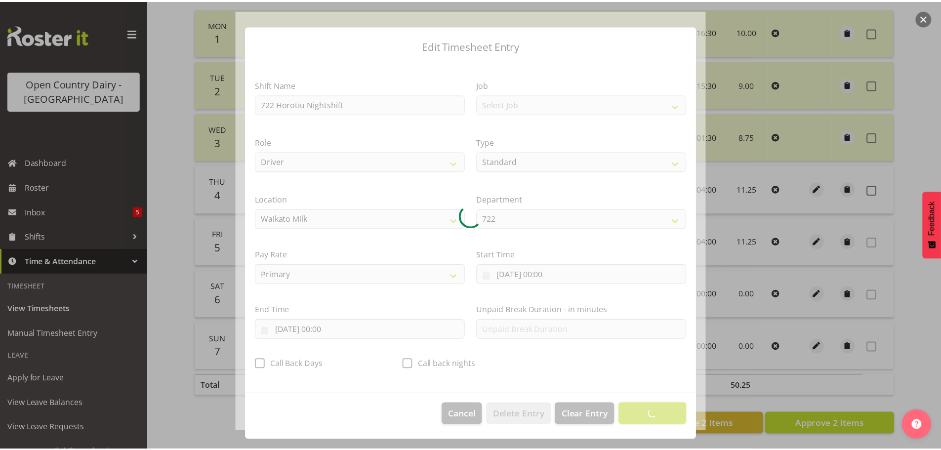
scroll to position [9, 0]
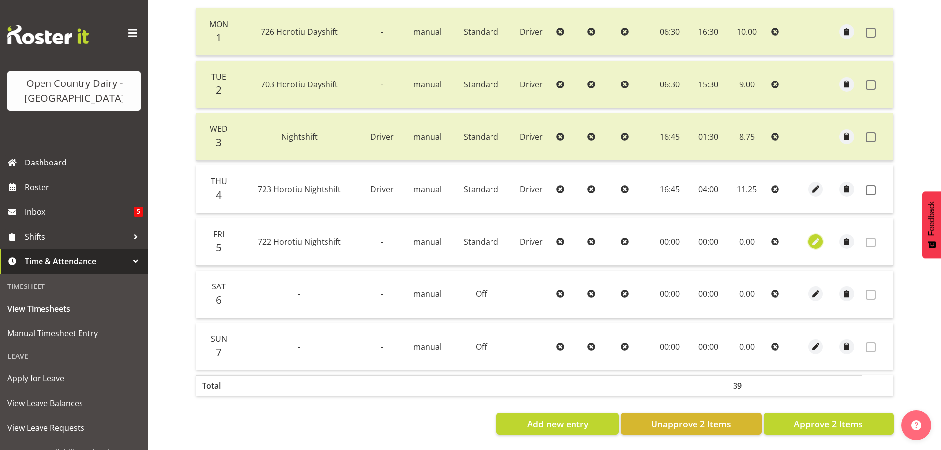
click at [817, 236] on span "button" at bounding box center [815, 241] width 11 height 11
select select "Standard"
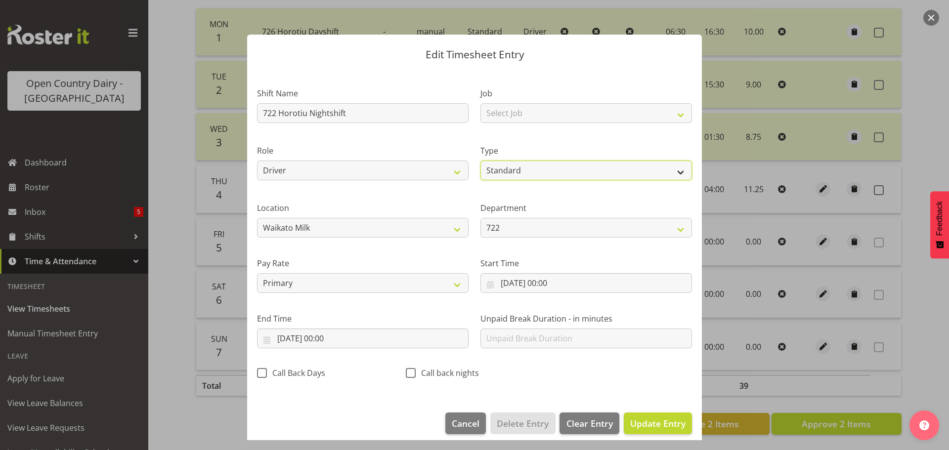
click at [525, 165] on select "Off Standard Public Holiday Public Holiday (Worked) Day In Lieu Annual Leave Si…" at bounding box center [585, 171] width 211 height 20
click at [480, 171] on select "Off Standard Public Holiday Public Holiday (Worked) Day In Lieu Annual Leave Si…" at bounding box center [585, 171] width 211 height 20
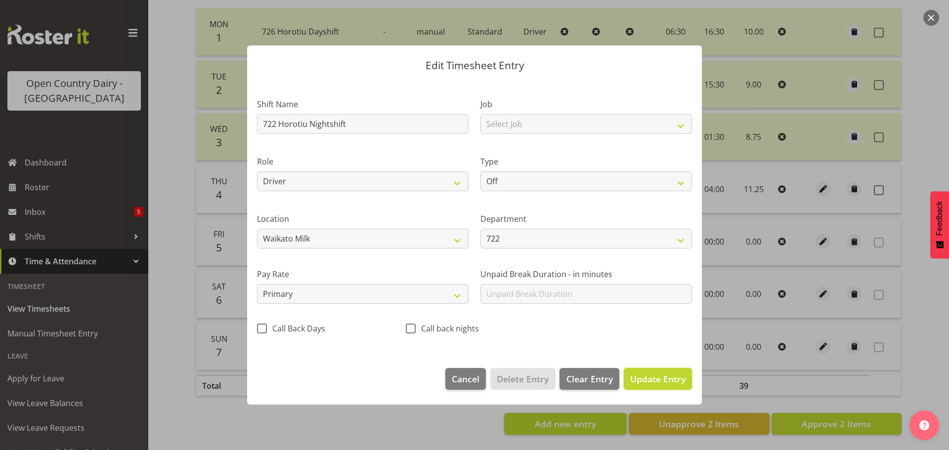
click at [663, 376] on span "Update Entry" at bounding box center [657, 379] width 55 height 12
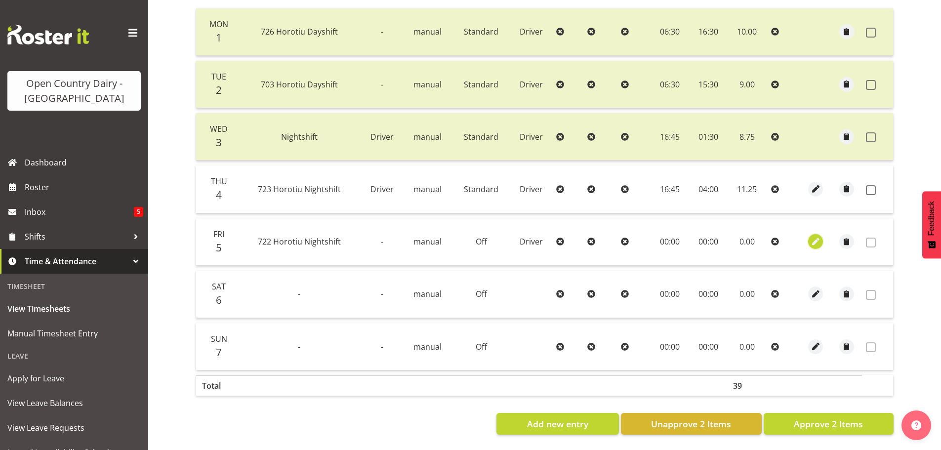
click at [814, 236] on span "button" at bounding box center [815, 241] width 11 height 11
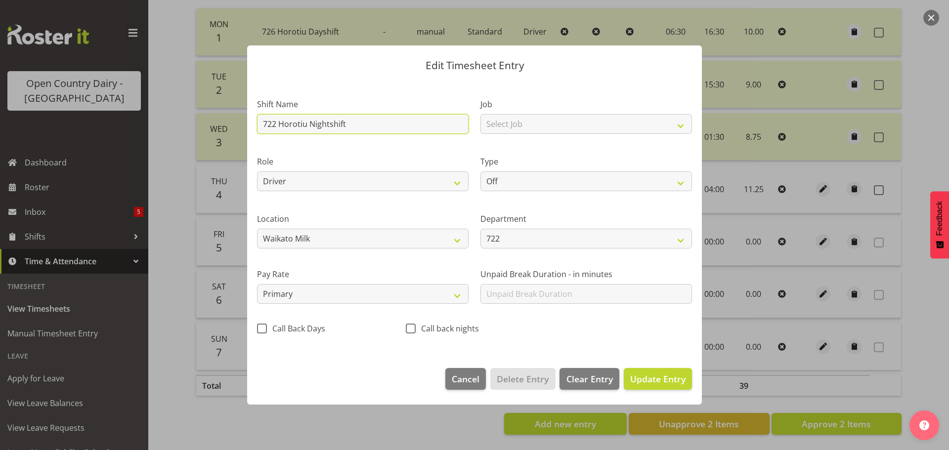
drag, startPoint x: 329, startPoint y: 121, endPoint x: 131, endPoint y: 93, distance: 200.0
click at [129, 93] on div "Edit Timesheet Entry Shift Name 722 Horotiu Nightshift Job Select Job Driver Dr…" at bounding box center [474, 225] width 949 height 450
click at [651, 377] on span "Update Entry" at bounding box center [657, 379] width 55 height 12
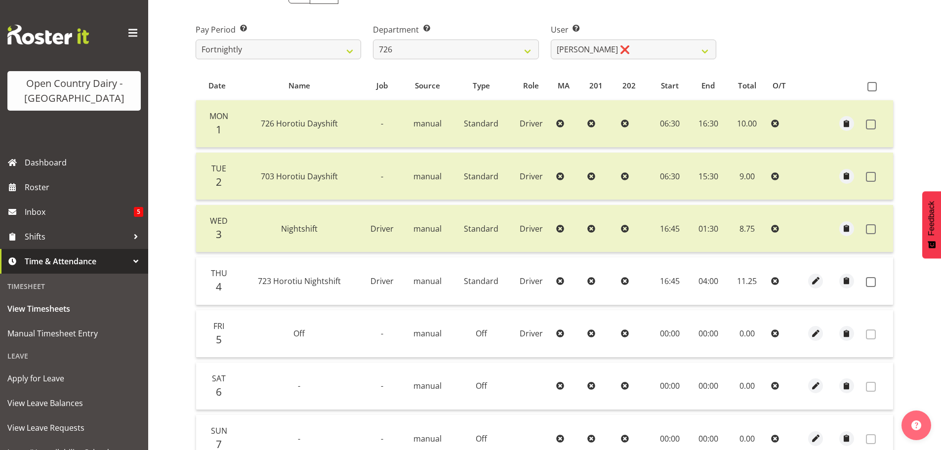
scroll to position [149, 0]
click at [631, 44] on select "[PERSON_NAME] ❌ [PERSON_NAME] ❌ [PERSON_NAME] ❌ [PERSON_NAME] ❌" at bounding box center [634, 49] width 166 height 20
click at [551, 39] on select "[PERSON_NAME] ❌ [PERSON_NAME] ❌ [PERSON_NAME] ❌ [PERSON_NAME] ❌" at bounding box center [634, 49] width 166 height 20
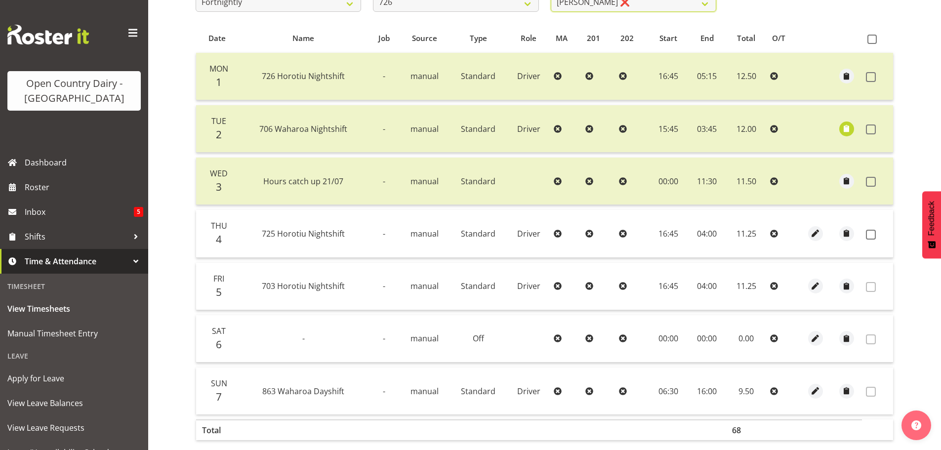
scroll to position [50, 0]
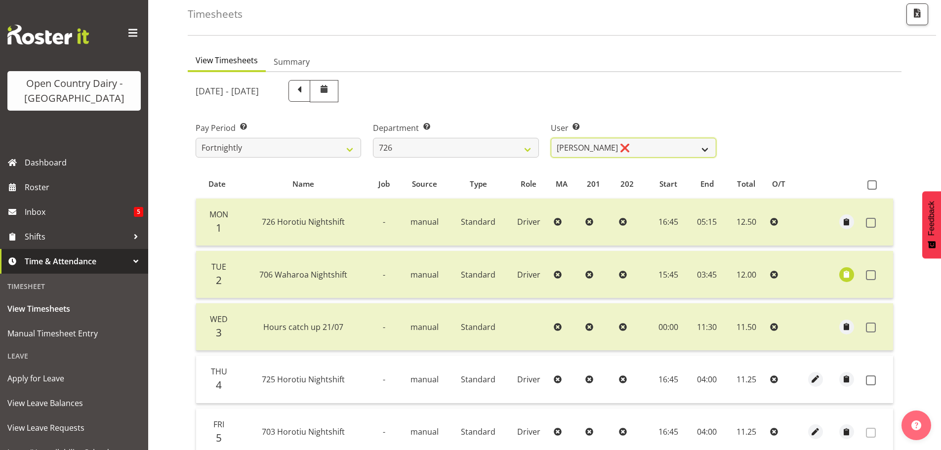
click at [636, 149] on select "[PERSON_NAME] ❌ [PERSON_NAME] ❌ [PERSON_NAME] ❌ [PERSON_NAME] ❌" at bounding box center [634, 148] width 166 height 20
click at [551, 138] on select "[PERSON_NAME] ❌ [PERSON_NAME] ❌ [PERSON_NAME] ❌ [PERSON_NAME] ❌" at bounding box center [634, 148] width 166 height 20
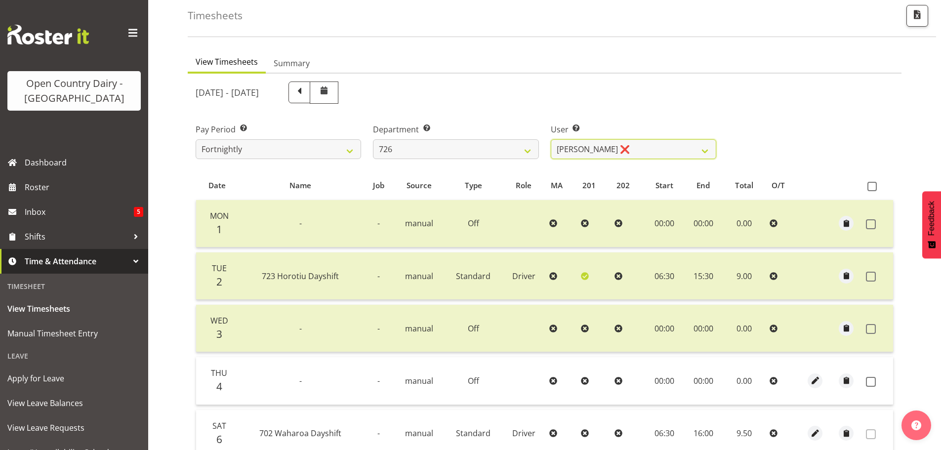
scroll to position [47, 0]
click at [625, 152] on select "[PERSON_NAME] ❌ [PERSON_NAME] ❌ [PERSON_NAME] ❌ [PERSON_NAME] ❌" at bounding box center [634, 151] width 166 height 20
click at [626, 152] on select "[PERSON_NAME] ❌ [PERSON_NAME] ❌ [PERSON_NAME] ❌ [PERSON_NAME] ❌" at bounding box center [634, 151] width 166 height 20
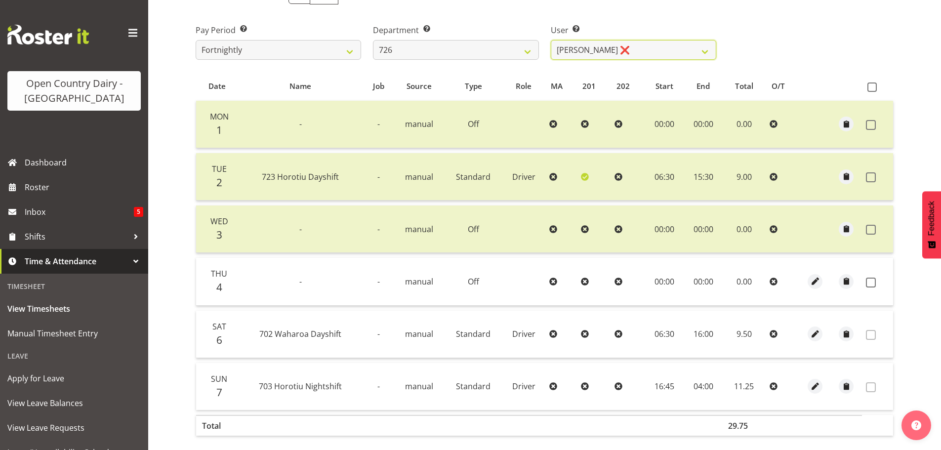
scroll to position [196, 0]
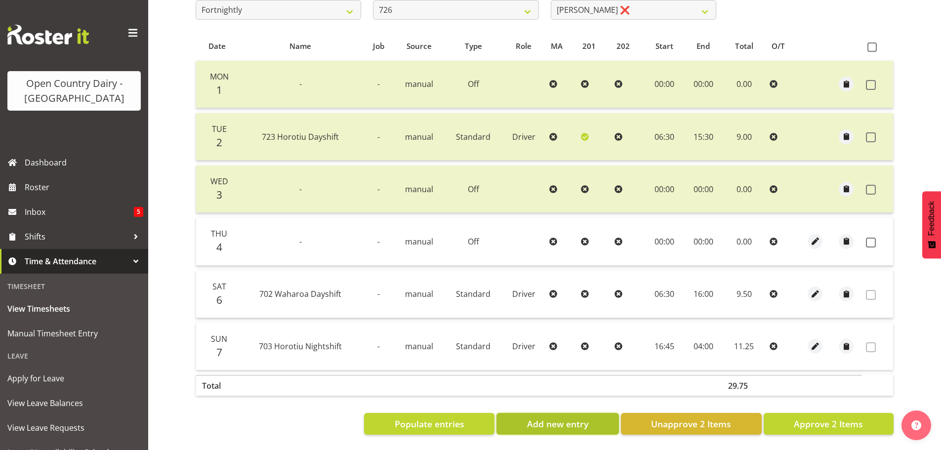
click at [558, 417] on span "Add new entry" at bounding box center [557, 423] width 61 height 13
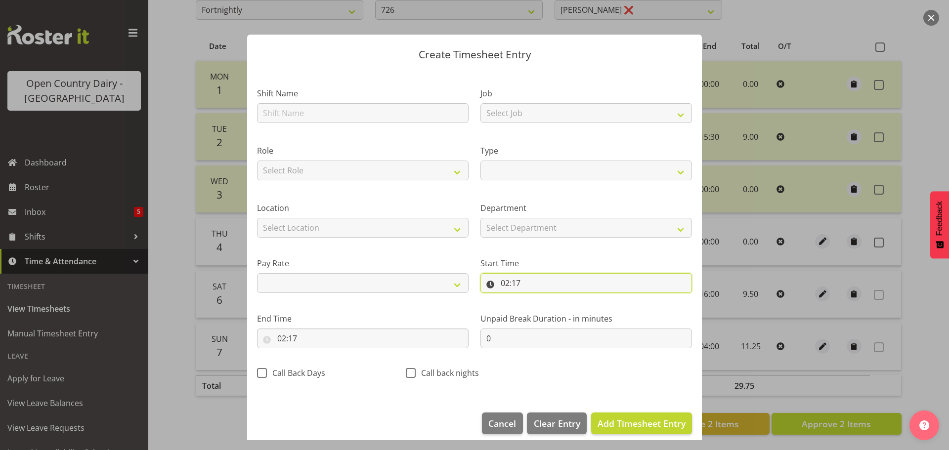
click at [518, 281] on input "02:17" at bounding box center [585, 283] width 211 height 20
click at [639, 417] on span "Add Timesheet Entry" at bounding box center [641, 423] width 88 height 13
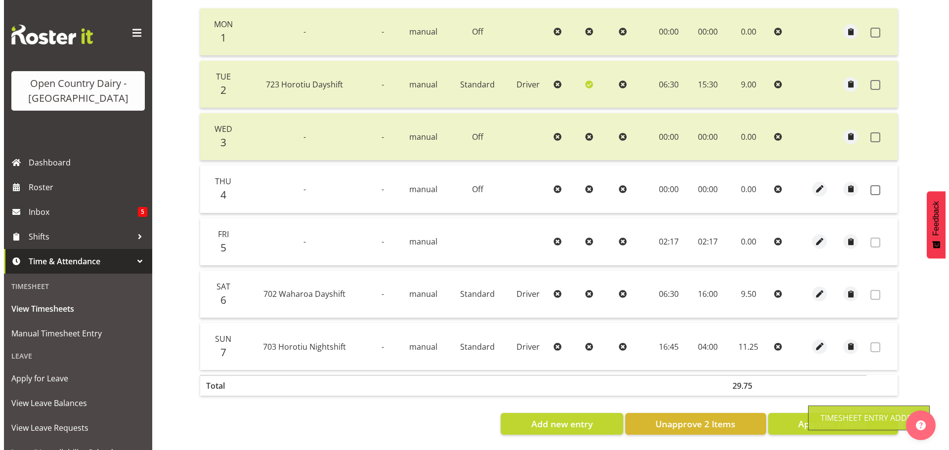
scroll to position [248, 0]
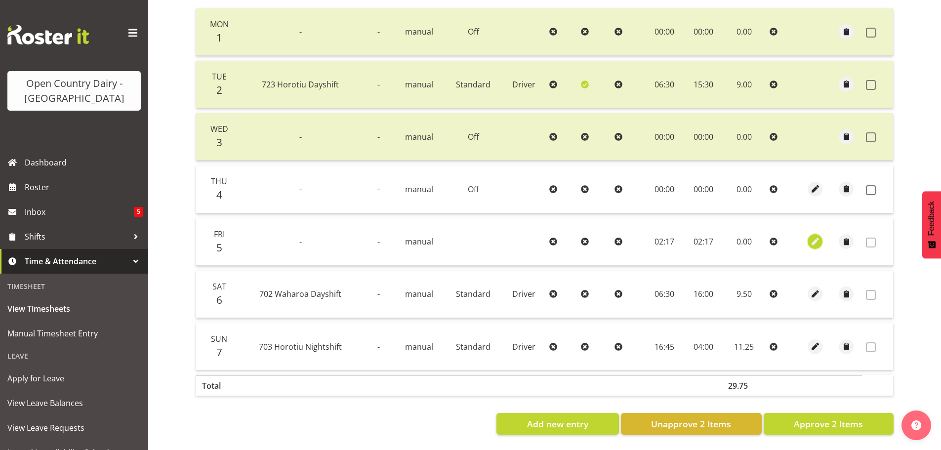
click at [813, 236] on span "button" at bounding box center [815, 241] width 11 height 11
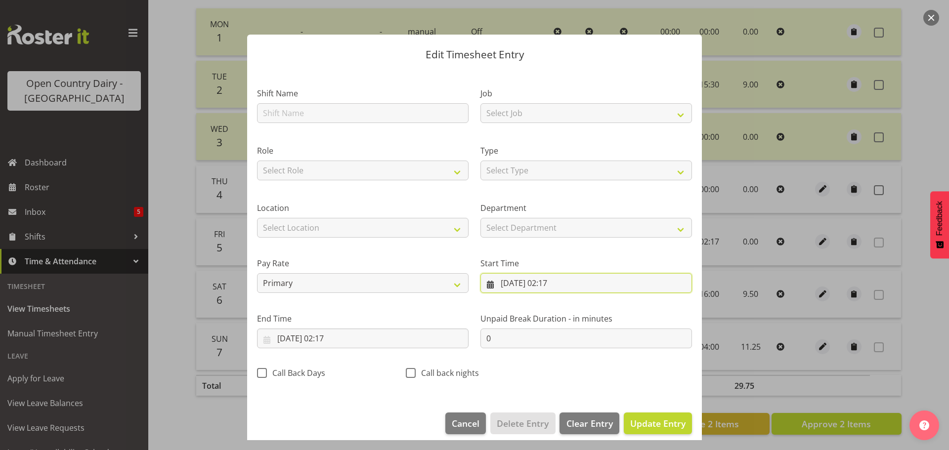
click at [523, 283] on input "[DATE] 02:17" at bounding box center [585, 283] width 211 height 20
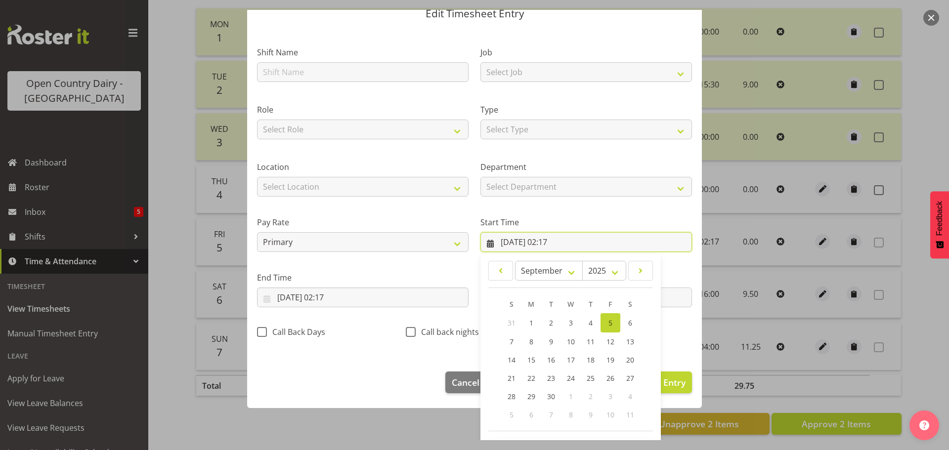
scroll to position [79, 0]
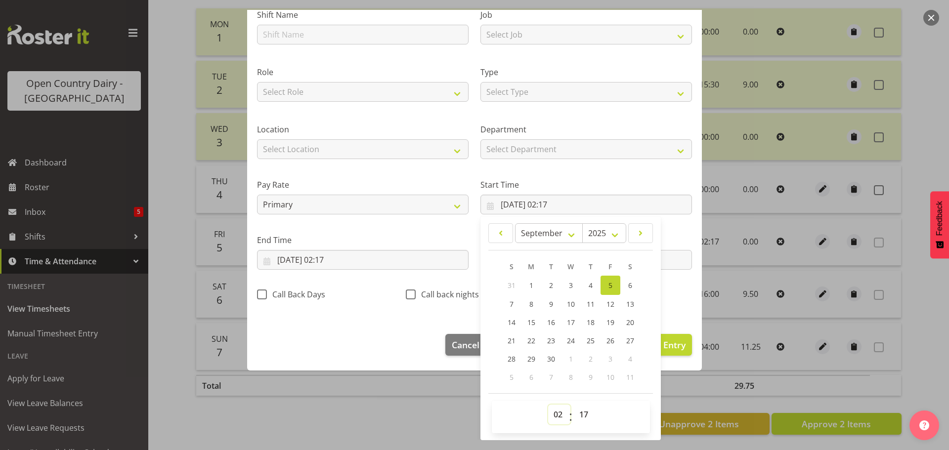
click at [558, 413] on select "00 01 02 03 04 05 06 07 08 09 10 11 12 13 14 15 16 17 18 19 20 21 22 23" at bounding box center [559, 415] width 22 height 20
click at [548, 405] on select "00 01 02 03 04 05 06 07 08 09 10 11 12 13 14 15 16 17 18 19 20 21 22 23" at bounding box center [559, 415] width 22 height 20
click at [583, 418] on select "00 01 02 03 04 05 06 07 08 09 10 11 12 13 14 15 16 17 18 19 20 21 22 23 24 25 2…" at bounding box center [585, 415] width 22 height 20
click at [574, 405] on select "00 01 02 03 04 05 06 07 08 09 10 11 12 13 14 15 16 17 18 19 20 21 22 23 24 25 2…" at bounding box center [585, 415] width 22 height 20
click at [321, 253] on input "[DATE] 02:17" at bounding box center [362, 260] width 211 height 20
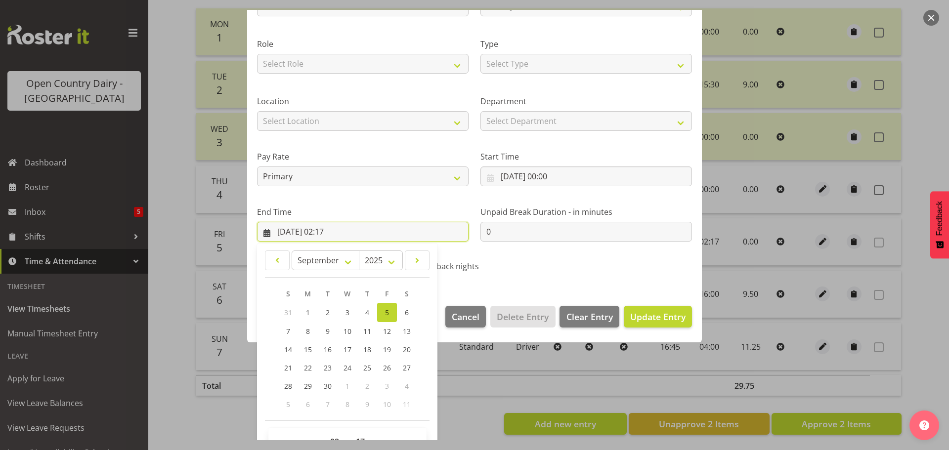
scroll to position [134, 0]
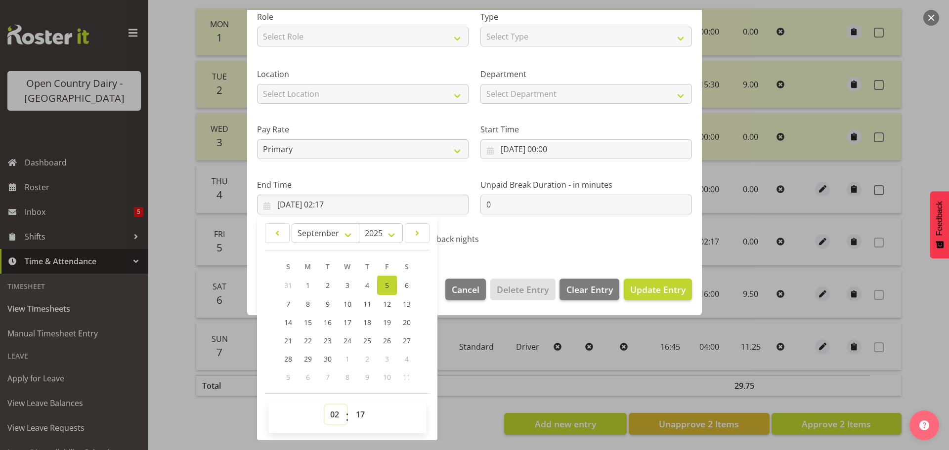
click at [337, 415] on select "00 01 02 03 04 05 06 07 08 09 10 11 12 13 14 15 16 17 18 19 20 21 22 23" at bounding box center [336, 415] width 22 height 20
click at [325, 405] on select "00 01 02 03 04 05 06 07 08 09 10 11 12 13 14 15 16 17 18 19 20 21 22 23" at bounding box center [336, 415] width 22 height 20
click at [360, 415] on select "00 01 02 03 04 05 06 07 08 09 10 11 12 13 14 15 16 17 18 19 20 21 22 23 24 25 2…" at bounding box center [361, 415] width 22 height 20
click at [350, 405] on select "00 01 02 03 04 05 06 07 08 09 10 11 12 13 14 15 16 17 18 19 20 21 22 23 24 25 2…" at bounding box center [361, 415] width 22 height 20
click at [635, 292] on span "Update Entry" at bounding box center [657, 290] width 55 height 12
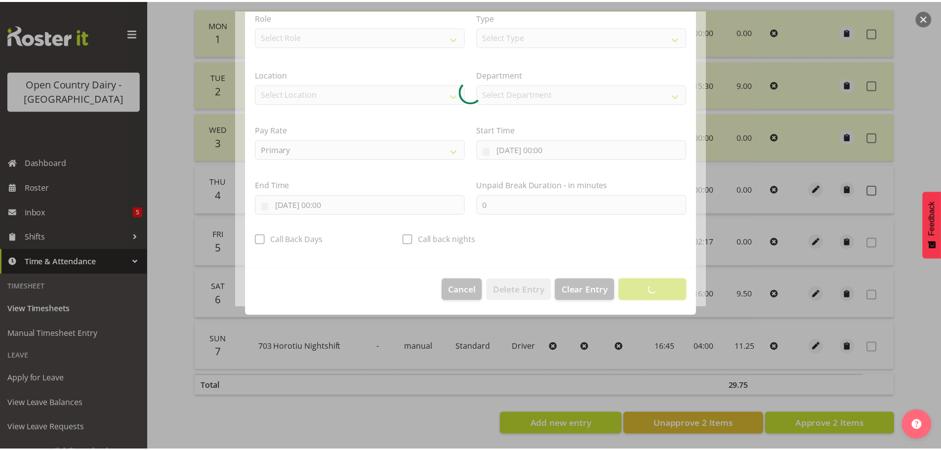
scroll to position [9, 0]
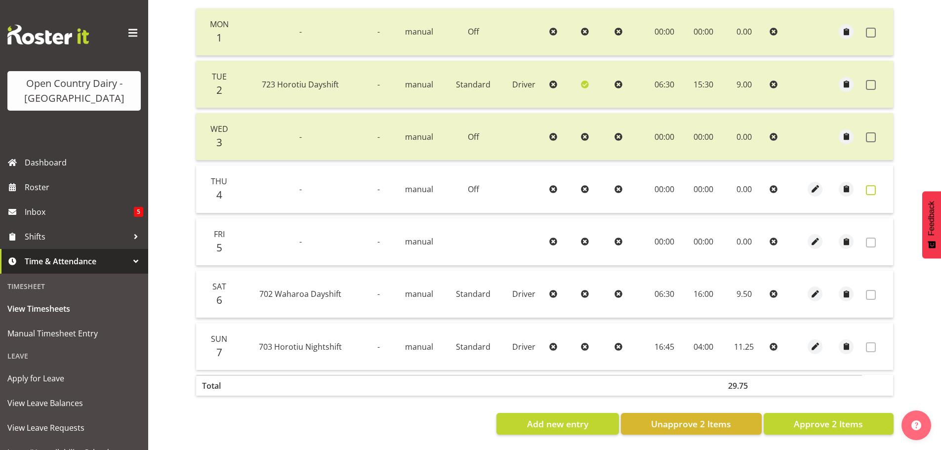
click at [872, 185] on span at bounding box center [871, 190] width 10 height 10
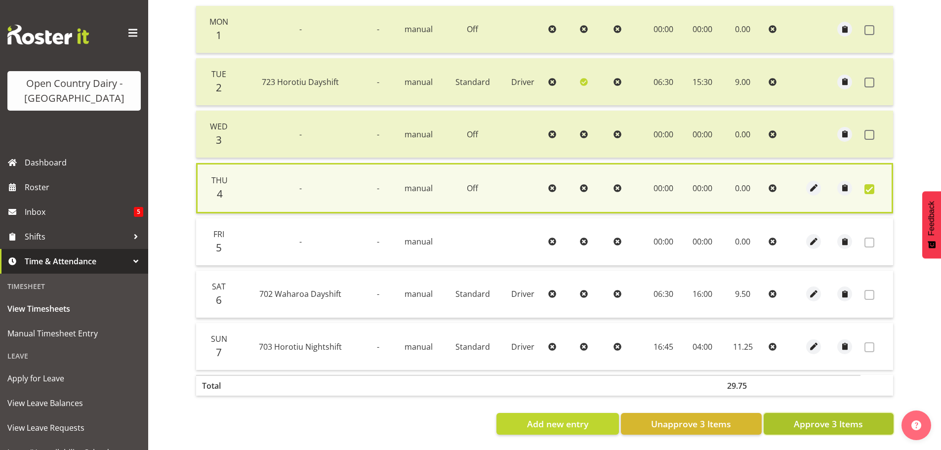
click at [813, 419] on span "Approve 3 Items" at bounding box center [828, 423] width 69 height 13
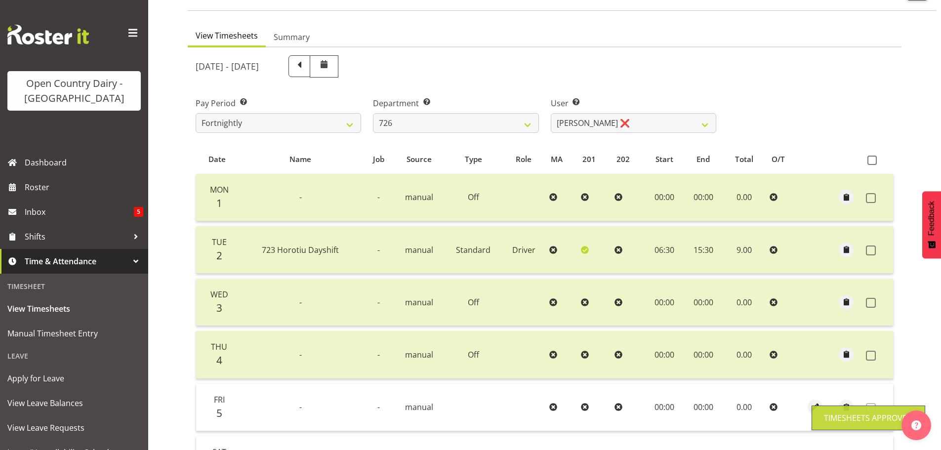
scroll to position [1, 0]
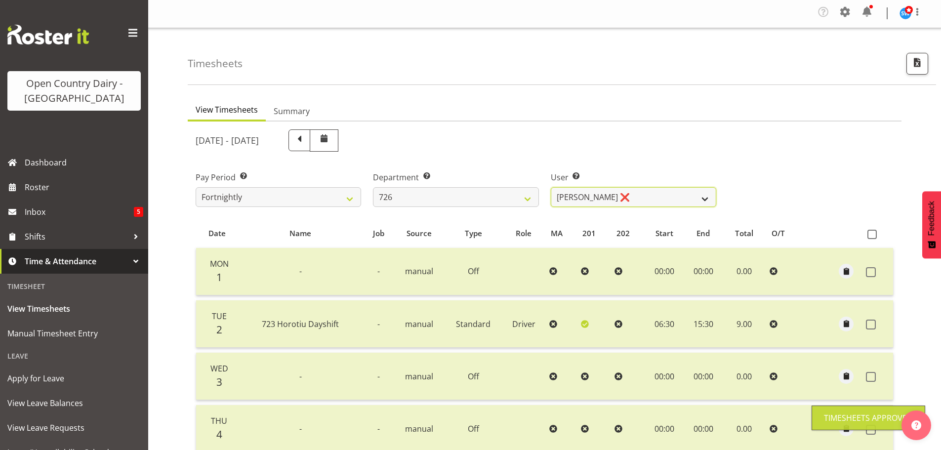
click at [671, 190] on select "[PERSON_NAME] ❌ [PERSON_NAME] ❌ [PERSON_NAME] ❌ [PERSON_NAME] ❌" at bounding box center [634, 197] width 166 height 20
click at [670, 190] on select "[PERSON_NAME] ❌ [PERSON_NAME] ❌ [PERSON_NAME] ❌ [PERSON_NAME] ❌" at bounding box center [634, 197] width 166 height 20
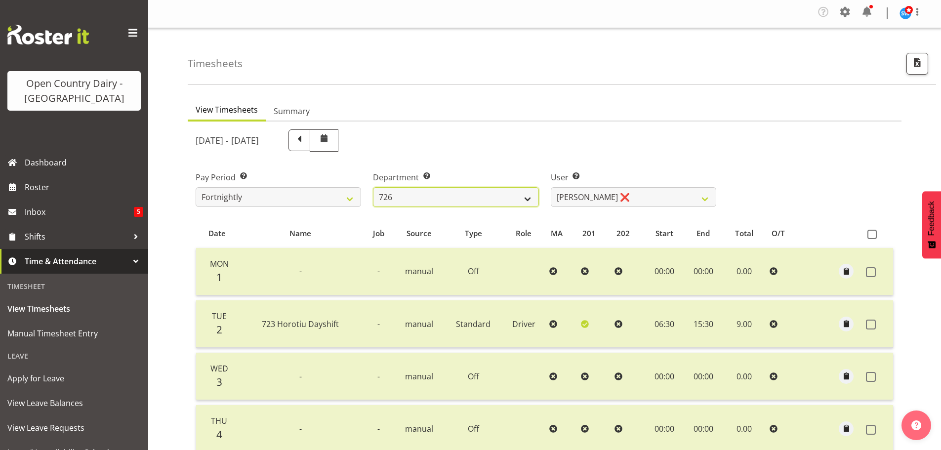
click at [492, 190] on select "701 702 703 704 705 706 707 708 709 710 711 712 713 714 715 716 717 718 719 720" at bounding box center [456, 197] width 166 height 20
click at [402, 200] on select "701 702 703 704 705 706 707 708 709 710 711 712 713 714 715 716 717 718 719 720" at bounding box center [456, 197] width 166 height 20
click at [499, 197] on select "701 702 703 704 705 706 707 708 709 710 711 712 713 714 715 716 717 718 719 720" at bounding box center [456, 197] width 166 height 20
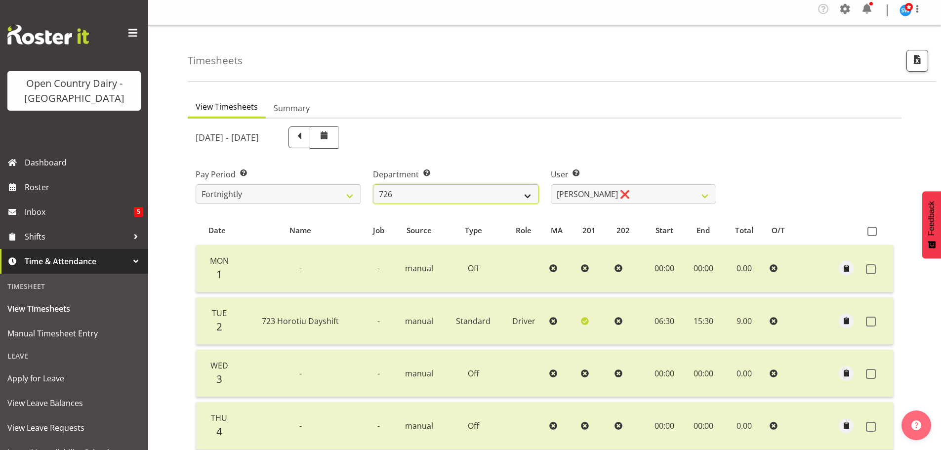
scroll to position [0, 0]
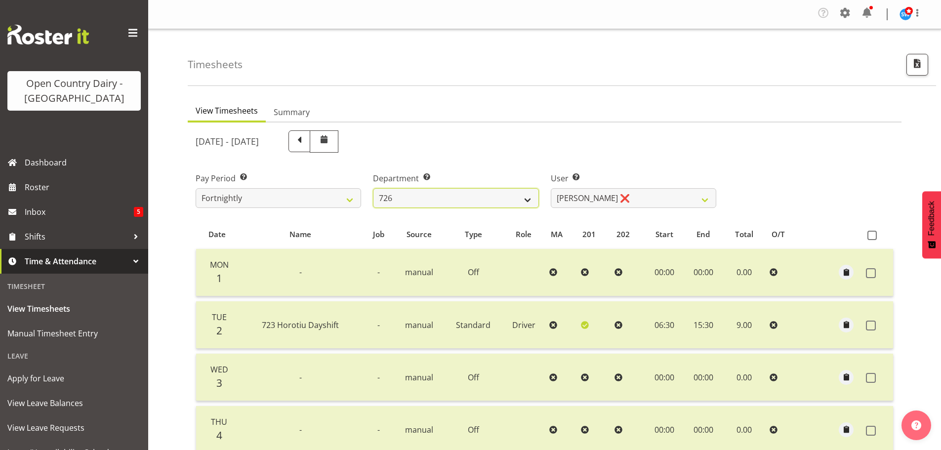
click at [503, 197] on select "701 702 703 704 705 706 707 708 709 710 711 712 713 714 715 716 717 718 719 720" at bounding box center [456, 198] width 166 height 20
click at [373, 188] on select "701 702 703 704 705 706 707 708 709 710 711 712 713 714 715 716 717 718 719 720" at bounding box center [456, 198] width 166 height 20
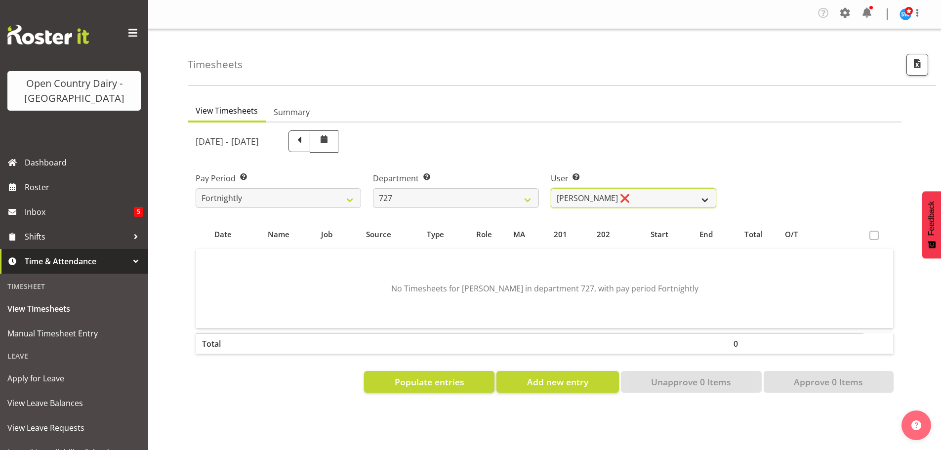
click at [654, 201] on select "[PERSON_NAME] ❌ [PERSON_NAME] ❌ [PERSON_NAME] ❌" at bounding box center [634, 198] width 166 height 20
click at [551, 188] on select "[PERSON_NAME] ❌ [PERSON_NAME] ❌ [PERSON_NAME] ❌" at bounding box center [634, 198] width 166 height 20
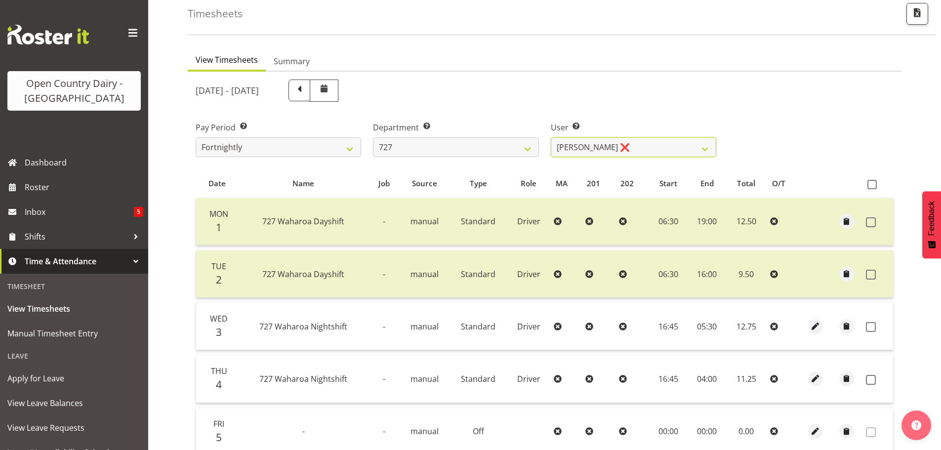
scroll to position [99, 0]
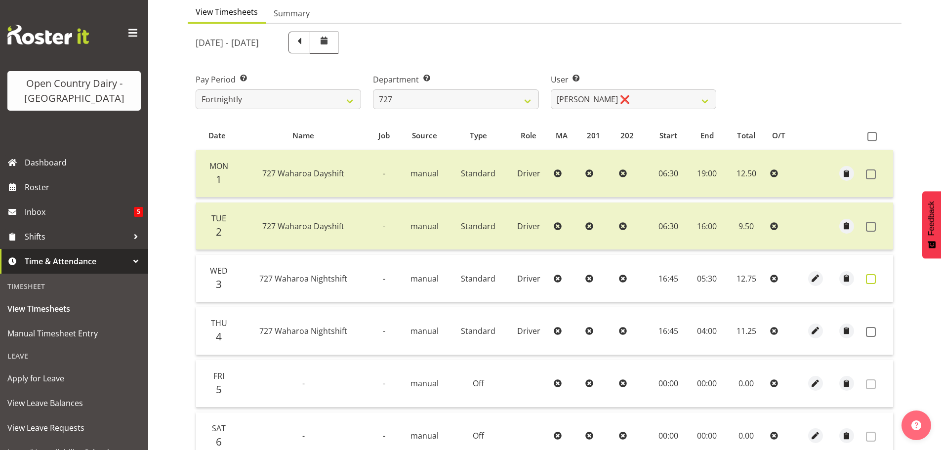
click at [874, 277] on span at bounding box center [871, 279] width 10 height 10
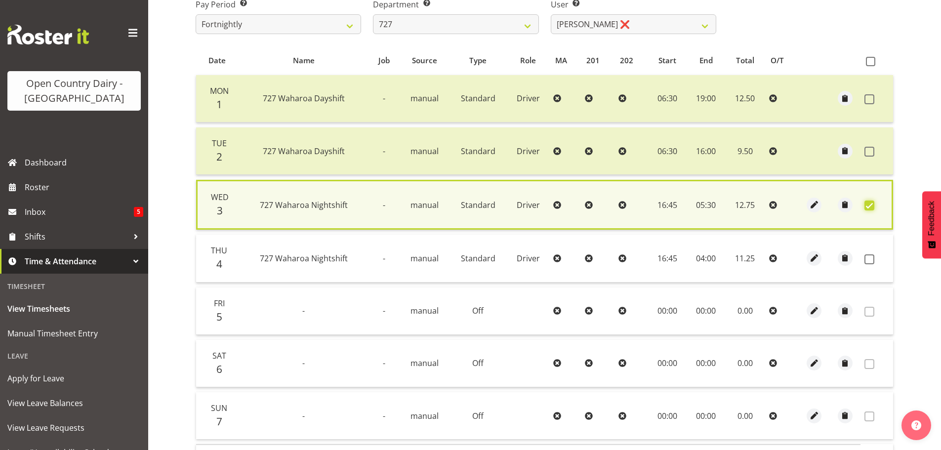
scroll to position [247, 0]
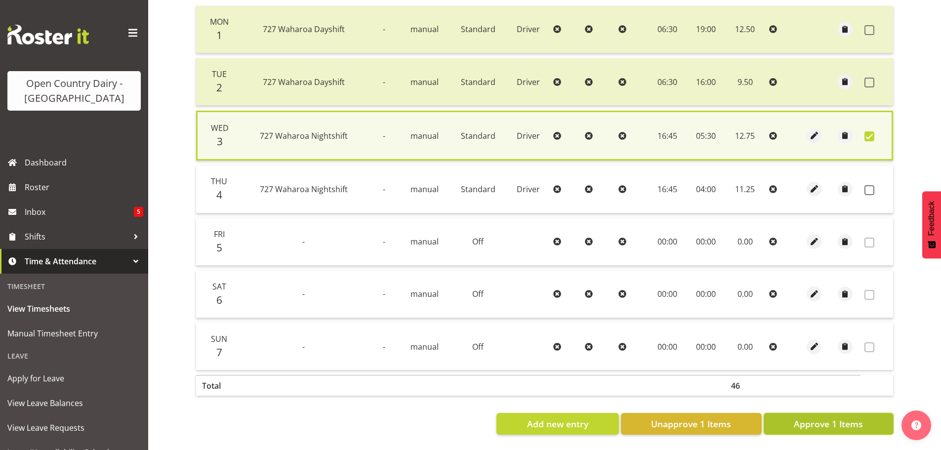
click at [841, 418] on span "Approve 1 Items" at bounding box center [828, 423] width 69 height 13
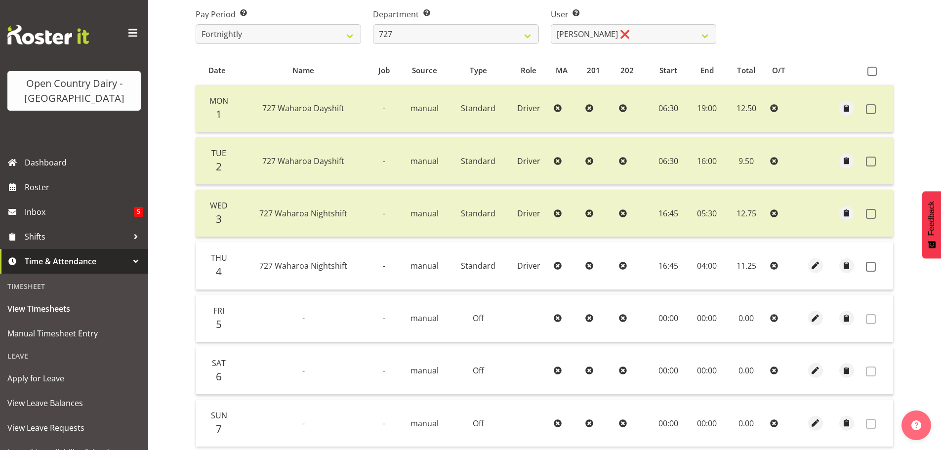
scroll to position [148, 0]
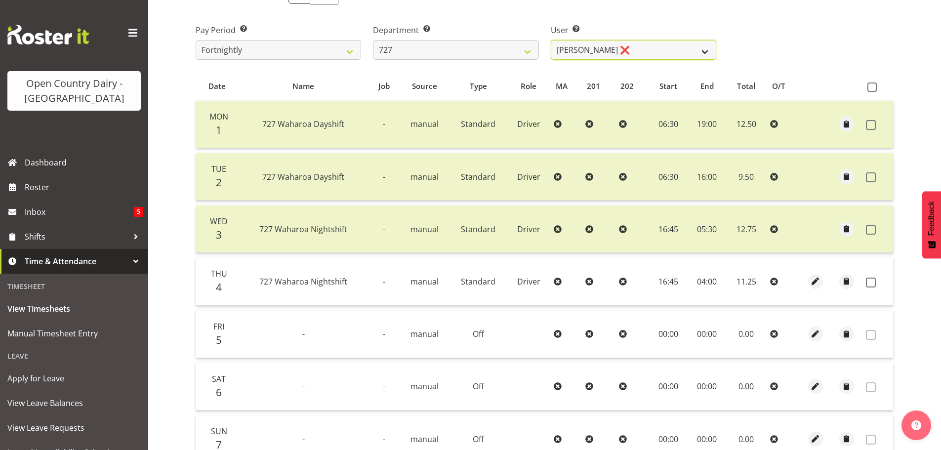
click at [633, 45] on select "[PERSON_NAME] ❌ [PERSON_NAME] ❌ [PERSON_NAME] ❌" at bounding box center [634, 50] width 166 height 20
click at [632, 45] on select "[PERSON_NAME] ❌ [PERSON_NAME] ❌ [PERSON_NAME] ❌" at bounding box center [634, 50] width 166 height 20
click at [471, 43] on select "701 702 703 704 705 706 707 708 709 710 711 712 713 714 715 716 717 718 719 720" at bounding box center [456, 50] width 166 height 20
click at [373, 40] on select "701 702 703 704 705 706 707 708 709 710 711 712 713 714 715 716 717 718 719 720" at bounding box center [456, 50] width 166 height 20
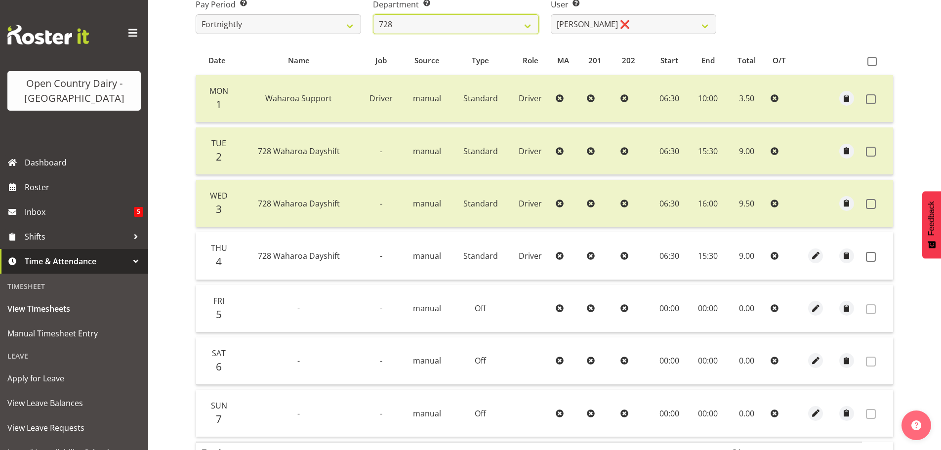
scroll to position [198, 0]
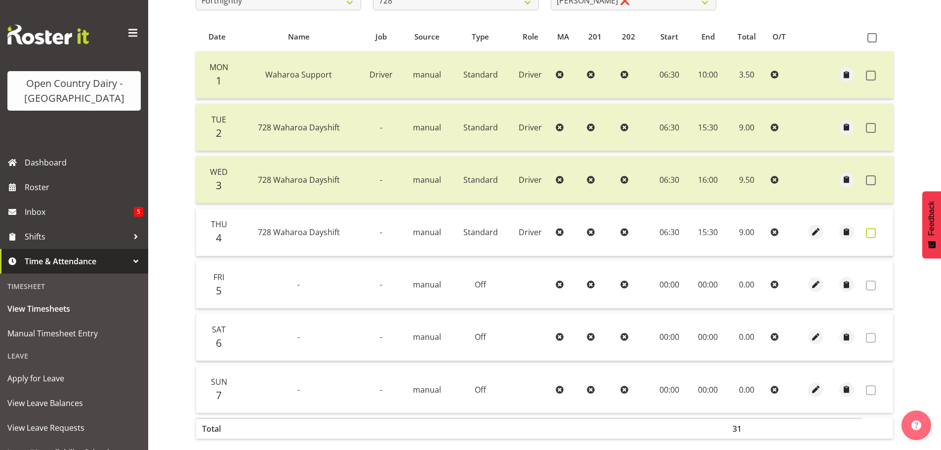
click at [876, 233] on label at bounding box center [873, 233] width 15 height 10
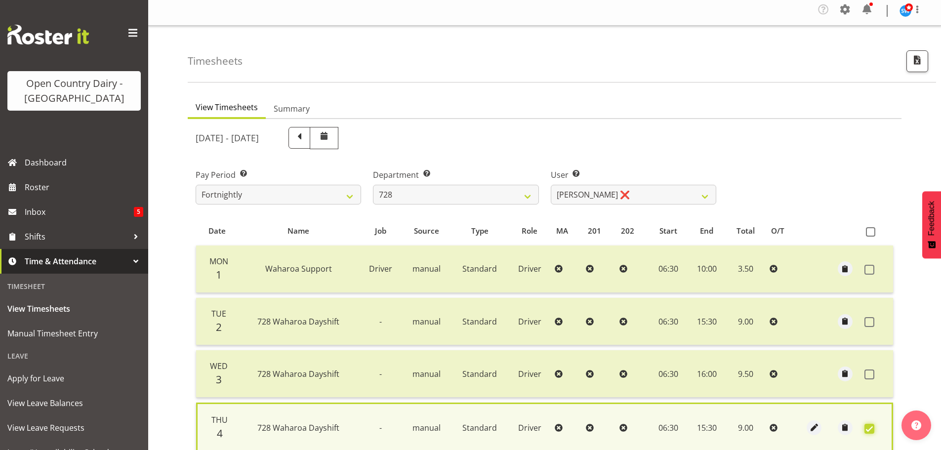
scroll to position [0, 0]
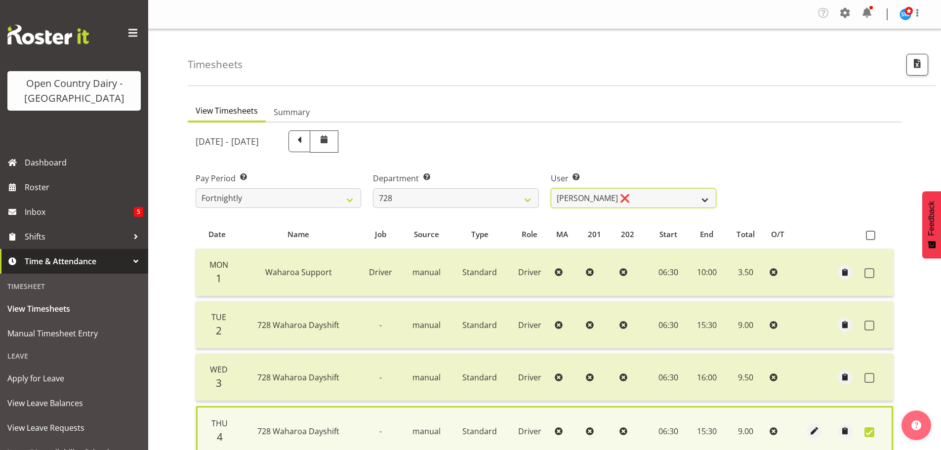
click at [652, 203] on select "[PERSON_NAME] ❌ [PERSON_NAME] ❌ [PERSON_NAME] [PERSON_NAME] ❌ [PERSON_NAME] ❌ […" at bounding box center [634, 198] width 166 height 20
click at [551, 188] on select "[PERSON_NAME] ❌ [PERSON_NAME] ❌ [PERSON_NAME] [PERSON_NAME] ❌ [PERSON_NAME] ❌ […" at bounding box center [634, 198] width 166 height 20
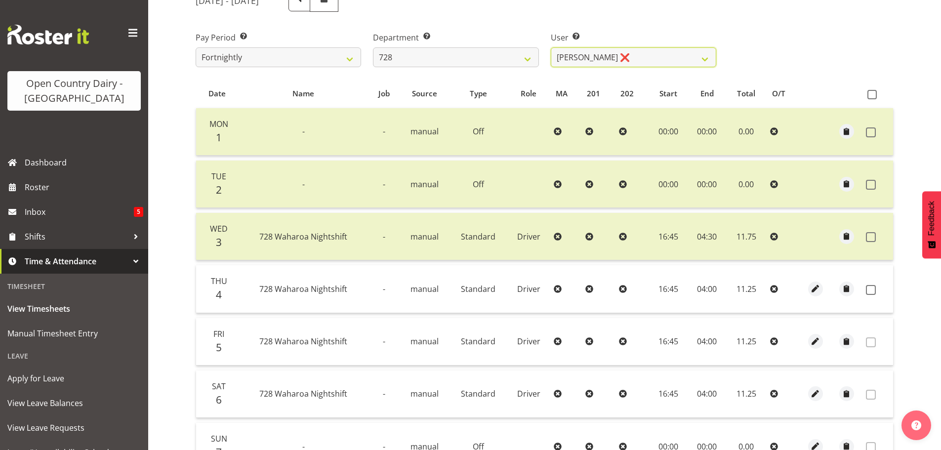
scroll to position [50, 0]
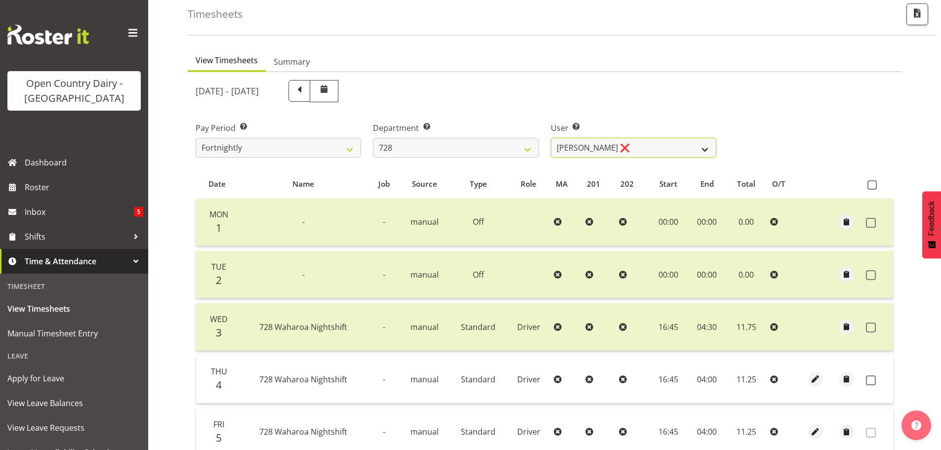
click at [658, 144] on select "[PERSON_NAME] ❌ [PERSON_NAME] ❌ [PERSON_NAME] [PERSON_NAME] ❌ [PERSON_NAME] ❌ […" at bounding box center [634, 148] width 166 height 20
click at [498, 144] on select "701 702 703 704 705 706 707 708 709 710 711 712 713 714 715 716 717 718 719 720" at bounding box center [456, 148] width 166 height 20
click at [373, 138] on select "701 702 703 704 705 706 707 708 709 710 711 712 713 714 715 716 717 718 719 720" at bounding box center [456, 148] width 166 height 20
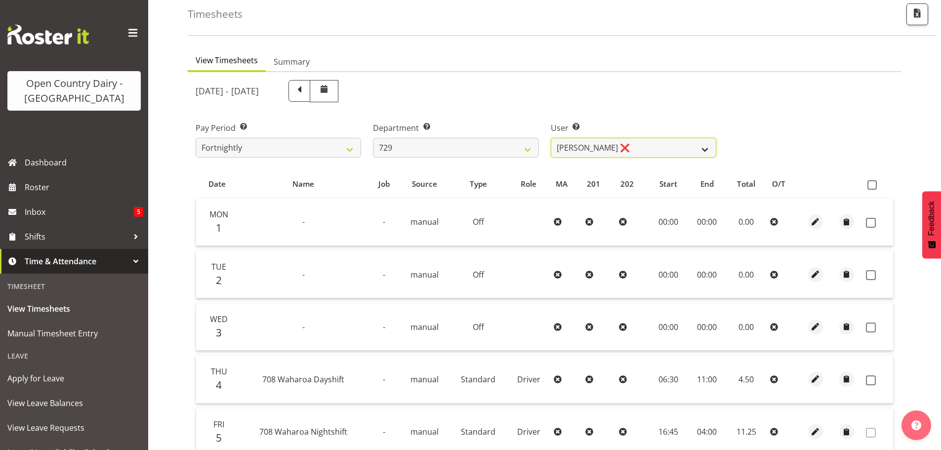
click at [657, 145] on select "[PERSON_NAME] ❌ [PERSON_NAME] ❌ [PERSON_NAME] ❌ [PERSON_NAME] ❌" at bounding box center [634, 148] width 166 height 20
click at [551, 138] on select "[PERSON_NAME] ❌ [PERSON_NAME] ❌ [PERSON_NAME] ❌ [PERSON_NAME] ❌" at bounding box center [634, 148] width 166 height 20
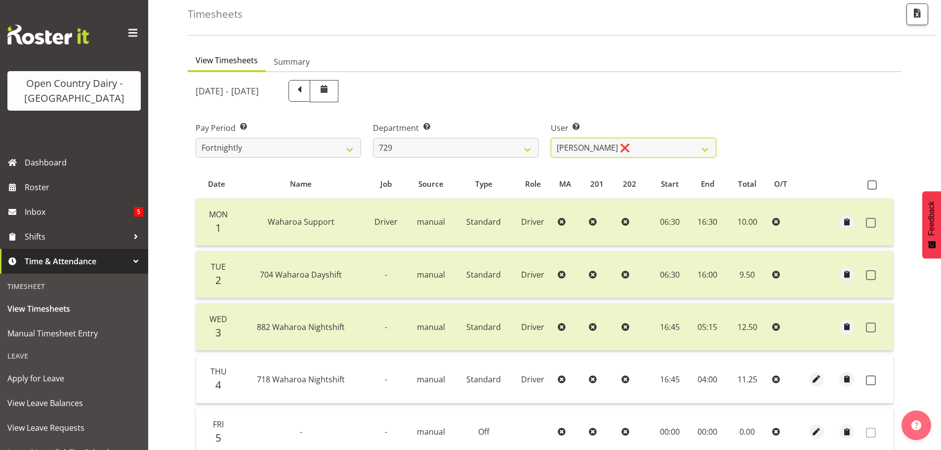
scroll to position [149, 0]
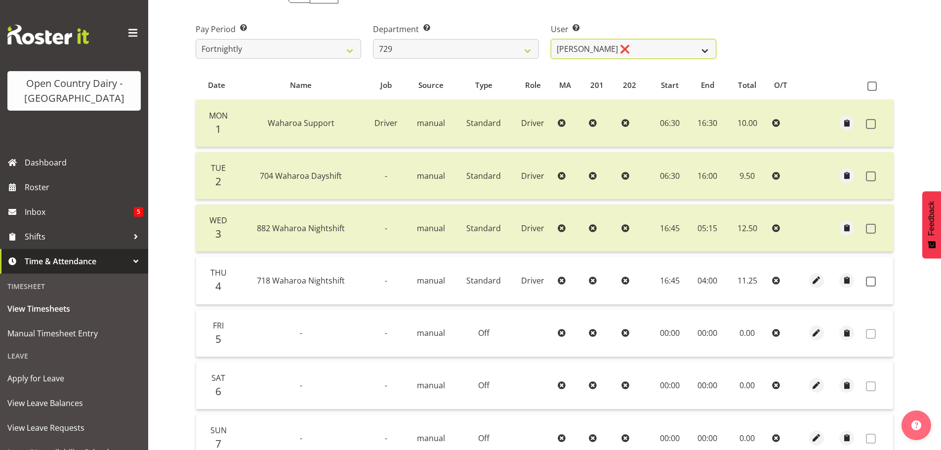
click at [609, 42] on select "[PERSON_NAME] ❌ [PERSON_NAME] ❌ [PERSON_NAME] ❌ [PERSON_NAME] ❌" at bounding box center [634, 49] width 166 height 20
click at [501, 45] on select "701 702 703 704 705 706 707 708 709 710 711 712 713 714 715 716 717 718 719 720" at bounding box center [456, 49] width 166 height 20
click at [373, 39] on select "701 702 703 704 705 706 707 708 709 710 711 712 713 714 715 716 717 718 719 720" at bounding box center [456, 49] width 166 height 20
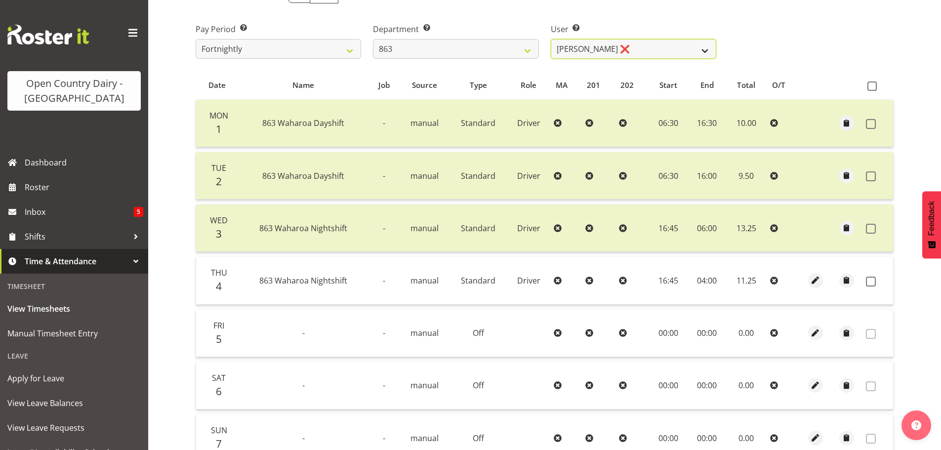
click at [631, 49] on select "[PERSON_NAME] ❌ [PERSON_NAME] ❌ [PERSON_NAME] ❌ [PERSON_NAME] ❌" at bounding box center [634, 49] width 166 height 20
click at [493, 45] on select "701 702 703 704 705 706 707 708 709 710 711 712 713 714 715 716 717 718 719 720" at bounding box center [456, 49] width 166 height 20
click at [373, 39] on select "701 702 703 704 705 706 707 708 709 710 711 712 713 714 715 716 717 718 719 720" at bounding box center [456, 49] width 166 height 20
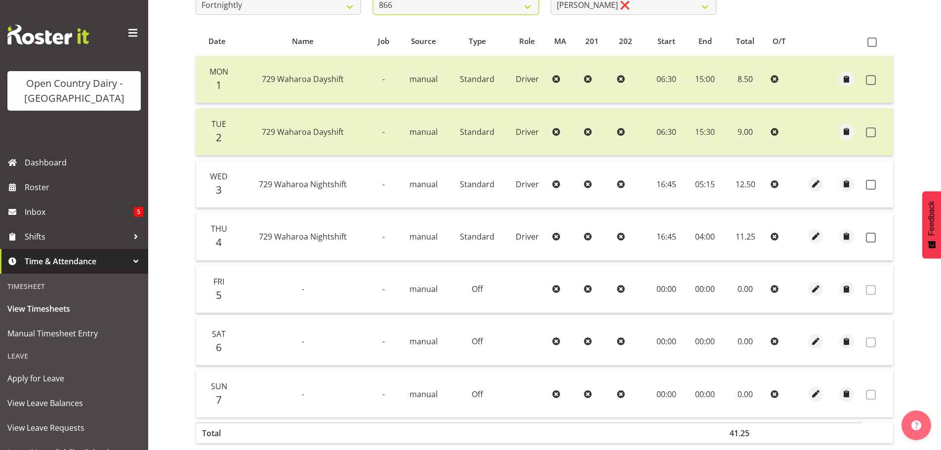
scroll to position [248, 0]
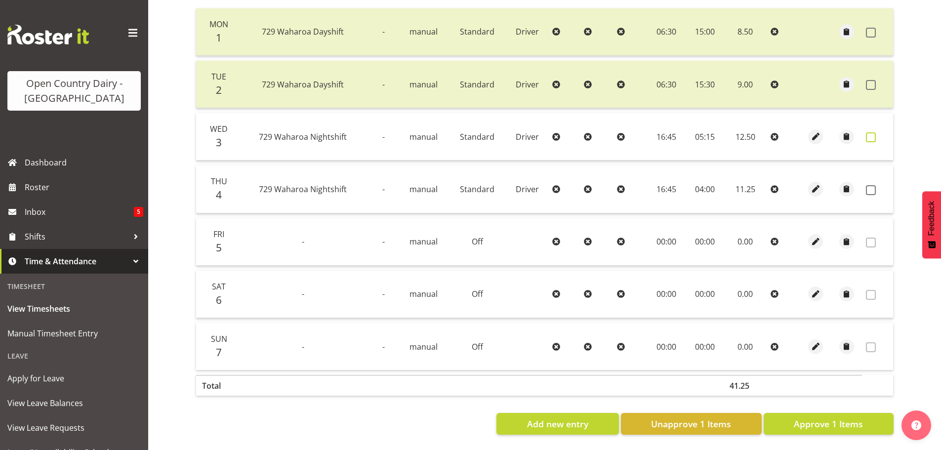
click at [873, 132] on span at bounding box center [871, 137] width 10 height 10
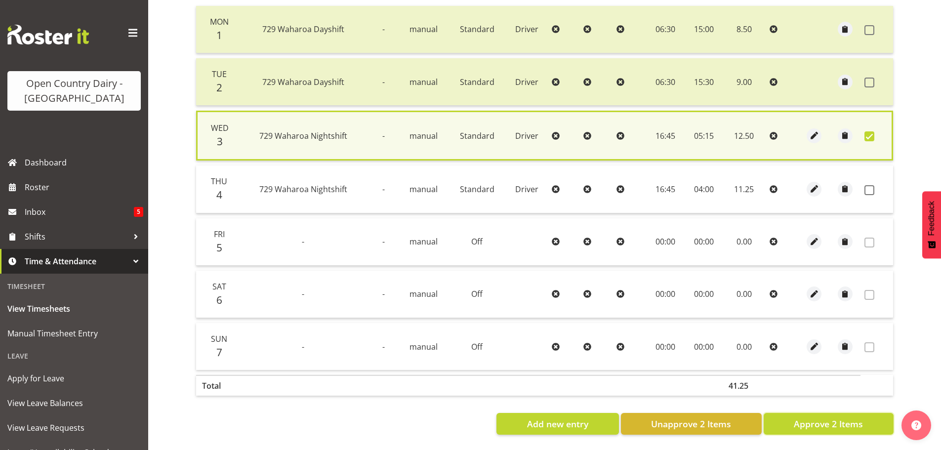
click at [836, 420] on span "Approve 2 Items" at bounding box center [828, 423] width 69 height 13
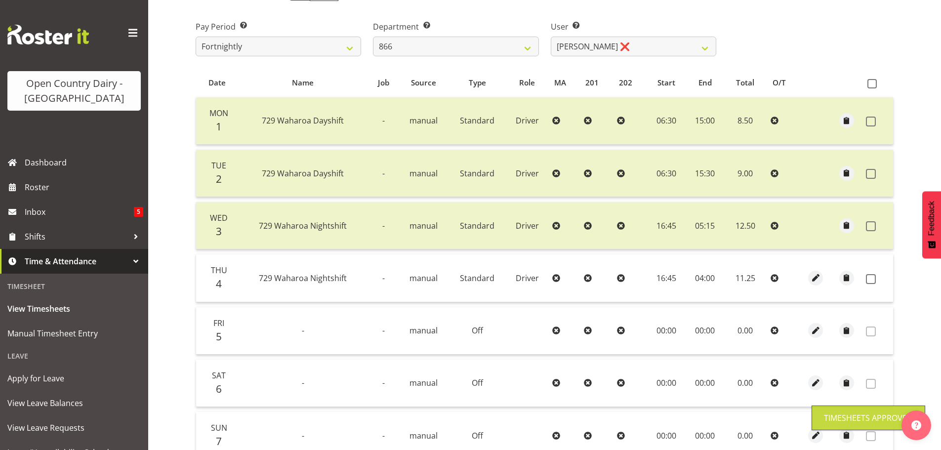
scroll to position [149, 0]
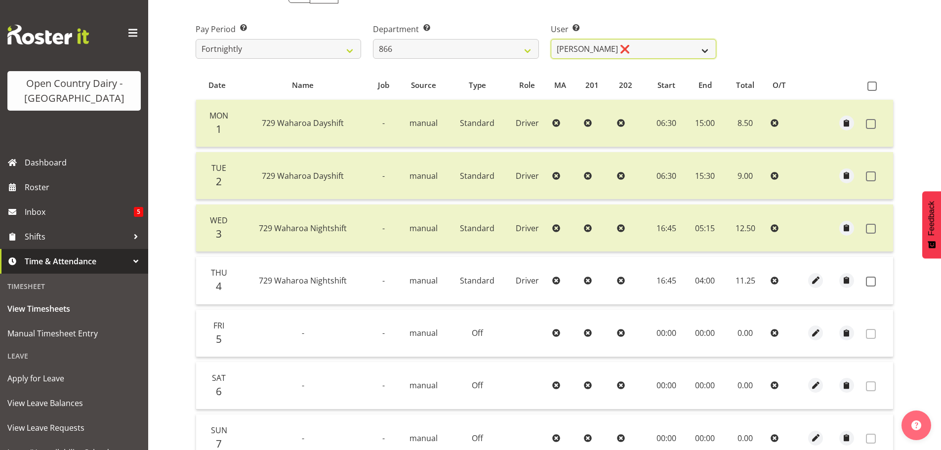
click at [641, 51] on select "[PERSON_NAME] ❌ [PERSON_NAME] ❌ [PERSON_NAME] ❌ [PERSON_NAME] ❌" at bounding box center [634, 49] width 166 height 20
click at [489, 48] on select "701 702 703 704 705 706 707 708 709 710 711 712 713 714 715 716 717 718 719 720" at bounding box center [456, 49] width 166 height 20
click at [373, 39] on select "701 702 703 704 705 706 707 708 709 710 711 712 713 714 715 716 717 718 719 720" at bounding box center [456, 49] width 166 height 20
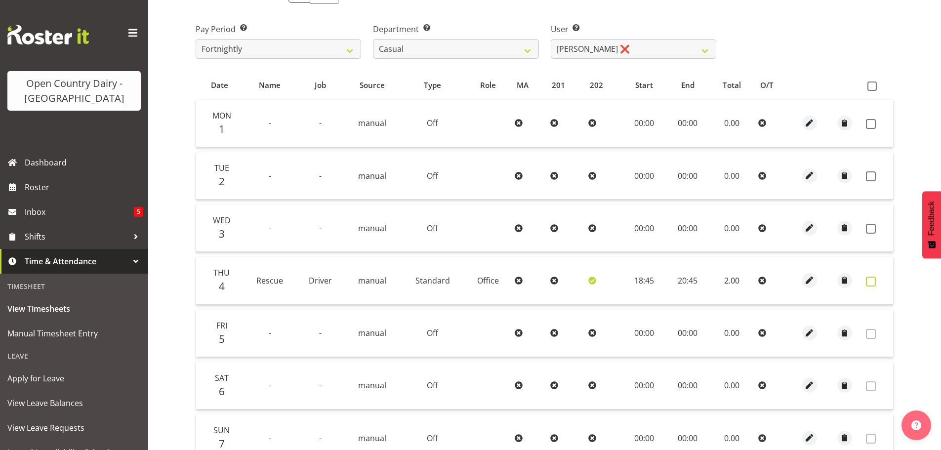
click at [874, 283] on span at bounding box center [871, 282] width 10 height 10
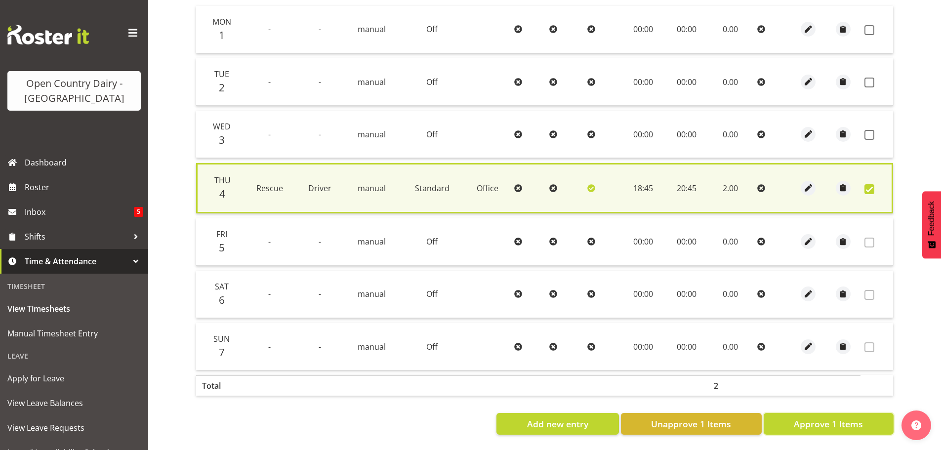
click at [815, 417] on span "Approve 1 Items" at bounding box center [828, 423] width 69 height 13
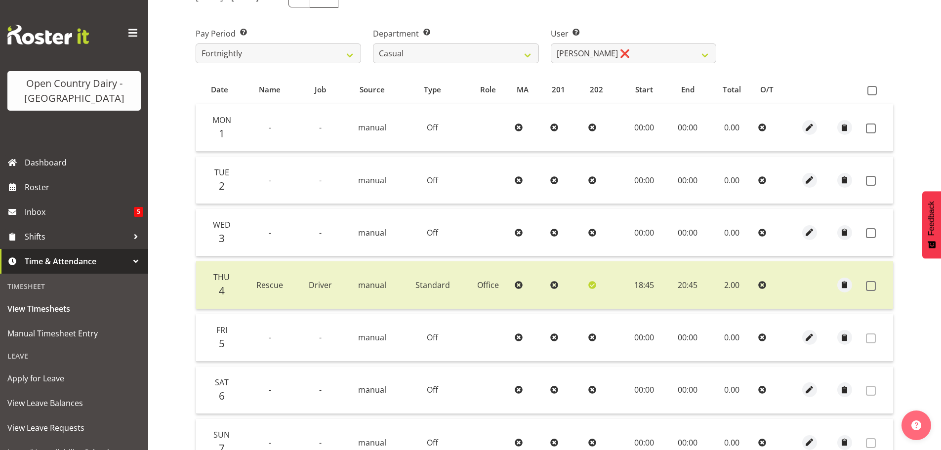
scroll to position [50, 0]
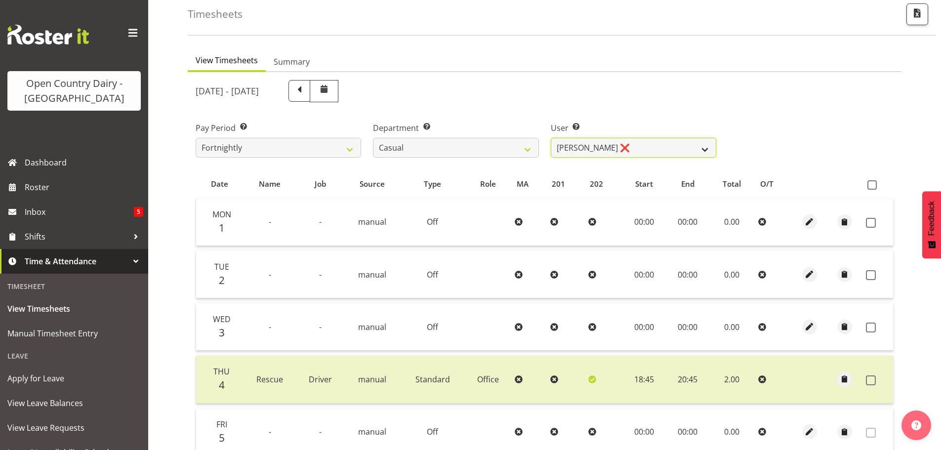
click at [625, 144] on select "[PERSON_NAME] ❌ [PERSON_NAME] ❌ [PERSON_NAME] ❌ [PERSON_NAME] ❌" at bounding box center [634, 148] width 166 height 20
click at [551, 138] on select "[PERSON_NAME] ❌ [PERSON_NAME] ❌ [PERSON_NAME] ❌ [PERSON_NAME] ❌" at bounding box center [634, 148] width 166 height 20
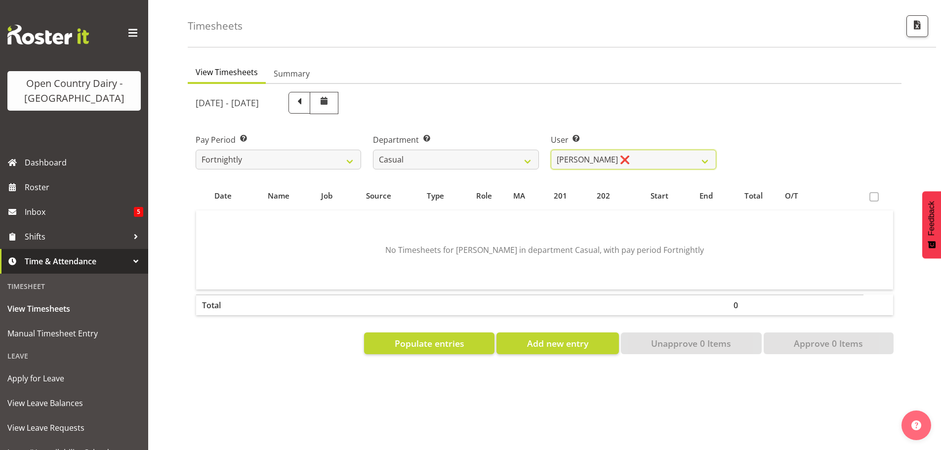
scroll to position [46, 0]
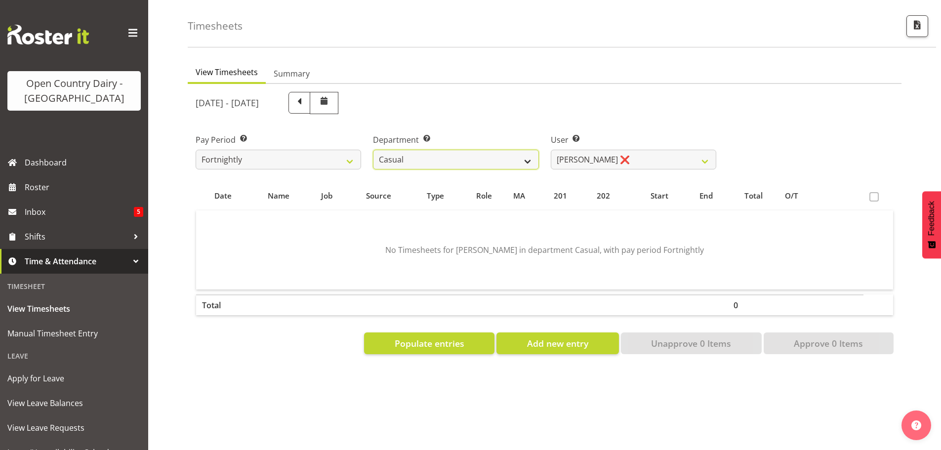
click at [488, 150] on select "701 702 703 704 705 706 707 708 709 710 711 712 713 714 715 716 717 718 719 720" at bounding box center [456, 160] width 166 height 20
click at [373, 150] on select "701 702 703 704 705 706 707 708 709 710 711 712 713 714 715 716 717 718 719 720" at bounding box center [456, 160] width 166 height 20
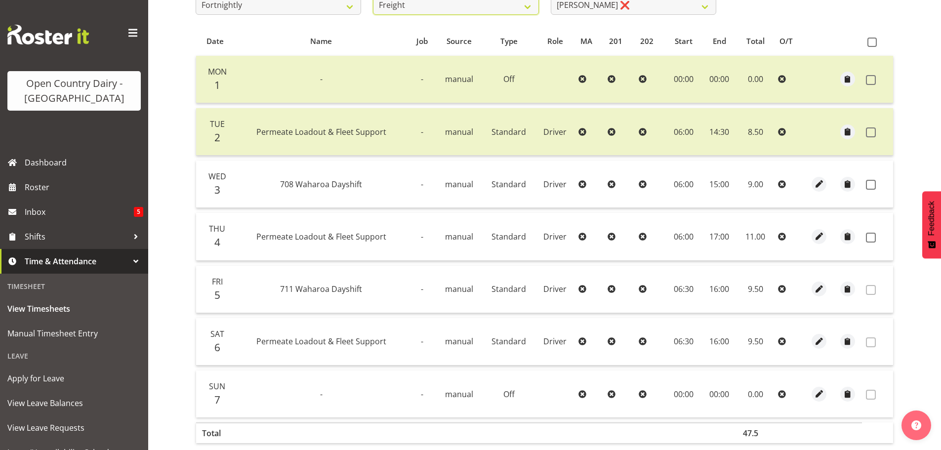
scroll to position [194, 0]
click at [873, 183] on span at bounding box center [871, 184] width 10 height 10
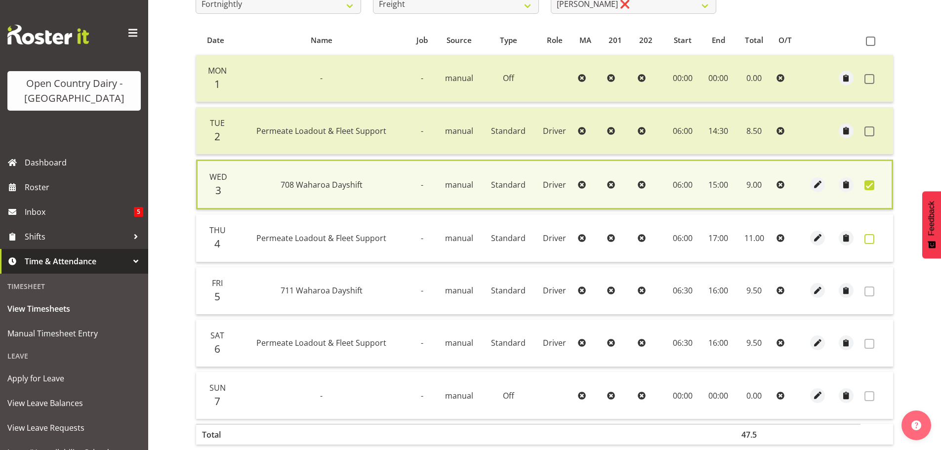
click at [869, 239] on span at bounding box center [870, 239] width 10 height 10
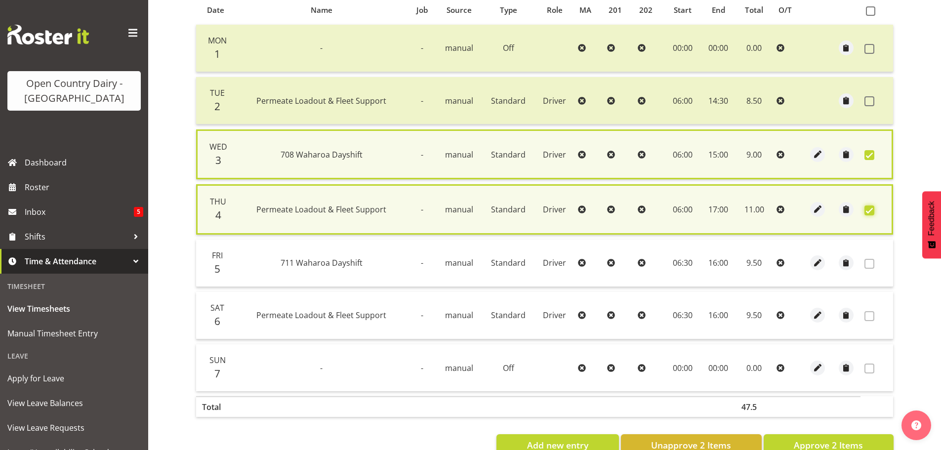
scroll to position [253, 0]
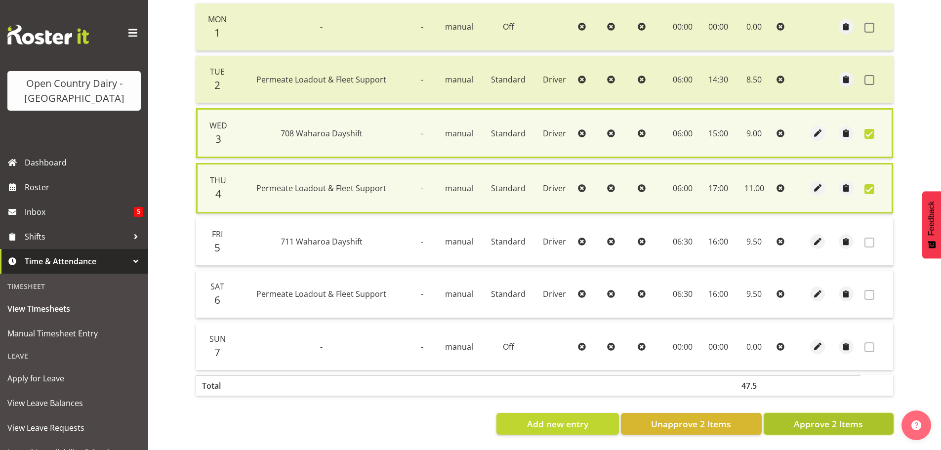
click at [813, 419] on span "Approve 2 Items" at bounding box center [828, 423] width 69 height 13
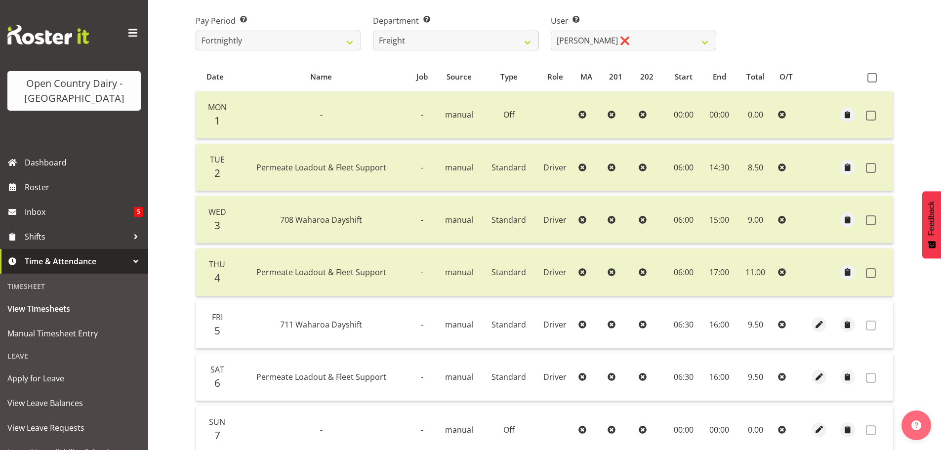
scroll to position [1, 0]
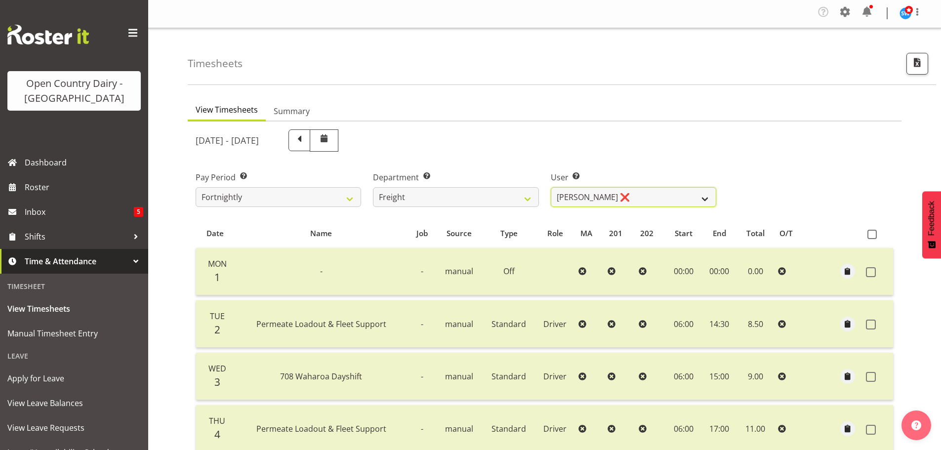
click at [638, 199] on select "[PERSON_NAME] ❌ [PERSON_NAME] ❌" at bounding box center [634, 197] width 166 height 20
click at [551, 187] on select "[PERSON_NAME] ❌ [PERSON_NAME] ❌" at bounding box center [634, 197] width 166 height 20
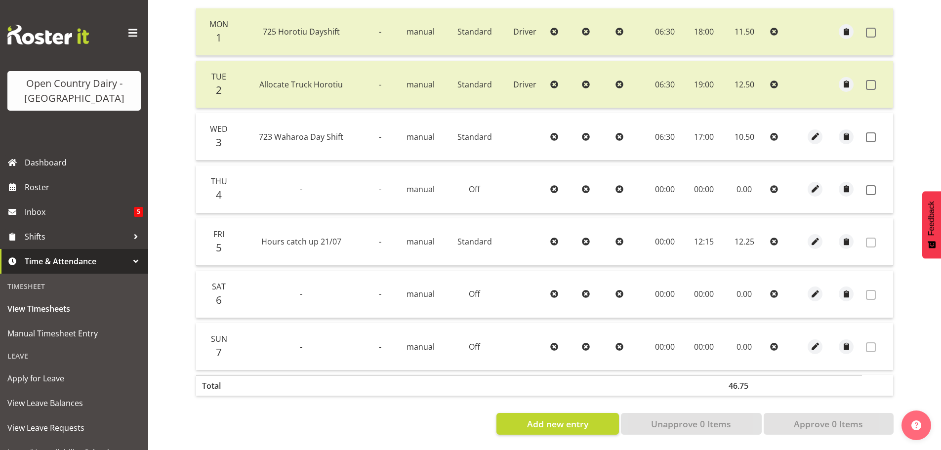
scroll to position [199, 0]
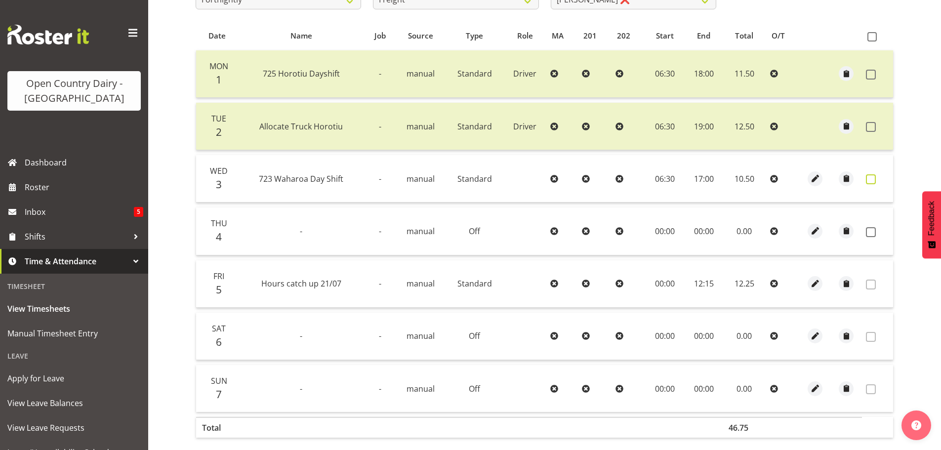
click at [873, 180] on span at bounding box center [871, 179] width 10 height 10
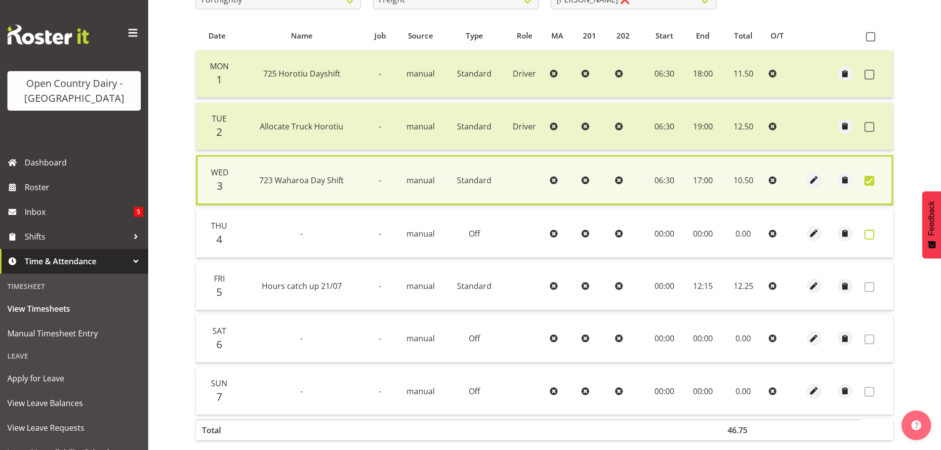
click at [874, 233] on span at bounding box center [870, 235] width 10 height 10
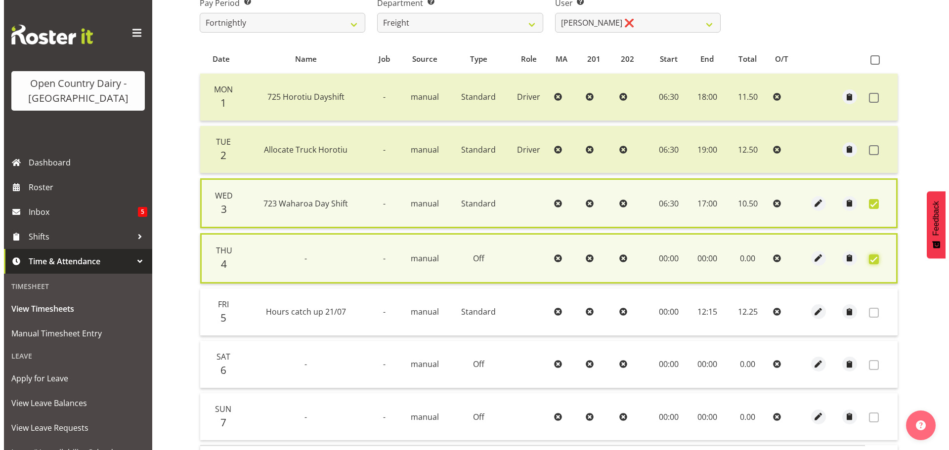
scroll to position [248, 0]
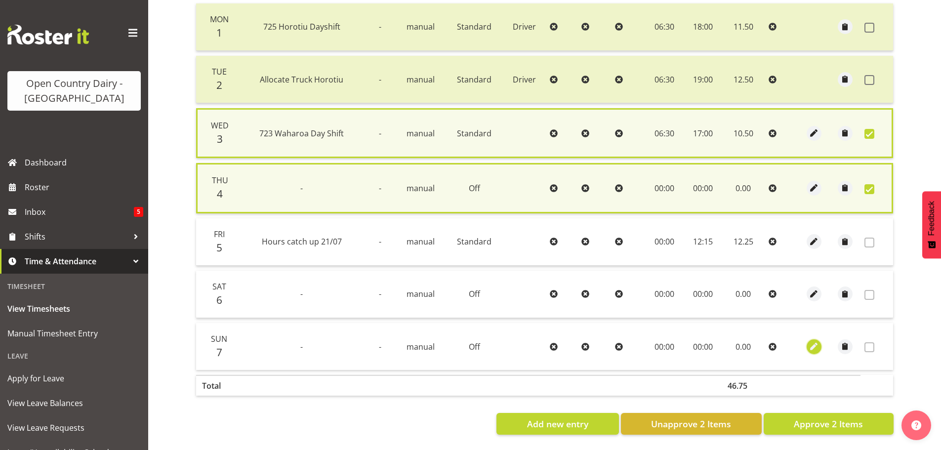
click at [816, 345] on span "button" at bounding box center [814, 346] width 11 height 11
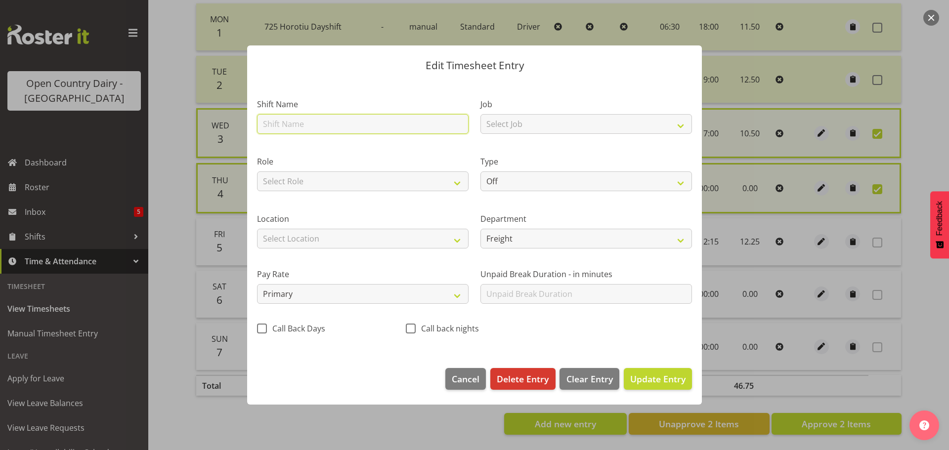
click at [284, 122] on input "text" at bounding box center [362, 124] width 211 height 20
drag, startPoint x: 543, startPoint y: 115, endPoint x: 542, endPoint y: 126, distance: 11.5
click at [543, 115] on select "Select Job Driver Driver supervisor Support" at bounding box center [585, 124] width 211 height 20
click at [480, 114] on select "Select Job Driver Driver supervisor Support" at bounding box center [585, 124] width 211 height 20
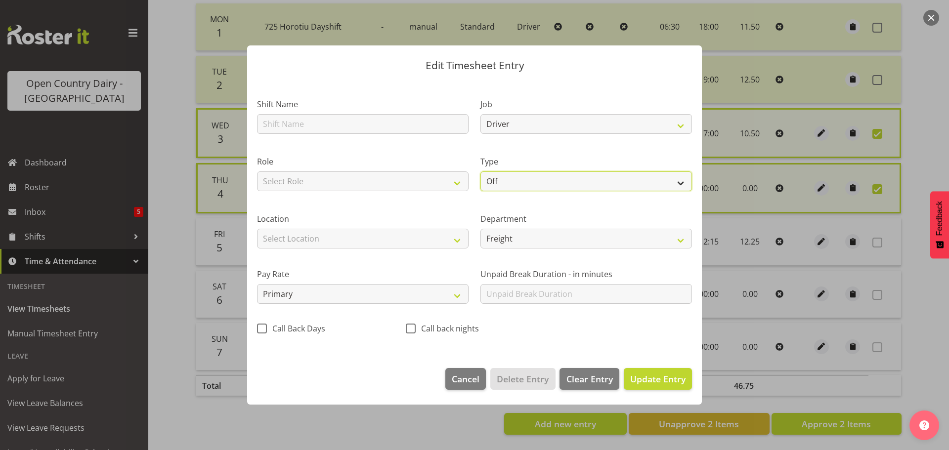
click at [530, 179] on select "Off Standard Public Holiday Public Holiday (Worked) Day In Lieu Annual Leave Si…" at bounding box center [585, 181] width 211 height 20
click at [480, 171] on select "Off Standard Public Holiday Public Holiday (Worked) Day In Lieu Annual Leave Si…" at bounding box center [585, 181] width 211 height 20
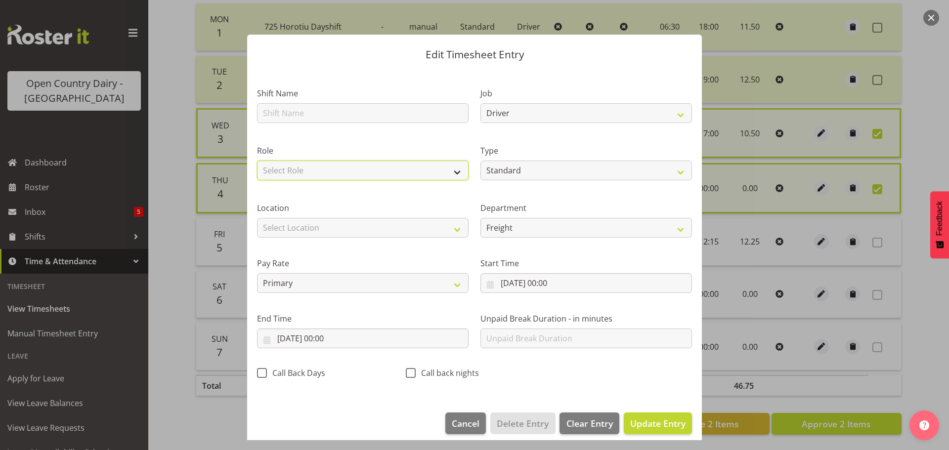
click at [385, 167] on select "Select Role Driver Milk Tester" at bounding box center [362, 171] width 211 height 20
click at [257, 161] on select "Select Role Driver Milk Tester" at bounding box center [362, 171] width 211 height 20
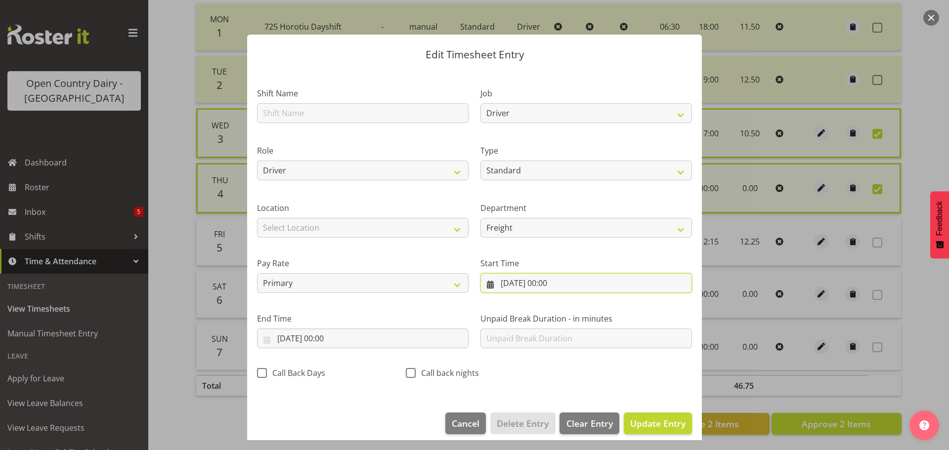
drag, startPoint x: 506, startPoint y: 279, endPoint x: 511, endPoint y: 290, distance: 11.3
click at [507, 279] on input "[DATE] 00:00" at bounding box center [585, 283] width 211 height 20
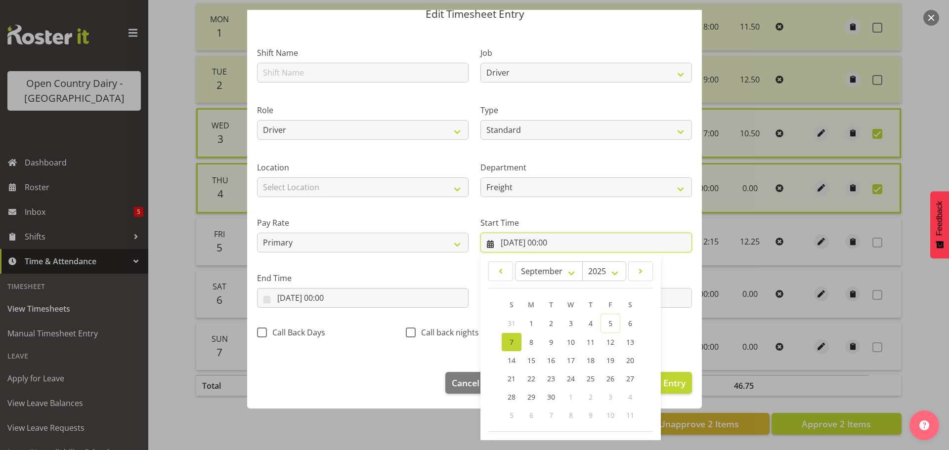
scroll to position [79, 0]
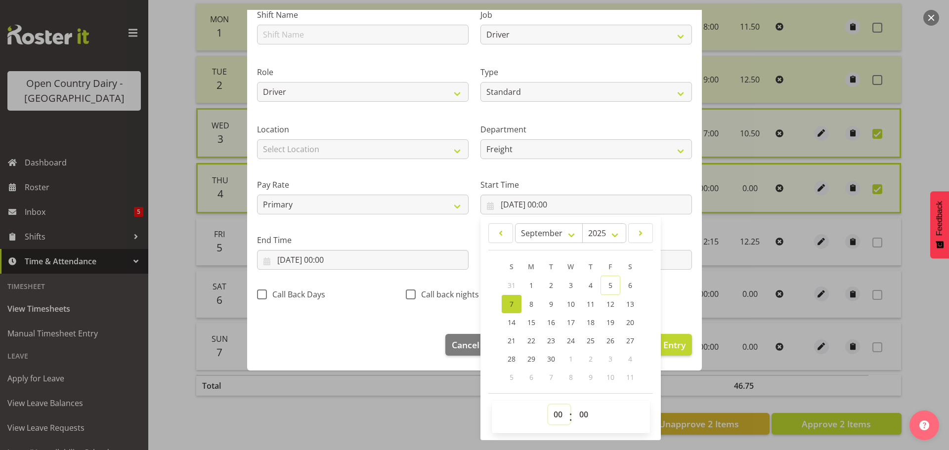
click at [555, 415] on select "00 01 02 03 04 05 06 07 08 09 10 11 12 13 14 15 16 17 18 19 20 21 22 23" at bounding box center [559, 415] width 22 height 20
click at [548, 405] on select "00 01 02 03 04 05 06 07 08 09 10 11 12 13 14 15 16 17 18 19 20 21 22 23" at bounding box center [559, 415] width 22 height 20
drag, startPoint x: 580, startPoint y: 418, endPoint x: 603, endPoint y: 241, distance: 179.4
click at [580, 418] on select "00 01 02 03 04 05 06 07 08 09 10 11 12 13 14 15 16 17 18 19 20 21 22 23 24 25 2…" at bounding box center [585, 415] width 22 height 20
click at [574, 405] on select "00 01 02 03 04 05 06 07 08 09 10 11 12 13 14 15 16 17 18 19 20 21 22 23 24 25 2…" at bounding box center [585, 415] width 22 height 20
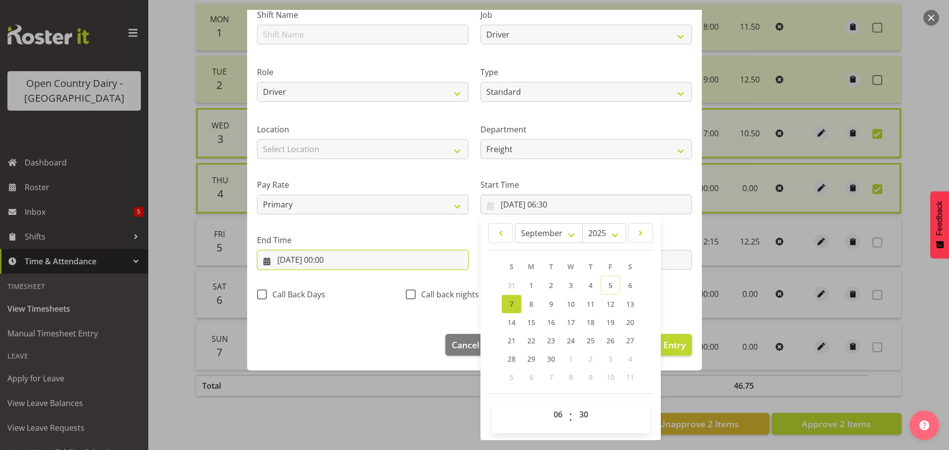
click at [310, 259] on input "[DATE] 00:00" at bounding box center [362, 260] width 211 height 20
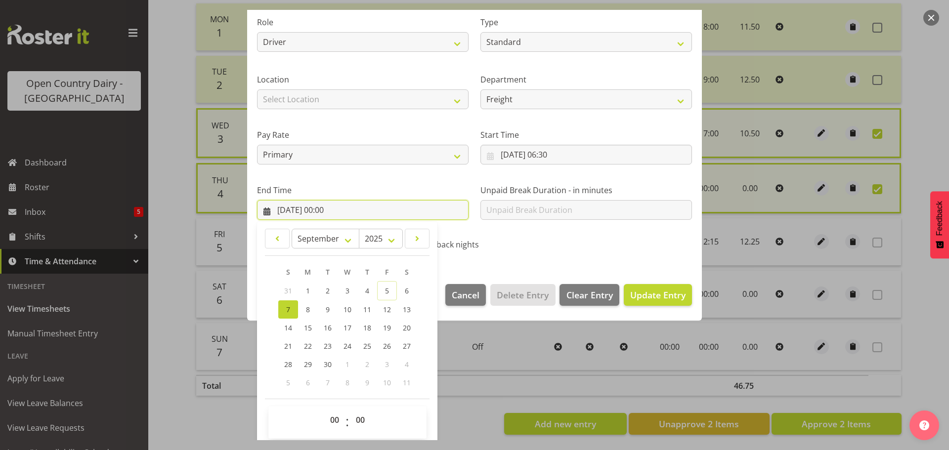
scroll to position [134, 0]
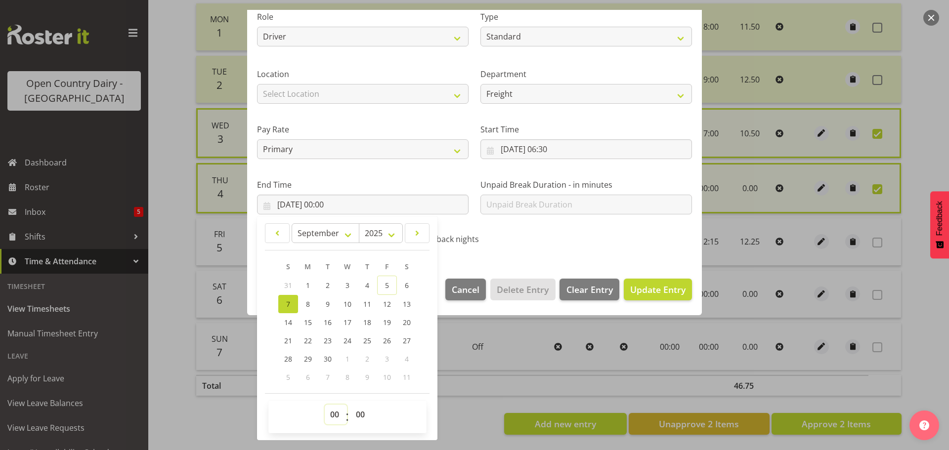
click at [334, 417] on select "00 01 02 03 04 05 06 07 08 09 10 11 12 13 14 15 16 17 18 19 20 21 22 23" at bounding box center [336, 415] width 22 height 20
click at [325, 405] on select "00 01 02 03 04 05 06 07 08 09 10 11 12 13 14 15 16 17 18 19 20 21 22 23" at bounding box center [336, 415] width 22 height 20
click at [358, 417] on select "00 01 02 03 04 05 06 07 08 09 10 11 12 13 14 15 16 17 18 19 20 21 22 23 24 25 2…" at bounding box center [361, 415] width 22 height 20
click at [350, 405] on select "00 01 02 03 04 05 06 07 08 09 10 11 12 13 14 15 16 17 18 19 20 21 22 23 24 25 2…" at bounding box center [361, 415] width 22 height 20
click at [644, 294] on span "Update Entry" at bounding box center [657, 290] width 55 height 12
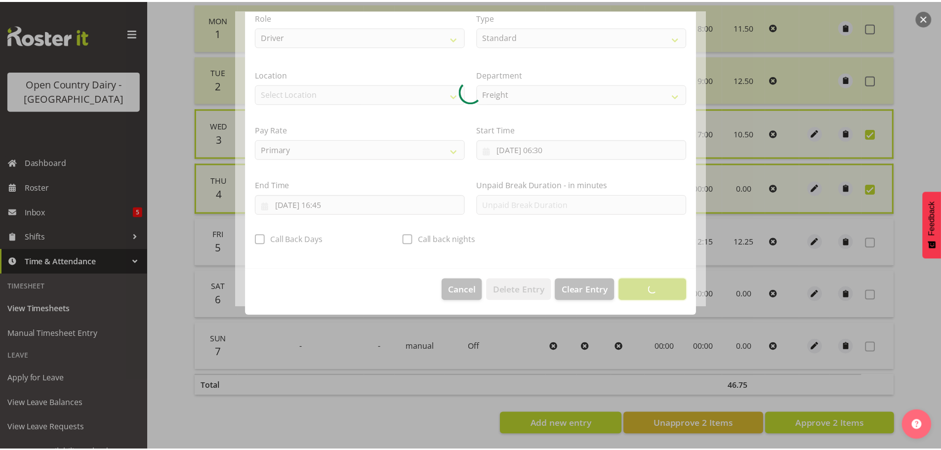
scroll to position [9, 0]
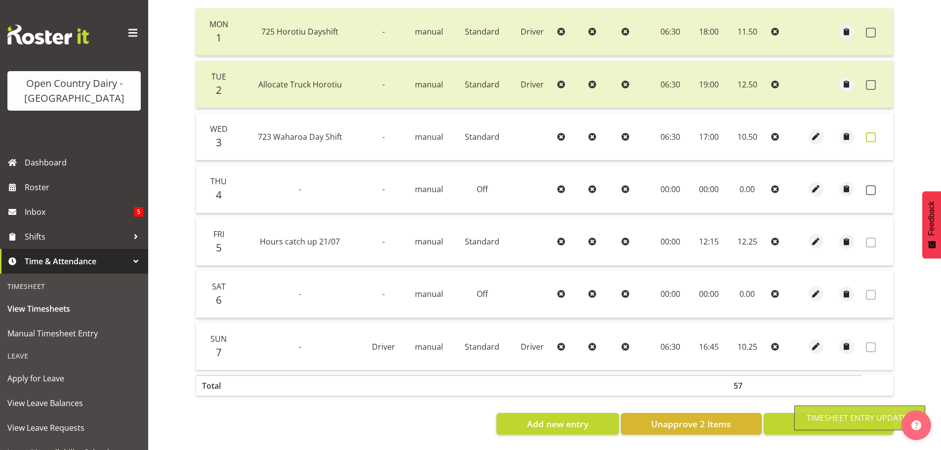
drag, startPoint x: 873, startPoint y: 130, endPoint x: 872, endPoint y: 146, distance: 15.8
click at [872, 132] on span at bounding box center [871, 137] width 10 height 10
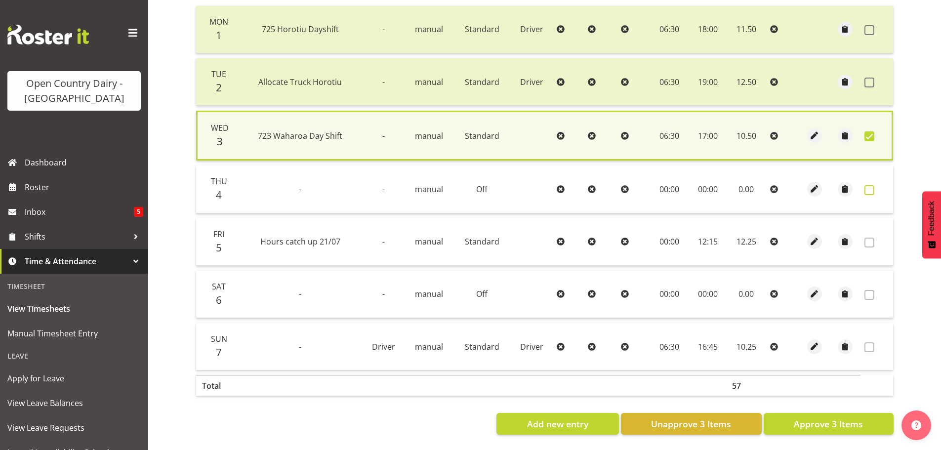
click at [870, 186] on span at bounding box center [870, 190] width 10 height 10
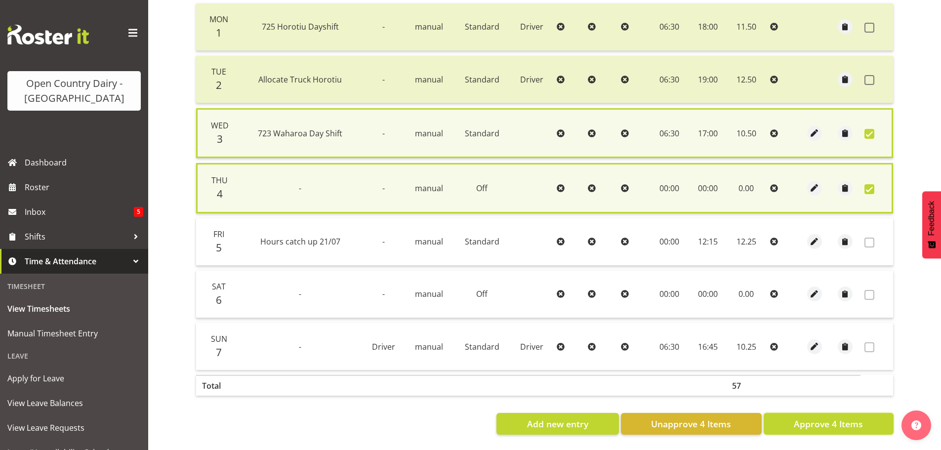
click at [831, 424] on span "Approve 4 Items" at bounding box center [828, 423] width 69 height 13
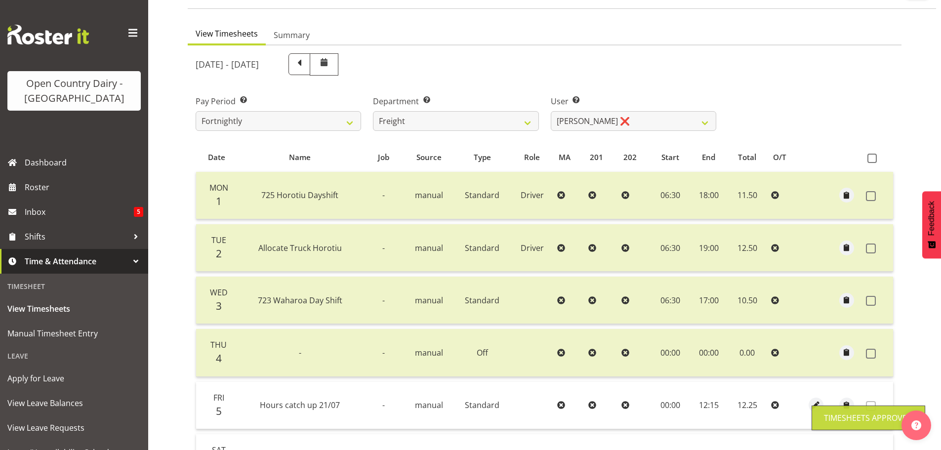
scroll to position [1, 0]
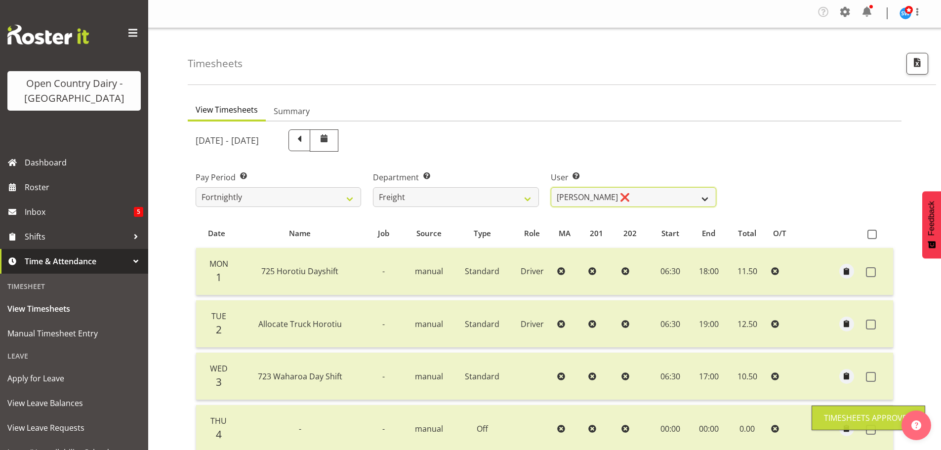
click at [660, 192] on select "[PERSON_NAME] ❌ [PERSON_NAME] ❌" at bounding box center [634, 197] width 166 height 20
drag, startPoint x: 660, startPoint y: 192, endPoint x: 646, endPoint y: 192, distance: 13.8
click at [662, 192] on select "[PERSON_NAME] ❌ [PERSON_NAME] ❌" at bounding box center [634, 197] width 166 height 20
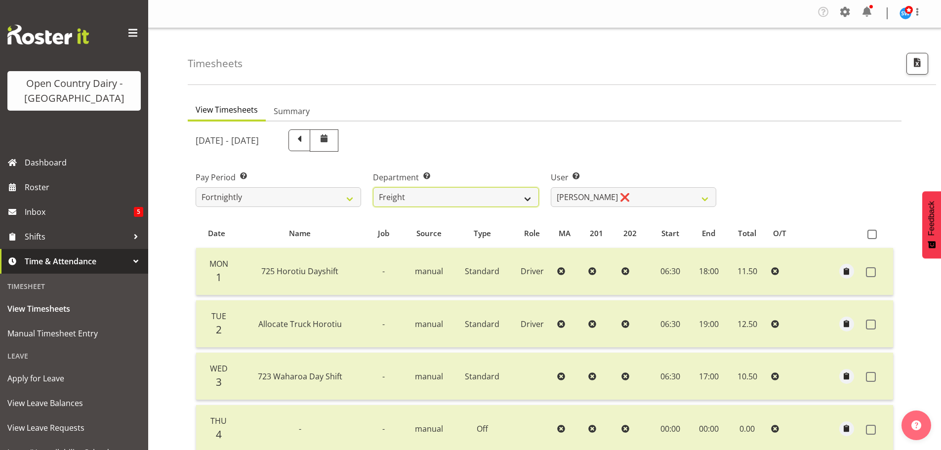
click at [508, 191] on select "701 702 703 704 705 706 707 708 709 710 711 712 713 714 715 716 717 718 719 720" at bounding box center [456, 197] width 166 height 20
click at [373, 187] on select "701 702 703 704 705 706 707 708 709 710 711 712 713 714 715 716 717 718 719 720" at bounding box center [456, 197] width 166 height 20
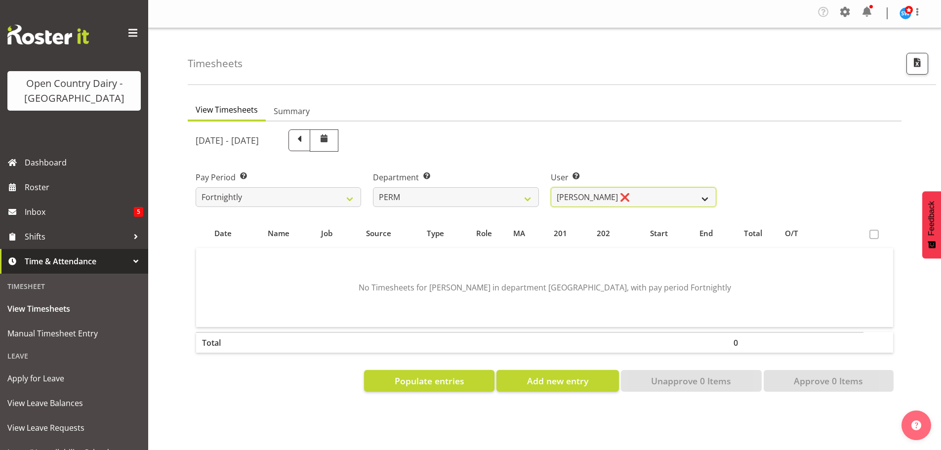
click at [637, 200] on select "[PERSON_NAME] ❌ [PERSON_NAME] ❌ [PERSON_NAME] ❌ [PERSON_NAME] ❌ [PERSON_NAME] ❌…" at bounding box center [634, 197] width 166 height 20
click at [551, 187] on select "[PERSON_NAME] ❌ [PERSON_NAME] ❌ [PERSON_NAME] ❌ [PERSON_NAME] ❌ [PERSON_NAME] ❌…" at bounding box center [634, 197] width 166 height 20
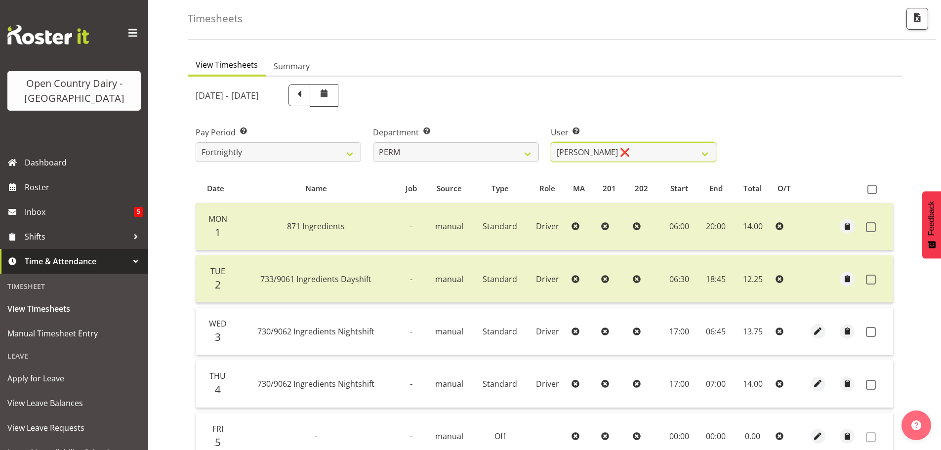
scroll to position [149, 0]
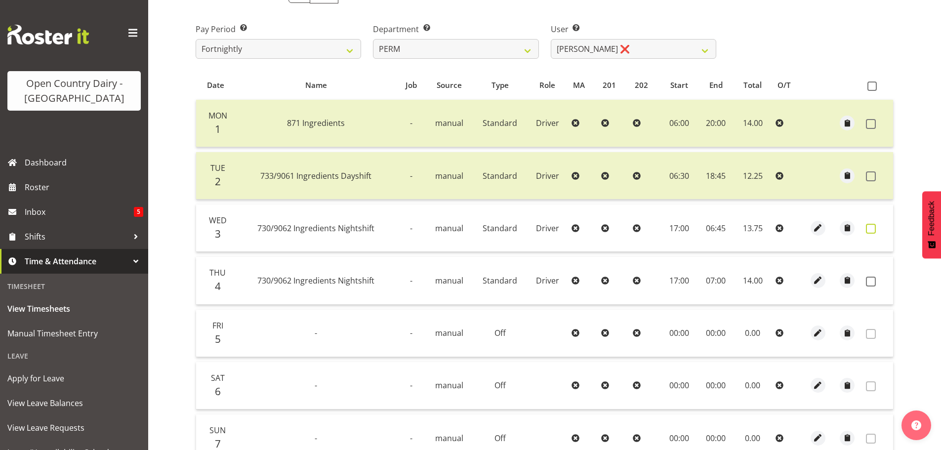
click at [872, 229] on span at bounding box center [871, 229] width 10 height 10
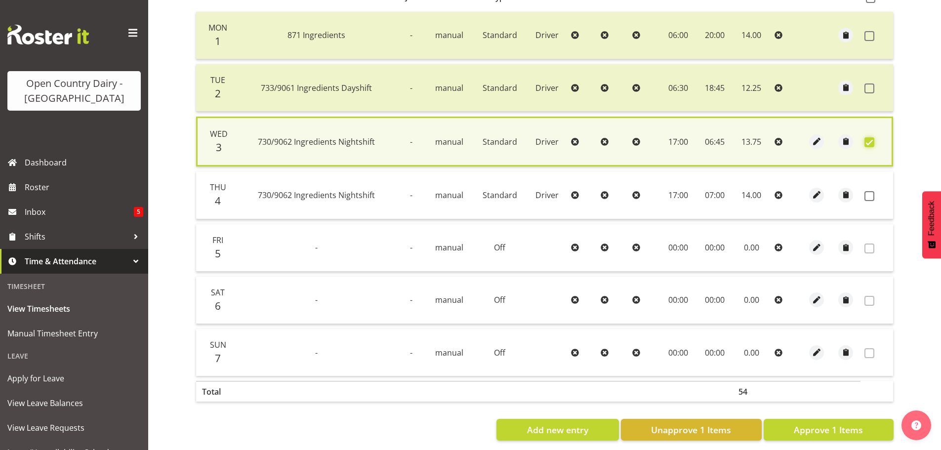
scroll to position [248, 0]
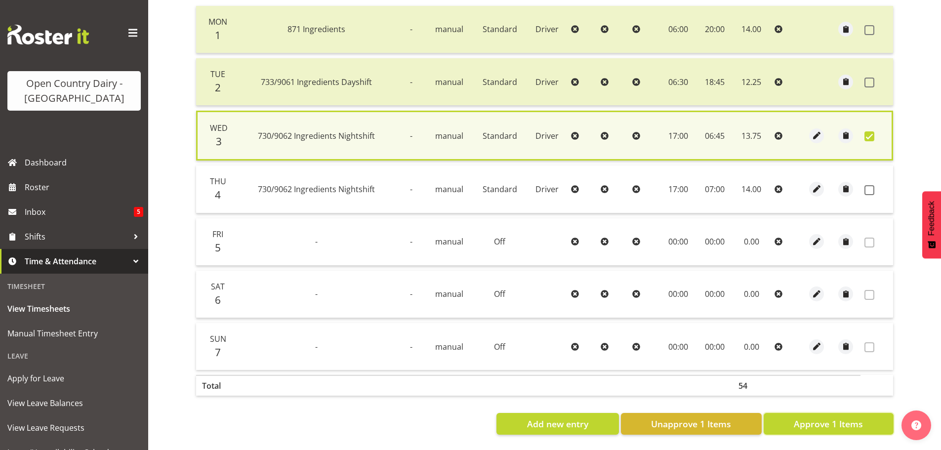
click at [853, 418] on span "Approve 1 Items" at bounding box center [828, 423] width 69 height 13
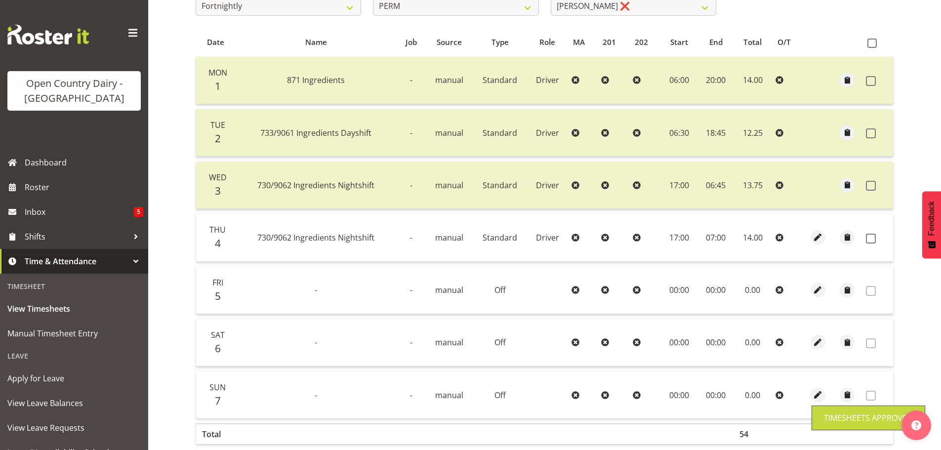
scroll to position [100, 0]
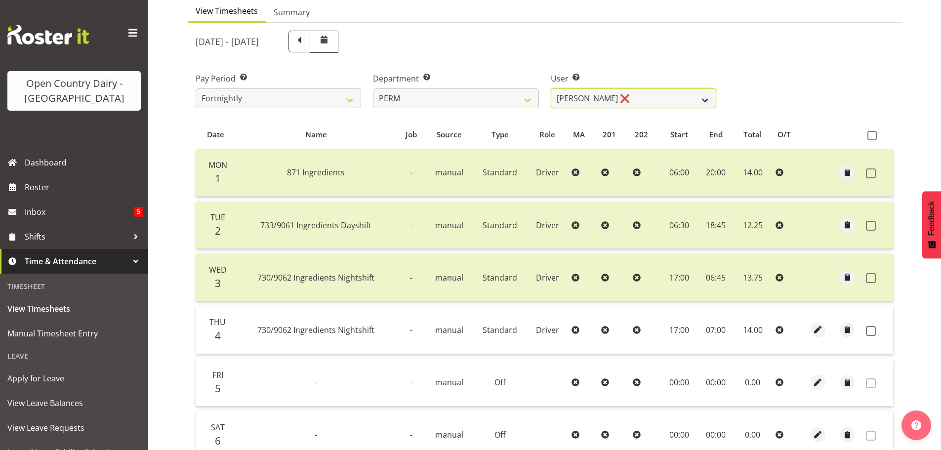
click at [643, 89] on select "[PERSON_NAME] ❌ [PERSON_NAME] ❌ [PERSON_NAME] ❌ [PERSON_NAME] ❌ [PERSON_NAME] ❌…" at bounding box center [634, 98] width 166 height 20
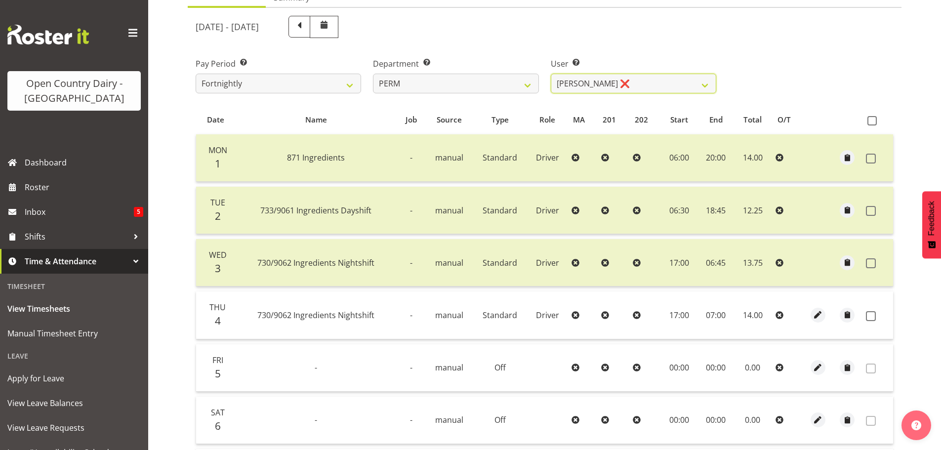
scroll to position [1, 0]
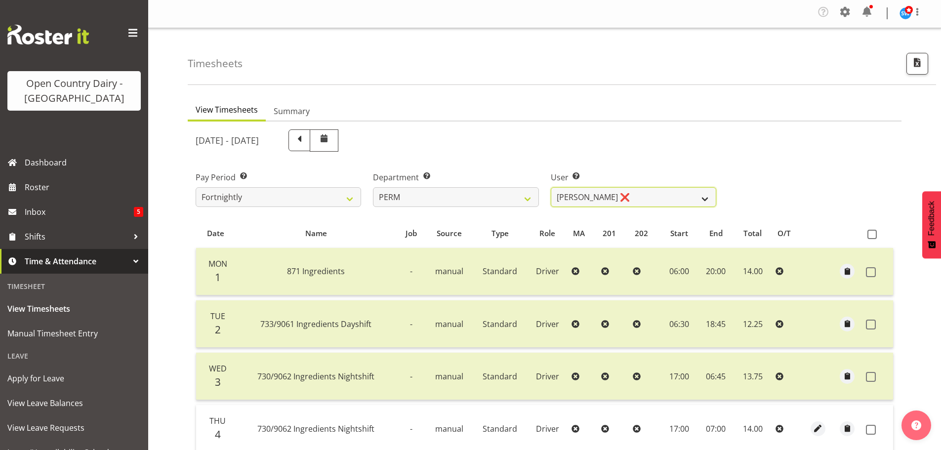
click at [650, 196] on select "[PERSON_NAME] ❌ [PERSON_NAME] ❌ [PERSON_NAME] ❌ [PERSON_NAME] ❌ [PERSON_NAME] ❌…" at bounding box center [634, 197] width 166 height 20
click at [551, 187] on select "[PERSON_NAME] ❌ [PERSON_NAME] ❌ [PERSON_NAME] ❌ [PERSON_NAME] ❌ [PERSON_NAME] ❌…" at bounding box center [634, 197] width 166 height 20
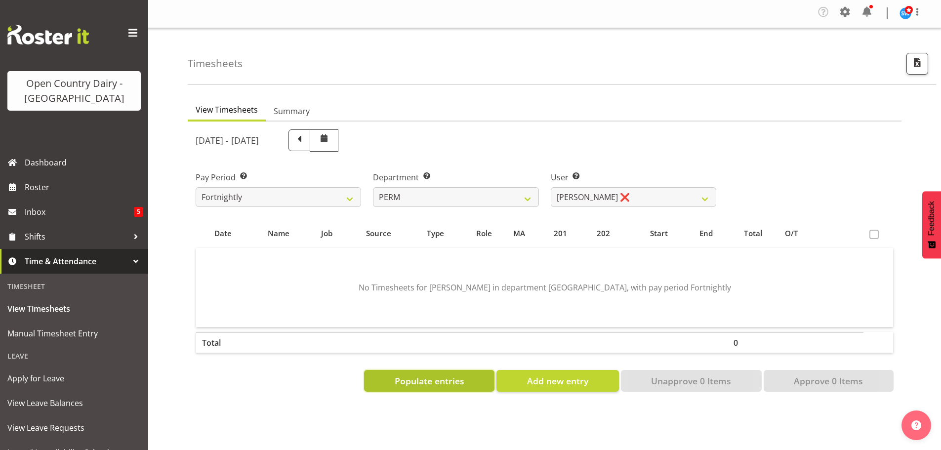
click at [435, 384] on span "Populate entries" at bounding box center [430, 381] width 70 height 13
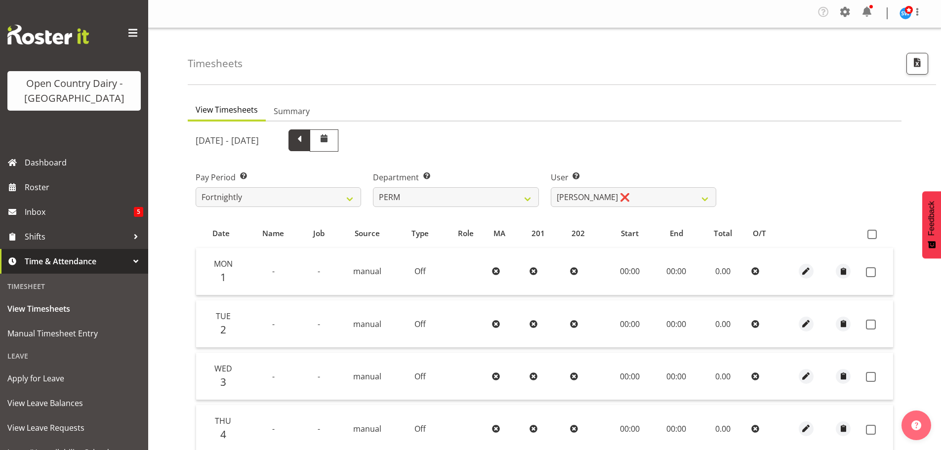
click at [306, 144] on span at bounding box center [299, 139] width 13 height 13
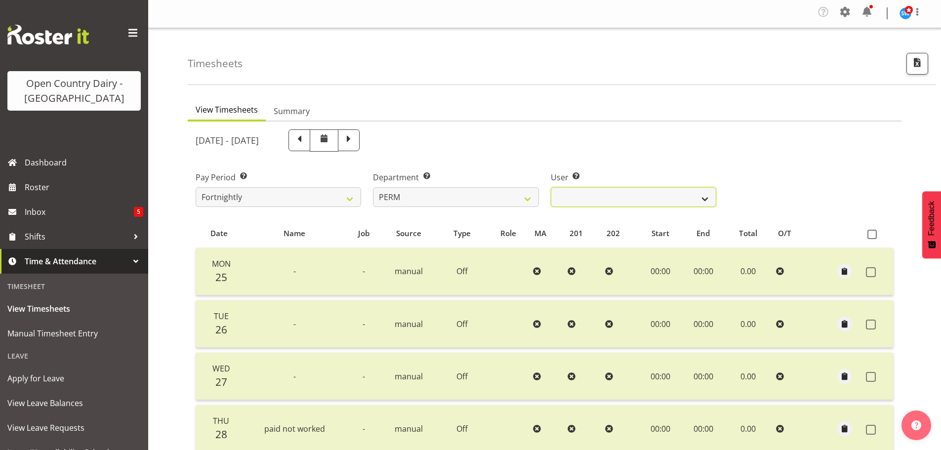
click at [643, 195] on select "[PERSON_NAME] ✔ [PERSON_NAME] ✔ [PERSON_NAME] ✔ [PERSON_NAME] ✔ [PERSON_NAME] ✔…" at bounding box center [634, 197] width 166 height 20
click at [355, 135] on span at bounding box center [348, 139] width 13 height 13
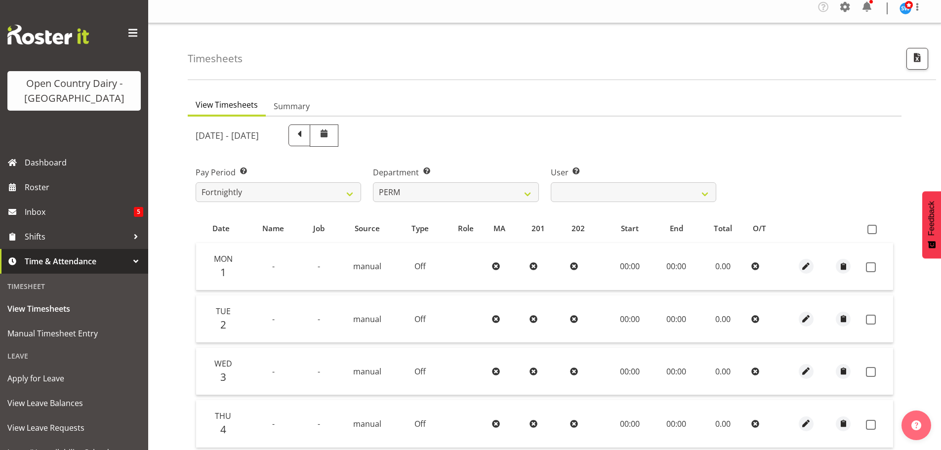
scroll to position [0, 0]
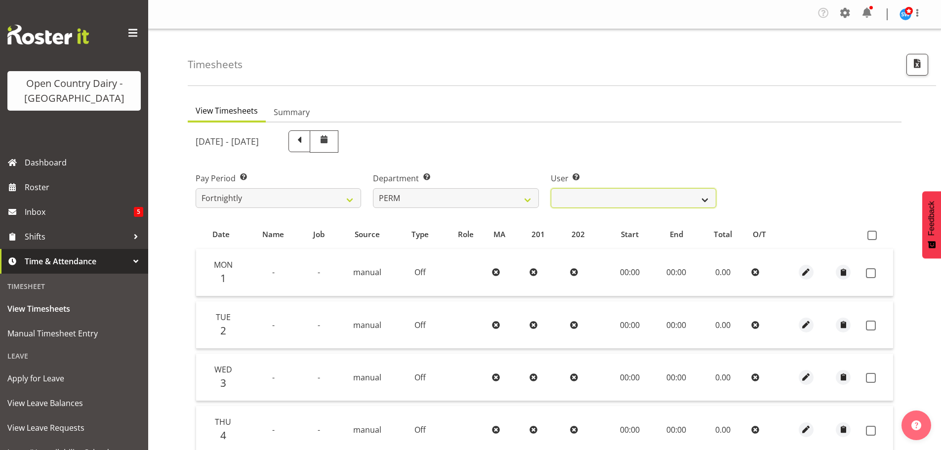
drag, startPoint x: 679, startPoint y: 200, endPoint x: 673, endPoint y: 199, distance: 5.6
click at [675, 199] on select "[PERSON_NAME] ❌ [PERSON_NAME] ❌ [PERSON_NAME] ❌ [PERSON_NAME] ❌ [PERSON_NAME] ❌…" at bounding box center [634, 198] width 166 height 20
click at [551, 188] on select "[PERSON_NAME] ❌ [PERSON_NAME] ❌ [PERSON_NAME] ❌ [PERSON_NAME] ❌ [PERSON_NAME] ❌…" at bounding box center [634, 198] width 166 height 20
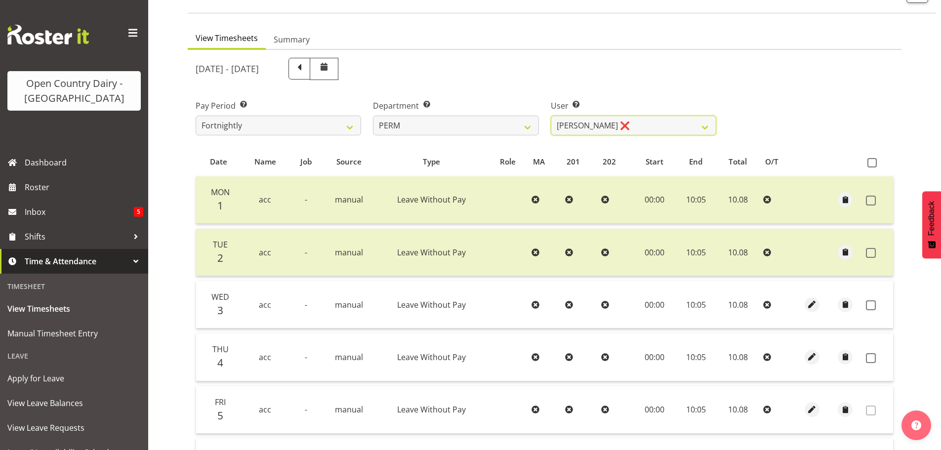
scroll to position [148, 0]
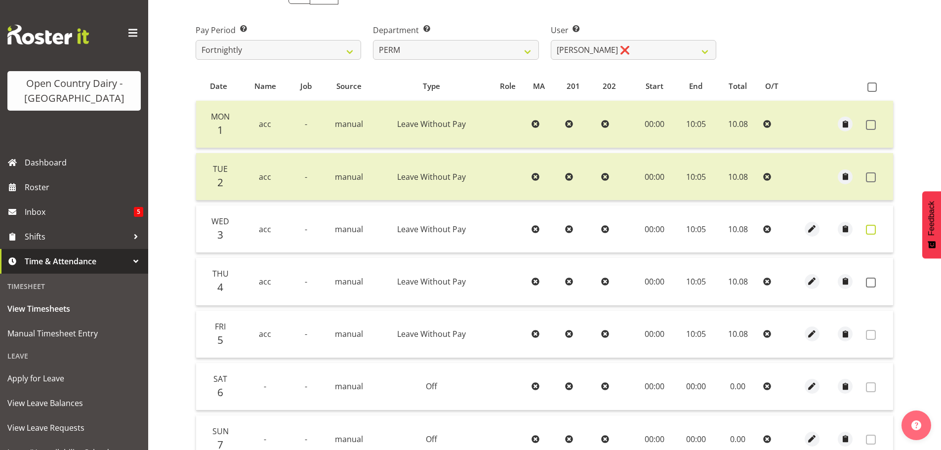
click at [869, 231] on span at bounding box center [871, 230] width 10 height 10
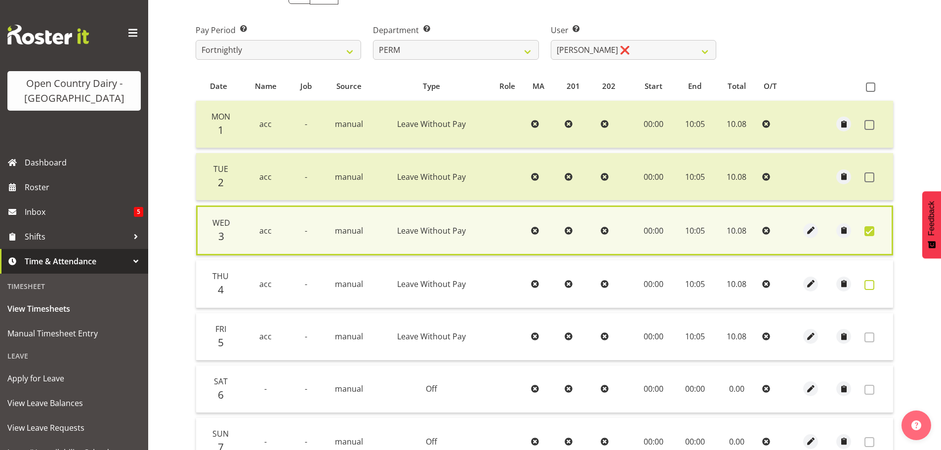
click at [870, 285] on span at bounding box center [870, 285] width 10 height 10
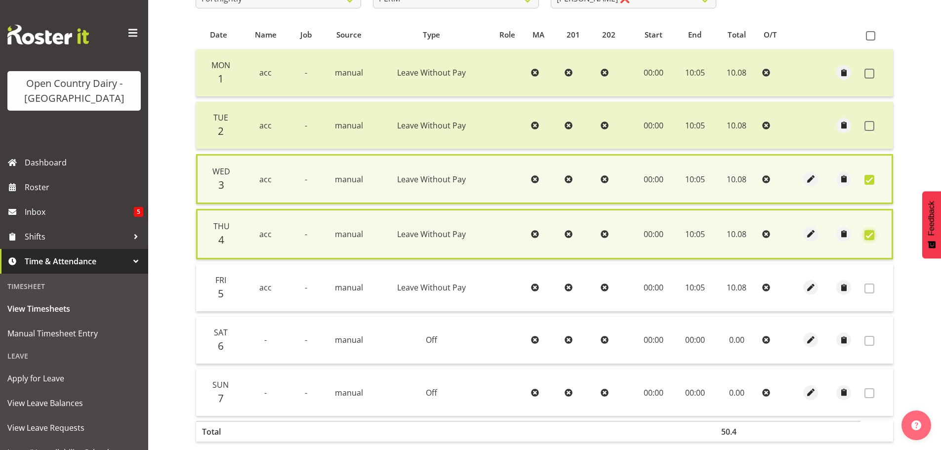
scroll to position [253, 0]
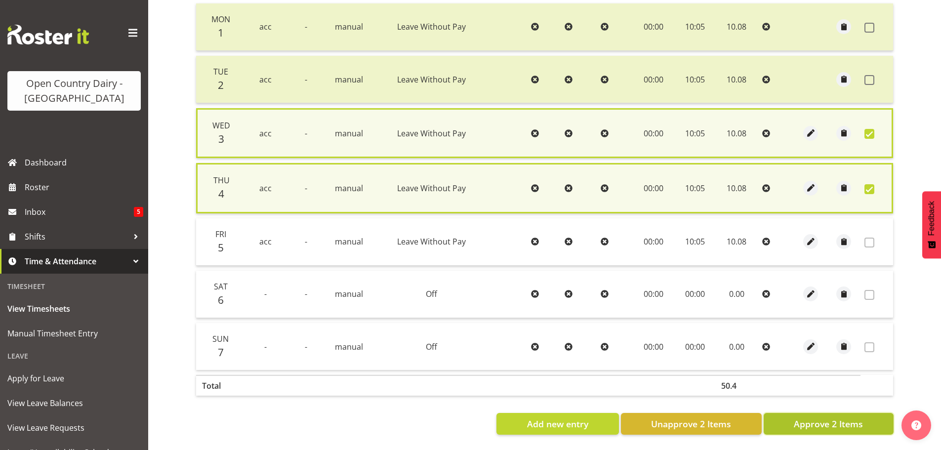
click at [802, 422] on span "Approve 2 Items" at bounding box center [828, 423] width 69 height 13
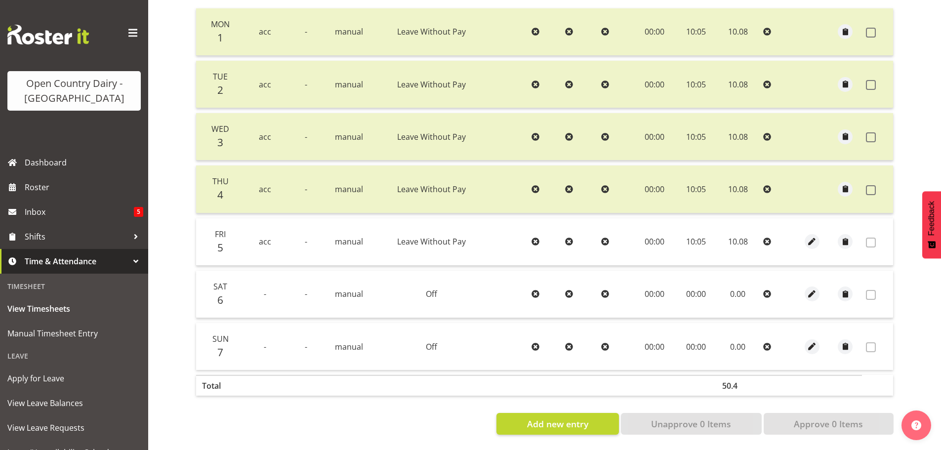
scroll to position [0, 0]
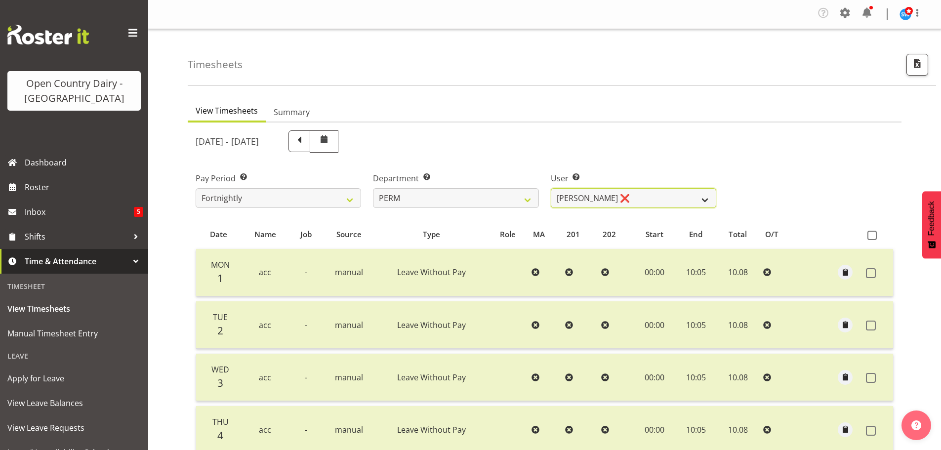
click at [638, 194] on select "[PERSON_NAME] ❌ [PERSON_NAME] ❌ [PERSON_NAME] ❌ [PERSON_NAME] ❌ [PERSON_NAME] ❌…" at bounding box center [634, 198] width 166 height 20
click at [637, 194] on select "[PERSON_NAME] ❌ [PERSON_NAME] ❌ [PERSON_NAME] ❌ [PERSON_NAME] ❌ [PERSON_NAME] ❌…" at bounding box center [634, 198] width 166 height 20
click at [491, 193] on select "701 702 703 704 705 706 707 708 709 710 711 712 713 714 715 716 717 718 719 720" at bounding box center [456, 198] width 166 height 20
click at [373, 188] on select "701 702 703 704 705 706 707 708 709 710 711 712 713 714 715 716 717 718 719 720" at bounding box center [456, 198] width 166 height 20
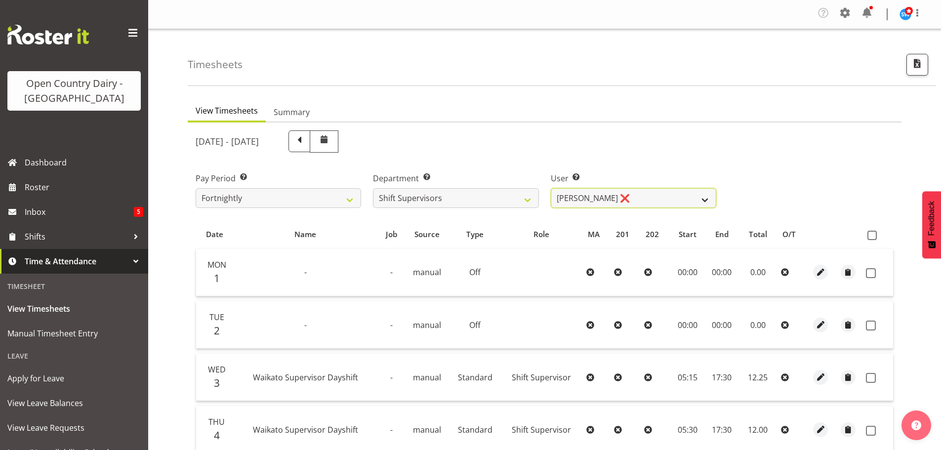
click at [625, 192] on select "[PERSON_NAME] ❌ [PERSON_NAME] ❌ [PERSON_NAME] ❌ [PERSON_NAME] ❌" at bounding box center [634, 198] width 166 height 20
click at [551, 188] on select "[PERSON_NAME] ❌ [PERSON_NAME] ❌ [PERSON_NAME] ❌ [PERSON_NAME] ❌" at bounding box center [634, 198] width 166 height 20
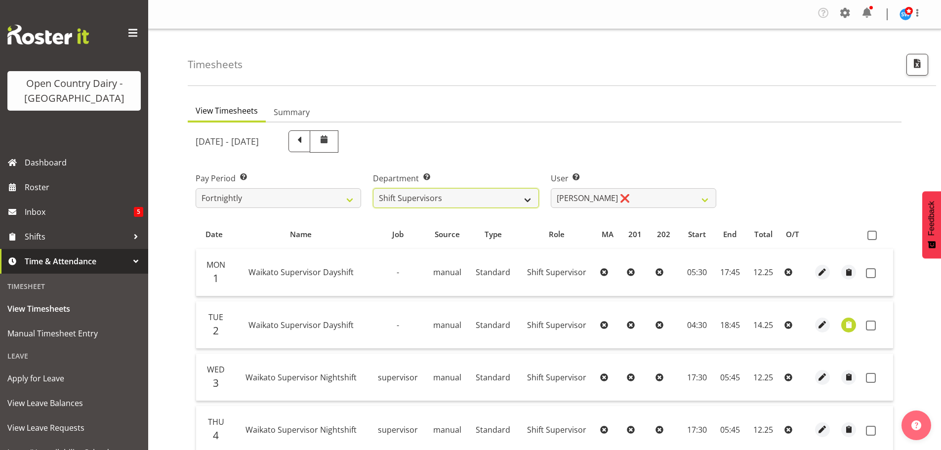
click at [497, 193] on select "701 702 703 704 705 706 707 708 709 710 711 712 713 714 715 716 717 718 719 720" at bounding box center [456, 198] width 166 height 20
click at [498, 193] on select "701 702 703 704 705 706 707 708 709 710 711 712 713 714 715 716 717 718 719 720" at bounding box center [456, 198] width 166 height 20
click at [530, 199] on select "701 702 703 704 705 706 707 708 709 710 711 712 713 714 715 716 717 718 719 720" at bounding box center [456, 198] width 166 height 20
drag, startPoint x: 536, startPoint y: 197, endPoint x: 588, endPoint y: 128, distance: 86.4
click at [536, 197] on select "701 702 703 704 705 706 707 708 709 710 711 712 713 714 715 716 717 718 719 720" at bounding box center [456, 198] width 166 height 20
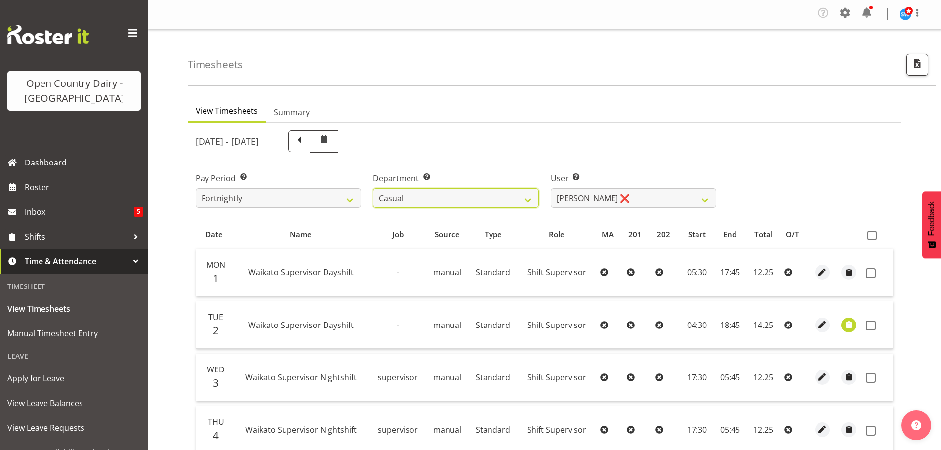
click at [373, 188] on select "701 702 703 704 705 706 707 708 709 710 711 712 713 714 715 716 717 718 719 720" at bounding box center [456, 198] width 166 height 20
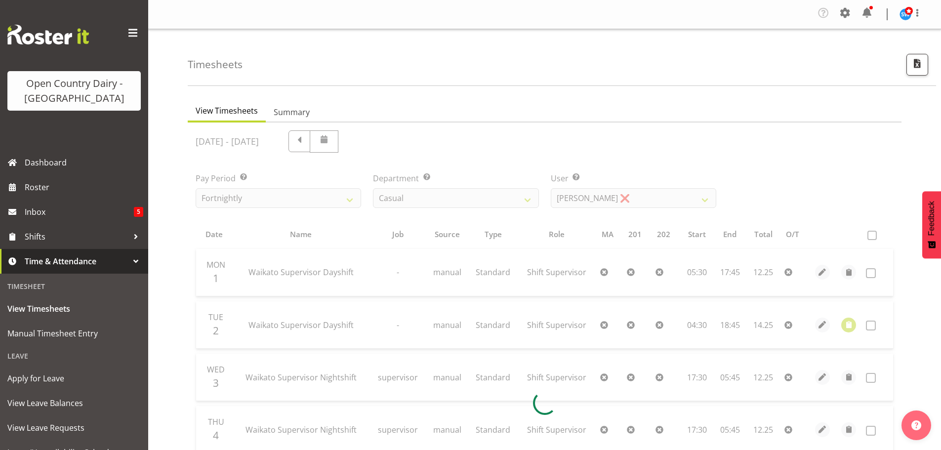
click at [527, 200] on div at bounding box center [545, 403] width 714 height 561
click at [525, 198] on div at bounding box center [545, 403] width 714 height 561
click at [440, 196] on div at bounding box center [545, 403] width 714 height 561
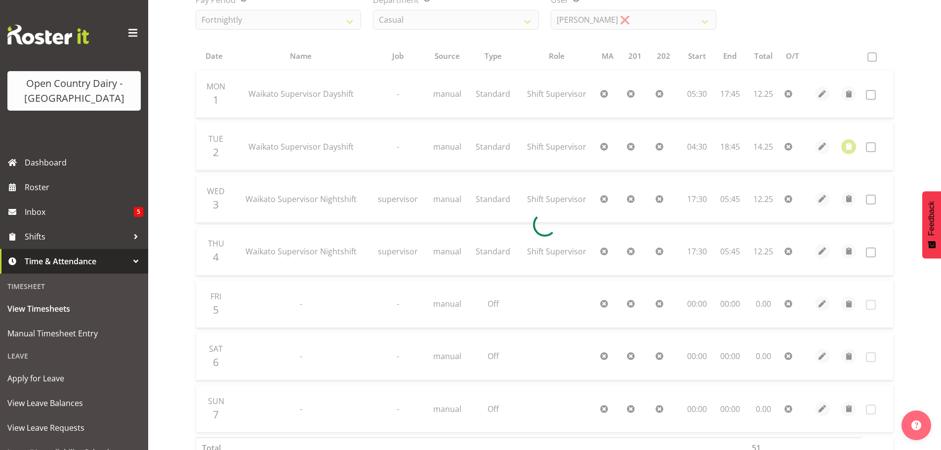
scroll to position [99, 0]
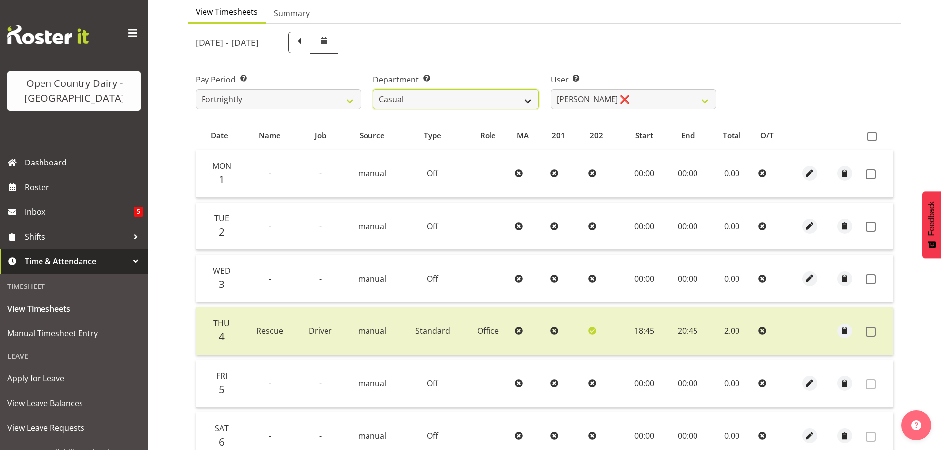
click at [471, 96] on select "701 702 703 704 705 706 707 708 709 710 711 712 713 714 715 716 717 718 719 720" at bounding box center [456, 99] width 166 height 20
click at [592, 96] on select "[PERSON_NAME] ❌ [PERSON_NAME] ❌ [PERSON_NAME] ❌ [PERSON_NAME] ❌" at bounding box center [634, 99] width 166 height 20
click at [469, 99] on select "701 702 703 704 705 706 707 708 709 710 711 712 713 714 715 716 717 718 719 720" at bounding box center [456, 99] width 166 height 20
click at [373, 89] on select "701 702 703 704 705 706 707 708 709 710 711 712 713 714 715 716 717 718 719 720" at bounding box center [456, 99] width 166 height 20
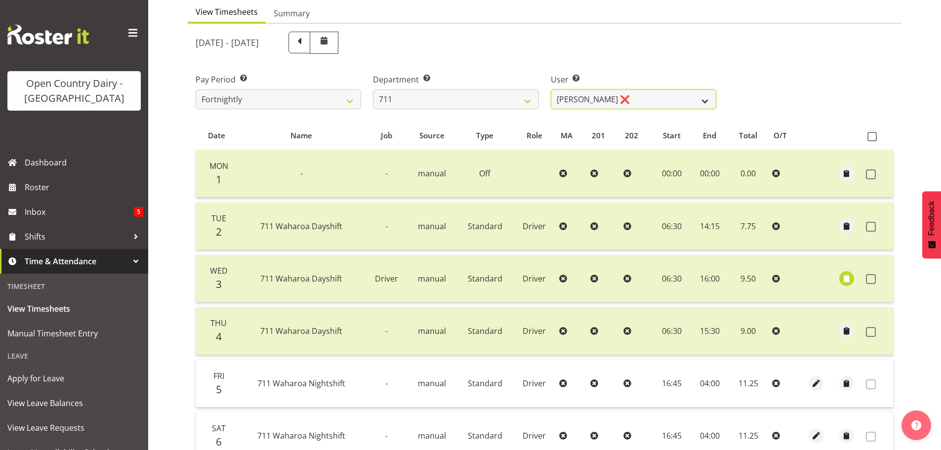
click at [625, 97] on select "[PERSON_NAME] ❌ [PERSON_NAME] ❌ [PERSON_NAME] ❌" at bounding box center [634, 99] width 166 height 20
click at [551, 89] on select "[PERSON_NAME] ❌ [PERSON_NAME] ❌ [PERSON_NAME] ❌" at bounding box center [634, 99] width 166 height 20
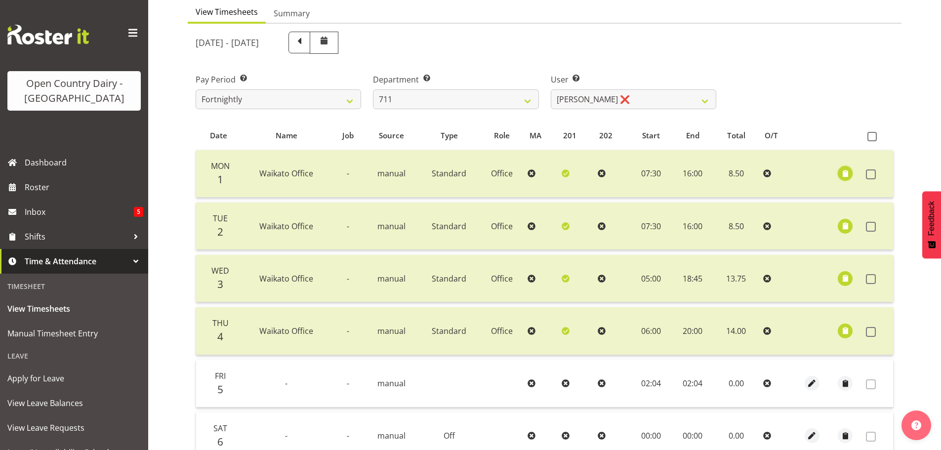
click at [849, 171] on span "button" at bounding box center [845, 173] width 11 height 11
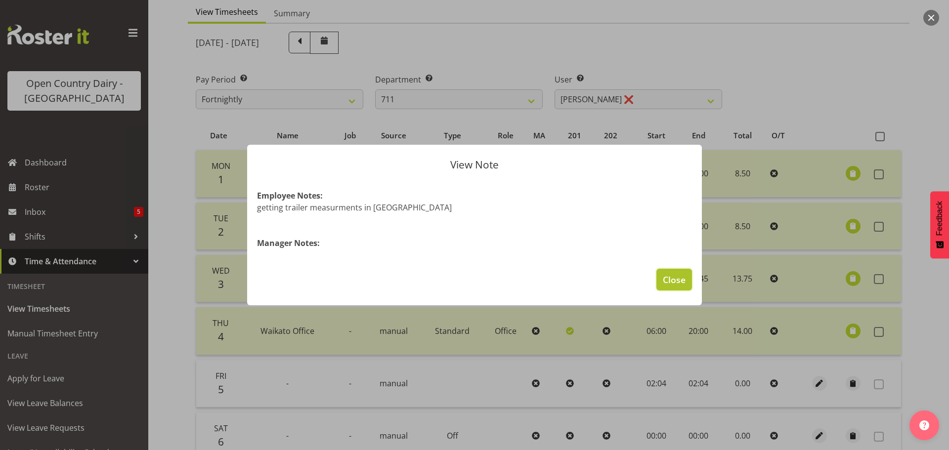
click at [683, 284] on span "Close" at bounding box center [674, 279] width 23 height 13
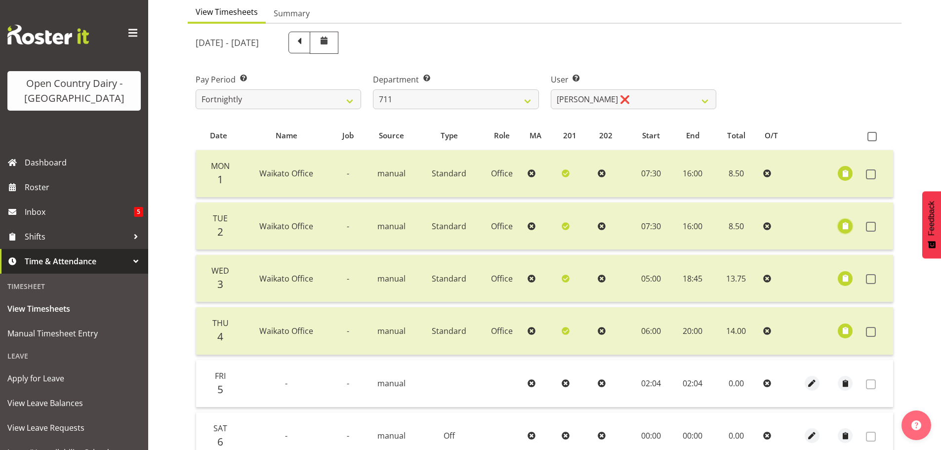
click at [847, 225] on span "button" at bounding box center [845, 225] width 11 height 11
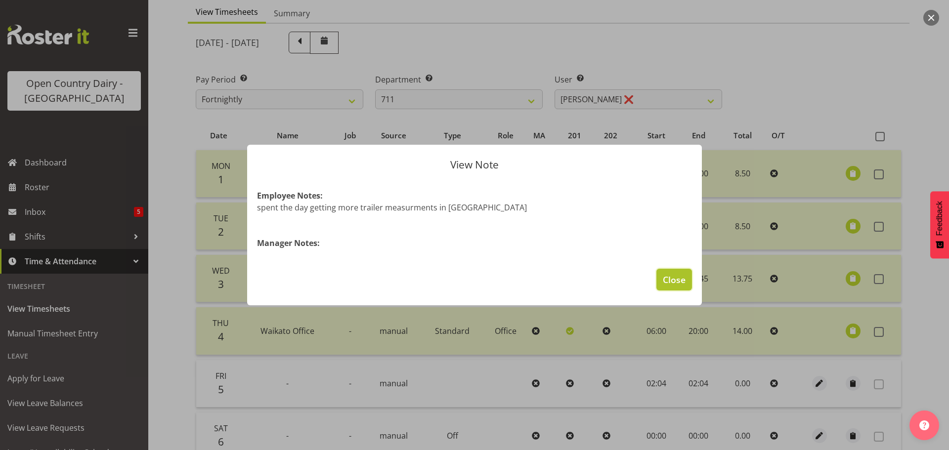
click at [676, 279] on span "Close" at bounding box center [674, 279] width 23 height 13
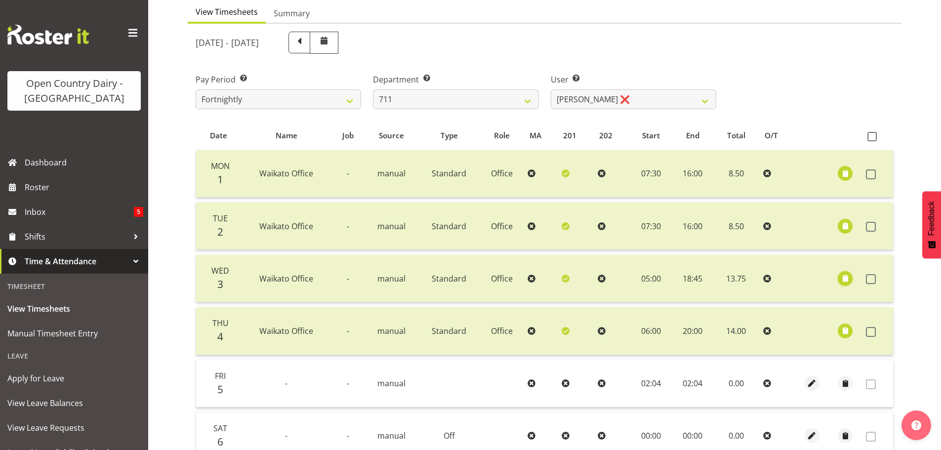
click at [847, 279] on span "button" at bounding box center [845, 278] width 11 height 11
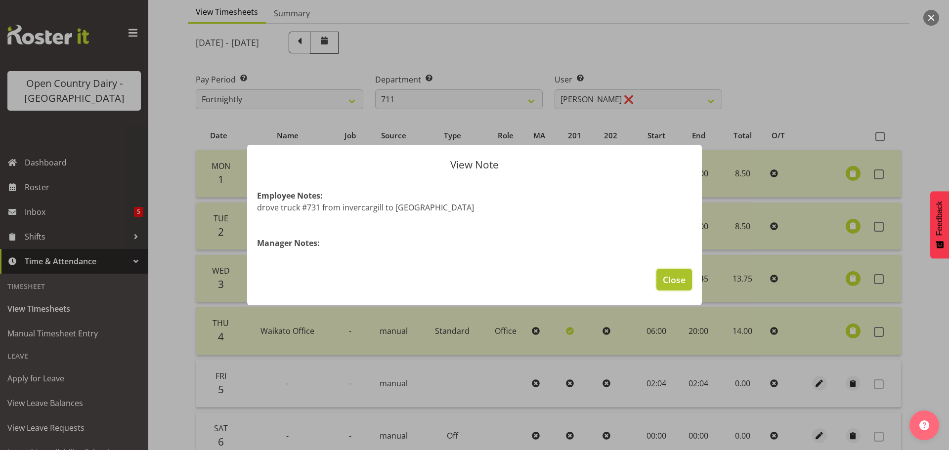
click at [678, 277] on span "Close" at bounding box center [674, 279] width 23 height 13
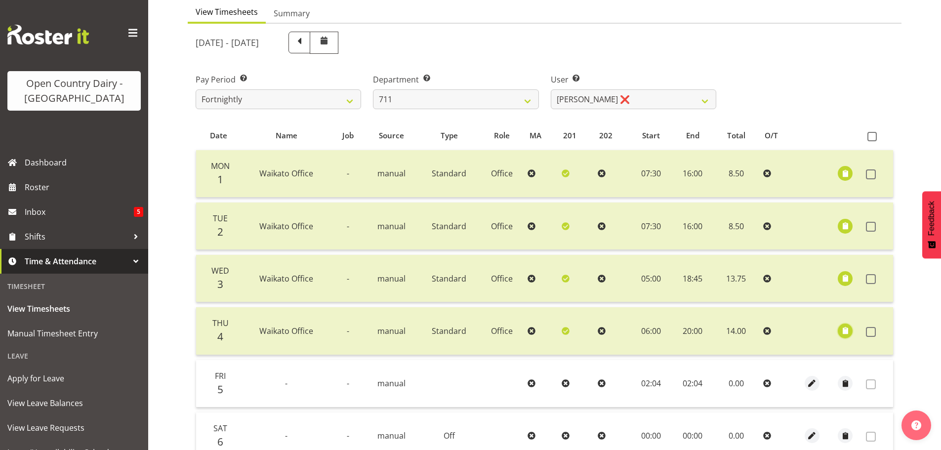
click at [849, 330] on span "button" at bounding box center [845, 330] width 11 height 11
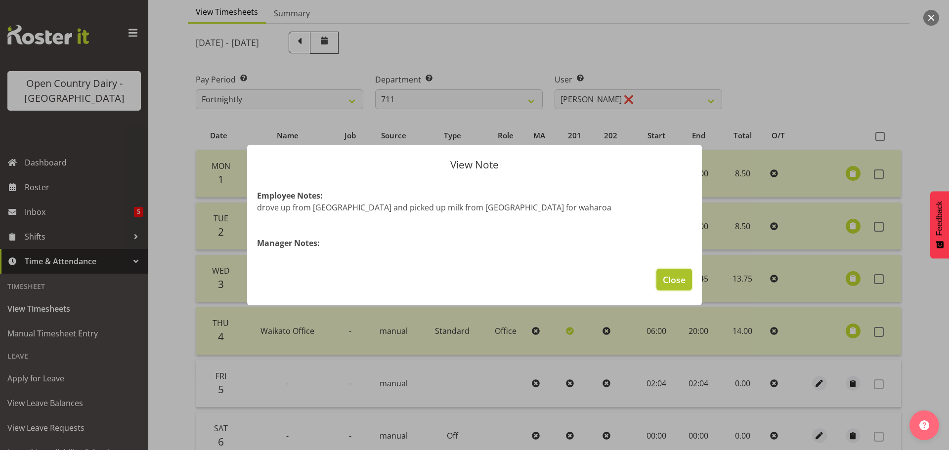
click at [678, 282] on span "Close" at bounding box center [674, 279] width 23 height 13
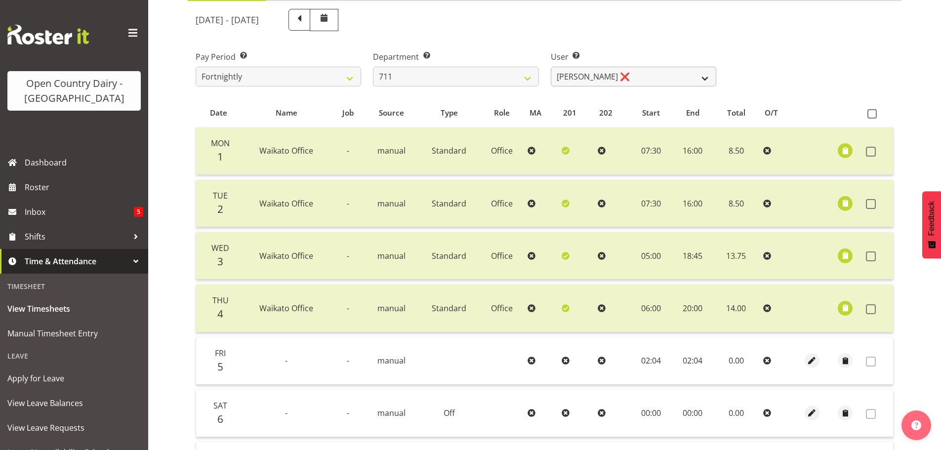
scroll to position [0, 0]
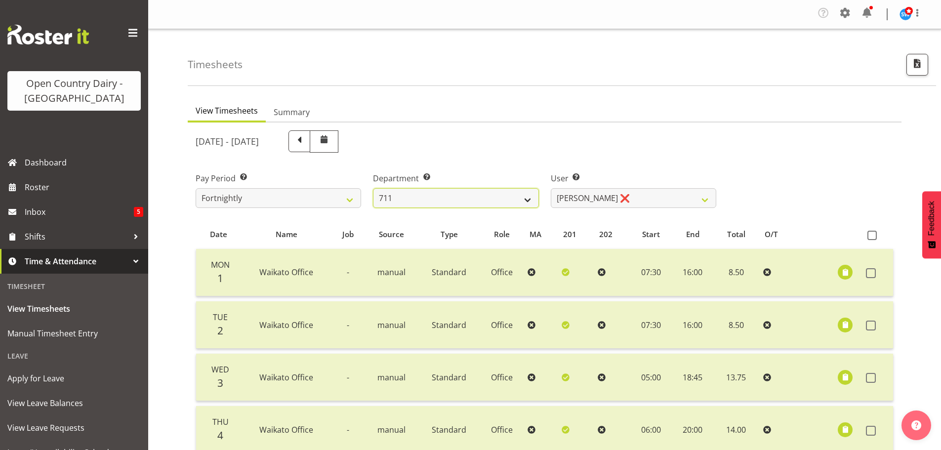
drag, startPoint x: 461, startPoint y: 196, endPoint x: 466, endPoint y: 203, distance: 8.9
click at [461, 196] on select "701 702 703 704 705 706 707 708 709 710 711 712 713 714 715 716 717 718 719 720" at bounding box center [456, 198] width 166 height 20
drag, startPoint x: 504, startPoint y: 200, endPoint x: 497, endPoint y: 189, distance: 13.4
click at [504, 200] on select "701 702 703 704 705 706 707 708 709 710 711 712 713 714 715 716 717 718 719 720" at bounding box center [456, 198] width 166 height 20
click at [373, 188] on select "701 702 703 704 705 706 707 708 709 710 711 712 713 714 715 716 717 718 719 720" at bounding box center [456, 198] width 166 height 20
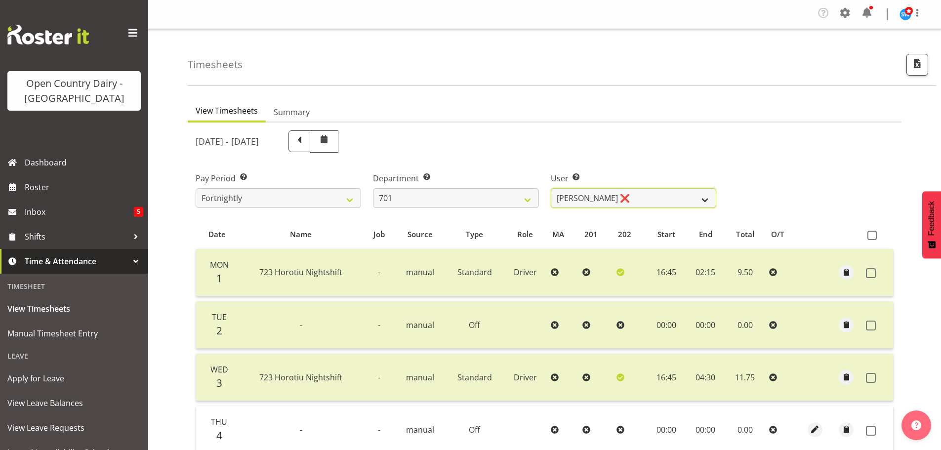
click at [640, 195] on select "[PERSON_NAME] ❌ [PERSON_NAME] ❌ [PERSON_NAME] ❌ [PERSON_NAME] ❌" at bounding box center [634, 198] width 166 height 20
click at [551, 188] on select "[PERSON_NAME] ❌ [PERSON_NAME] ❌ [PERSON_NAME] ❌ [PERSON_NAME] ❌" at bounding box center [634, 198] width 166 height 20
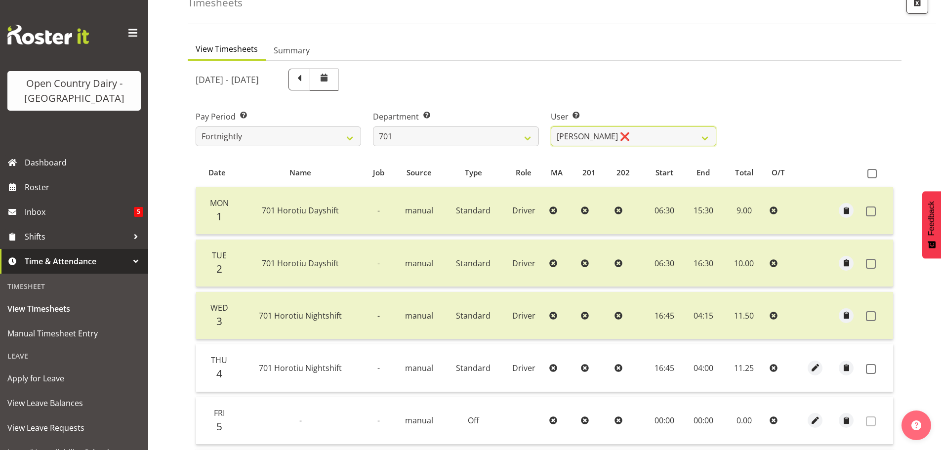
scroll to position [99, 0]
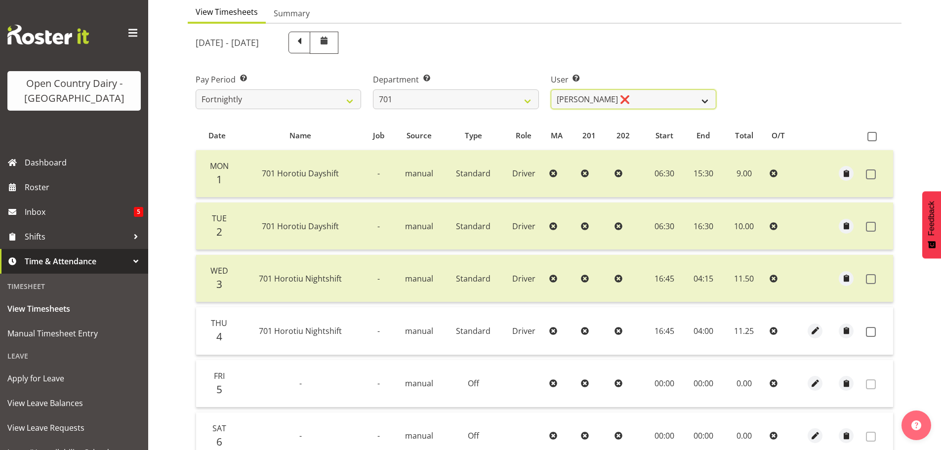
click at [648, 96] on select "[PERSON_NAME] ❌ [PERSON_NAME] ❌ [PERSON_NAME] ❌ [PERSON_NAME] ❌" at bounding box center [634, 99] width 166 height 20
click at [498, 100] on select "701 702 703 704 705 706 707 708 709 710 711 712 713 714 715 716 717 718 719 720" at bounding box center [456, 99] width 166 height 20
click at [373, 89] on select "701 702 703 704 705 706 707 708 709 710 711 712 713 714 715 716 717 718 719 720" at bounding box center [456, 99] width 166 height 20
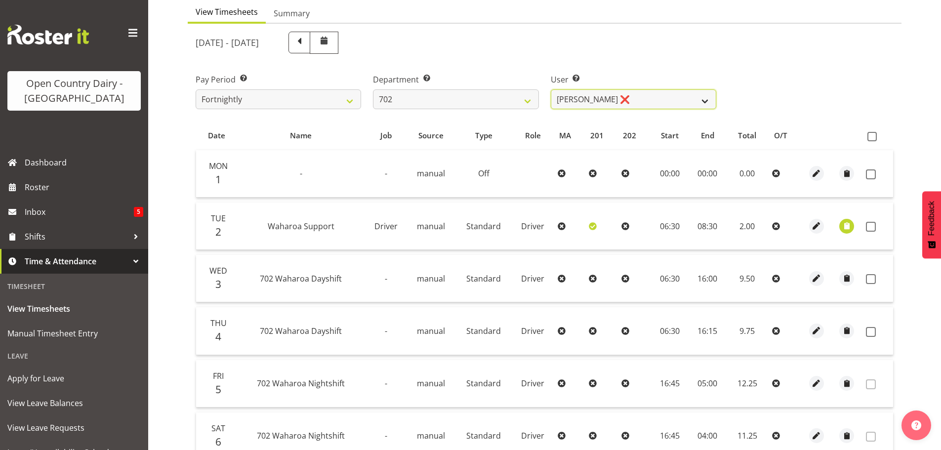
click at [656, 94] on select "[PERSON_NAME] ❌ [PERSON_NAME] ❌ [PERSON_NAME] ❌ [PERSON_NAME] ❌" at bounding box center [634, 99] width 166 height 20
click at [551, 89] on select "[PERSON_NAME] ❌ [PERSON_NAME] ❌ [PERSON_NAME] ❌ [PERSON_NAME] ❌" at bounding box center [634, 99] width 166 height 20
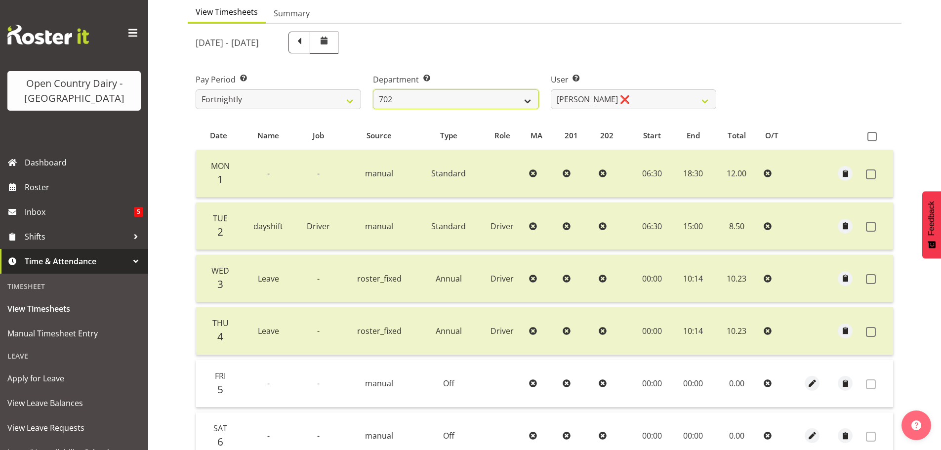
click at [437, 91] on select "701 702 703 704 705 706 707 708 709 710 711 712 713 714 715 716 717 718 719 720" at bounding box center [456, 99] width 166 height 20
click at [373, 89] on select "701 702 703 704 705 706 707 708 709 710 711 712 713 714 715 716 717 718 719 720" at bounding box center [456, 99] width 166 height 20
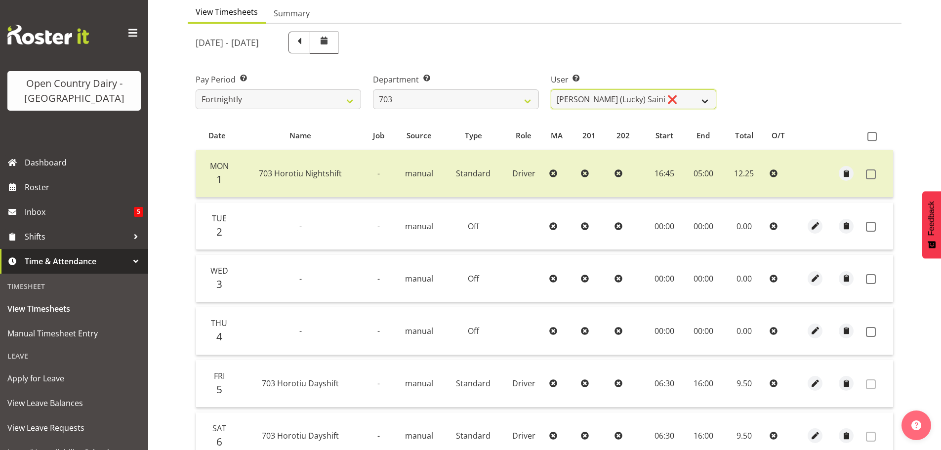
click at [685, 102] on select "[PERSON_NAME] (Lucky) Saini ❌ [PERSON_NAME] ❌ [PERSON_NAME] ❌" at bounding box center [634, 99] width 166 height 20
click at [551, 89] on select "[PERSON_NAME] (Lucky) Saini ❌ [PERSON_NAME] ❌ [PERSON_NAME] ❌" at bounding box center [634, 99] width 166 height 20
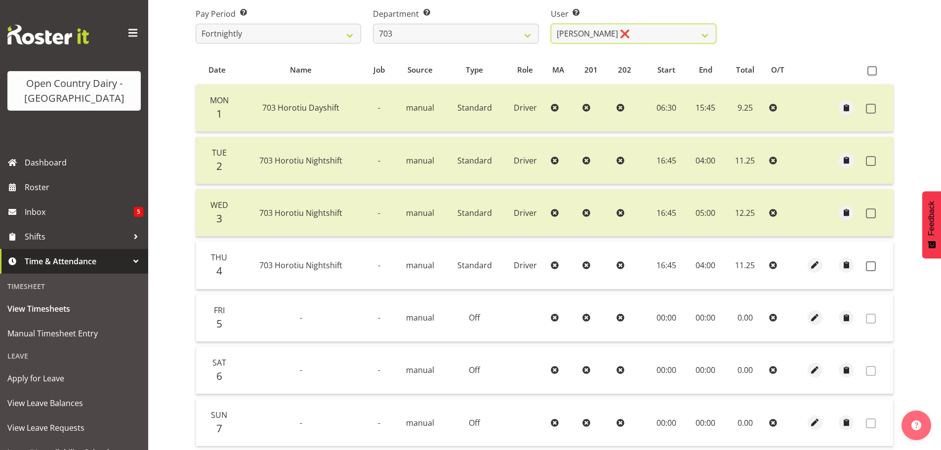
scroll to position [148, 0]
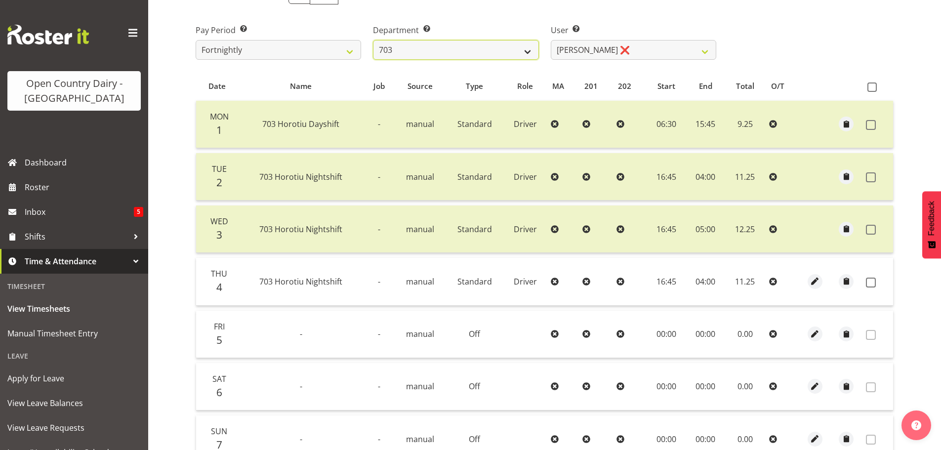
click at [509, 44] on select "701 702 703 704 705 706 707 708 709 710 711 712 713 714 715 716 717 718 719 720" at bounding box center [456, 50] width 166 height 20
click at [373, 40] on select "701 702 703 704 705 706 707 708 709 710 711 712 713 714 715 716 717 718 719 720" at bounding box center [456, 50] width 166 height 20
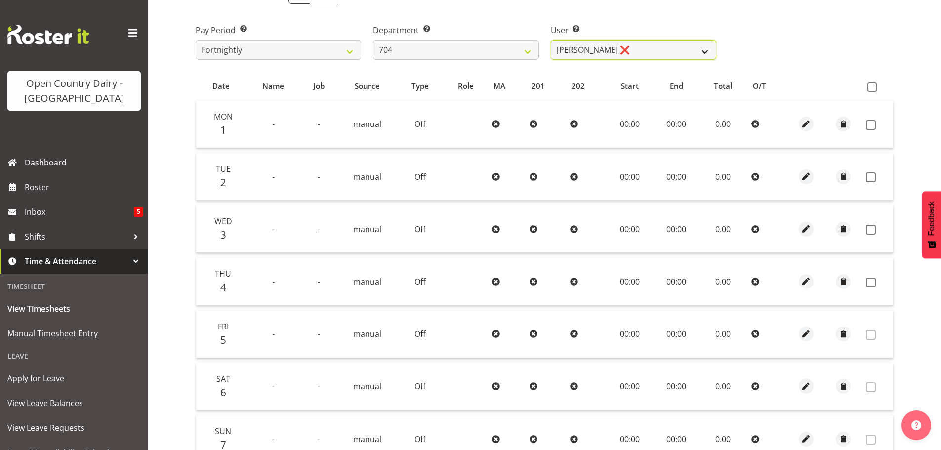
click at [655, 48] on select "[PERSON_NAME] ❌ [PERSON_NAME] ❌ [PERSON_NAME] ❌" at bounding box center [634, 50] width 166 height 20
click at [464, 44] on select "701 702 703 704 705 706 707 708 709 710 711 712 713 714 715 716 717 718 719 720" at bounding box center [456, 50] width 166 height 20
click at [373, 40] on select "701 702 703 704 705 706 707 708 709 710 711 712 713 714 715 716 717 718 719 720" at bounding box center [456, 50] width 166 height 20
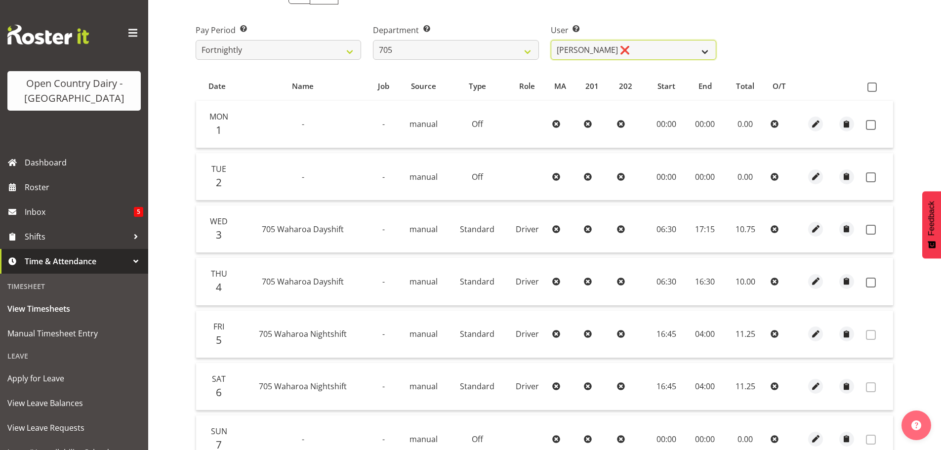
click at [648, 50] on select "[PERSON_NAME] ❌ [PERSON_NAME] ❌ [PERSON_NAME] ❌ [PERSON_NAME] ❌" at bounding box center [634, 50] width 166 height 20
click at [551, 40] on select "[PERSON_NAME] ❌ [PERSON_NAME] ❌ [PERSON_NAME] ❌ [PERSON_NAME] ❌" at bounding box center [634, 50] width 166 height 20
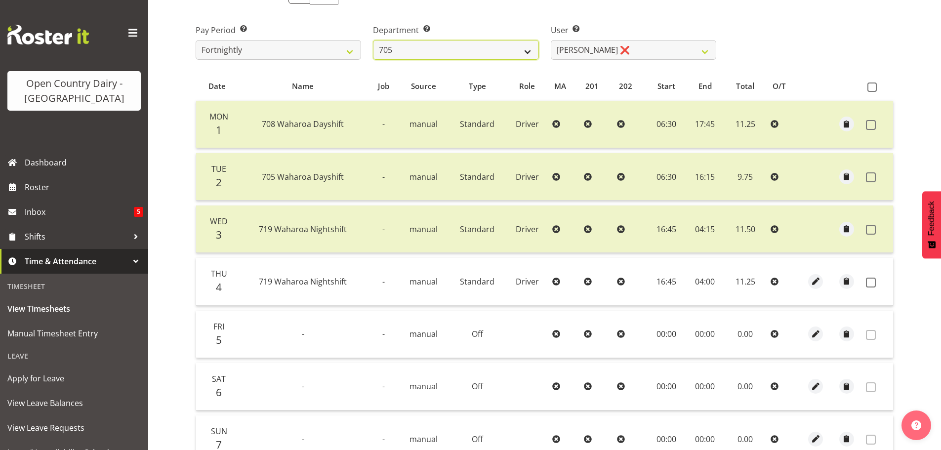
click at [505, 48] on select "701 702 703 704 705 706 707 708 709 710 711 712 713 714 715 716 717 718 719 720" at bounding box center [456, 50] width 166 height 20
click at [373, 40] on select "701 702 703 704 705 706 707 708 709 710 711 712 713 714 715 716 717 718 719 720" at bounding box center [456, 50] width 166 height 20
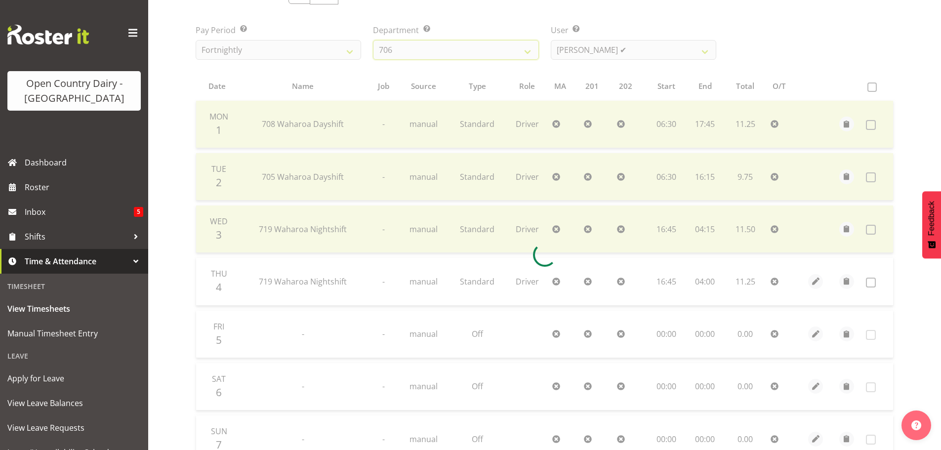
scroll to position [46, 0]
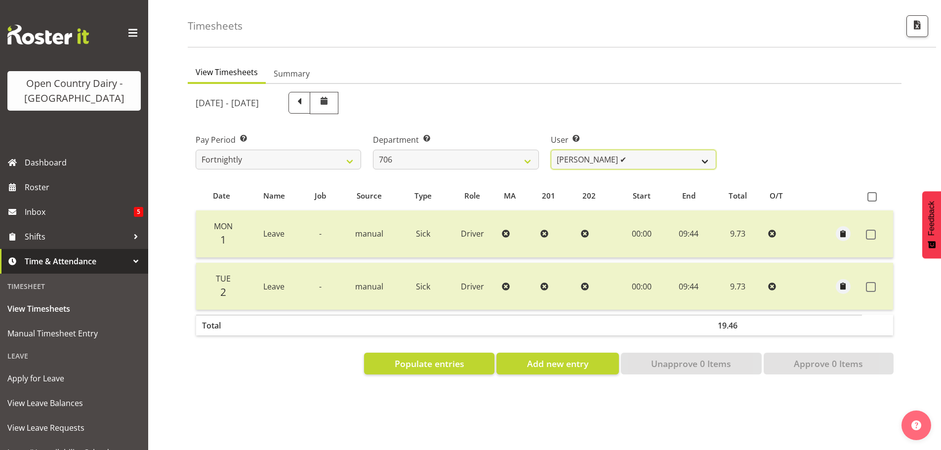
click at [632, 150] on select "[PERSON_NAME] ✔ [PERSON_NAME] ❌ [PERSON_NAME] ❌ [PERSON_NAME] ❌" at bounding box center [634, 160] width 166 height 20
click at [551, 150] on select "[PERSON_NAME] ✔ [PERSON_NAME] ❌ [PERSON_NAME] ❌ [PERSON_NAME] ❌" at bounding box center [634, 160] width 166 height 20
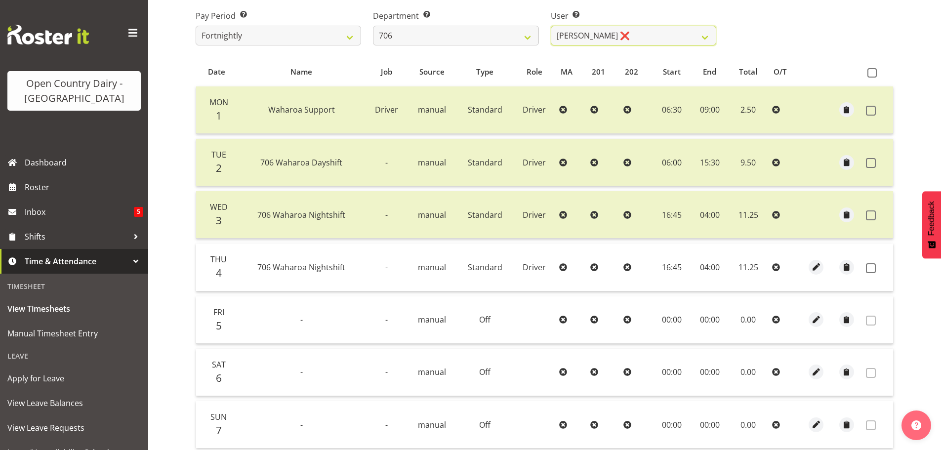
scroll to position [145, 0]
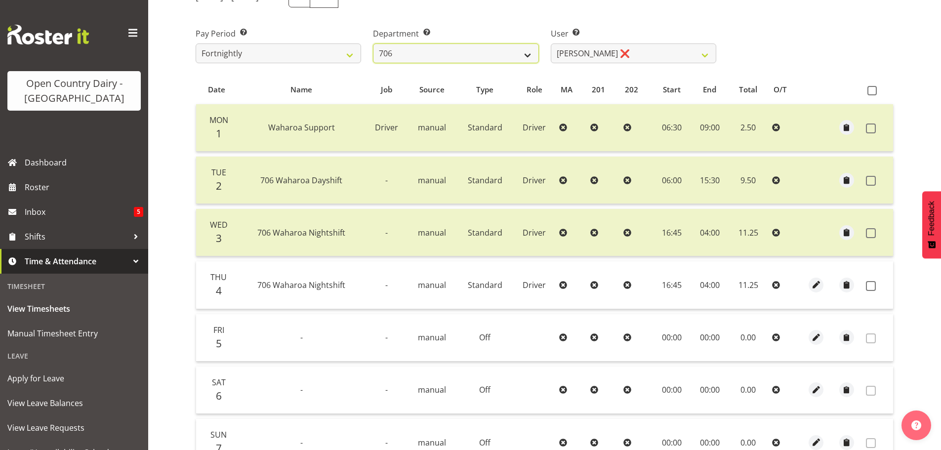
drag, startPoint x: 422, startPoint y: 50, endPoint x: 419, endPoint y: 60, distance: 10.2
click at [422, 50] on select "701 702 703 704 705 706 707 708 709 710 711 712 713 714 715 716 717 718 719 720" at bounding box center [456, 53] width 166 height 20
click at [373, 43] on select "701 702 703 704 705 706 707 708 709 710 711 712 713 714 715 716 717 718 719 720" at bounding box center [456, 53] width 166 height 20
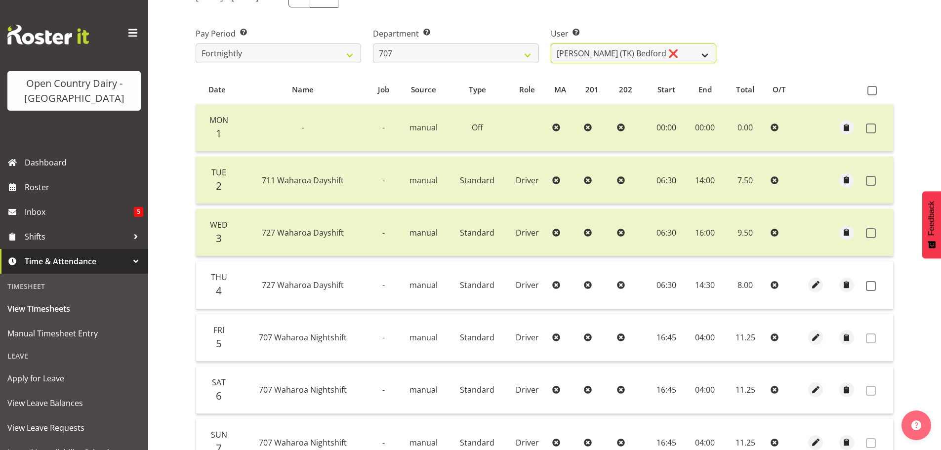
click at [650, 54] on select "[PERSON_NAME] (TK) Bedford ❌ [PERSON_NAME] (Junior) ❌ [PERSON_NAME] ❌" at bounding box center [634, 53] width 166 height 20
click at [551, 43] on select "[PERSON_NAME] (TK) Bedford ❌ [PERSON_NAME] (Junior) ❌ [PERSON_NAME] ❌" at bounding box center [634, 53] width 166 height 20
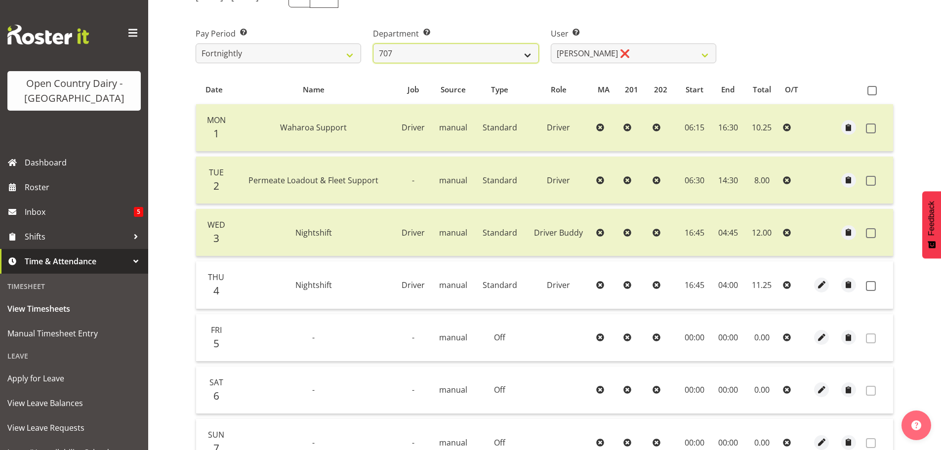
click at [495, 53] on select "701 702 703 704 705 706 707 708 709 710 711 712 713 714 715 716 717 718 719 720" at bounding box center [456, 53] width 166 height 20
click at [373, 43] on select "701 702 703 704 705 706 707 708 709 710 711 712 713 714 715 716 717 718 719 720" at bounding box center [456, 53] width 166 height 20
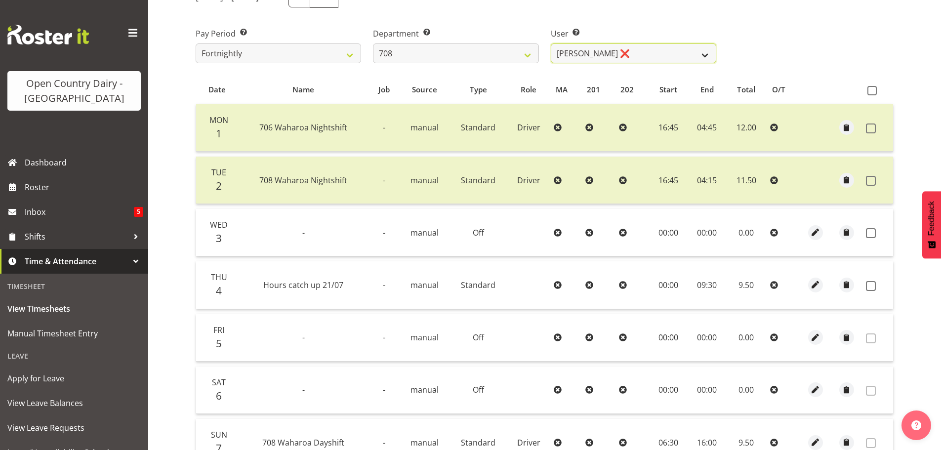
click at [640, 52] on select "[PERSON_NAME] ❌ [PERSON_NAME] ❌" at bounding box center [634, 53] width 166 height 20
click at [551, 43] on select "[PERSON_NAME] ❌ [PERSON_NAME] ❌" at bounding box center [634, 53] width 166 height 20
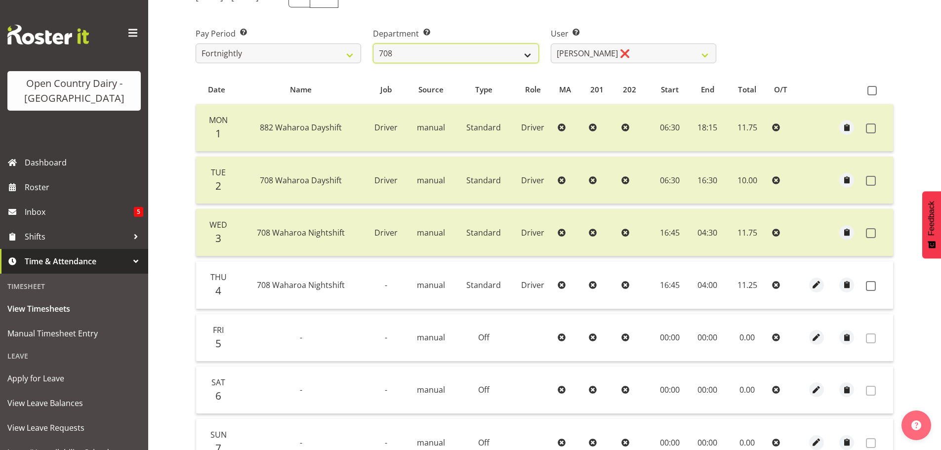
drag, startPoint x: 466, startPoint y: 52, endPoint x: 466, endPoint y: 61, distance: 8.4
click at [466, 52] on select "701 702 703 704 705 706 707 708 709 710 711 712 713 714 715 716 717 718 719 720" at bounding box center [456, 53] width 166 height 20
click at [373, 43] on select "701 702 703 704 705 706 707 708 709 710 711 712 713 714 715 716 717 718 719 720" at bounding box center [456, 53] width 166 height 20
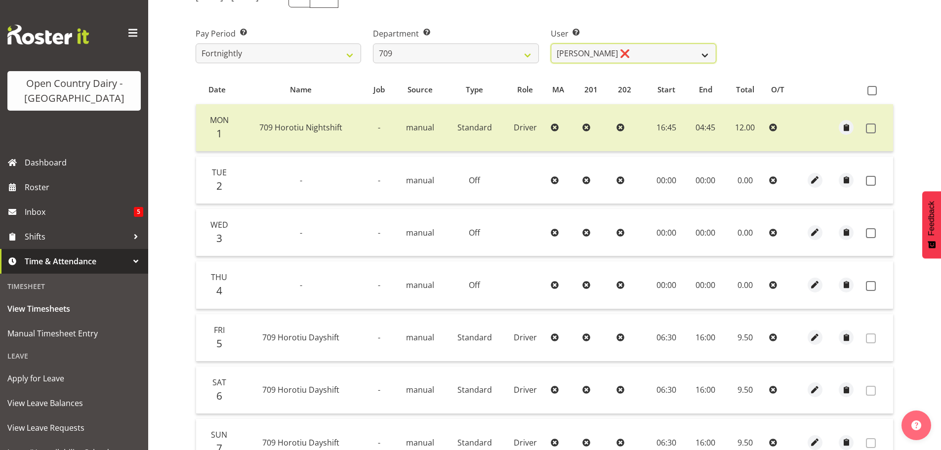
click at [639, 55] on select "[PERSON_NAME] ❌ [PERSON_NAME] ❌ [PERSON_NAME] ❌ [PERSON_NAME] ❌" at bounding box center [634, 53] width 166 height 20
click at [551, 43] on select "[PERSON_NAME] ❌ [PERSON_NAME] ❌ [PERSON_NAME] ❌ [PERSON_NAME] ❌" at bounding box center [634, 53] width 166 height 20
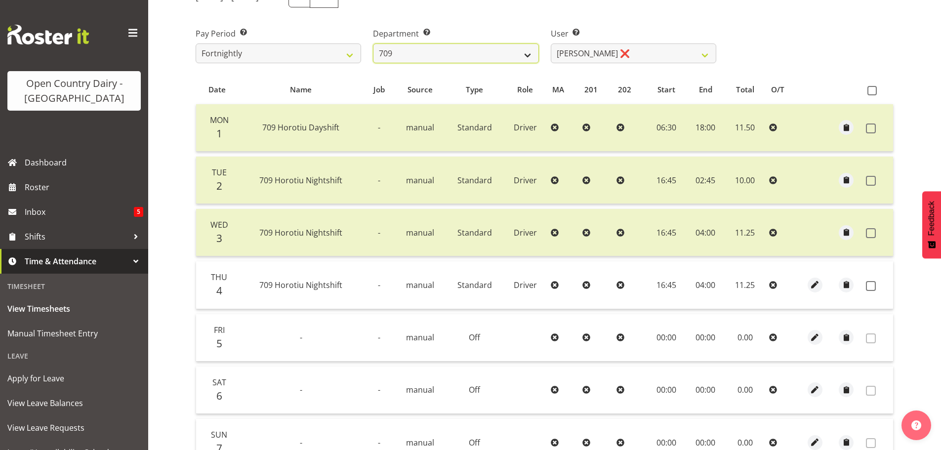
click at [426, 56] on select "701 702 703 704 705 706 707 708 709 710 711 712 713 714 715 716 717 718 719 720" at bounding box center [456, 53] width 166 height 20
click at [373, 43] on select "701 702 703 704 705 706 707 708 709 710 711 712 713 714 715 716 717 718 719 720" at bounding box center [456, 53] width 166 height 20
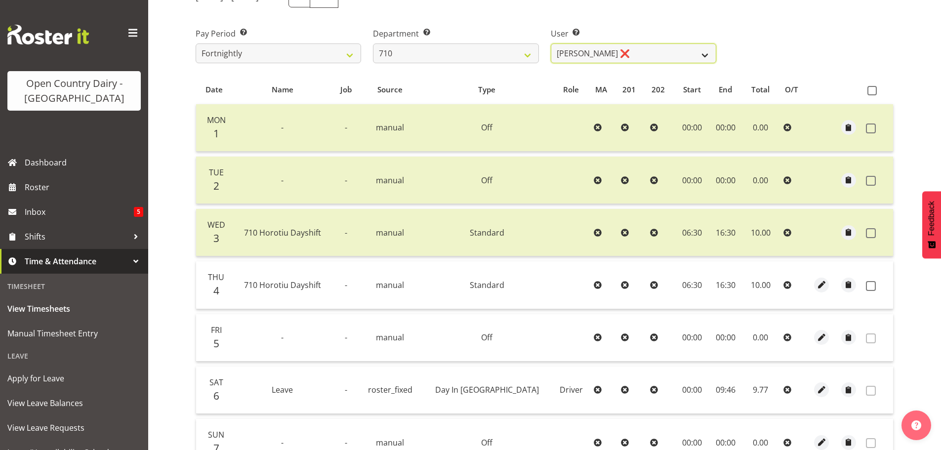
click at [642, 49] on select "[PERSON_NAME] ❌ [PERSON_NAME] ❌ [PERSON_NAME] ❌ [PERSON_NAME] ❌" at bounding box center [634, 53] width 166 height 20
click at [551, 43] on select "[PERSON_NAME] ❌ [PERSON_NAME] ❌ [PERSON_NAME] ❌ [PERSON_NAME] ❌" at bounding box center [634, 53] width 166 height 20
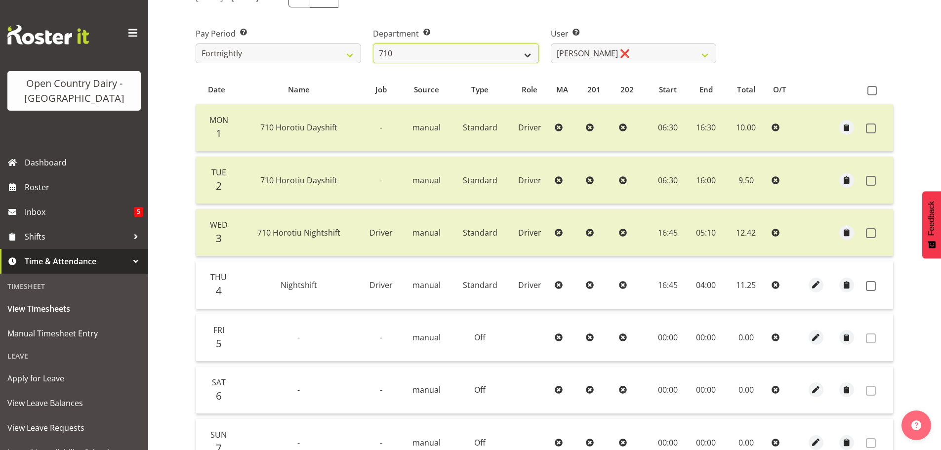
drag, startPoint x: 488, startPoint y: 44, endPoint x: 488, endPoint y: 61, distance: 16.8
click at [488, 44] on select "701 702 703 704 705 706 707 708 709 710 711 712 713 714 715 716 717 718 719 720" at bounding box center [456, 53] width 166 height 20
click at [373, 43] on select "701 702 703 704 705 706 707 708 709 710 711 712 713 714 715 716 717 718 719 720" at bounding box center [456, 53] width 166 height 20
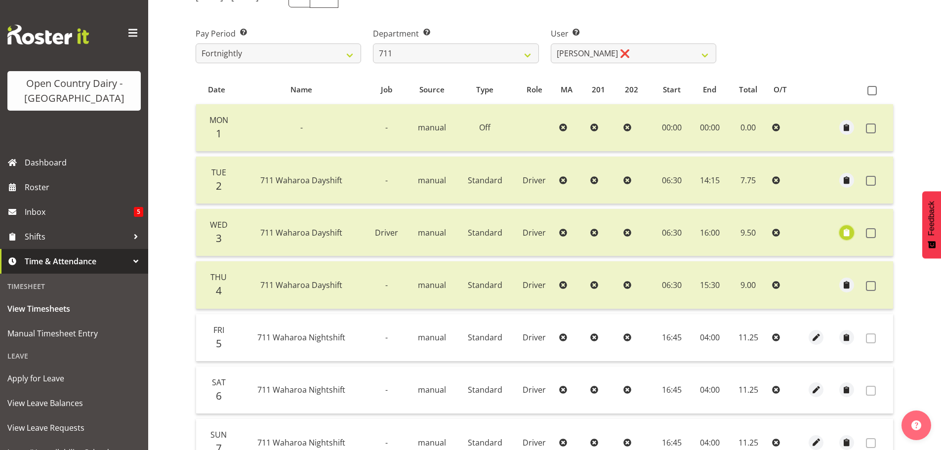
click at [847, 234] on span "button" at bounding box center [846, 232] width 11 height 11
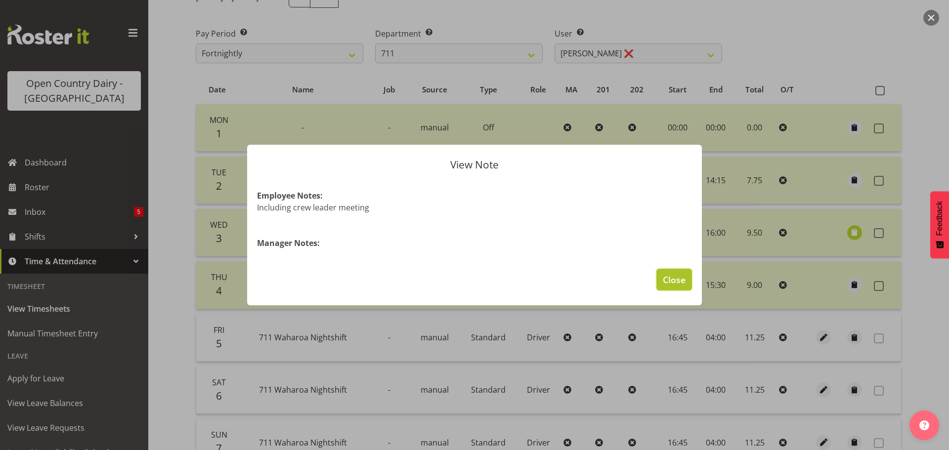
click at [672, 275] on span "Close" at bounding box center [674, 279] width 23 height 13
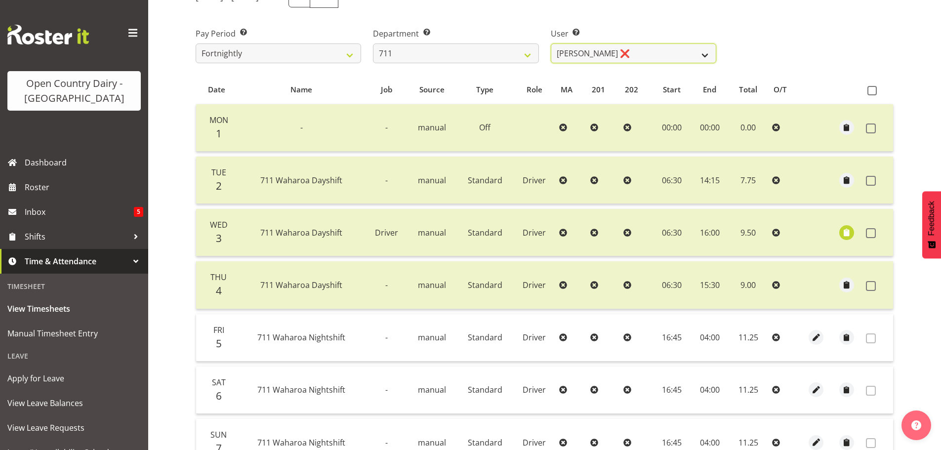
click at [623, 52] on select "[PERSON_NAME] ❌ [PERSON_NAME] ❌ [PERSON_NAME] ❌" at bounding box center [634, 53] width 166 height 20
drag, startPoint x: 623, startPoint y: 52, endPoint x: 607, endPoint y: 50, distance: 15.5
click at [623, 52] on select "[PERSON_NAME] ❌ [PERSON_NAME] ❌ [PERSON_NAME] ❌" at bounding box center [634, 53] width 166 height 20
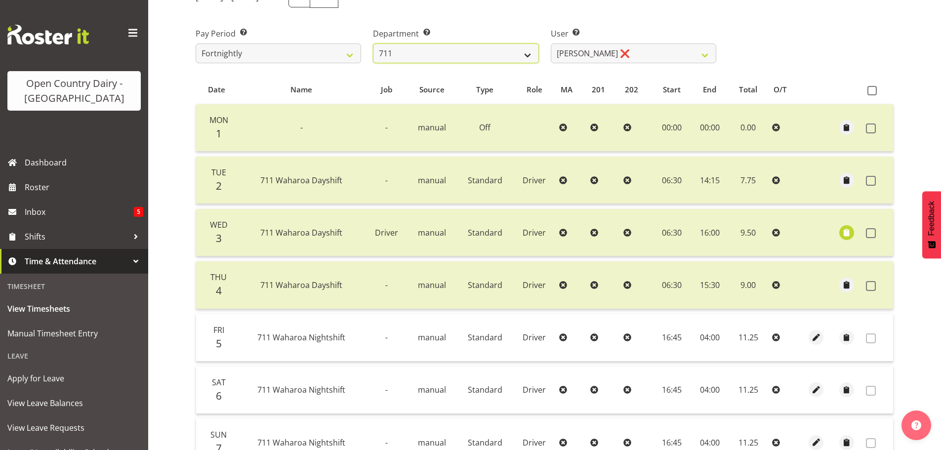
drag, startPoint x: 488, startPoint y: 52, endPoint x: 484, endPoint y: 62, distance: 10.6
click at [488, 52] on select "701 702 703 704 705 706 707 708 709 710 711 712 713 714 715 716 717 718 719 720" at bounding box center [456, 53] width 166 height 20
click at [373, 43] on select "701 702 703 704 705 706 707 708 709 710 711 712 713 714 715 716 717 718 719 720" at bounding box center [456, 53] width 166 height 20
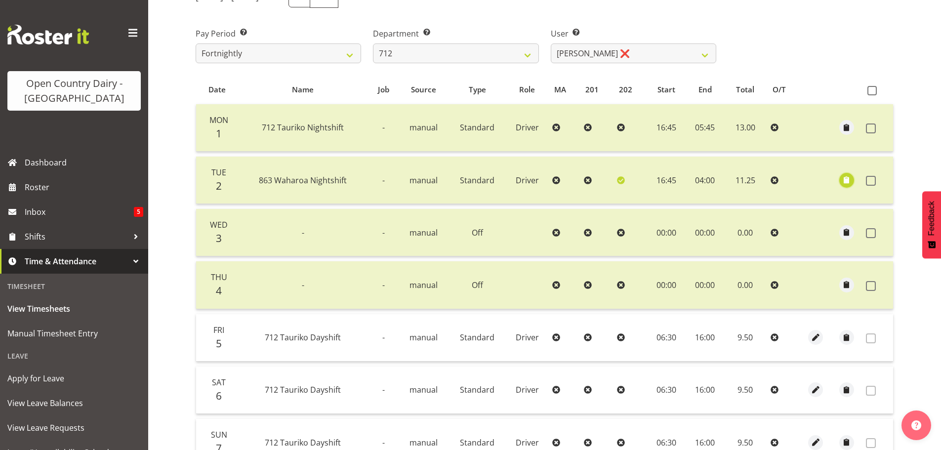
click at [845, 183] on span "button" at bounding box center [846, 179] width 11 height 11
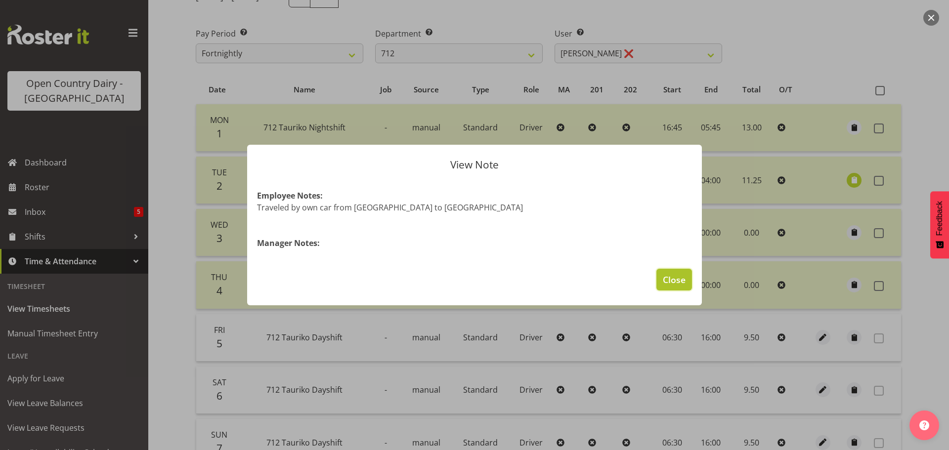
click at [668, 287] on button "Close" at bounding box center [674, 280] width 36 height 22
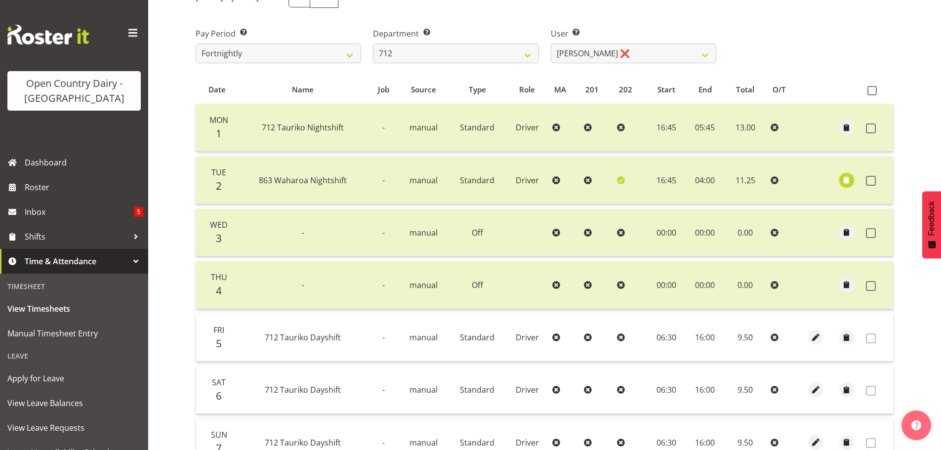
click at [848, 179] on span "button" at bounding box center [846, 179] width 11 height 11
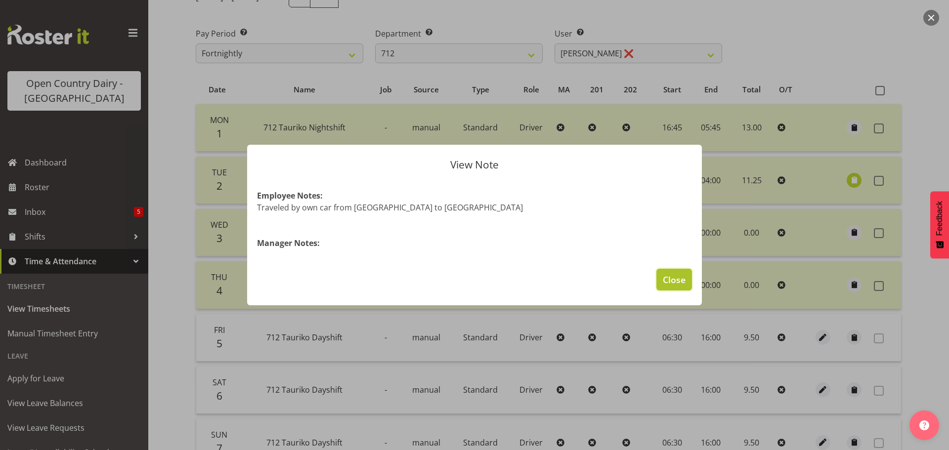
click at [670, 284] on span "Close" at bounding box center [674, 279] width 23 height 13
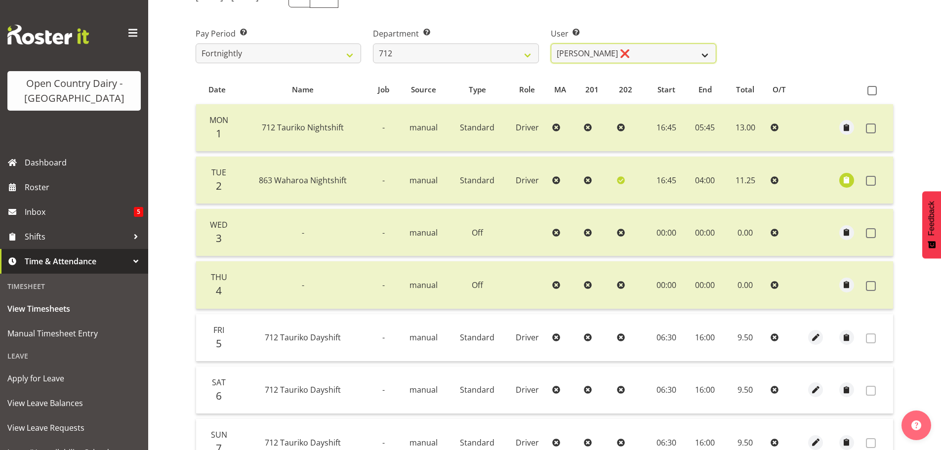
click at [641, 44] on select "[PERSON_NAME] ❌ [PERSON_NAME] ❌ Lucky Kau Kau ❌" at bounding box center [634, 53] width 166 height 20
click at [551, 43] on select "[PERSON_NAME] ❌ [PERSON_NAME] ❌ Lucky Kau Kau ❌" at bounding box center [634, 53] width 166 height 20
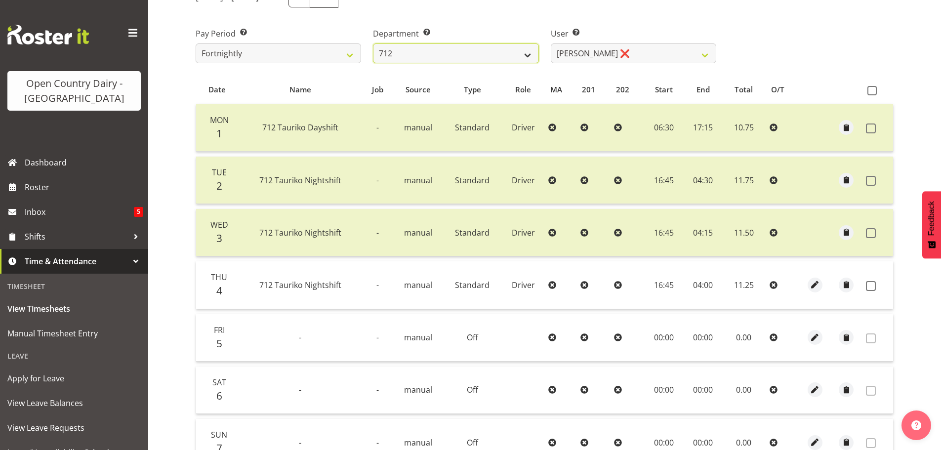
click at [440, 51] on select "701 702 703 704 705 706 707 708 709 710 711 712 713 714 715 716 717 718 719 720" at bounding box center [456, 53] width 166 height 20
click at [373, 43] on select "701 702 703 704 705 706 707 708 709 710 711 712 713 714 715 716 717 718 719 720" at bounding box center [456, 53] width 166 height 20
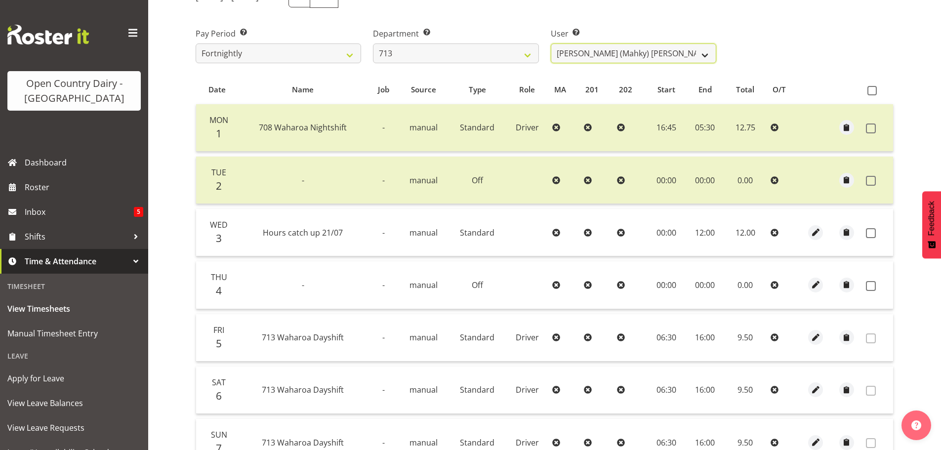
click at [649, 52] on select "[PERSON_NAME] (Mahky) [PERSON_NAME] ❌ [PERSON_NAME] ❌ [PERSON_NAME] ❌" at bounding box center [634, 53] width 166 height 20
click at [551, 43] on select "[PERSON_NAME] (Mahky) [PERSON_NAME] ❌ [PERSON_NAME] ❌ [PERSON_NAME] ❌" at bounding box center [634, 53] width 166 height 20
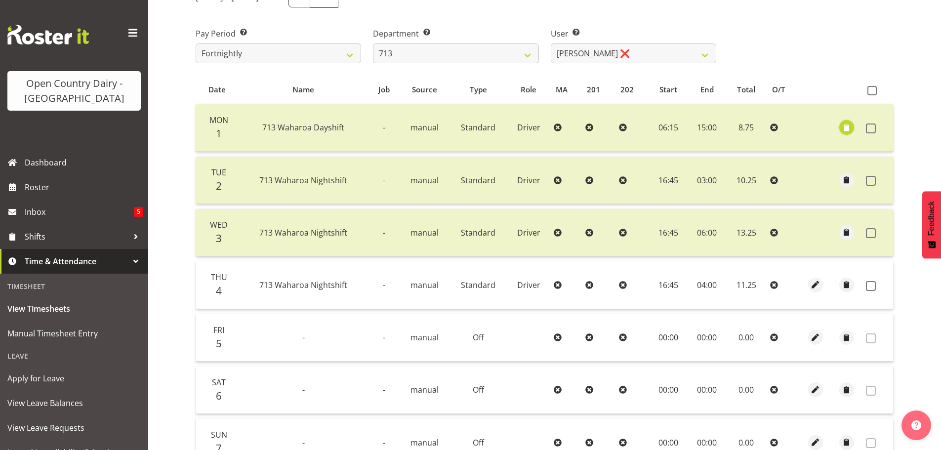
click at [846, 131] on span "button" at bounding box center [846, 127] width 11 height 11
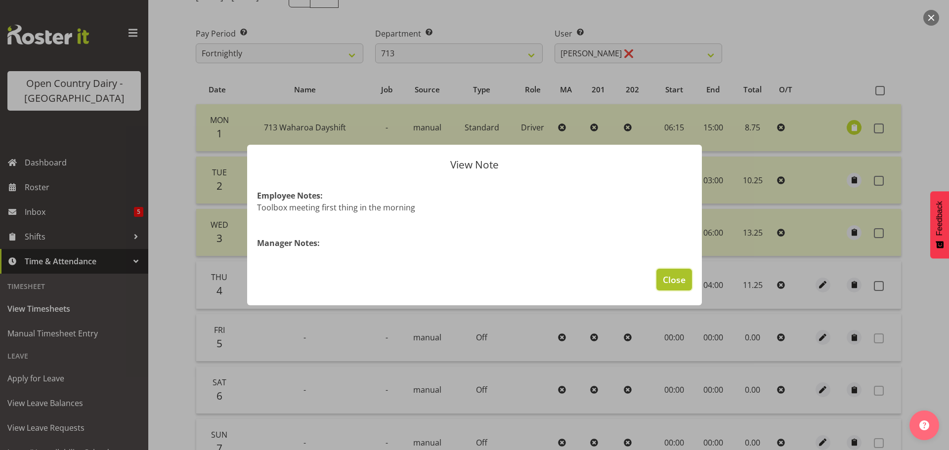
click at [667, 280] on span "Close" at bounding box center [674, 279] width 23 height 13
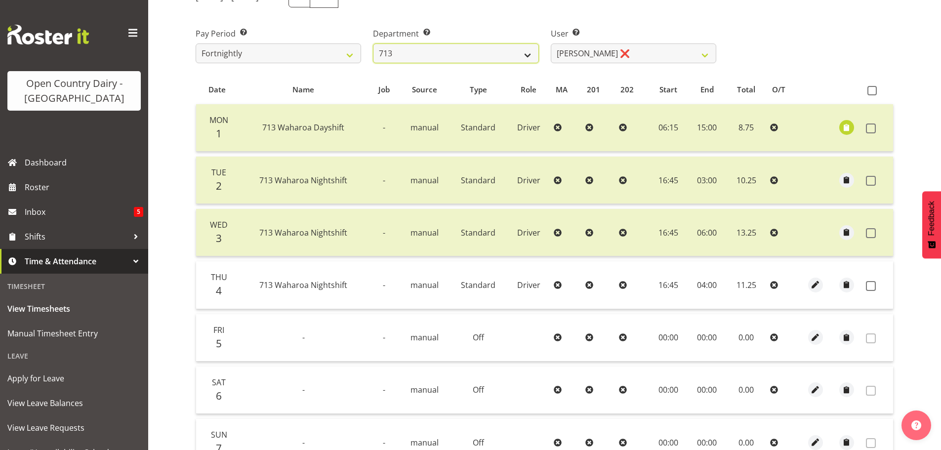
click at [469, 47] on select "701 702 703 704 705 706 707 708 709 710 711 712 713 714 715 716 717 718 719 720" at bounding box center [456, 53] width 166 height 20
click at [373, 43] on select "701 702 703 704 705 706 707 708 709 710 711 712 713 714 715 716 717 718 719 720" at bounding box center [456, 53] width 166 height 20
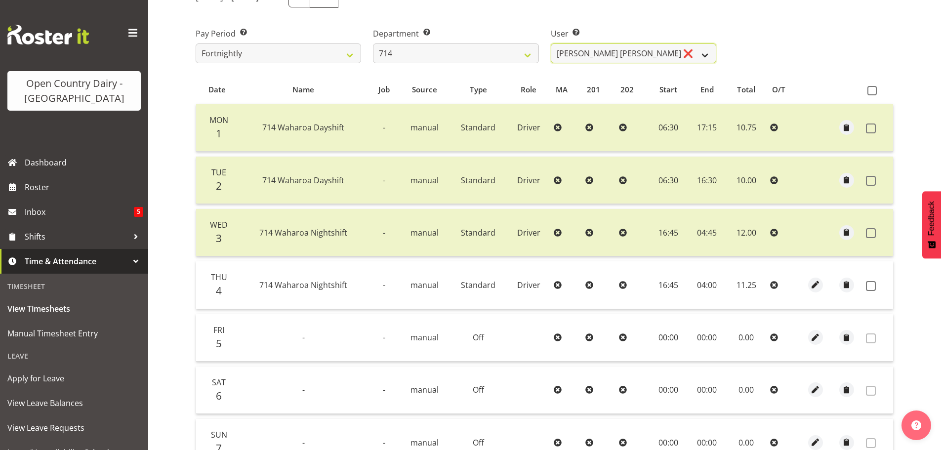
click at [654, 56] on select "[PERSON_NAME] [PERSON_NAME] ❌ [PERSON_NAME] ❌ [PERSON_NAME] ❌ [PERSON_NAME] Gae…" at bounding box center [634, 53] width 166 height 20
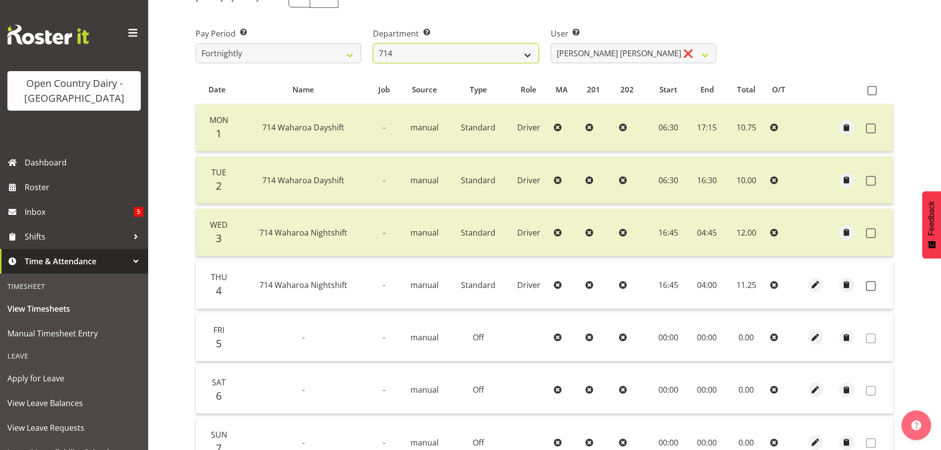
click at [435, 50] on select "701 702 703 704 705 706 707 708 709 710 711 712 713 714 715 716 717 718 719 720" at bounding box center [456, 53] width 166 height 20
click at [373, 43] on select "701 702 703 704 705 706 707 708 709 710 711 712 713 714 715 716 717 718 719 720" at bounding box center [456, 53] width 166 height 20
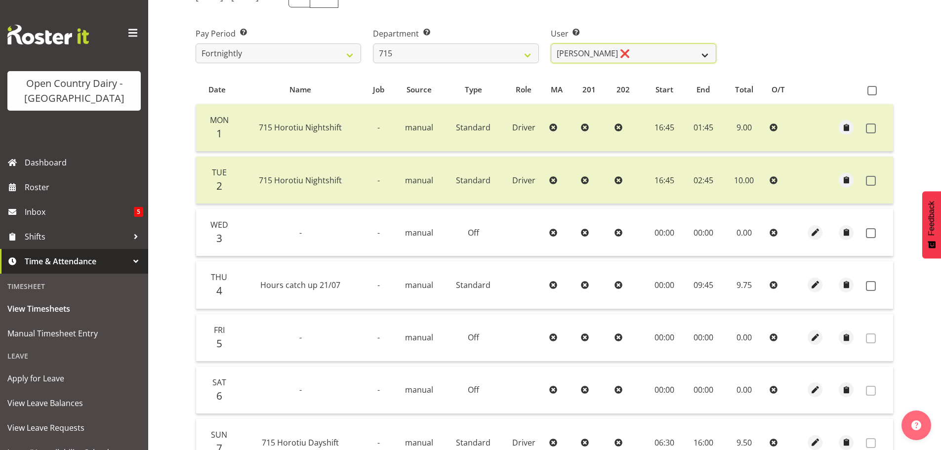
click at [655, 50] on select "[PERSON_NAME] ❌ [PERSON_NAME] ❌ [PERSON_NAME] ❌ [PERSON_NAME] ❌" at bounding box center [634, 53] width 166 height 20
click at [551, 43] on select "[PERSON_NAME] ❌ [PERSON_NAME] ❌ [PERSON_NAME] ❌ [PERSON_NAME] ❌" at bounding box center [634, 53] width 166 height 20
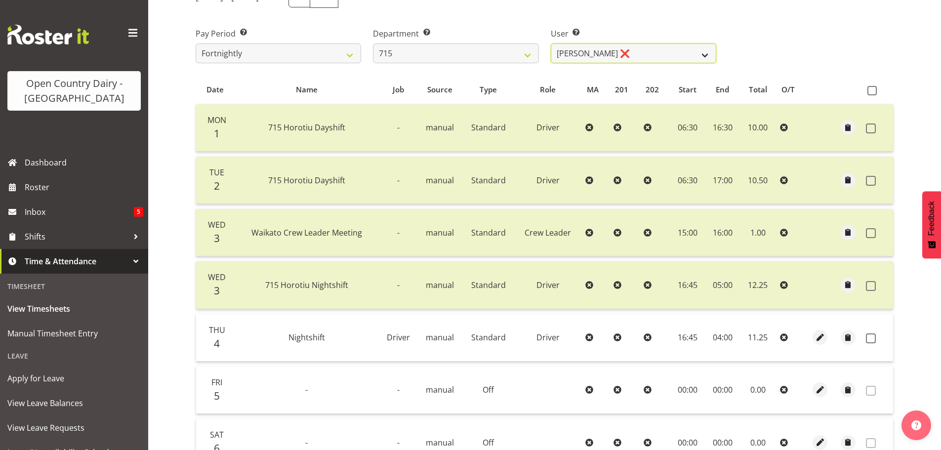
click at [631, 49] on select "[PERSON_NAME] ❌ [PERSON_NAME] ❌ [PERSON_NAME] ❌ [PERSON_NAME] ❌" at bounding box center [634, 53] width 166 height 20
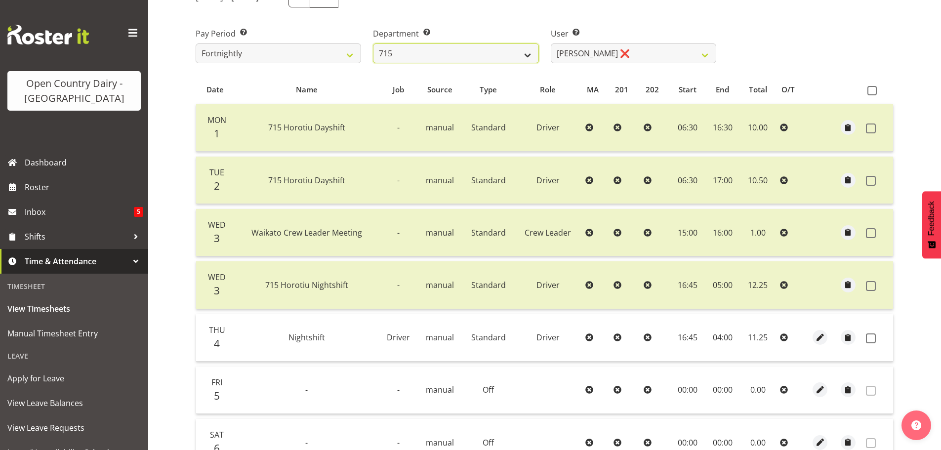
click at [415, 54] on select "701 702 703 704 705 706 707 708 709 710 711 712 713 714 715 716 717 718 719 720" at bounding box center [456, 53] width 166 height 20
click at [373, 43] on select "701 702 703 704 705 706 707 708 709 710 711 712 713 714 715 716 717 718 719 720" at bounding box center [456, 53] width 166 height 20
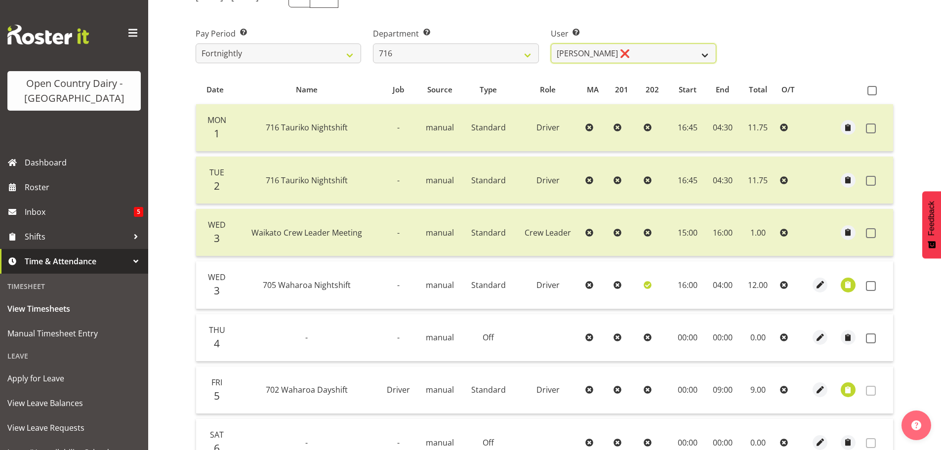
click at [640, 50] on select "[PERSON_NAME] ❌ [PERSON_NAME] ❌ [PERSON_NAME] ❌ [PERSON_NAME]" at bounding box center [634, 53] width 166 height 20
click at [551, 43] on select "[PERSON_NAME] ❌ [PERSON_NAME] ❌ [PERSON_NAME] ❌ [PERSON_NAME]" at bounding box center [634, 53] width 166 height 20
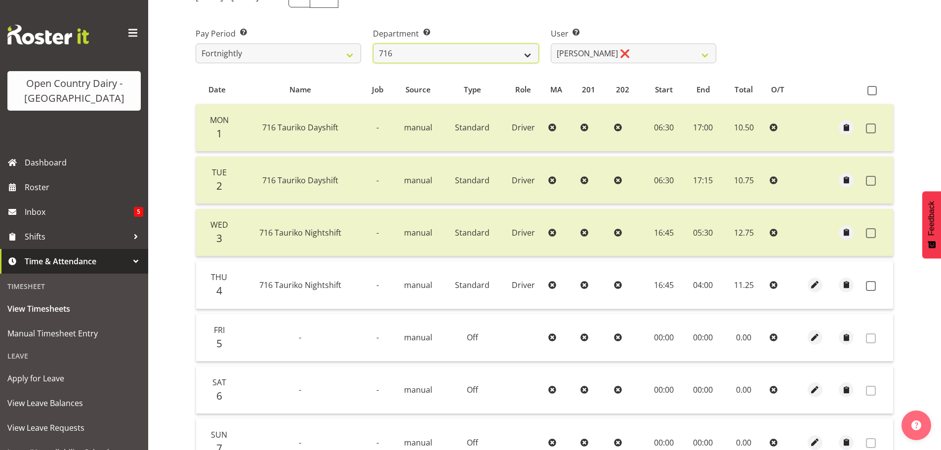
click at [477, 51] on select "701 702 703 704 705 706 707 708 709 710 711 712 713 714 715 716 717 718 719 720" at bounding box center [456, 53] width 166 height 20
click at [373, 43] on select "701 702 703 704 705 706 707 708 709 710 711 712 713 714 715 716 717 718 719 720" at bounding box center [456, 53] width 166 height 20
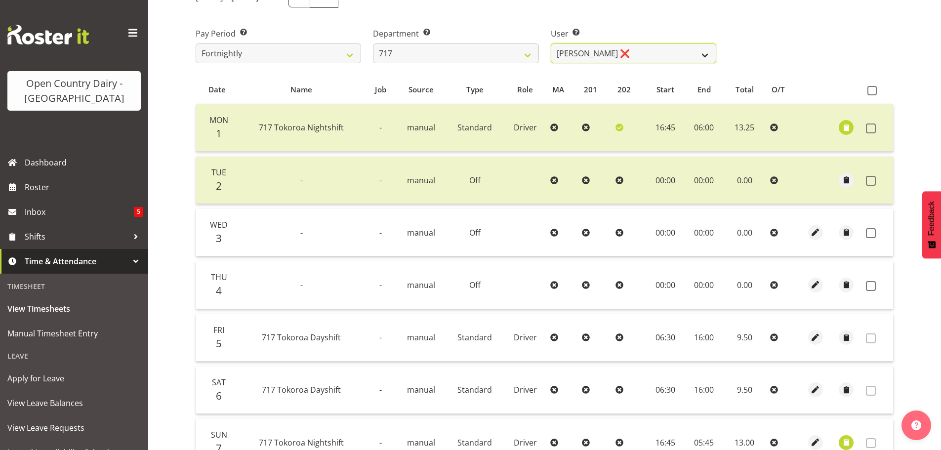
click at [643, 55] on select "[PERSON_NAME] ❌ Dodge [PERSON_NAME] ✔ [PERSON_NAME] ❌ [PERSON_NAME] ❌" at bounding box center [634, 53] width 166 height 20
click at [551, 43] on select "[PERSON_NAME] ❌ Dodge [PERSON_NAME] ✔ [PERSON_NAME] ❌ [PERSON_NAME] ❌" at bounding box center [634, 53] width 166 height 20
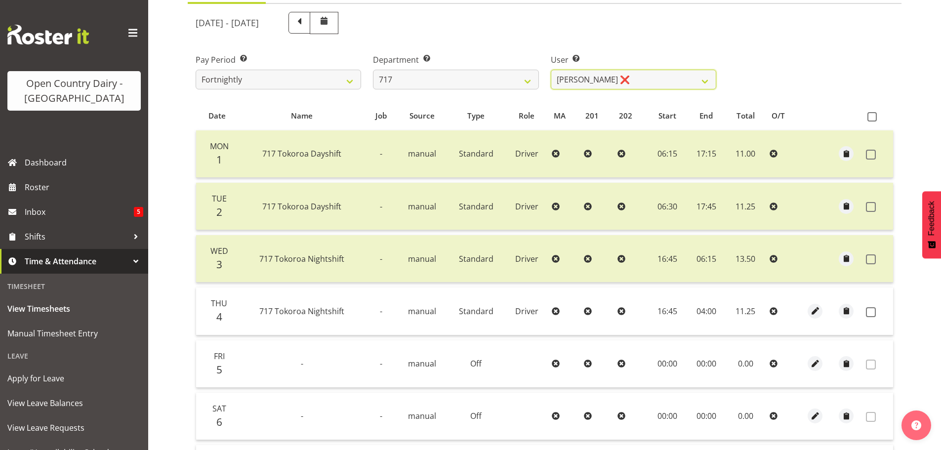
scroll to position [95, 0]
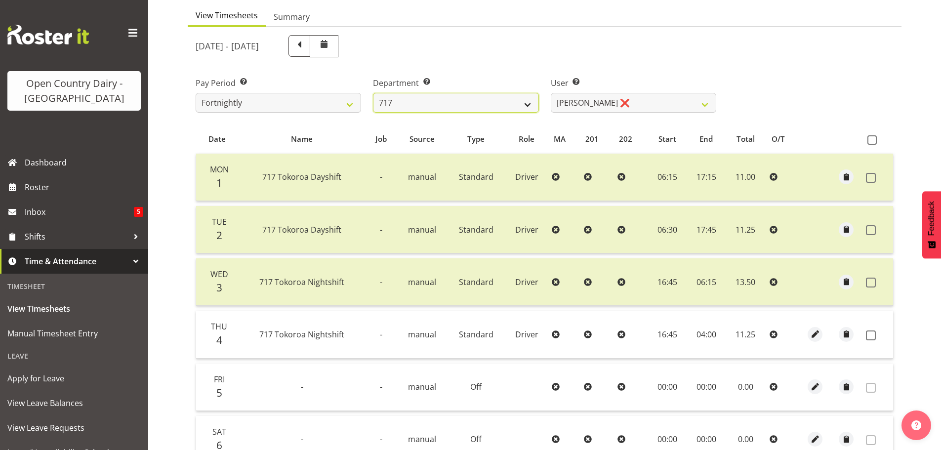
click at [459, 100] on select "701 702 703 704 705 706 707 708 709 710 711 712 713 714 715 716 717 718 719 720" at bounding box center [456, 103] width 166 height 20
click at [373, 93] on select "701 702 703 704 705 706 707 708 709 710 711 712 713 714 715 716 717 718 719 720" at bounding box center [456, 103] width 166 height 20
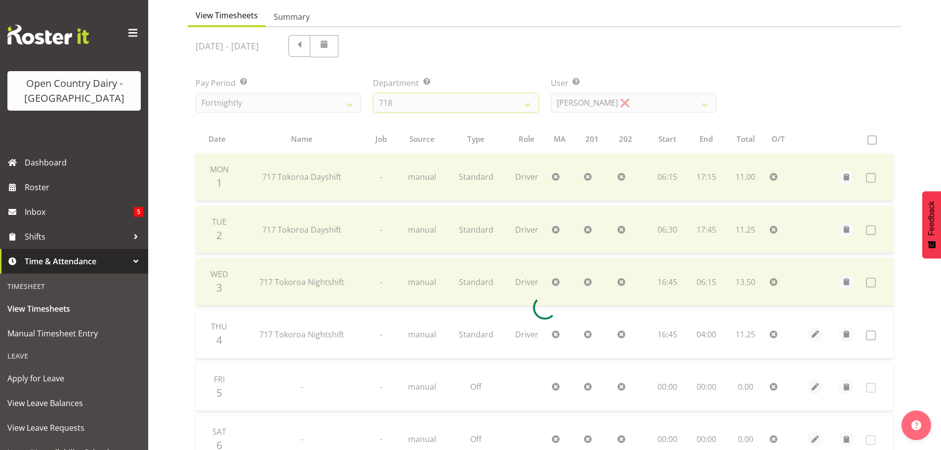
scroll to position [46, 0]
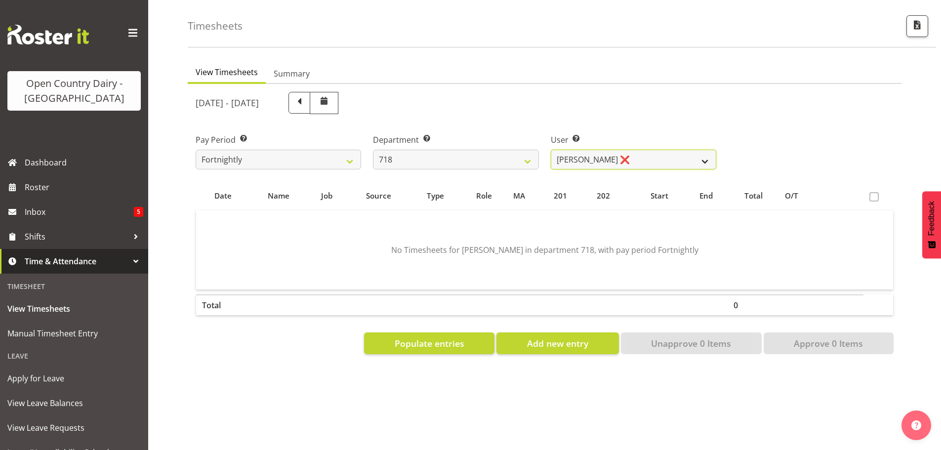
click at [635, 155] on select "[PERSON_NAME] ❌ [PERSON_NAME] ❌ [PERSON_NAME] ❌ [PERSON_NAME] ❌" at bounding box center [634, 160] width 166 height 20
click at [551, 150] on select "[PERSON_NAME] ❌ [PERSON_NAME] ❌ [PERSON_NAME] ❌ [PERSON_NAME] ❌" at bounding box center [634, 160] width 166 height 20
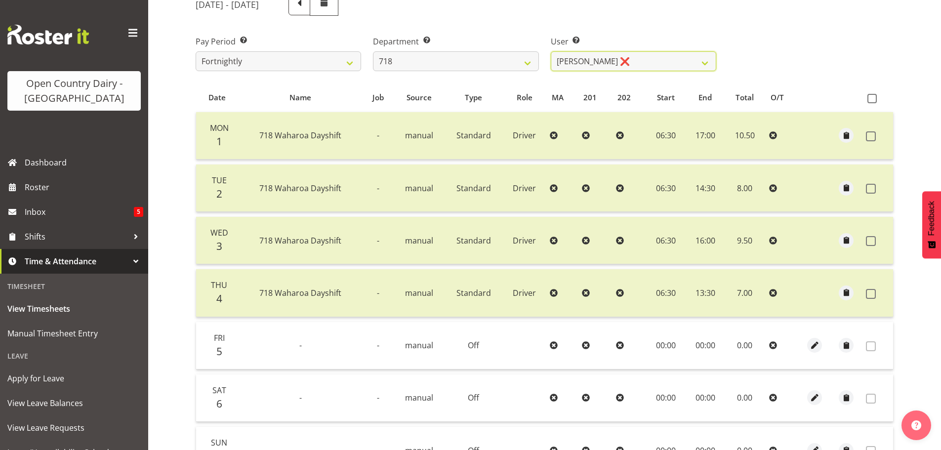
scroll to position [145, 0]
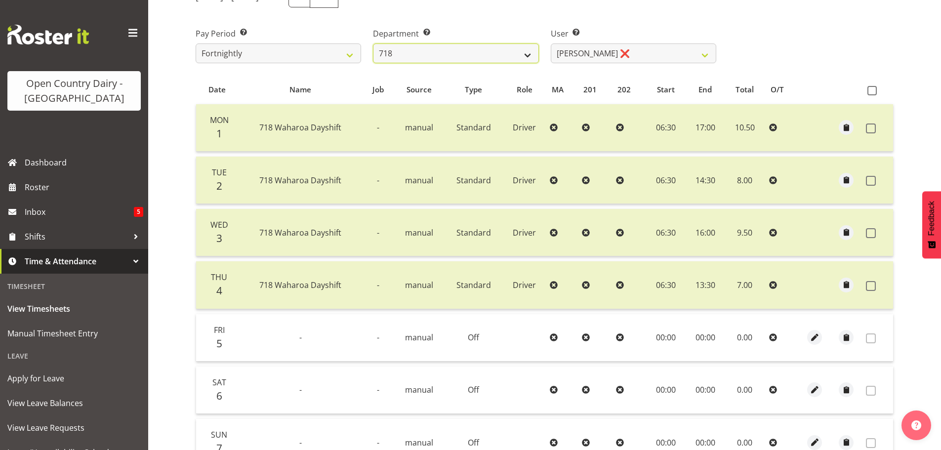
drag, startPoint x: 463, startPoint y: 49, endPoint x: 459, endPoint y: 61, distance: 12.5
click at [463, 49] on select "701 702 703 704 705 706 707 708 709 710 711 712 713 714 715 716 717 718 719 720" at bounding box center [456, 53] width 166 height 20
click at [373, 43] on select "701 702 703 704 705 706 707 708 709 710 711 712 713 714 715 716 717 718 719 720" at bounding box center [456, 53] width 166 height 20
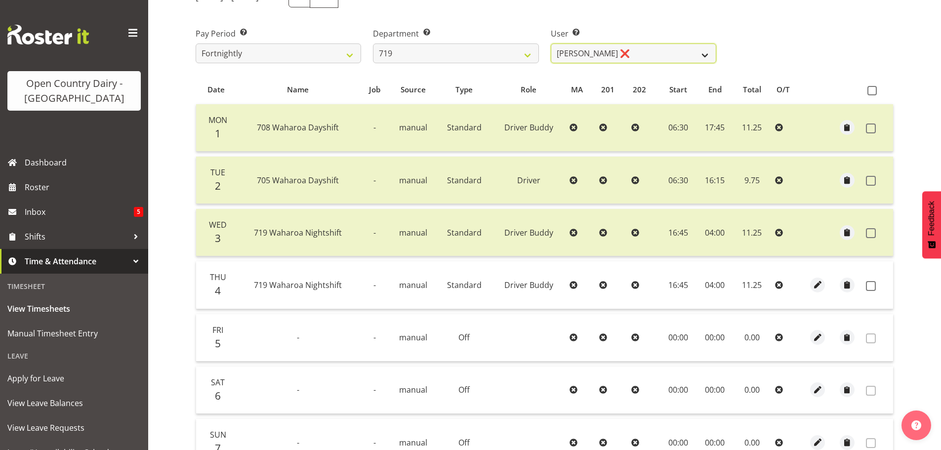
click at [652, 54] on select "[PERSON_NAME] ❌ [PERSON_NAME] ❌ [PERSON_NAME] ❌" at bounding box center [634, 53] width 166 height 20
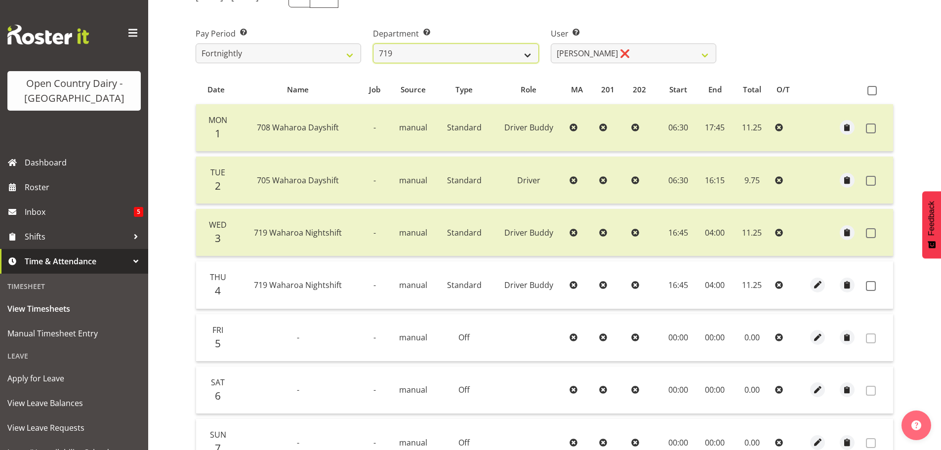
click at [470, 55] on select "701 702 703 704 705 706 707 708 709 710 711 712 713 714 715 716 717 718 719 720" at bounding box center [456, 53] width 166 height 20
click at [373, 43] on select "701 702 703 704 705 706 707 708 709 710 711 712 713 714 715 716 717 718 719 720" at bounding box center [456, 53] width 166 height 20
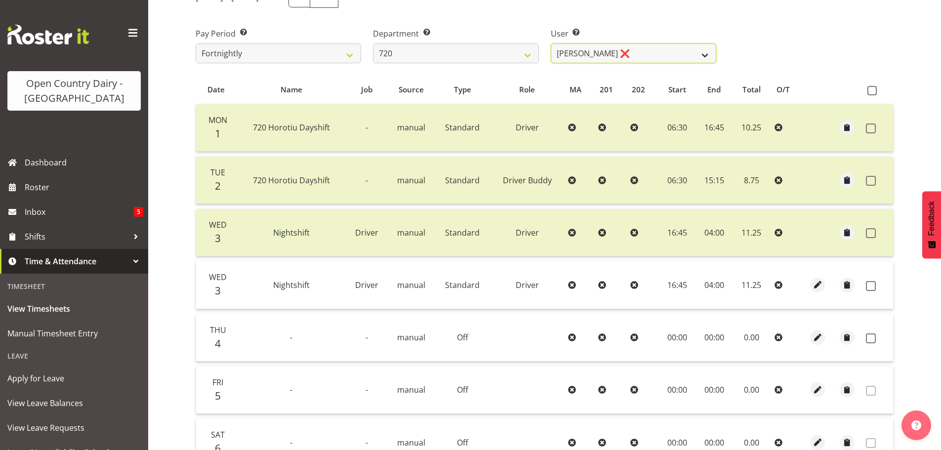
click at [645, 55] on select "[PERSON_NAME] ❌ [PERSON_NAME] ❌ [PERSON_NAME] ❌ [PERSON_NAME] ❌" at bounding box center [634, 53] width 166 height 20
drag, startPoint x: 645, startPoint y: 55, endPoint x: 633, endPoint y: 52, distance: 12.4
click at [645, 55] on select "[PERSON_NAME] ❌ [PERSON_NAME] ❌ [PERSON_NAME] ❌ [PERSON_NAME] ❌" at bounding box center [634, 53] width 166 height 20
click at [623, 48] on select "[PERSON_NAME] ❌ [PERSON_NAME] ❌ [PERSON_NAME] ❌ [PERSON_NAME] ❌" at bounding box center [634, 53] width 166 height 20
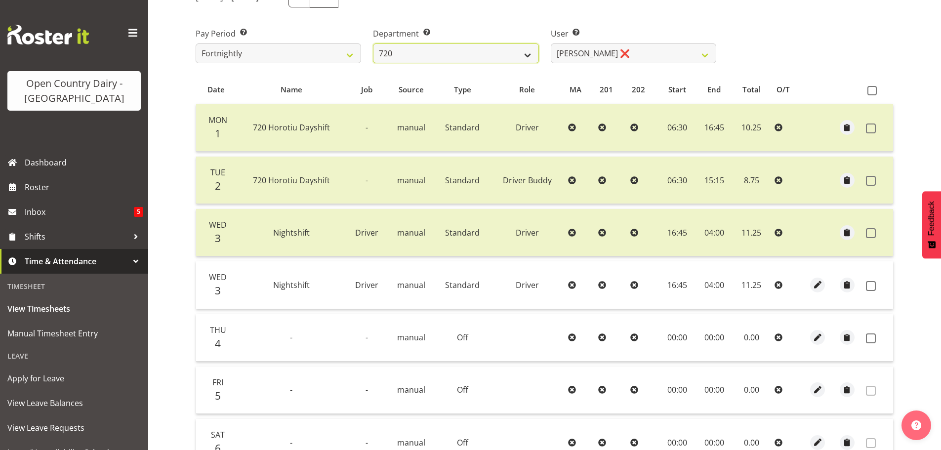
click at [480, 51] on select "701 702 703 704 705 706 707 708 709 710 711 712 713 714 715 716 717 718 719 720" at bounding box center [456, 53] width 166 height 20
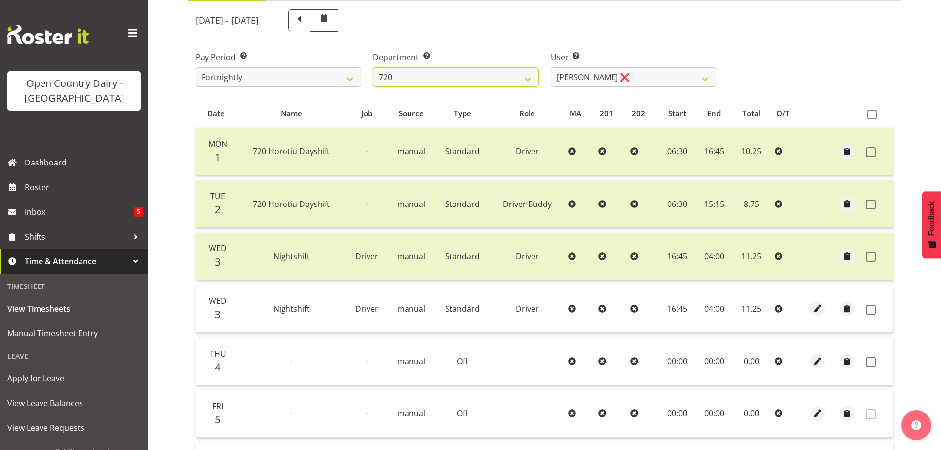
scroll to position [46, 0]
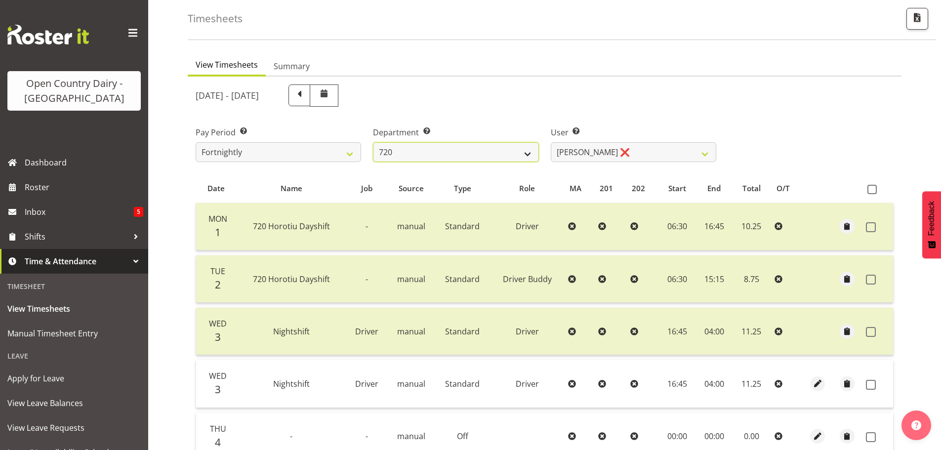
click at [523, 151] on select "701 702 703 704 705 706 707 708 709 710 711 712 713 714 715 716 717 718 719 720" at bounding box center [456, 152] width 166 height 20
click at [373, 142] on select "701 702 703 704 705 706 707 708 709 710 711 712 713 714 715 716 717 718 719 720" at bounding box center [456, 152] width 166 height 20
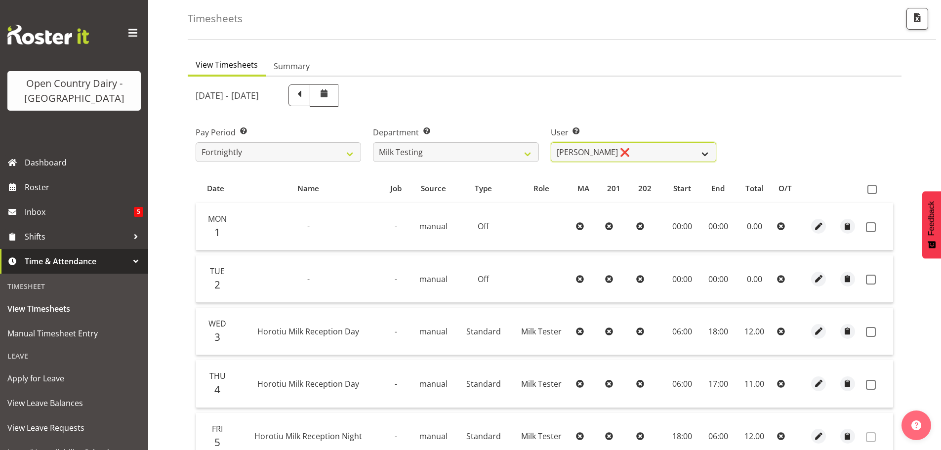
click at [632, 145] on select "[PERSON_NAME] ❌ [PERSON_NAME] ❌ [PERSON_NAME] ❌ [PERSON_NAME] ❌ [PERSON_NAME] ❌…" at bounding box center [634, 152] width 166 height 20
click at [551, 142] on select "[PERSON_NAME] ❌ [PERSON_NAME] ❌ [PERSON_NAME] ❌ [PERSON_NAME] ❌ [PERSON_NAME] ❌…" at bounding box center [634, 152] width 166 height 20
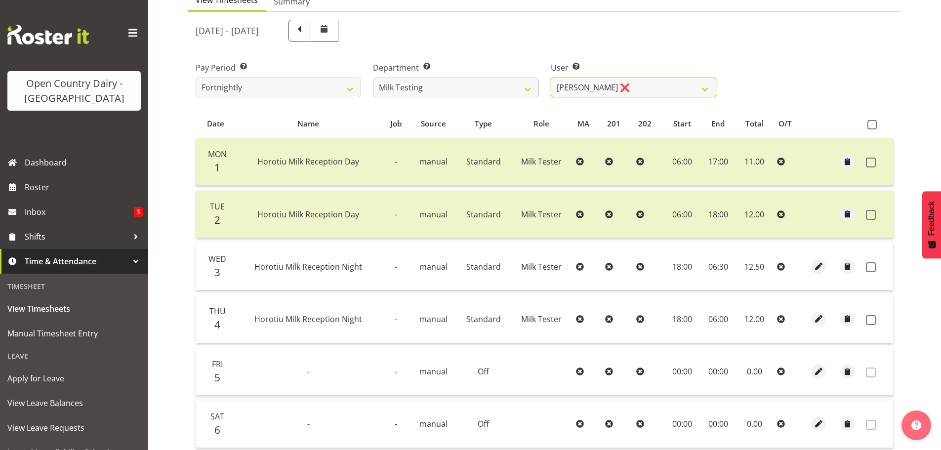
scroll to position [194, 0]
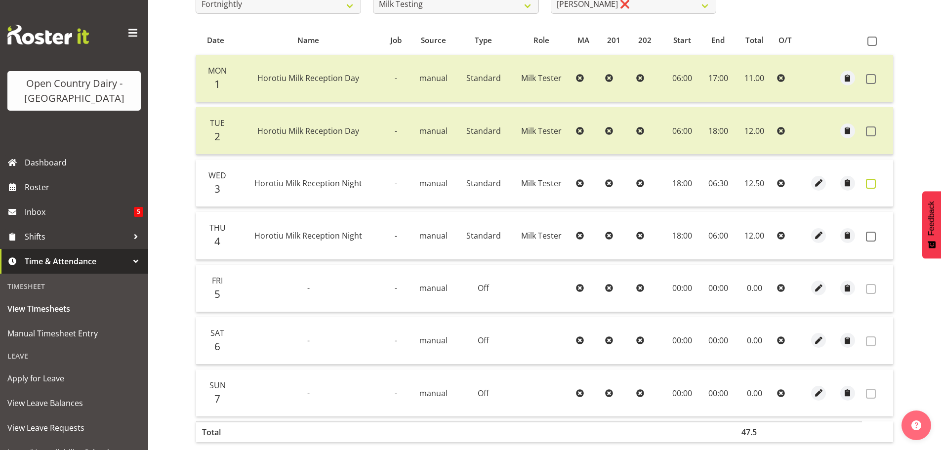
click at [872, 184] on span at bounding box center [871, 184] width 10 height 10
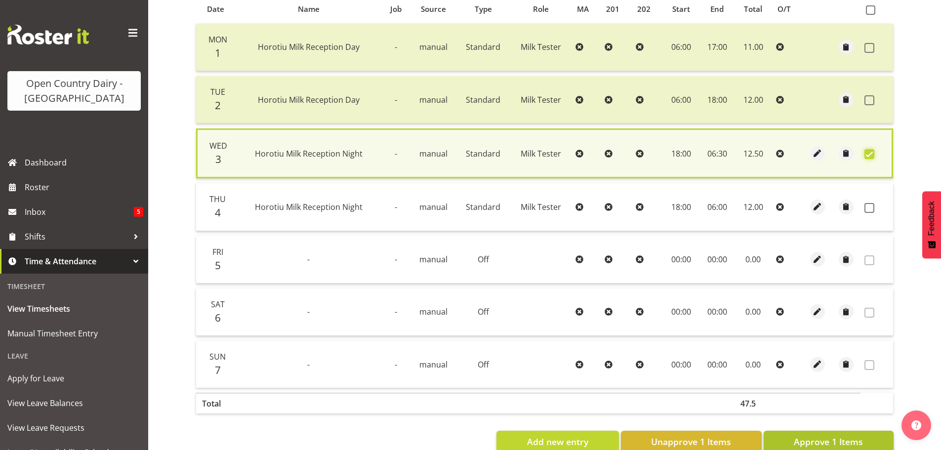
scroll to position [250, 0]
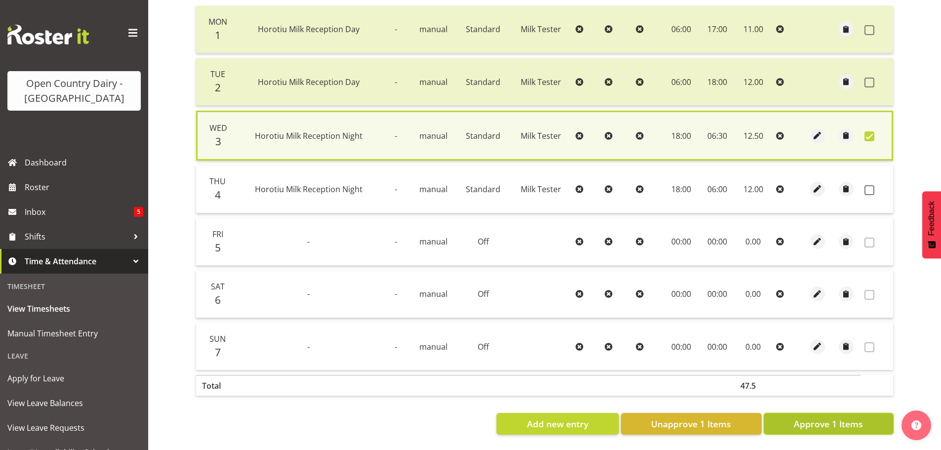
click at [837, 426] on button "Approve 1 Items" at bounding box center [829, 424] width 130 height 22
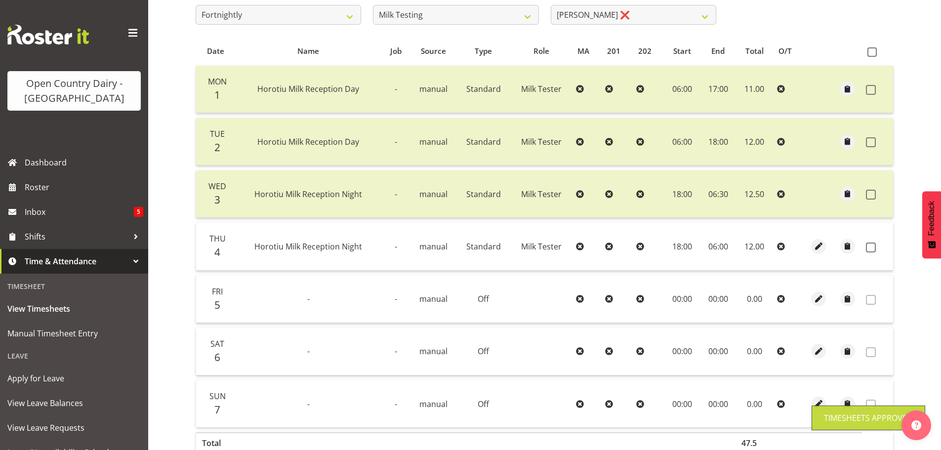
scroll to position [100, 0]
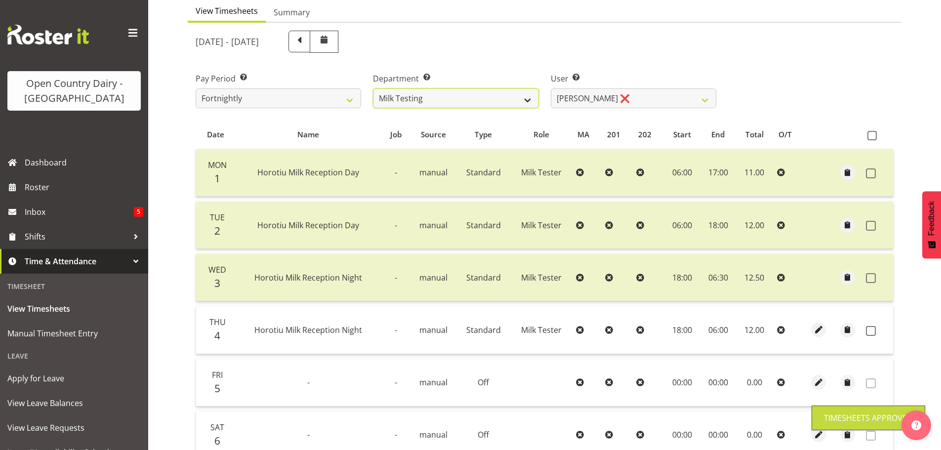
click at [474, 92] on select "701 702 703 704 705 706 707 708 709 710 711 712 713 714 715 716 717 718 719 720" at bounding box center [456, 98] width 166 height 20
drag, startPoint x: 474, startPoint y: 93, endPoint x: 533, endPoint y: 114, distance: 61.7
click at [474, 93] on select "701 702 703 704 705 706 707 708 709 710 711 712 713 714 715 716 717 718 719 720" at bounding box center [456, 98] width 166 height 20
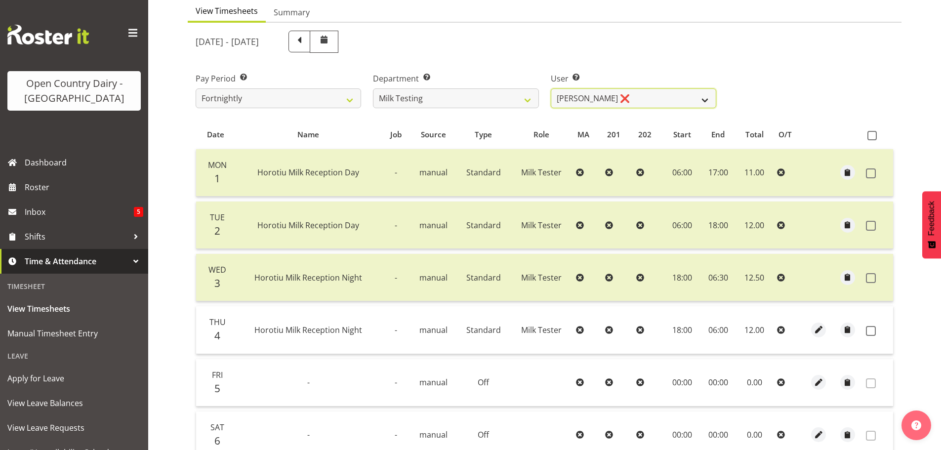
click at [668, 100] on select "[PERSON_NAME] ❌ [PERSON_NAME] ❌ [PERSON_NAME] ❌ [PERSON_NAME] ❌ [PERSON_NAME] ❌…" at bounding box center [634, 98] width 166 height 20
click at [551, 88] on select "[PERSON_NAME] ❌ [PERSON_NAME] ❌ [PERSON_NAME] ❌ [PERSON_NAME] ❌ [PERSON_NAME] ❌…" at bounding box center [634, 98] width 166 height 20
click at [634, 96] on select "[PERSON_NAME] ❌ [PERSON_NAME] ❌ [PERSON_NAME] ❌ [PERSON_NAME] ❌ [PERSON_NAME] ❌…" at bounding box center [634, 98] width 166 height 20
drag, startPoint x: 450, startPoint y: 96, endPoint x: 450, endPoint y: 104, distance: 8.4
click at [450, 96] on select "701 702 703 704 705 706 707 708 709 710 711 712 713 714 715 716 717 718 719 720" at bounding box center [456, 98] width 166 height 20
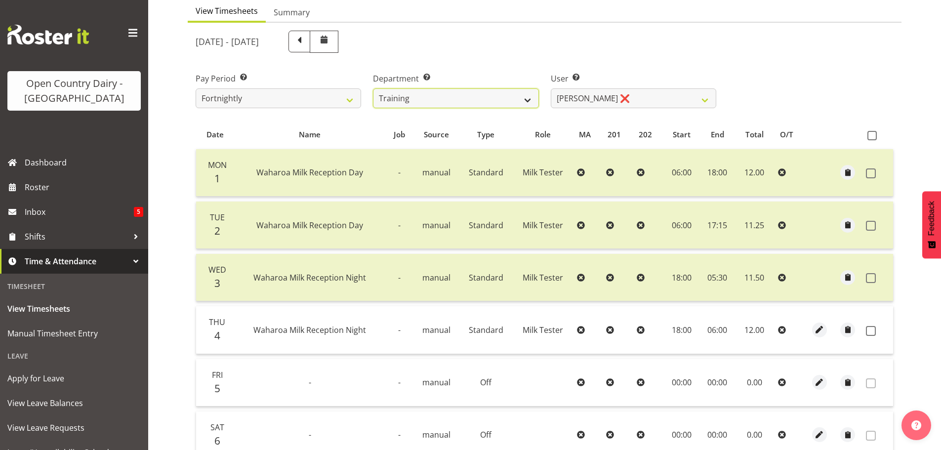
click at [373, 88] on select "701 702 703 704 705 706 707 708 709 710 711 712 713 714 715 716 717 718 719 720" at bounding box center [456, 98] width 166 height 20
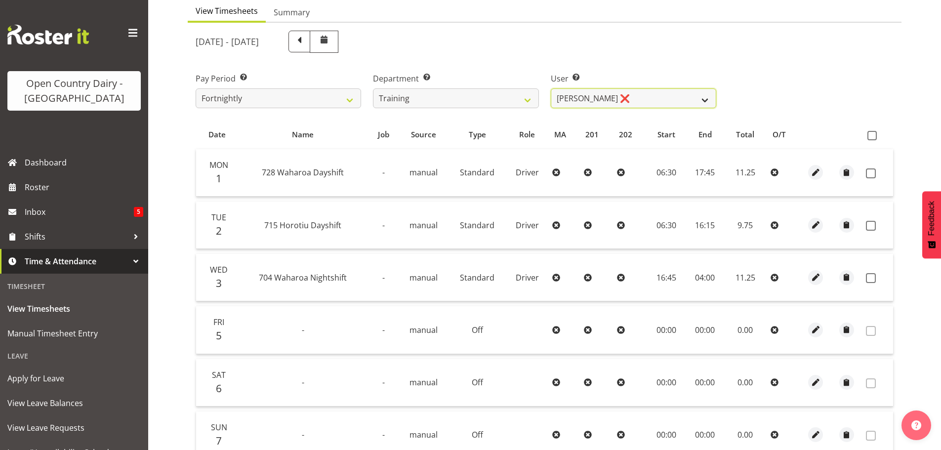
click at [638, 96] on select "[PERSON_NAME] ❌ [PERSON_NAME] ❌ [PERSON_NAME] ❌ [PERSON_NAME] ❌ [PERSON_NAME] ❌…" at bounding box center [634, 98] width 166 height 20
click at [551, 88] on select "[PERSON_NAME] ❌ [PERSON_NAME] ❌ [PERSON_NAME] ❌ [PERSON_NAME] ❌ [PERSON_NAME] ❌…" at bounding box center [634, 98] width 166 height 20
drag, startPoint x: 876, startPoint y: 175, endPoint x: 874, endPoint y: 182, distance: 6.6
click at [876, 175] on span at bounding box center [871, 173] width 10 height 10
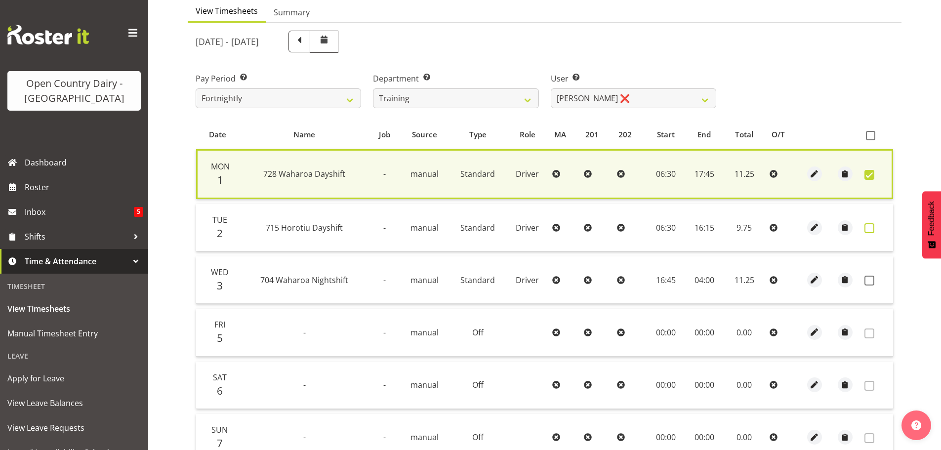
click at [872, 231] on span at bounding box center [870, 228] width 10 height 10
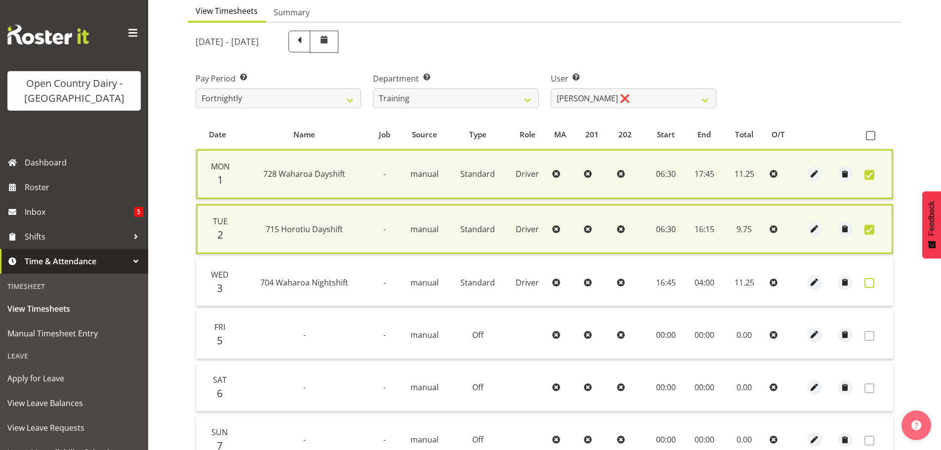
click at [868, 283] on span at bounding box center [870, 283] width 10 height 10
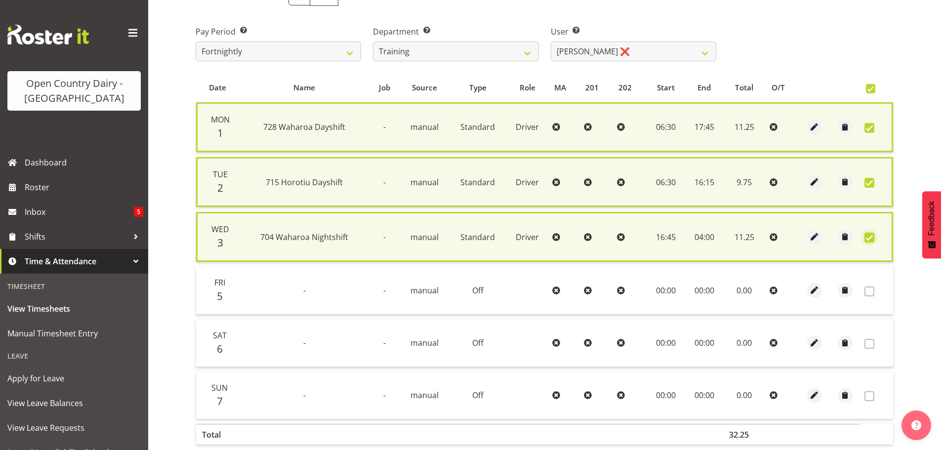
scroll to position [203, 0]
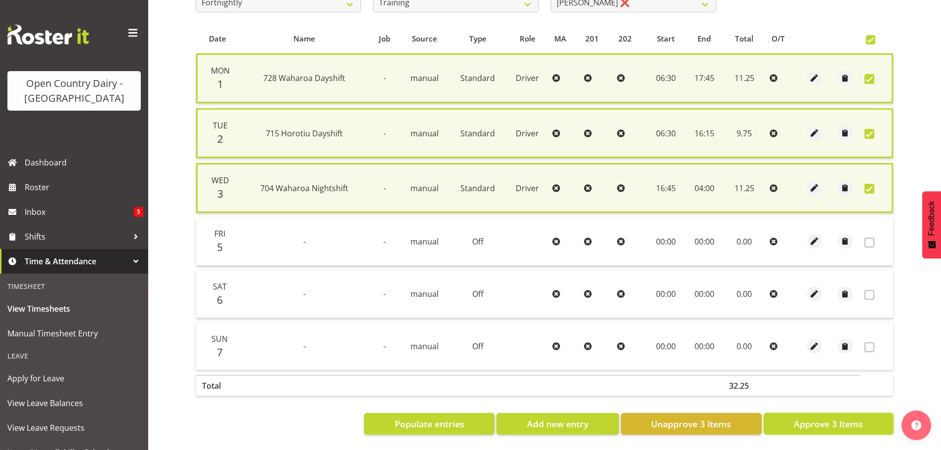
click at [844, 417] on span "Approve 3 Items" at bounding box center [828, 423] width 69 height 13
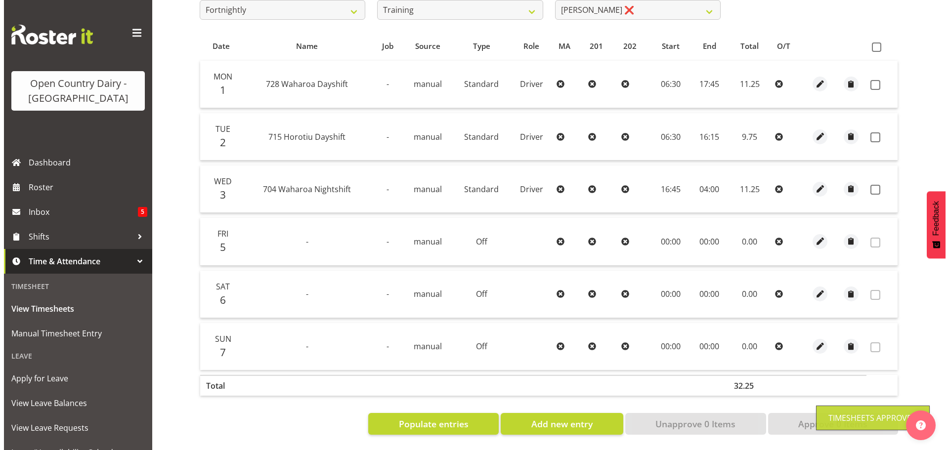
scroll to position [196, 0]
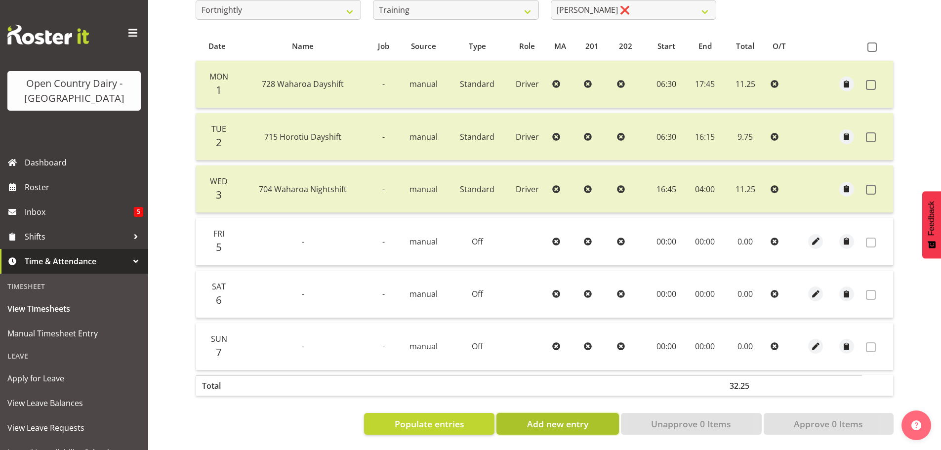
click at [536, 417] on span "Add new entry" at bounding box center [557, 423] width 61 height 13
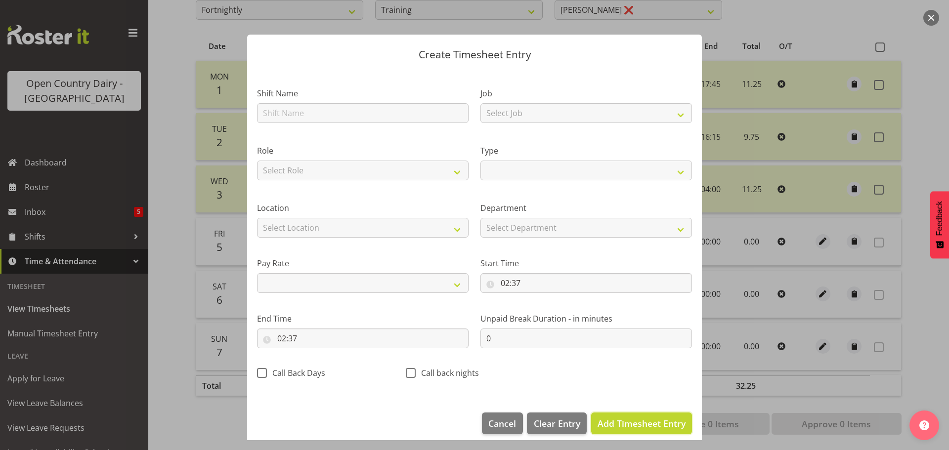
click at [626, 428] on span "Add Timesheet Entry" at bounding box center [641, 423] width 88 height 12
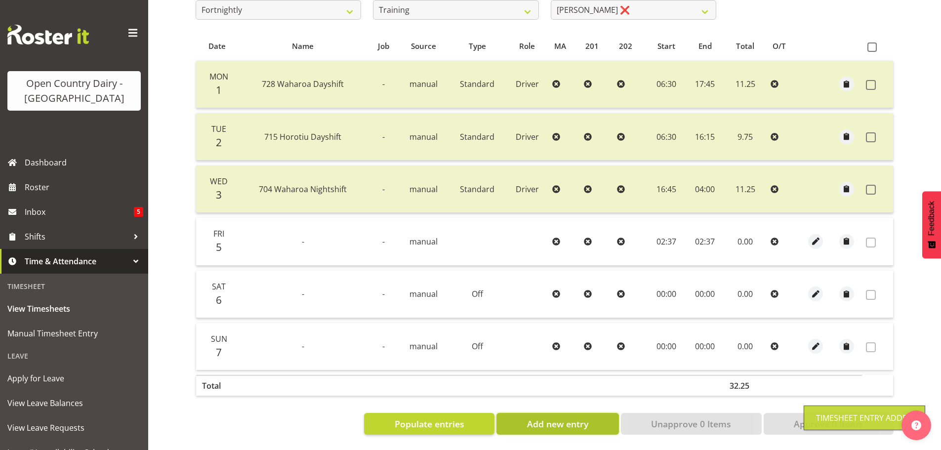
click at [580, 417] on span "Add new entry" at bounding box center [557, 423] width 61 height 13
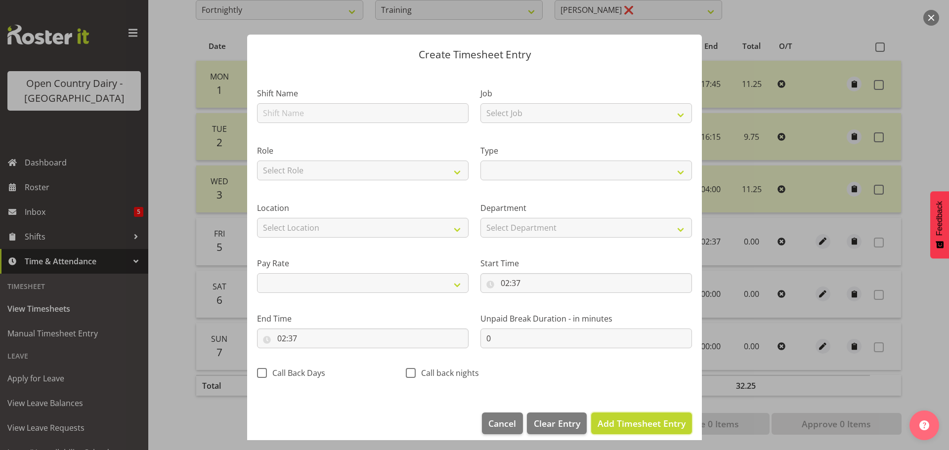
click at [610, 425] on span "Add Timesheet Entry" at bounding box center [641, 423] width 88 height 12
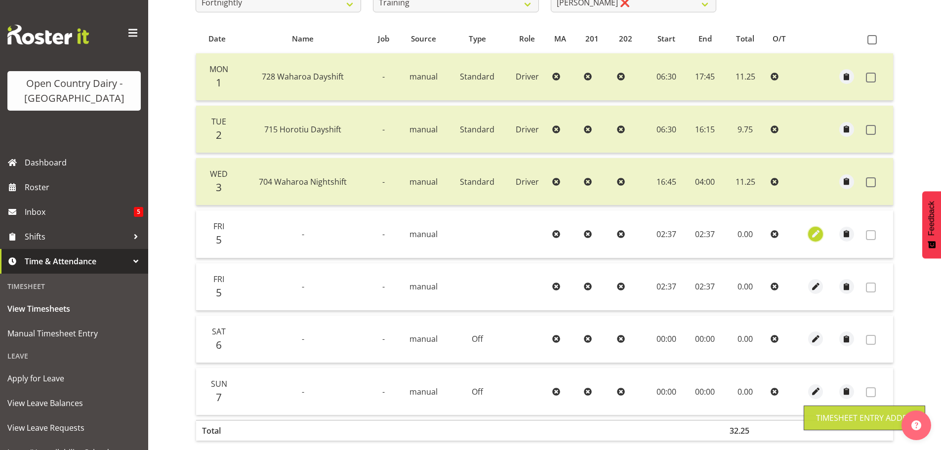
click at [817, 236] on span "button" at bounding box center [815, 233] width 11 height 11
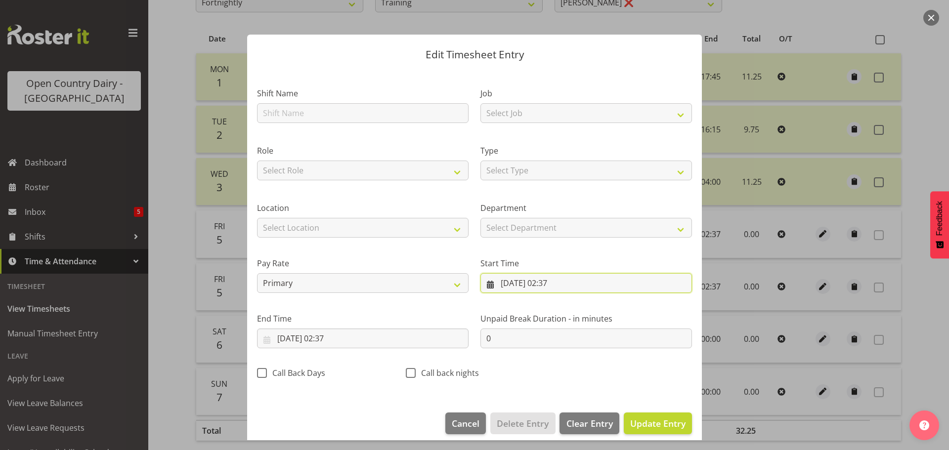
click at [516, 282] on input "[DATE] 02:37" at bounding box center [585, 283] width 211 height 20
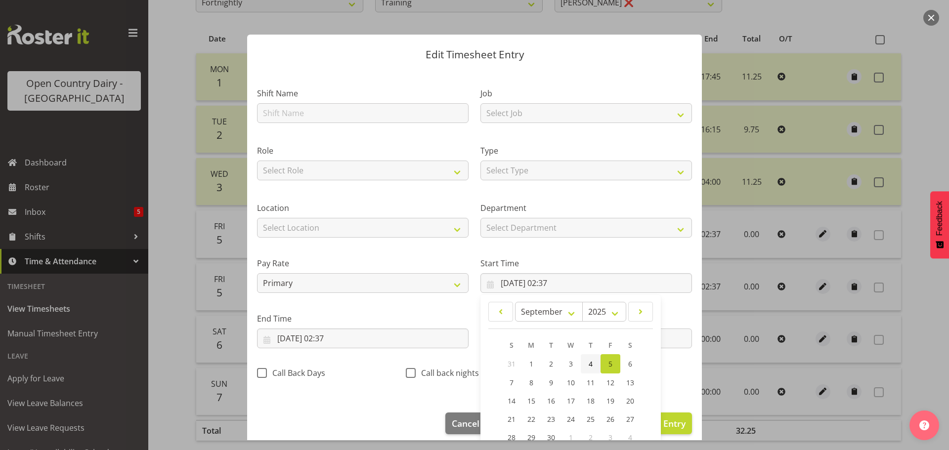
click at [588, 364] on span "4" at bounding box center [590, 363] width 4 height 9
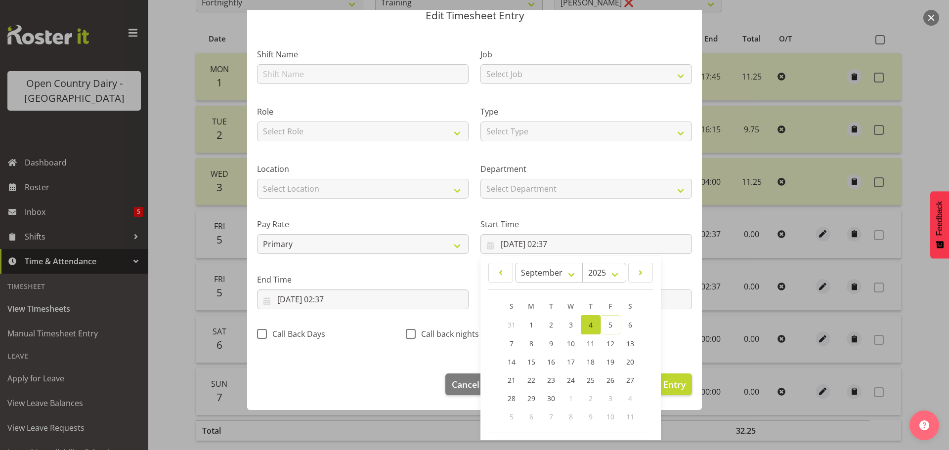
scroll to position [79, 0]
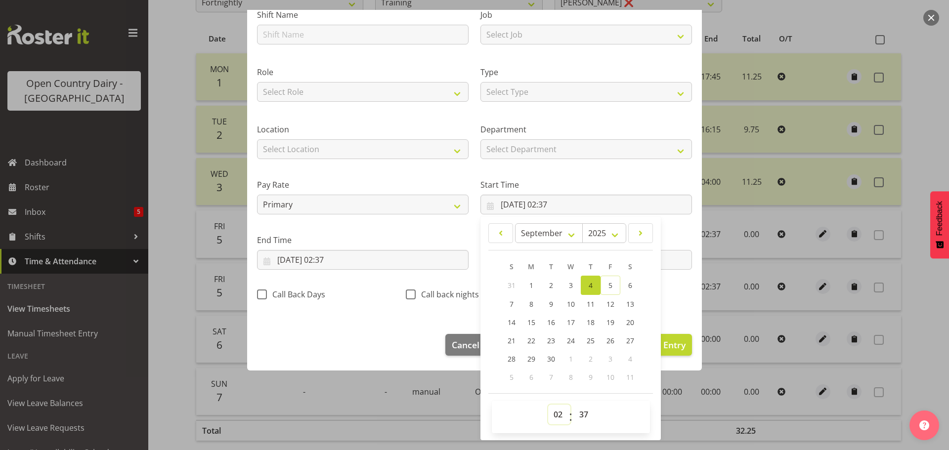
click at [553, 417] on select "00 01 02 03 04 05 06 07 08 09 10 11 12 13 14 15 16 17 18 19 20 21 22 23" at bounding box center [559, 415] width 22 height 20
click at [548, 405] on select "00 01 02 03 04 05 06 07 08 09 10 11 12 13 14 15 16 17 18 19 20 21 22 23" at bounding box center [559, 415] width 22 height 20
drag, startPoint x: 580, startPoint y: 419, endPoint x: 577, endPoint y: 408, distance: 11.9
click at [580, 418] on select "00 01 02 03 04 05 06 07 08 09 10 11 12 13 14 15 16 17 18 19 20 21 22 23 24 25 2…" at bounding box center [585, 415] width 22 height 20
click at [574, 405] on select "00 01 02 03 04 05 06 07 08 09 10 11 12 13 14 15 16 17 18 19 20 21 22 23 24 25 2…" at bounding box center [585, 415] width 22 height 20
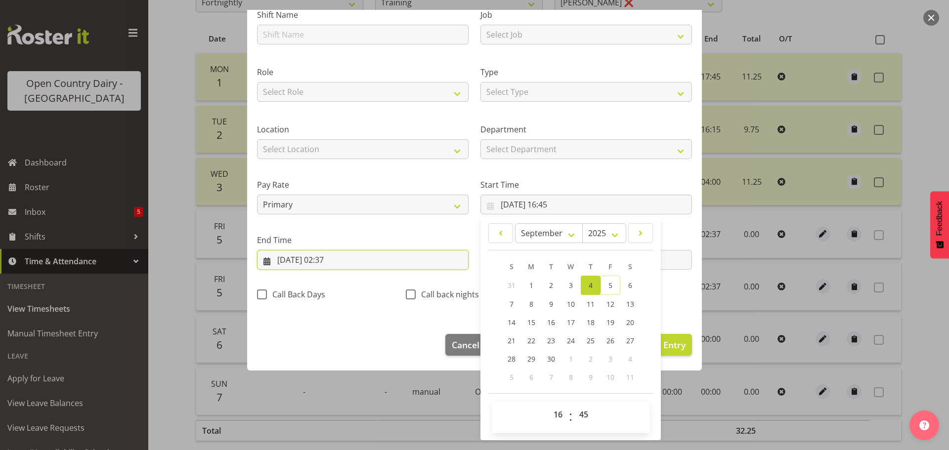
click at [307, 252] on input "[DATE] 02:37" at bounding box center [362, 260] width 211 height 20
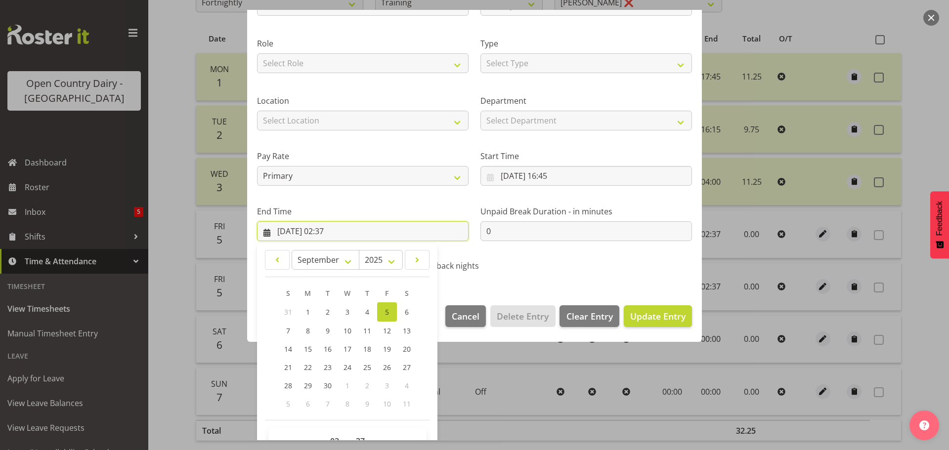
scroll to position [134, 0]
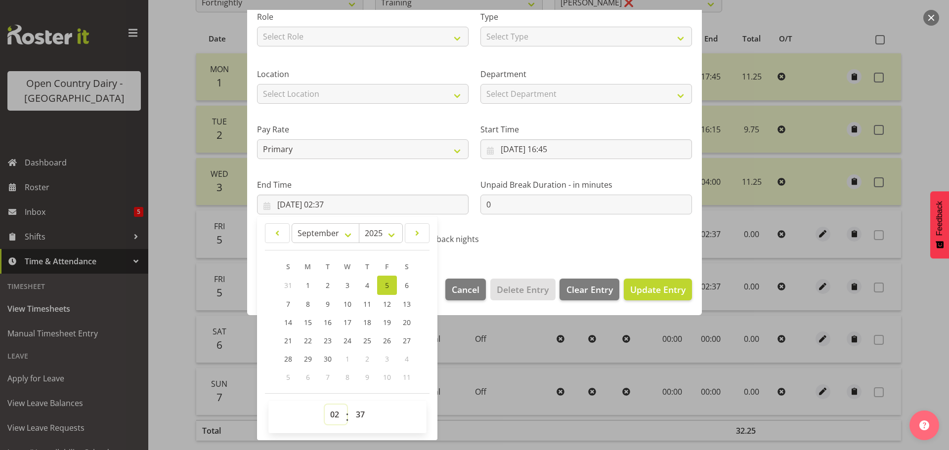
click at [336, 414] on select "00 01 02 03 04 05 06 07 08 09 10 11 12 13 14 15 16 17 18 19 20 21 22 23" at bounding box center [336, 415] width 22 height 20
click at [325, 405] on select "00 01 02 03 04 05 06 07 08 09 10 11 12 13 14 15 16 17 18 19 20 21 22 23" at bounding box center [336, 415] width 22 height 20
drag, startPoint x: 366, startPoint y: 417, endPoint x: 366, endPoint y: 408, distance: 8.9
click at [366, 417] on select "00 01 02 03 04 05 06 07 08 09 10 11 12 13 14 15 16 17 18 19 20 21 22 23 24 25 2…" at bounding box center [361, 415] width 22 height 20
click at [350, 405] on select "00 01 02 03 04 05 06 07 08 09 10 11 12 13 14 15 16 17 18 19 20 21 22 23 24 25 2…" at bounding box center [361, 415] width 22 height 20
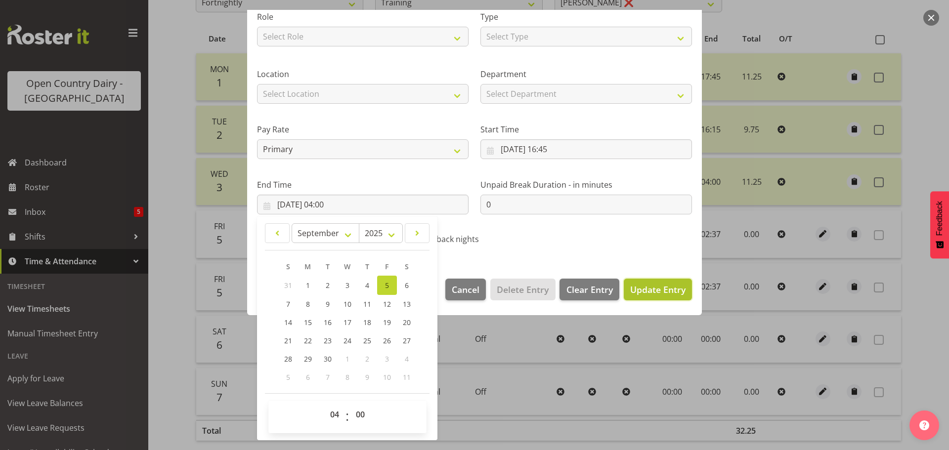
click at [649, 285] on span "Update Entry" at bounding box center [657, 290] width 55 height 12
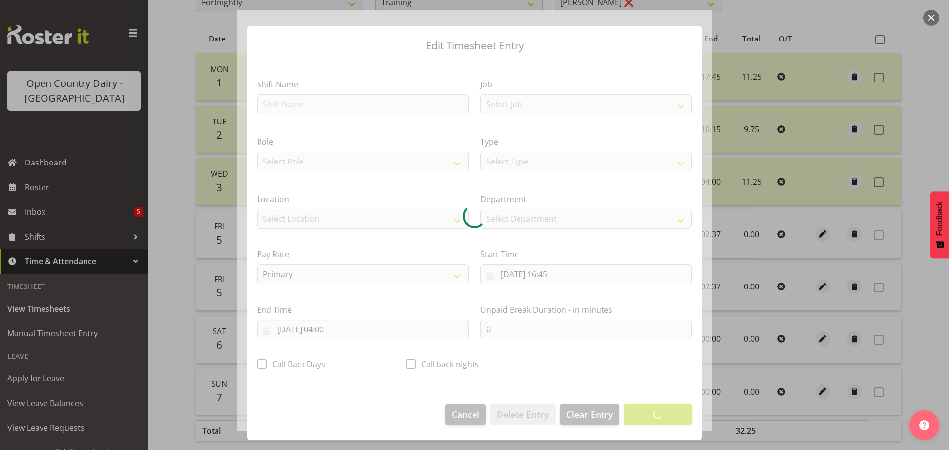
scroll to position [9, 0]
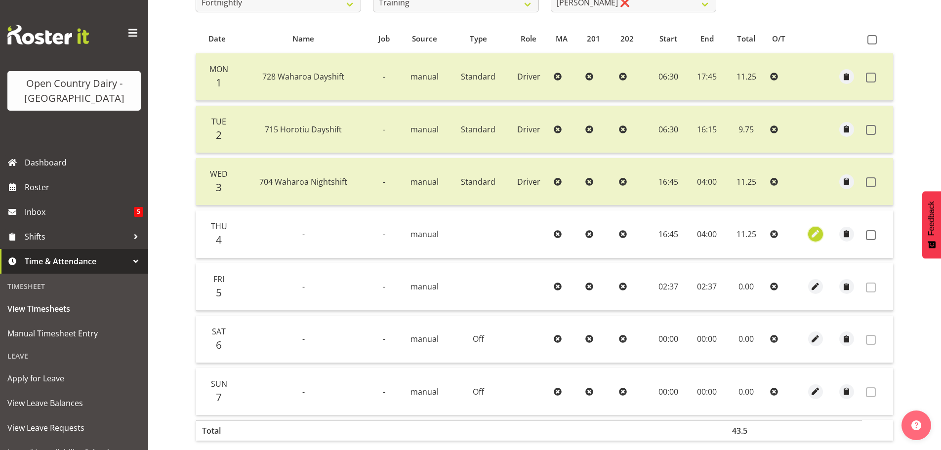
click at [817, 238] on span "button" at bounding box center [815, 233] width 11 height 11
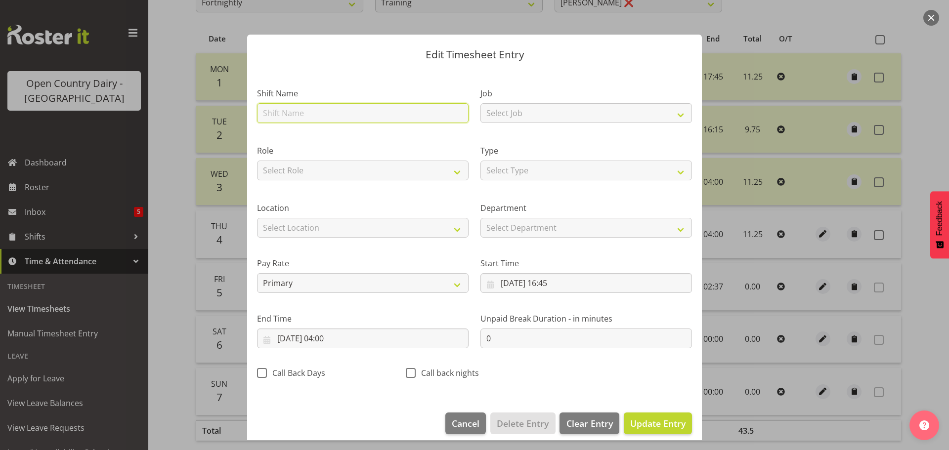
click at [324, 110] on input "text" at bounding box center [362, 113] width 211 height 20
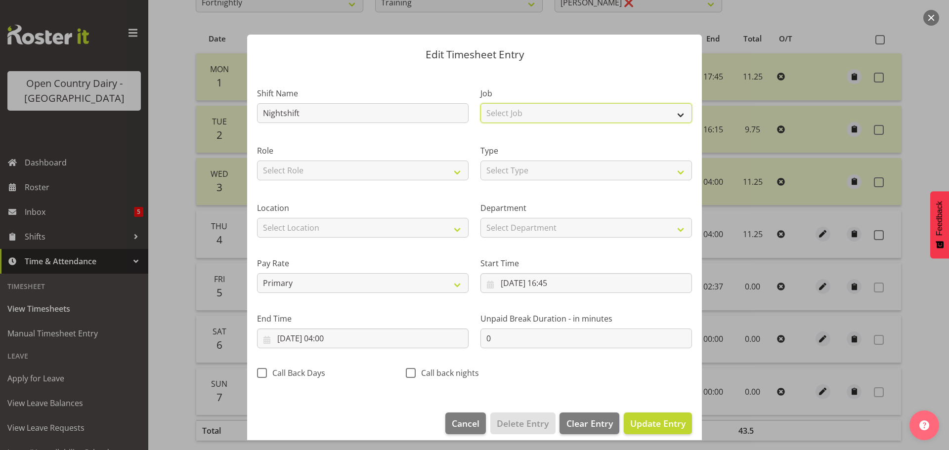
click at [492, 111] on select "Select Job Driver Driver supervisor Support" at bounding box center [585, 113] width 211 height 20
click at [480, 103] on select "Select Job Driver Driver supervisor Support" at bounding box center [585, 113] width 211 height 20
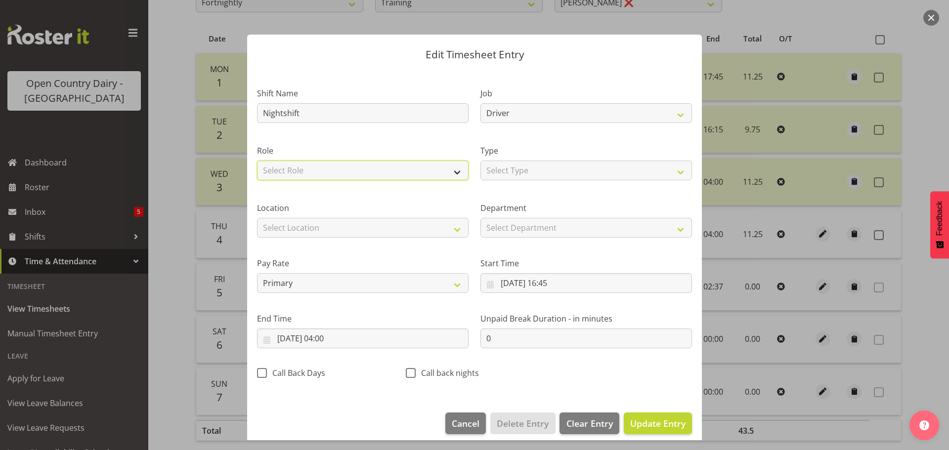
drag, startPoint x: 430, startPoint y: 165, endPoint x: 426, endPoint y: 179, distance: 15.2
click at [430, 165] on select "Select Role Driver" at bounding box center [362, 171] width 211 height 20
click at [257, 161] on select "Select Role Driver" at bounding box center [362, 171] width 211 height 20
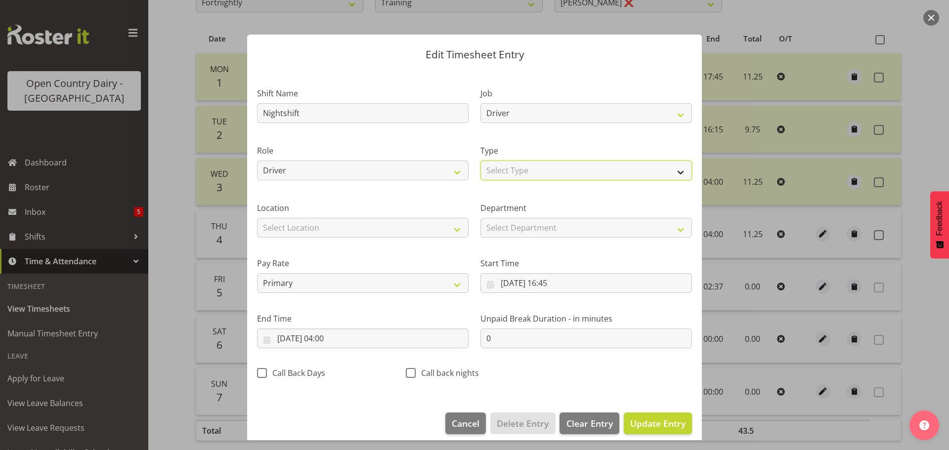
click at [525, 169] on select "Select Type Off Standard Public Holiday Public Holiday (Worked) Day In Lieu Ann…" at bounding box center [585, 171] width 211 height 20
click at [480, 161] on select "Select Type Off Standard Public Holiday Public Holiday (Worked) Day In Lieu Ann…" at bounding box center [585, 171] width 211 height 20
drag, startPoint x: 643, startPoint y: 423, endPoint x: 707, endPoint y: 404, distance: 66.1
click at [644, 423] on span "Update Entry" at bounding box center [657, 423] width 55 height 12
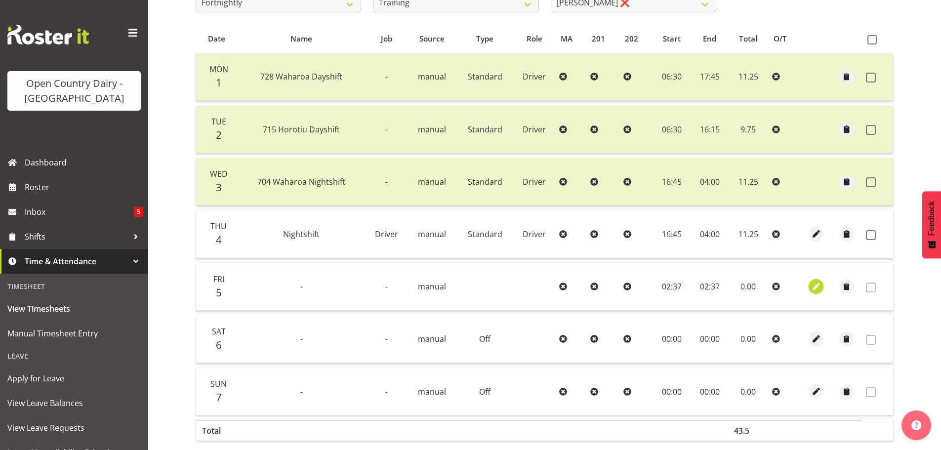
click at [820, 289] on span "button" at bounding box center [816, 286] width 11 height 11
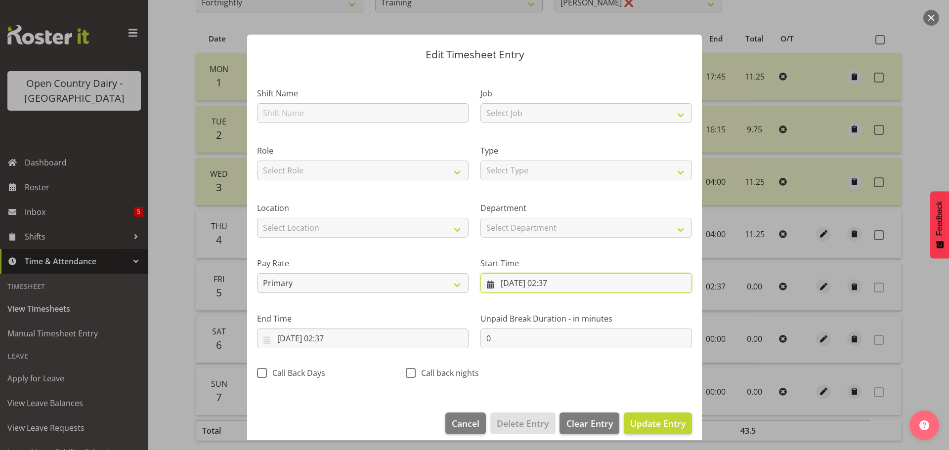
click at [541, 283] on input "[DATE] 02:37" at bounding box center [585, 283] width 211 height 20
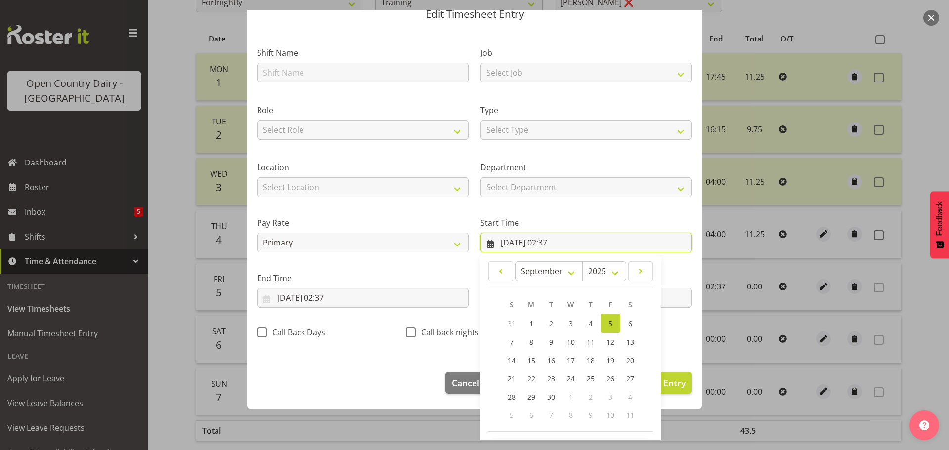
scroll to position [79, 0]
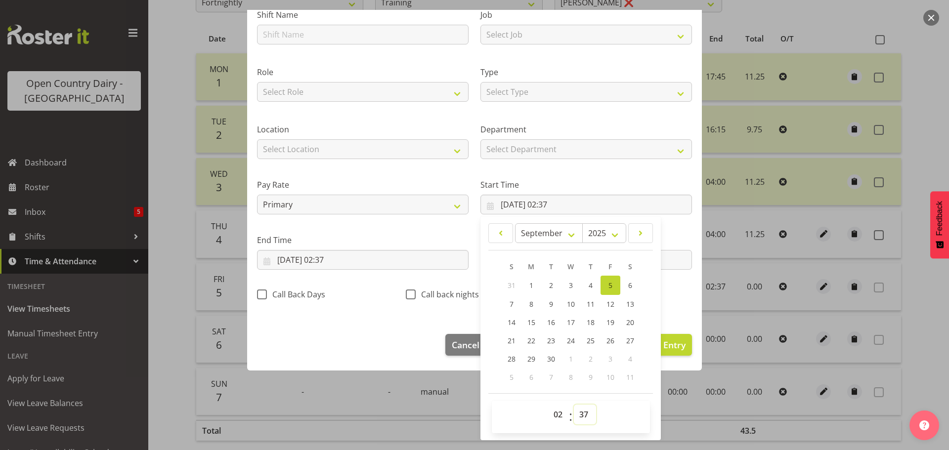
drag, startPoint x: 582, startPoint y: 417, endPoint x: 581, endPoint y: 408, distance: 9.4
click at [582, 417] on select "00 01 02 03 04 05 06 07 08 09 10 11 12 13 14 15 16 17 18 19 20 21 22 23 24 25 2…" at bounding box center [585, 415] width 22 height 20
click at [574, 405] on select "00 01 02 03 04 05 06 07 08 09 10 11 12 13 14 15 16 17 18 19 20 21 22 23 24 25 2…" at bounding box center [585, 415] width 22 height 20
drag, startPoint x: 552, startPoint y: 416, endPoint x: 553, endPoint y: 411, distance: 5.5
click at [554, 416] on select "00 01 02 03 04 05 06 07 08 09 10 11 12 13 14 15 16 17 18 19 20 21 22 23" at bounding box center [559, 415] width 22 height 20
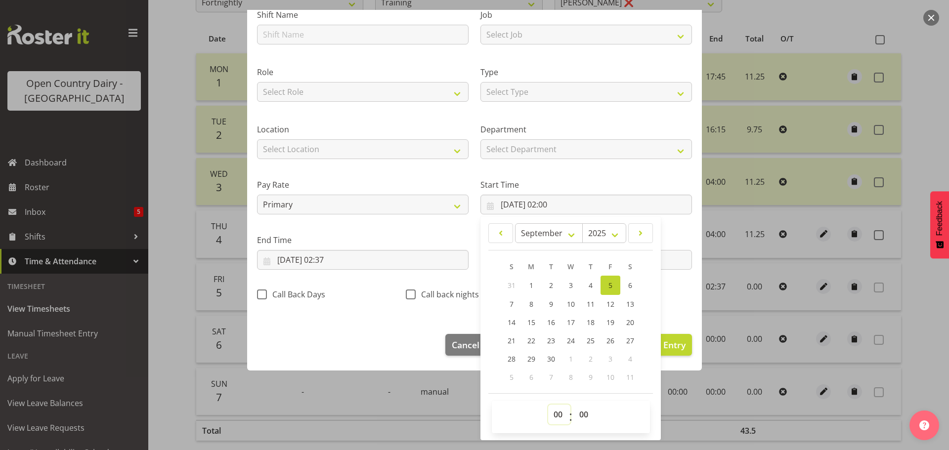
click at [548, 405] on select "00 01 02 03 04 05 06 07 08 09 10 11 12 13 14 15 16 17 18 19 20 21 22 23" at bounding box center [559, 415] width 22 height 20
click at [331, 262] on input "[DATE] 02:37" at bounding box center [362, 260] width 211 height 20
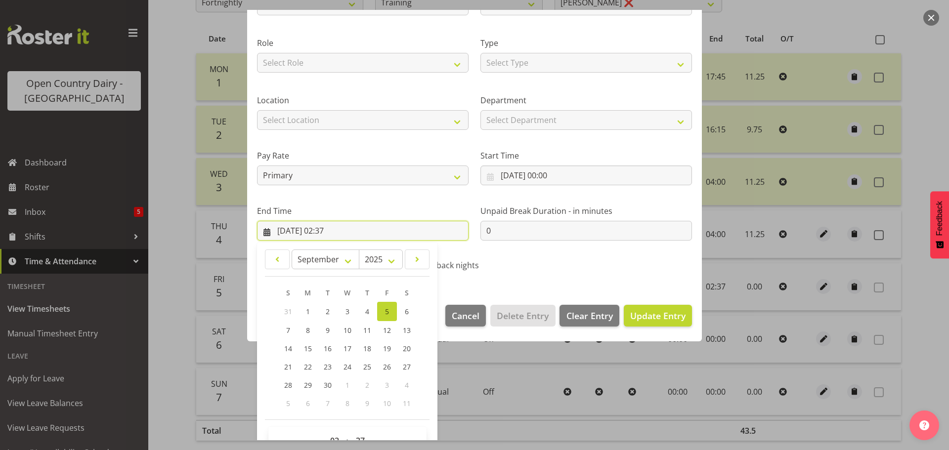
scroll to position [134, 0]
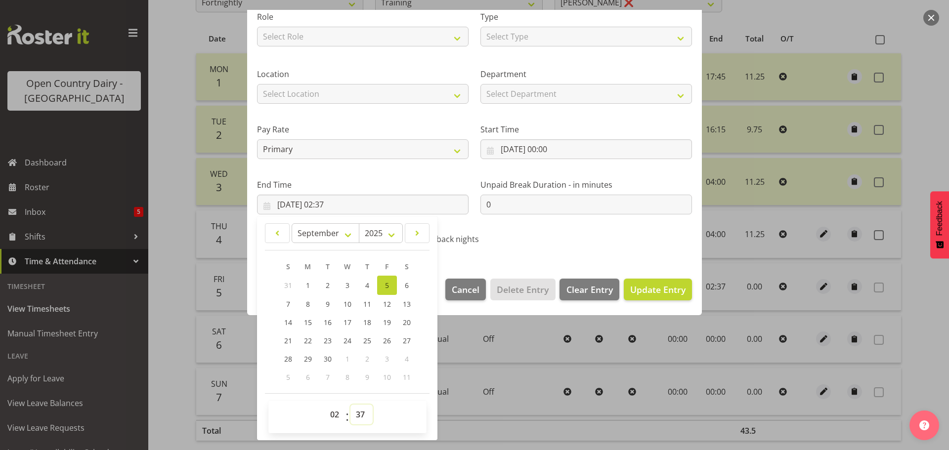
click at [363, 417] on select "00 01 02 03 04 05 06 07 08 09 10 11 12 13 14 15 16 17 18 19 20 21 22 23 24 25 2…" at bounding box center [361, 415] width 22 height 20
click at [350, 405] on select "00 01 02 03 04 05 06 07 08 09 10 11 12 13 14 15 16 17 18 19 20 21 22 23 24 25 2…" at bounding box center [361, 415] width 22 height 20
click at [334, 412] on select "00 01 02 03 04 05 06 07 08 09 10 11 12 13 14 15 16 17 18 19 20 21 22 23" at bounding box center [336, 415] width 22 height 20
click at [325, 405] on select "00 01 02 03 04 05 06 07 08 09 10 11 12 13 14 15 16 17 18 19 20 21 22 23" at bounding box center [336, 415] width 22 height 20
click at [633, 290] on span "Update Entry" at bounding box center [657, 290] width 55 height 12
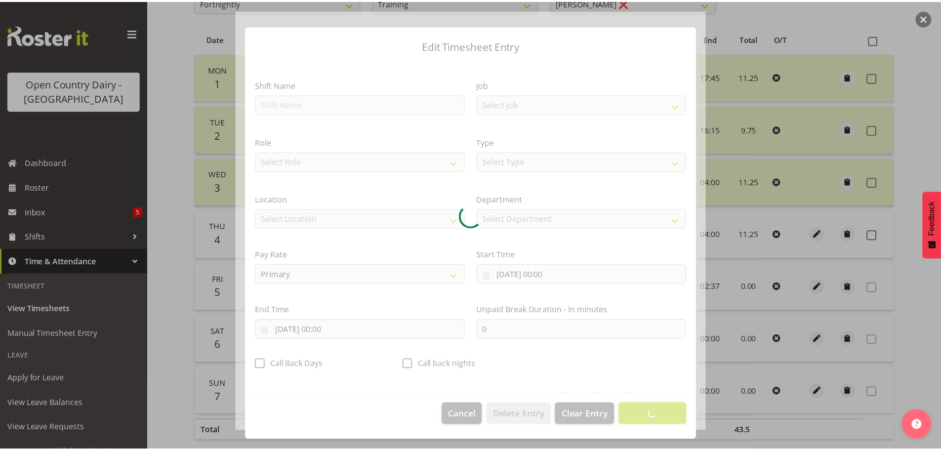
scroll to position [9, 0]
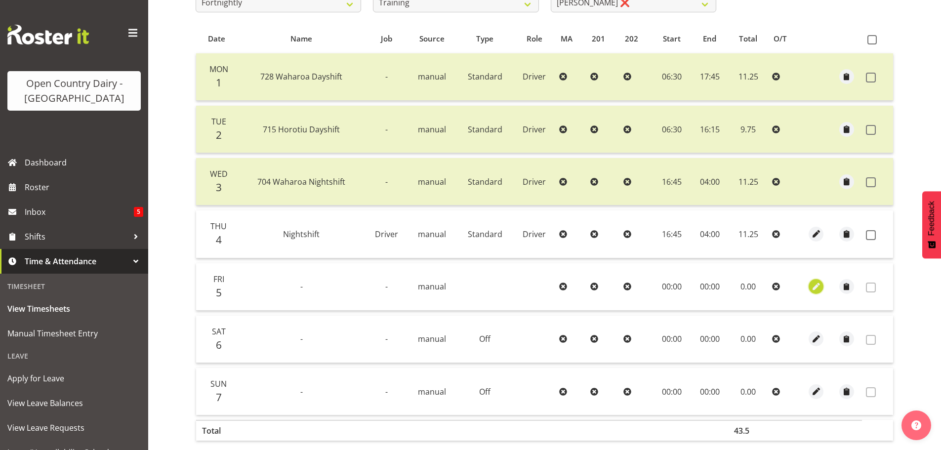
click at [816, 283] on span "button" at bounding box center [816, 286] width 11 height 11
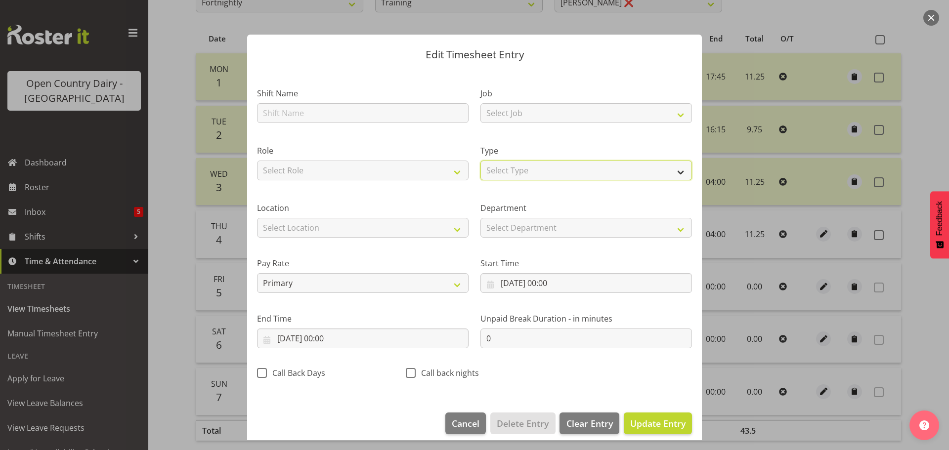
click at [507, 166] on select "Select Type Off Standard Public Holiday Public Holiday (Worked) Day In Lieu Ann…" at bounding box center [585, 171] width 211 height 20
click at [480, 171] on select "Select Type Off Standard Public Holiday Public Holiday (Worked) Day In Lieu Ann…" at bounding box center [585, 171] width 211 height 20
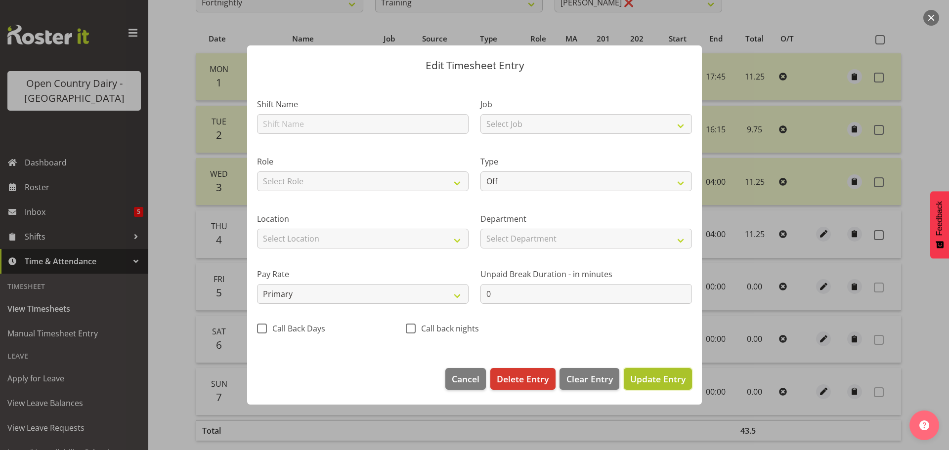
click at [646, 379] on span "Update Entry" at bounding box center [657, 379] width 55 height 12
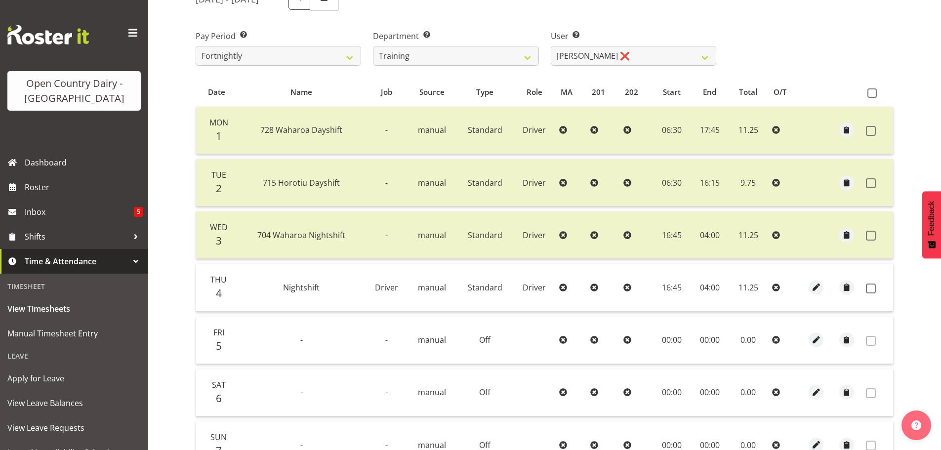
scroll to position [47, 0]
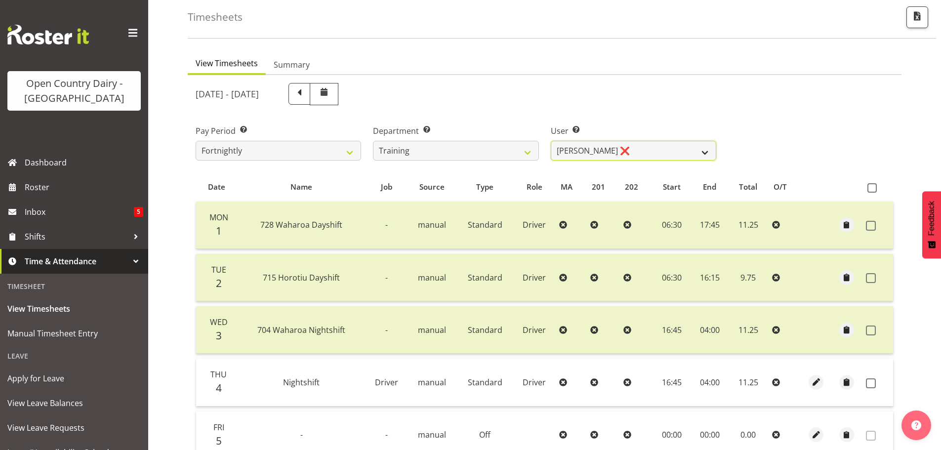
click at [643, 145] on select "[PERSON_NAME] ❌ [PERSON_NAME] ❌ [PERSON_NAME] ❌ [PERSON_NAME] ❌ [PERSON_NAME] ❌…" at bounding box center [634, 151] width 166 height 20
click at [551, 141] on select "[PERSON_NAME] ❌ [PERSON_NAME] ❌ [PERSON_NAME] ❌ [PERSON_NAME] ❌ [PERSON_NAME] ❌…" at bounding box center [634, 151] width 166 height 20
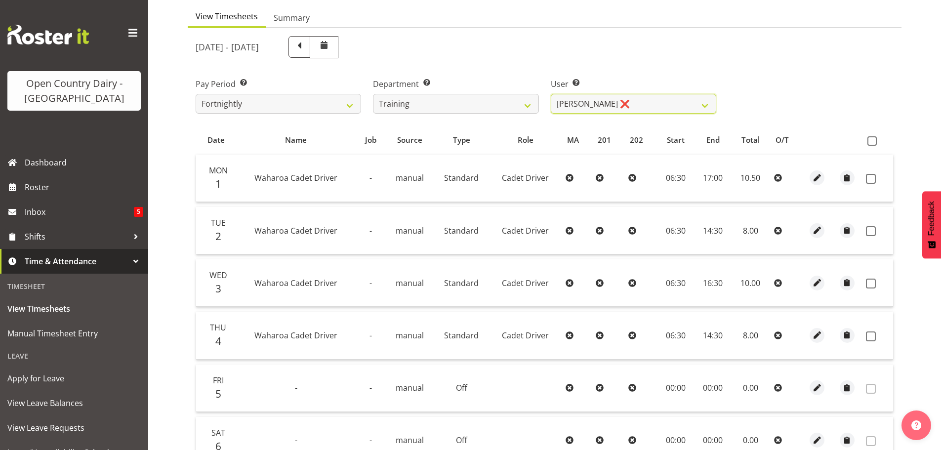
scroll to position [146, 0]
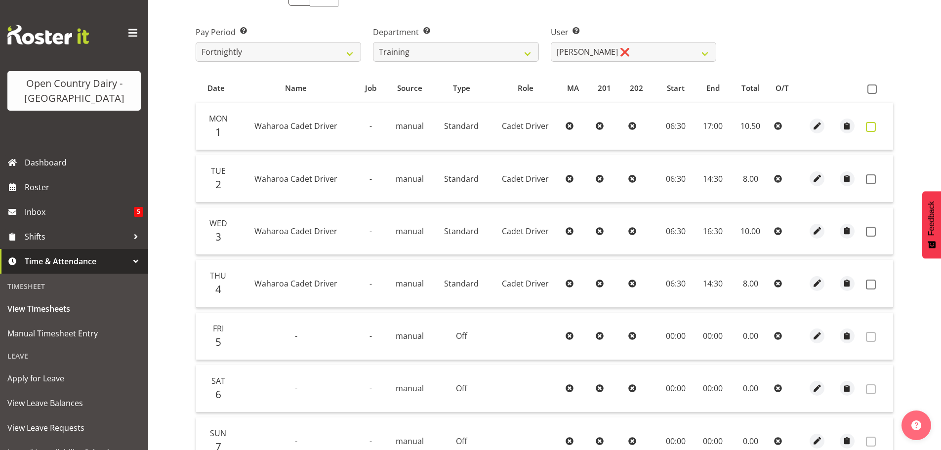
click at [873, 128] on span at bounding box center [871, 127] width 10 height 10
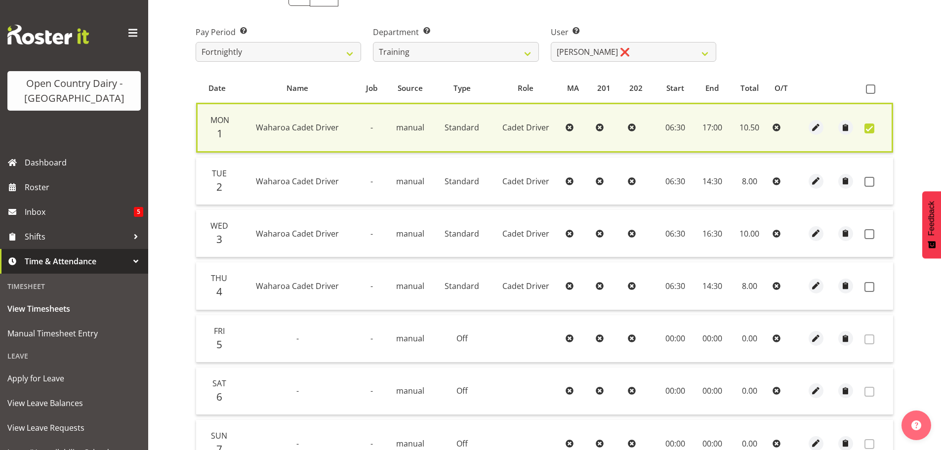
drag, startPoint x: 871, startPoint y: 180, endPoint x: 872, endPoint y: 192, distance: 11.9
click at [872, 180] on span at bounding box center [870, 182] width 10 height 10
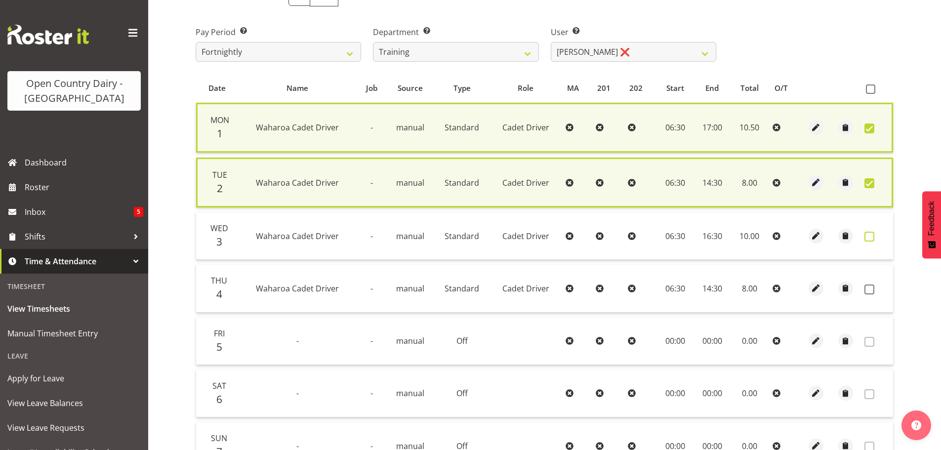
click at [869, 236] on span at bounding box center [870, 237] width 10 height 10
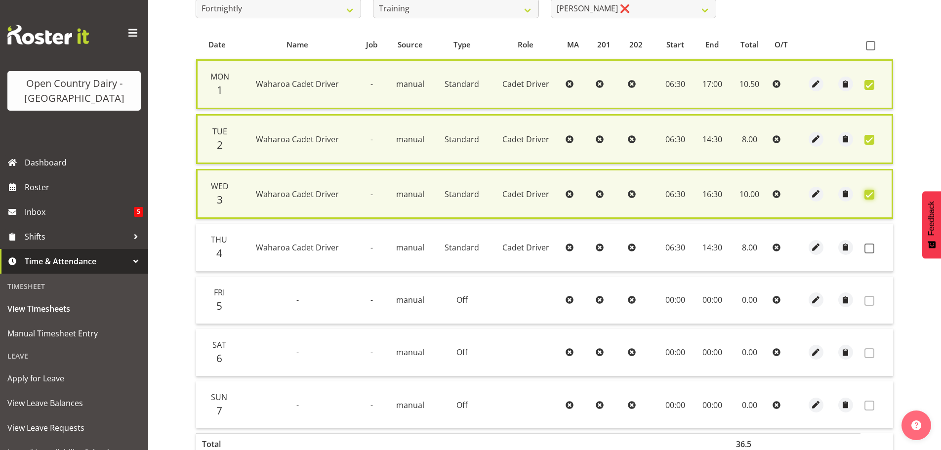
scroll to position [245, 0]
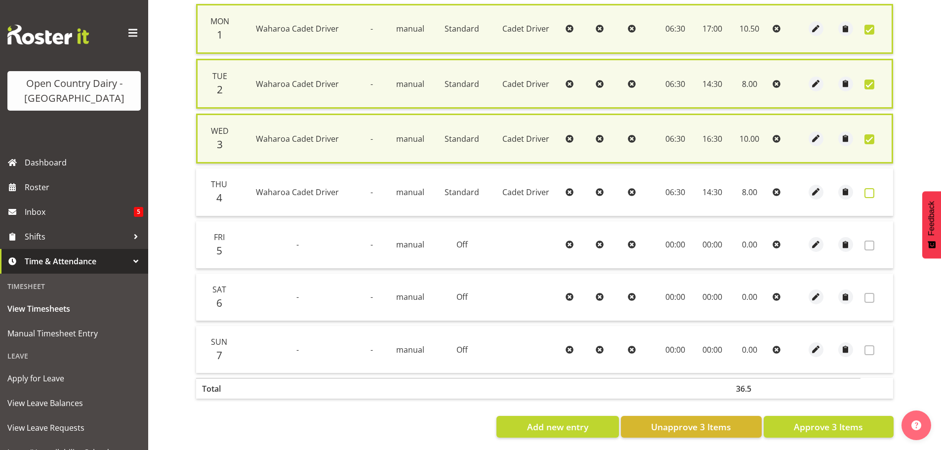
click at [874, 189] on span at bounding box center [870, 193] width 10 height 10
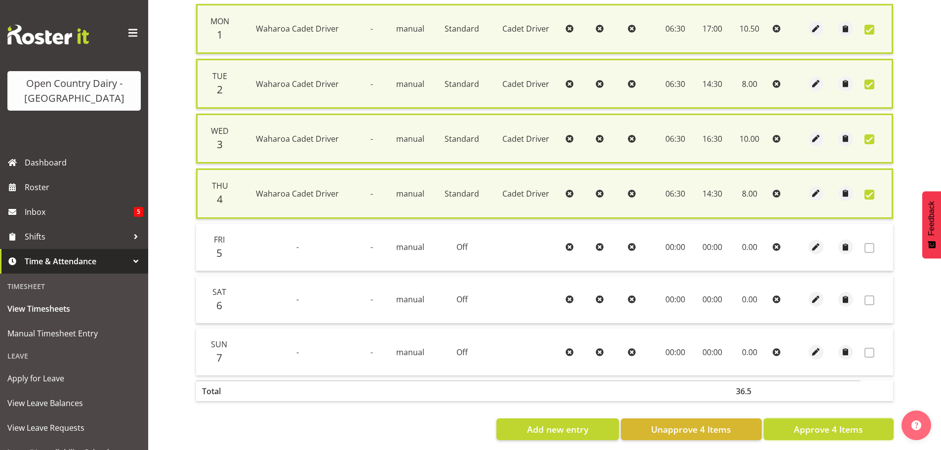
click at [829, 435] on span "Approve 4 Items" at bounding box center [828, 429] width 69 height 13
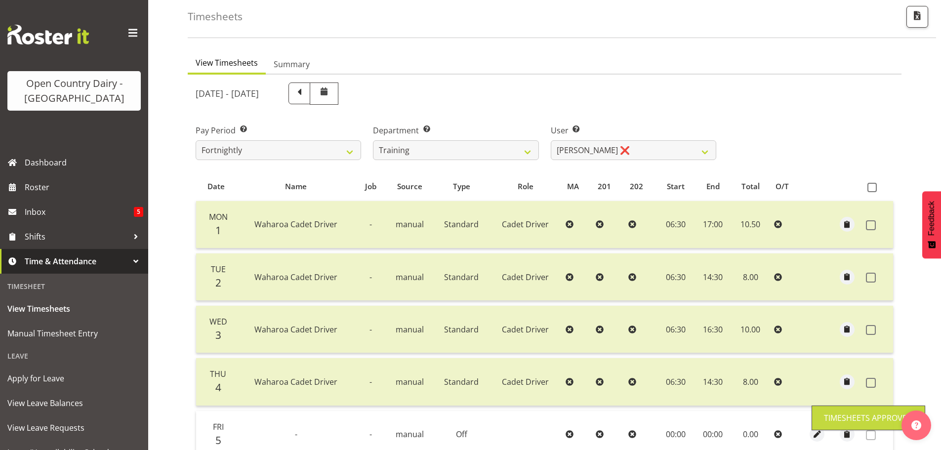
scroll to position [47, 0]
click at [642, 145] on select "[PERSON_NAME] ❌ [PERSON_NAME] ❌ [PERSON_NAME] ❌ [PERSON_NAME] ❌ [PERSON_NAME] ❌…" at bounding box center [634, 151] width 166 height 20
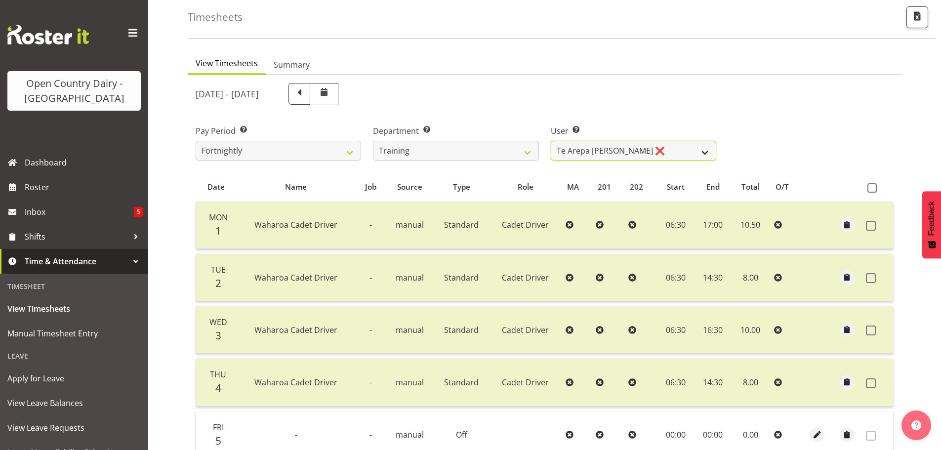
click at [551, 141] on select "[PERSON_NAME] ❌ [PERSON_NAME] ❌ [PERSON_NAME] ❌ [PERSON_NAME] ❌ [PERSON_NAME] ❌…" at bounding box center [634, 151] width 166 height 20
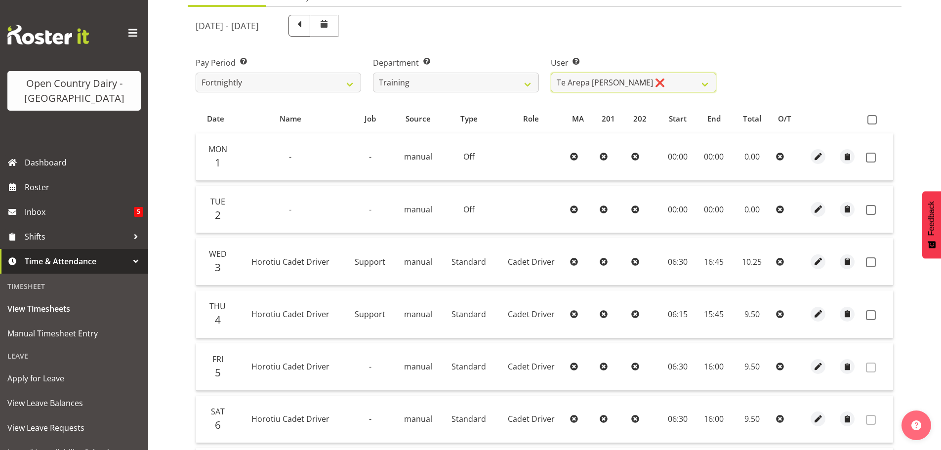
scroll to position [196, 0]
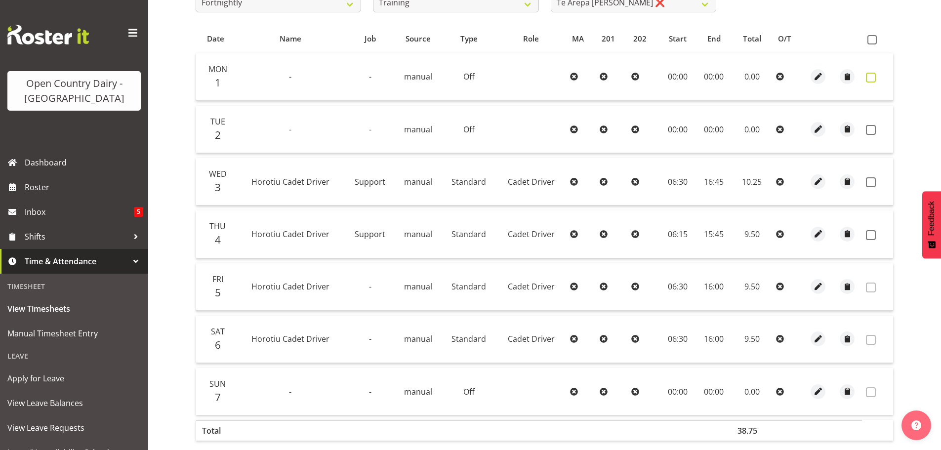
click at [873, 77] on span at bounding box center [871, 78] width 10 height 10
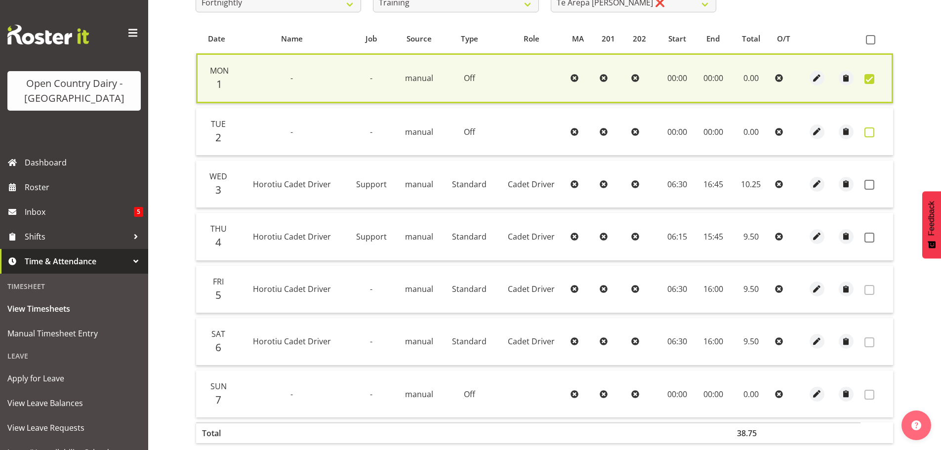
click at [871, 132] on span at bounding box center [870, 132] width 10 height 10
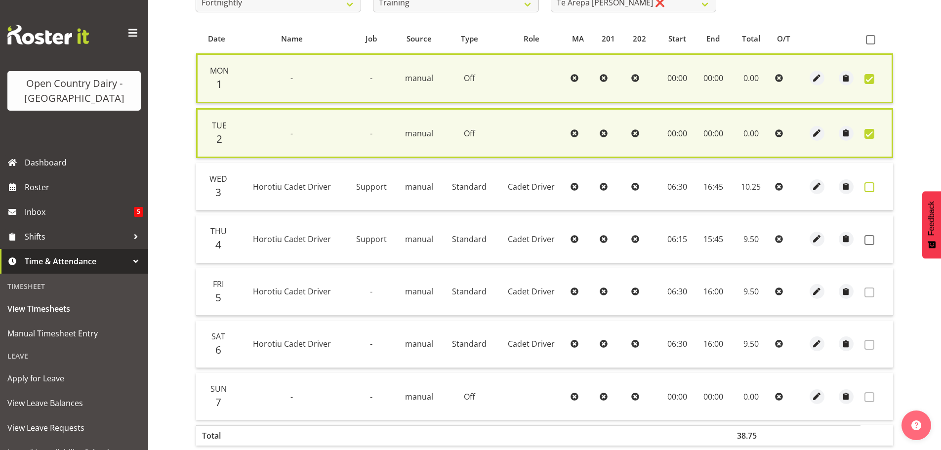
click at [871, 187] on span at bounding box center [870, 187] width 10 height 10
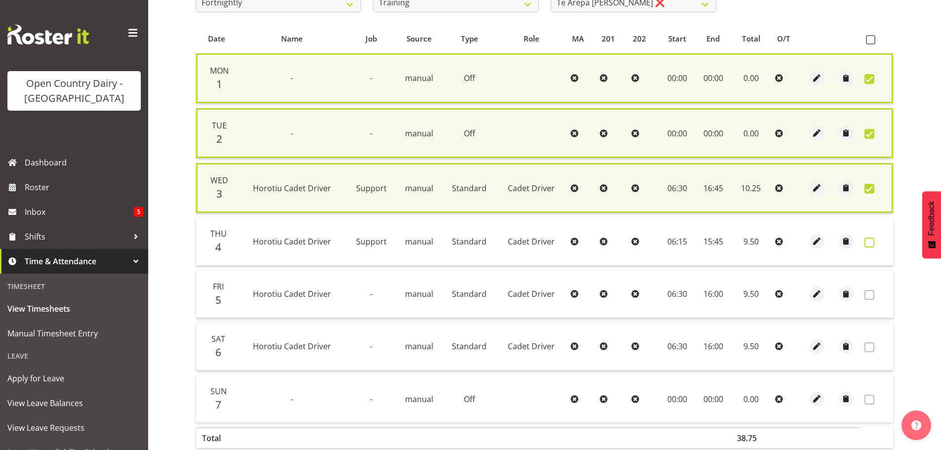
click at [866, 244] on span at bounding box center [870, 243] width 10 height 10
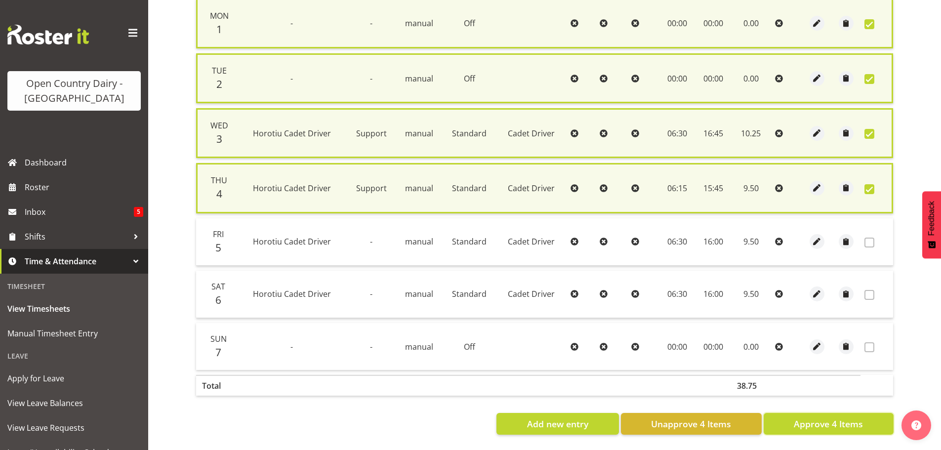
click at [819, 418] on span "Approve 4 Items" at bounding box center [828, 423] width 69 height 13
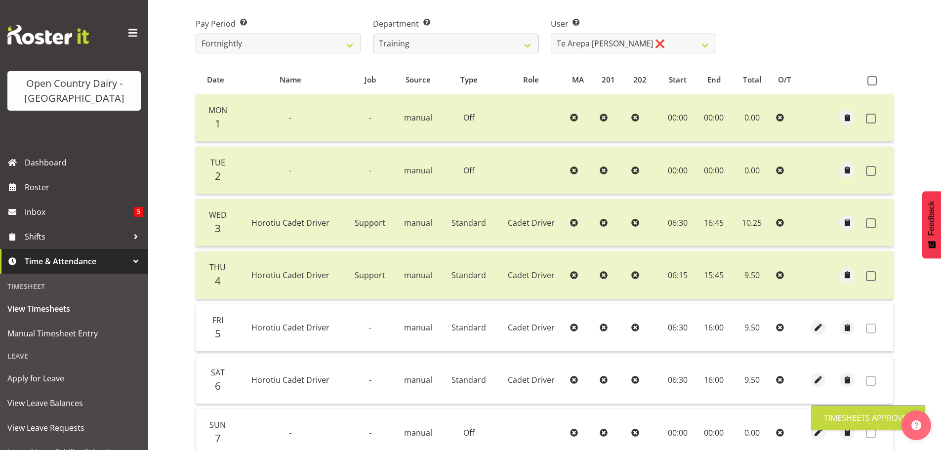
scroll to position [50, 0]
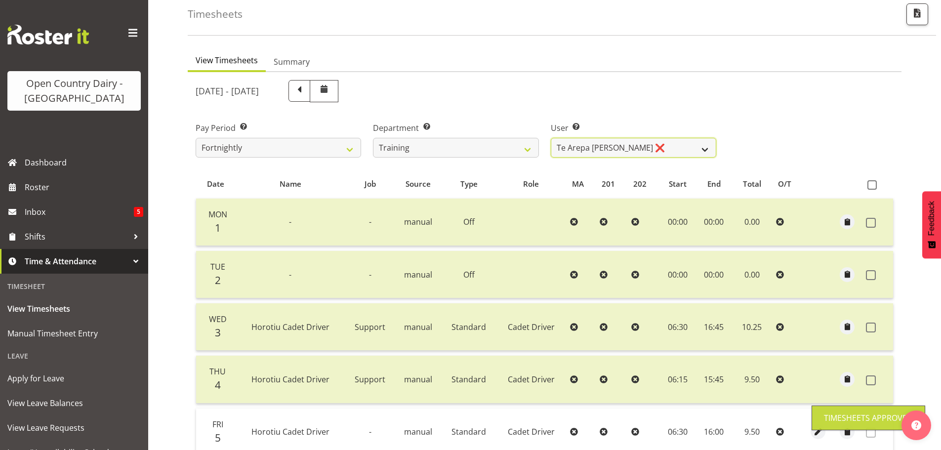
click at [644, 149] on select "[PERSON_NAME] ❌ [PERSON_NAME] ❌ [PERSON_NAME] ❌ [PERSON_NAME] ❌ [PERSON_NAME] ❌…" at bounding box center [634, 148] width 166 height 20
click at [551, 138] on select "[PERSON_NAME] ❌ [PERSON_NAME] ❌ [PERSON_NAME] ❌ [PERSON_NAME] ❌ [PERSON_NAME] ❌…" at bounding box center [634, 148] width 166 height 20
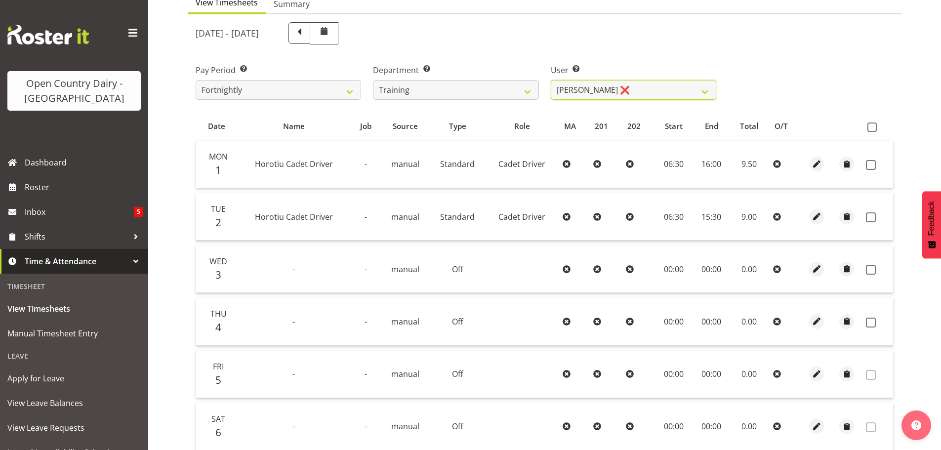
scroll to position [149, 0]
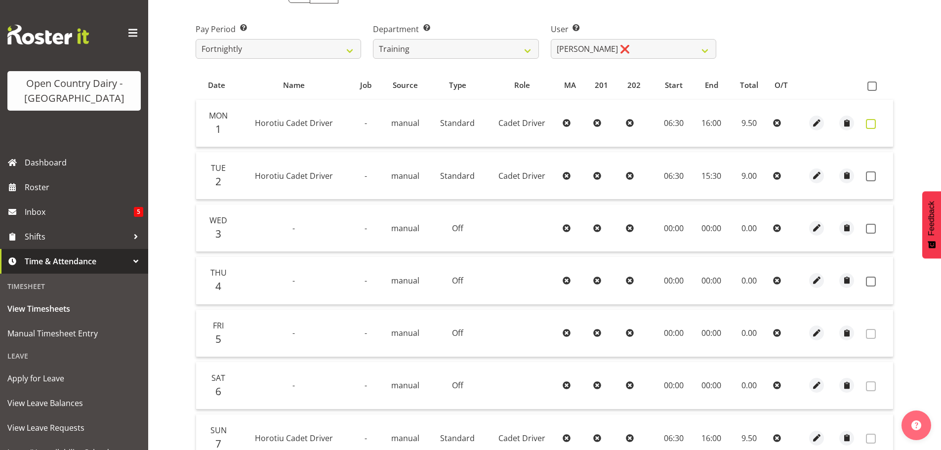
click at [874, 122] on span at bounding box center [871, 124] width 10 height 10
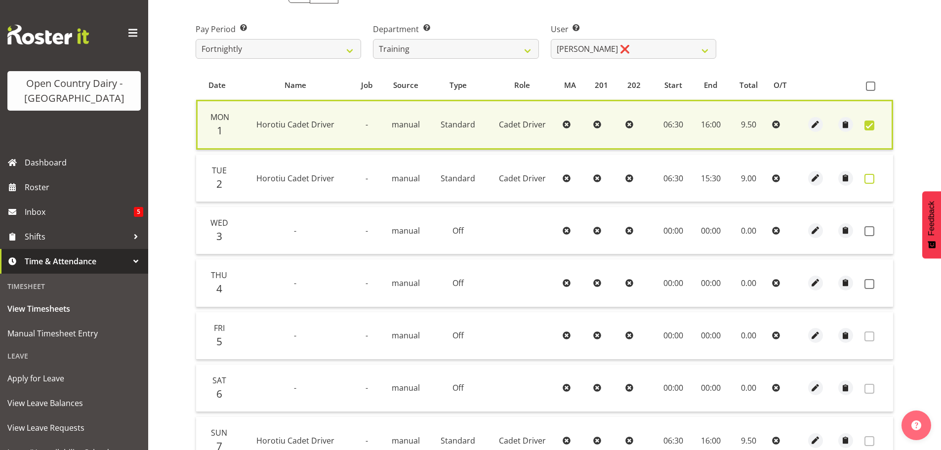
click at [874, 175] on span at bounding box center [870, 179] width 10 height 10
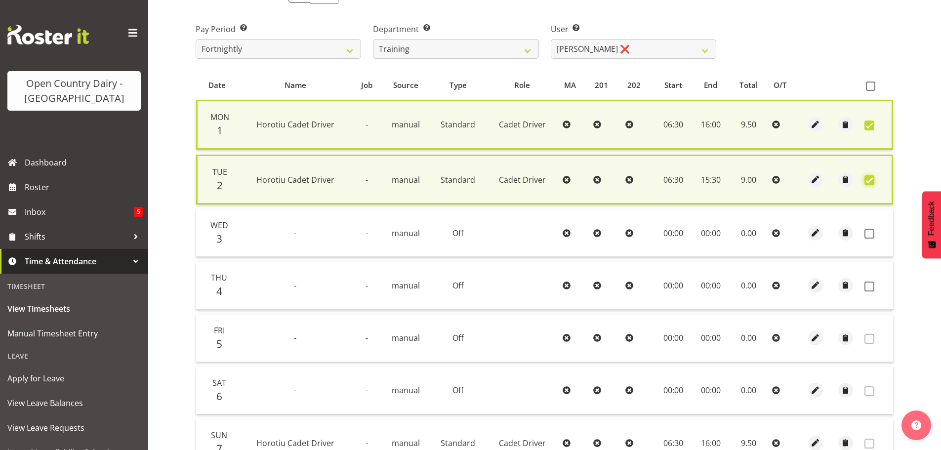
scroll to position [248, 0]
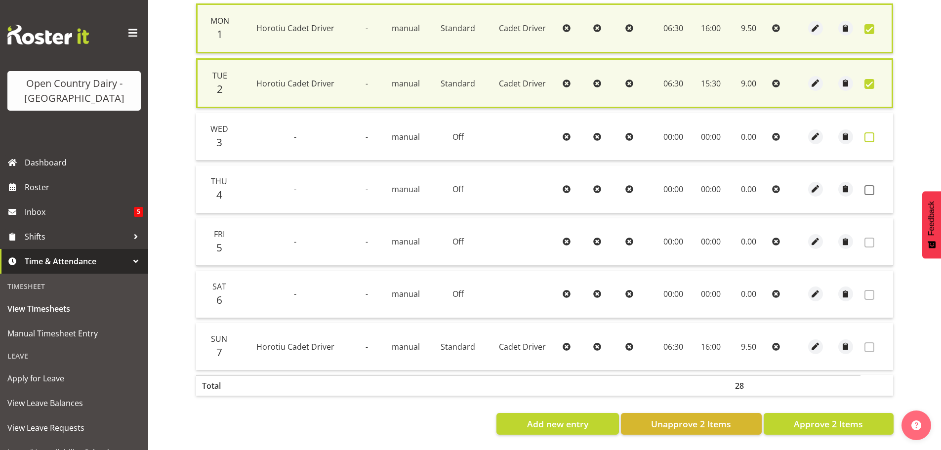
click at [872, 135] on span at bounding box center [870, 137] width 10 height 10
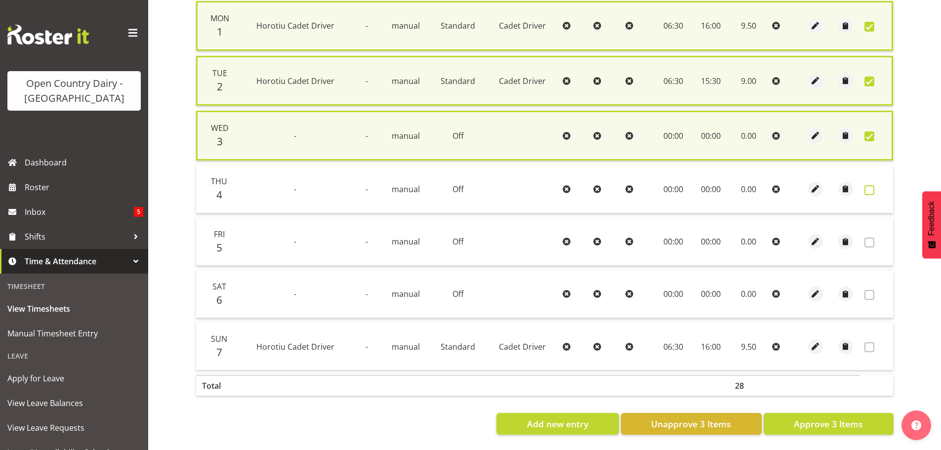
click at [869, 191] on span at bounding box center [870, 190] width 10 height 10
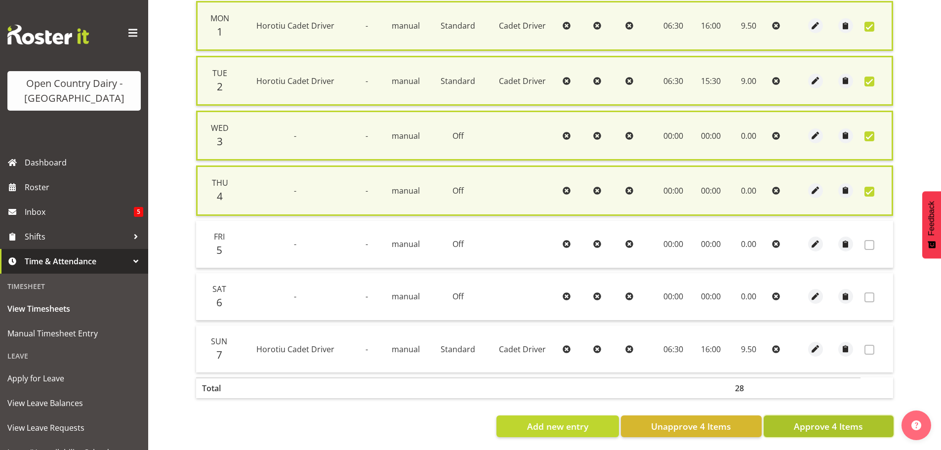
click at [840, 429] on span "Approve 4 Items" at bounding box center [828, 426] width 69 height 13
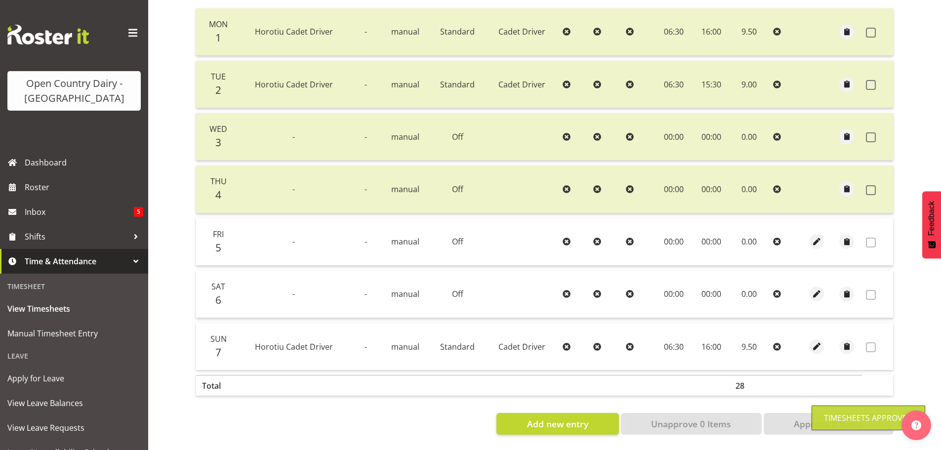
scroll to position [1, 0]
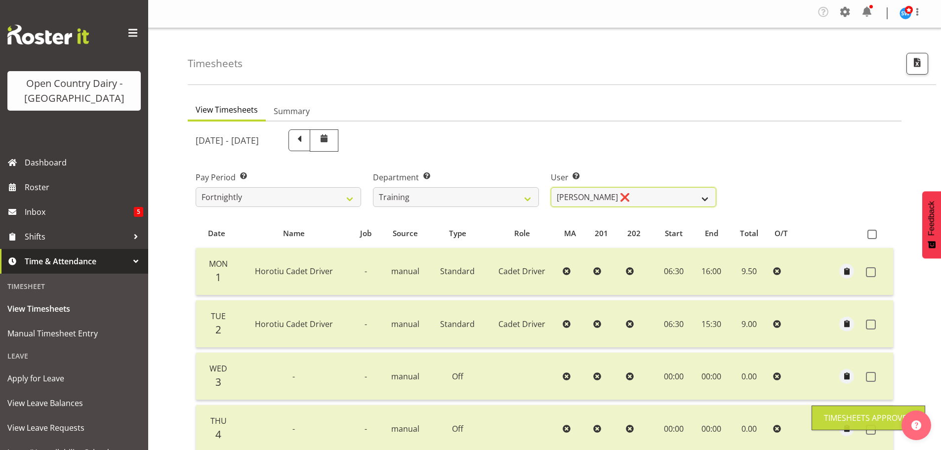
click at [670, 198] on select "[PERSON_NAME] ❌ [PERSON_NAME] ❌ [PERSON_NAME] ❌ [PERSON_NAME] ❌ [PERSON_NAME] ❌…" at bounding box center [634, 197] width 166 height 20
click at [671, 198] on select "[PERSON_NAME] ❌ [PERSON_NAME] ❌ [PERSON_NAME] ❌ [PERSON_NAME] ❌ [PERSON_NAME] ❌…" at bounding box center [634, 197] width 166 height 20
